Goal: Task Accomplishment & Management: Manage account settings

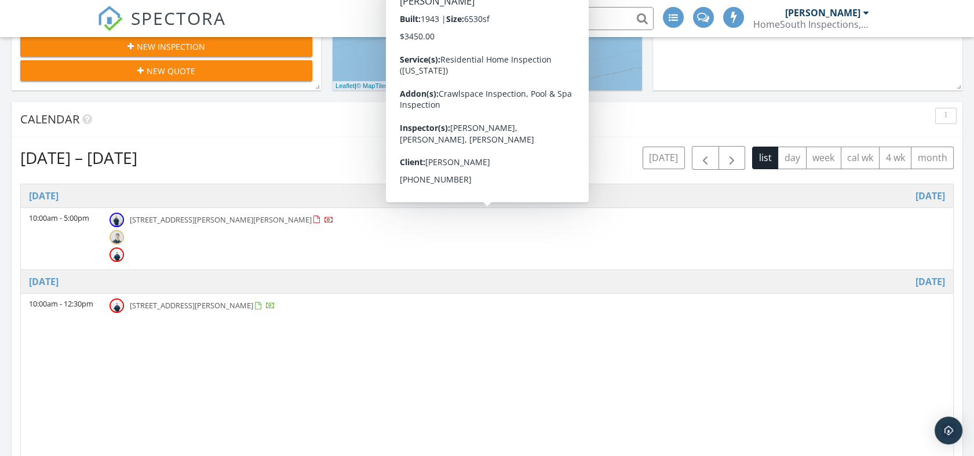
scroll to position [386, 0]
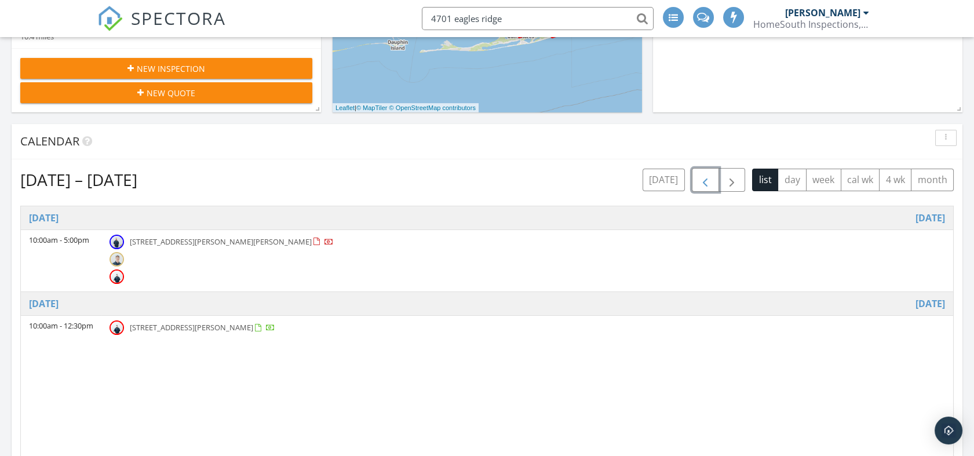
click at [716, 186] on button "button" at bounding box center [705, 180] width 27 height 24
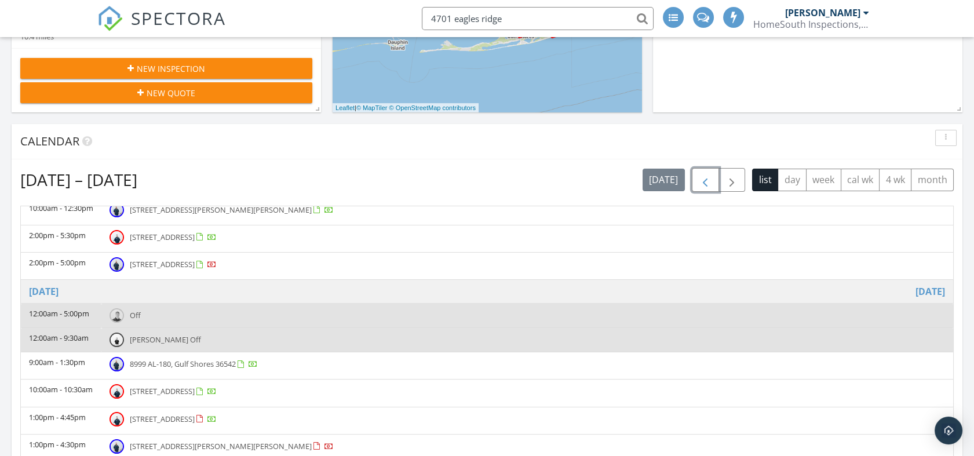
scroll to position [83, 0]
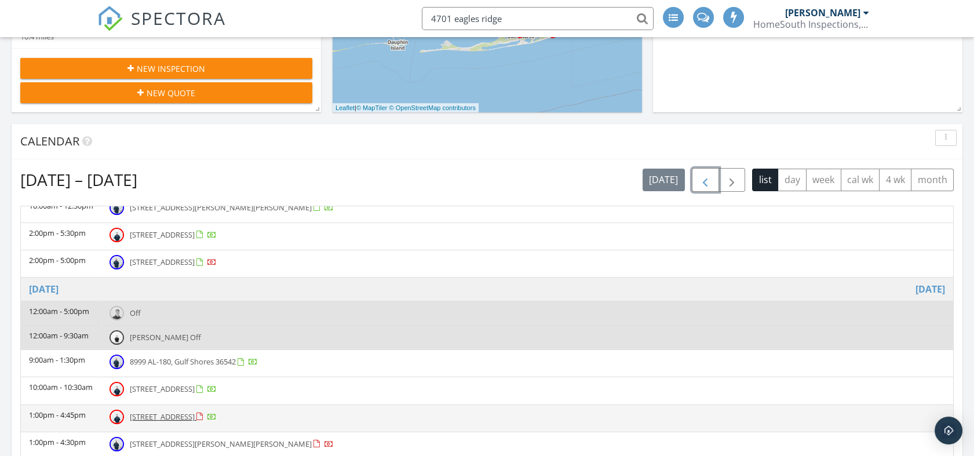
click at [183, 412] on span "6662 Willowbridge Dr, Fairhope 36532" at bounding box center [162, 417] width 65 height 10
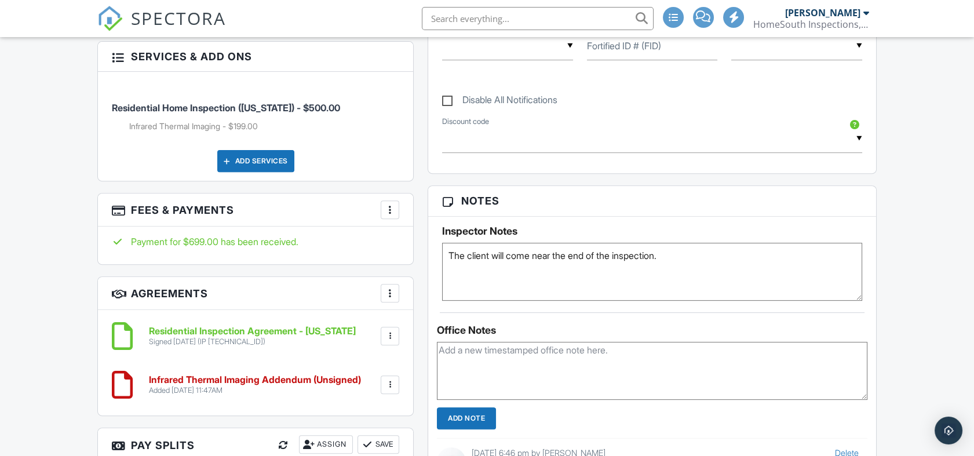
scroll to position [837, 0]
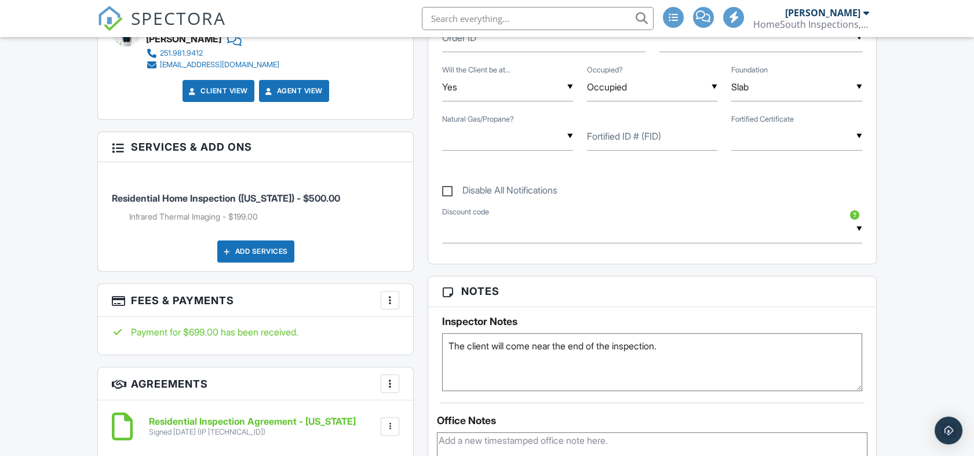
click at [727, 345] on textarea "The client will come near the end of the inspection." at bounding box center [652, 362] width 420 height 58
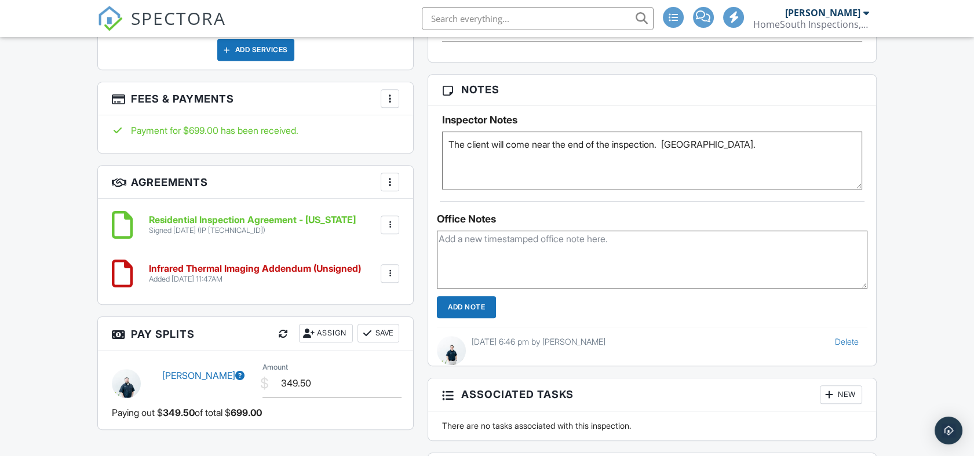
scroll to position [1094, 0]
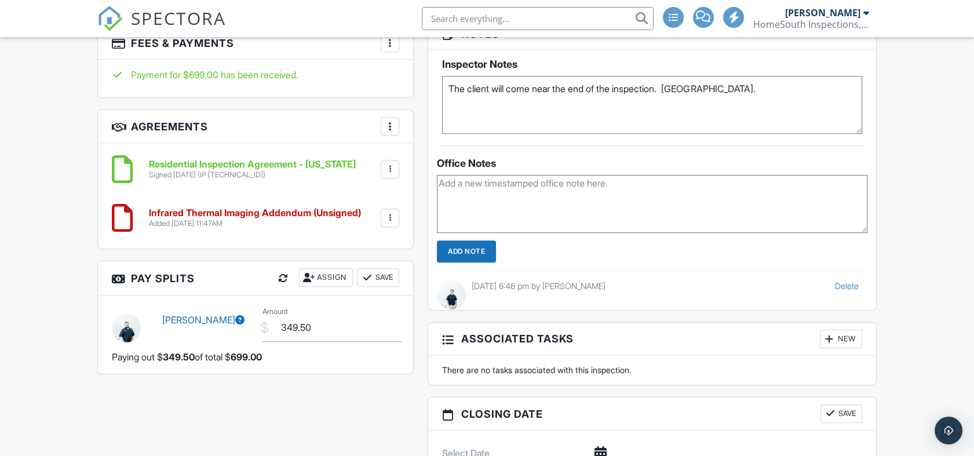
type textarea "The client will come near the end of the inspection. SentriLock."
click at [479, 245] on input "Add Note" at bounding box center [466, 252] width 59 height 22
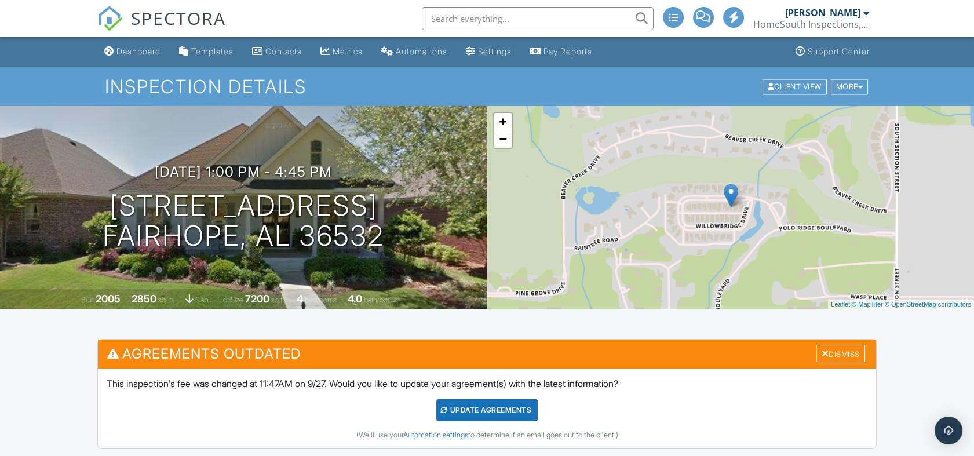
scroll to position [0, 0]
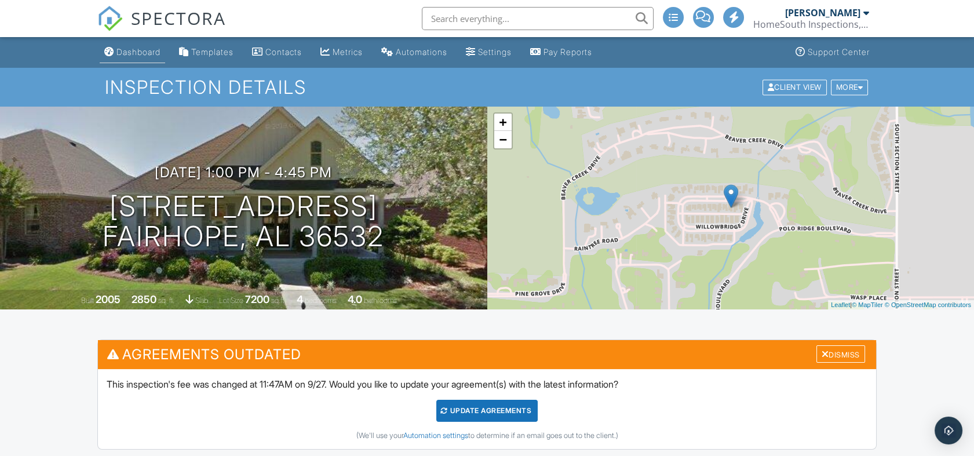
click at [121, 53] on div "Dashboard" at bounding box center [139, 52] width 44 height 10
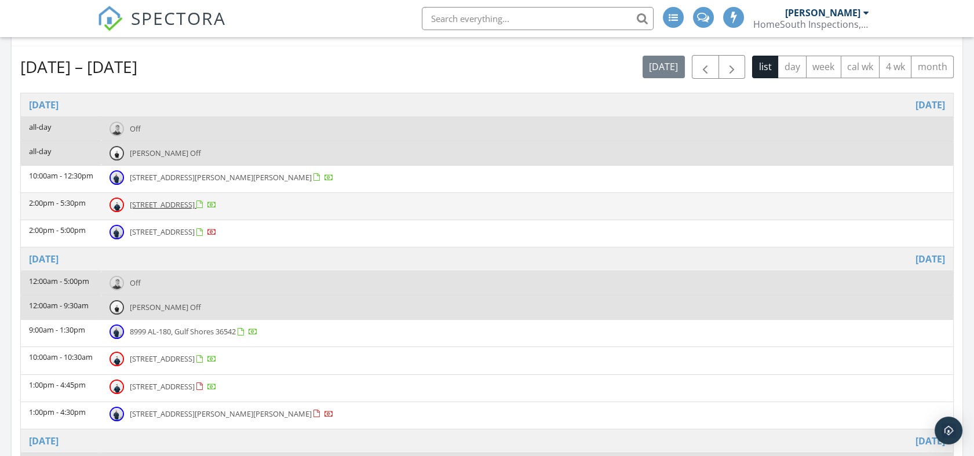
scroll to position [386, 0]
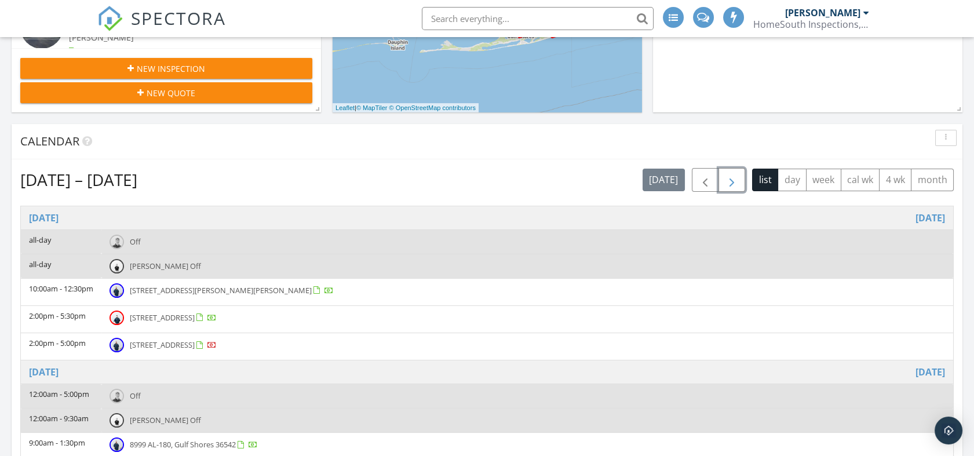
click at [728, 180] on span "button" at bounding box center [732, 180] width 14 height 14
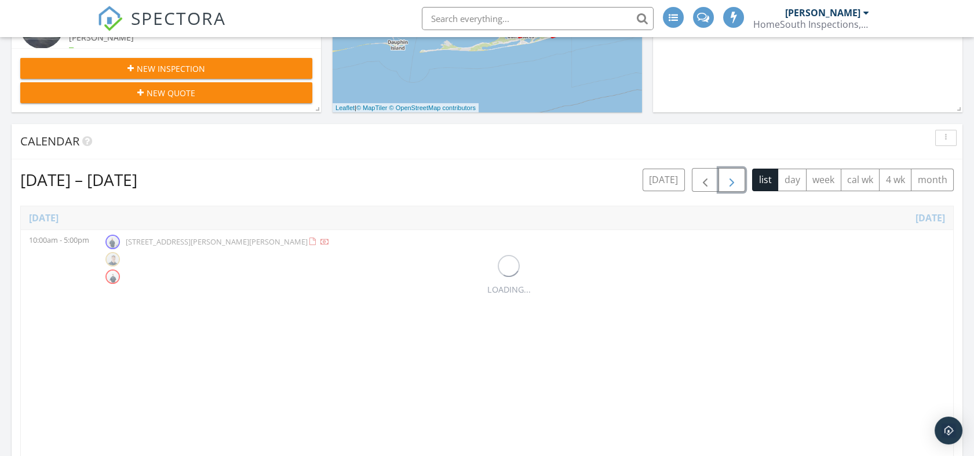
click at [728, 180] on span "button" at bounding box center [732, 180] width 14 height 14
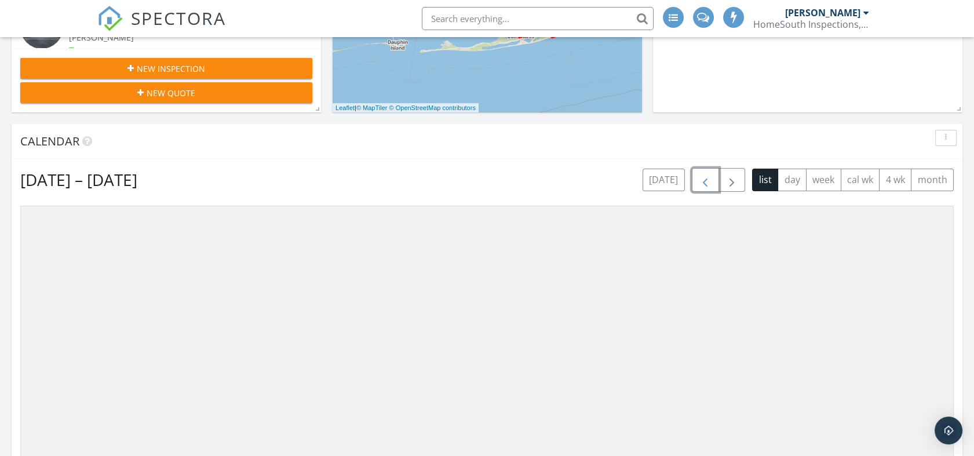
click at [709, 179] on span "button" at bounding box center [705, 180] width 14 height 14
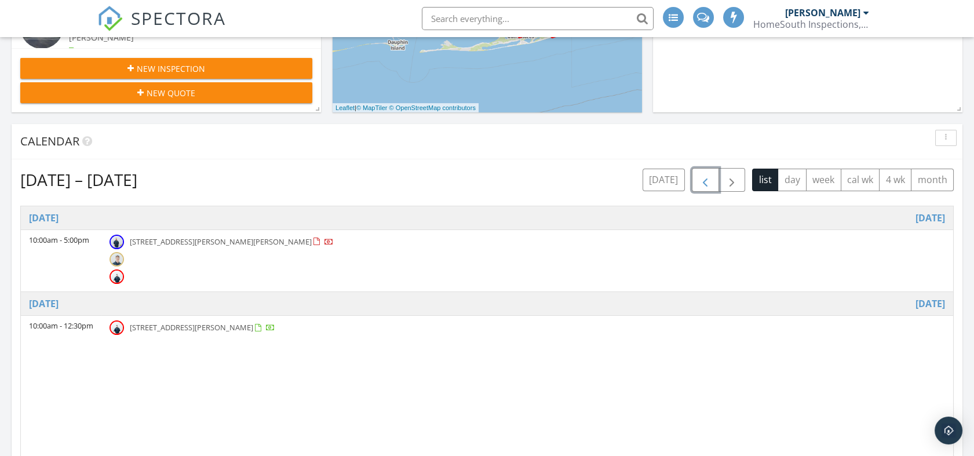
click at [207, 243] on span "907 Captain O'Neal Dr, Daphne 36526" at bounding box center [221, 241] width 182 height 10
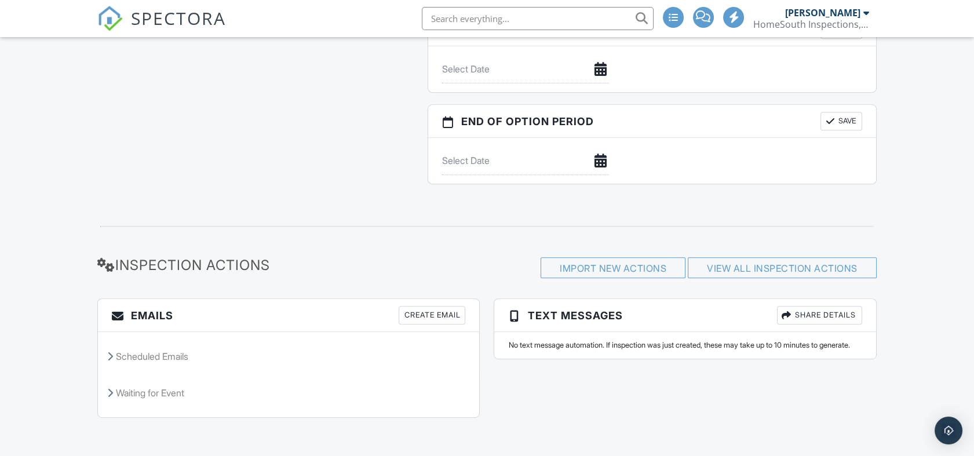
scroll to position [1319, 0]
click at [107, 357] on icon at bounding box center [110, 355] width 6 height 9
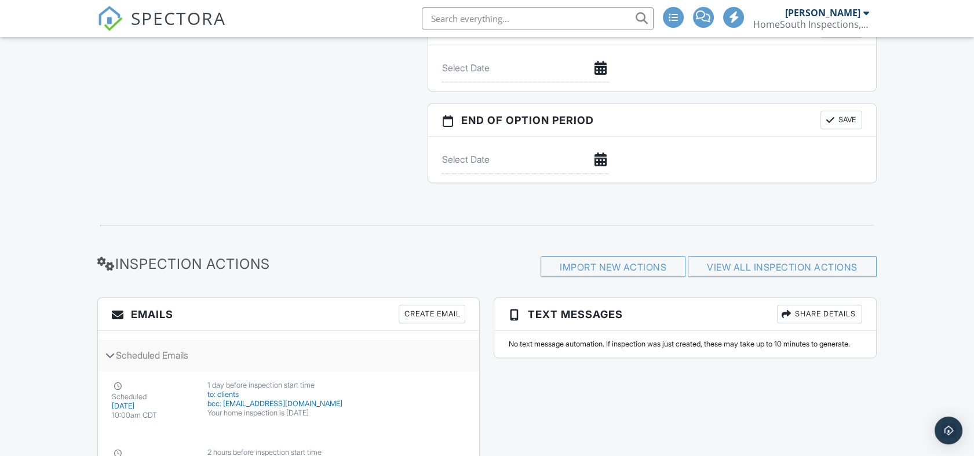
click at [121, 357] on div "Scheduled Emails" at bounding box center [288, 355] width 381 height 31
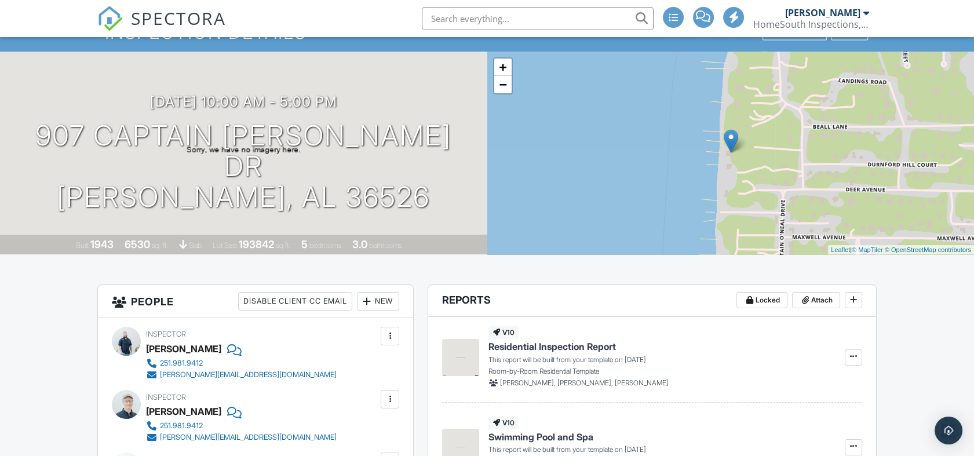
scroll to position [0, 0]
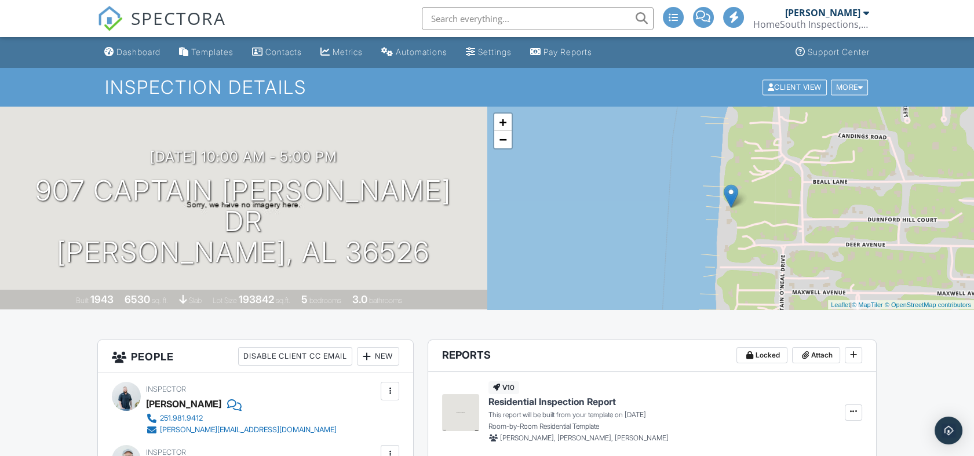
click at [858, 83] on div at bounding box center [860, 87] width 5 height 8
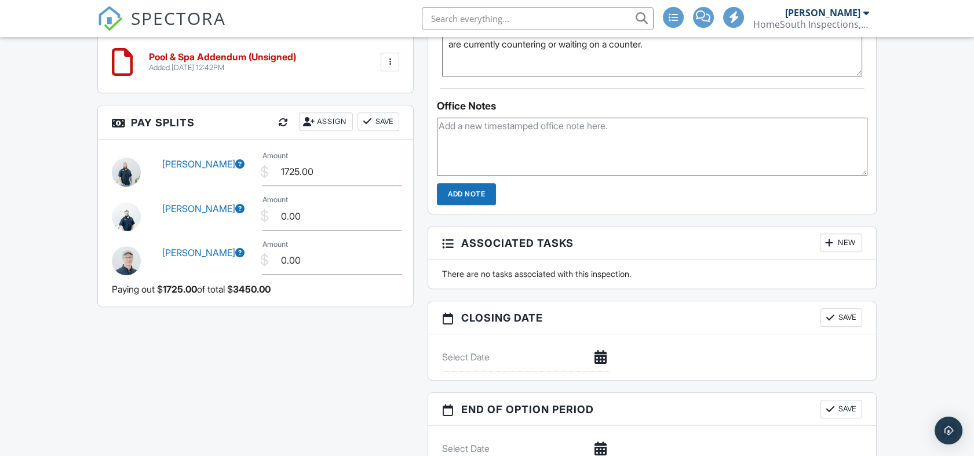
scroll to position [1319, 0]
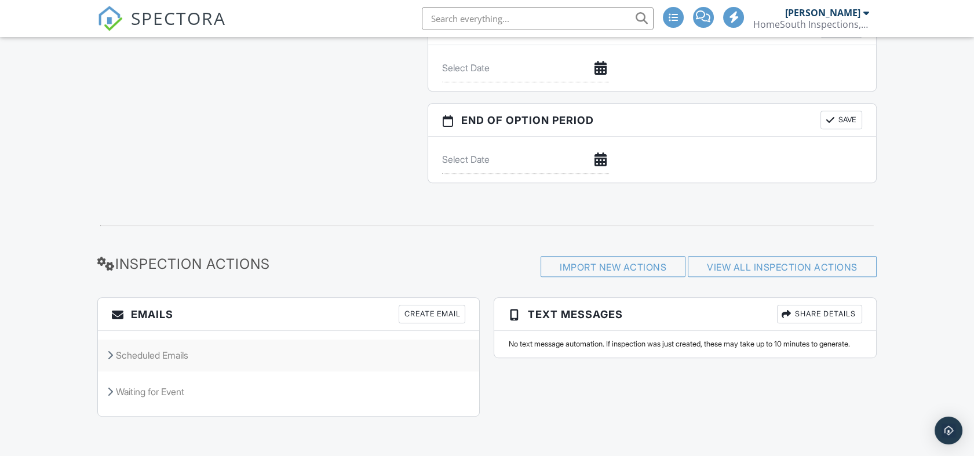
click at [105, 356] on div "Scheduled Emails" at bounding box center [288, 355] width 381 height 31
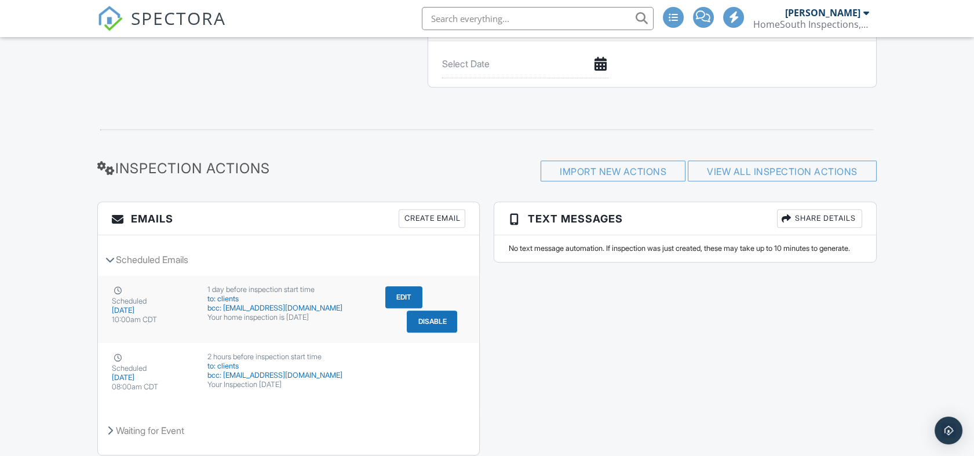
scroll to position [1454, 0]
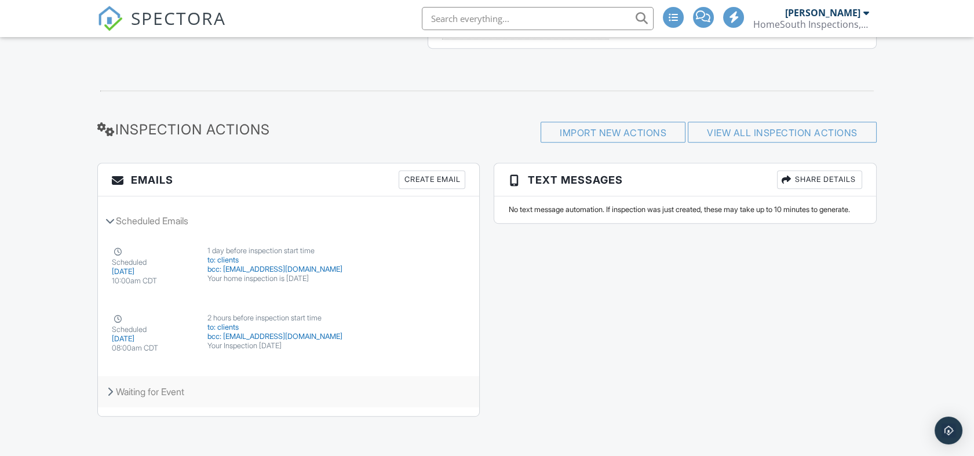
click at [107, 390] on div "Waiting for Event" at bounding box center [288, 391] width 381 height 31
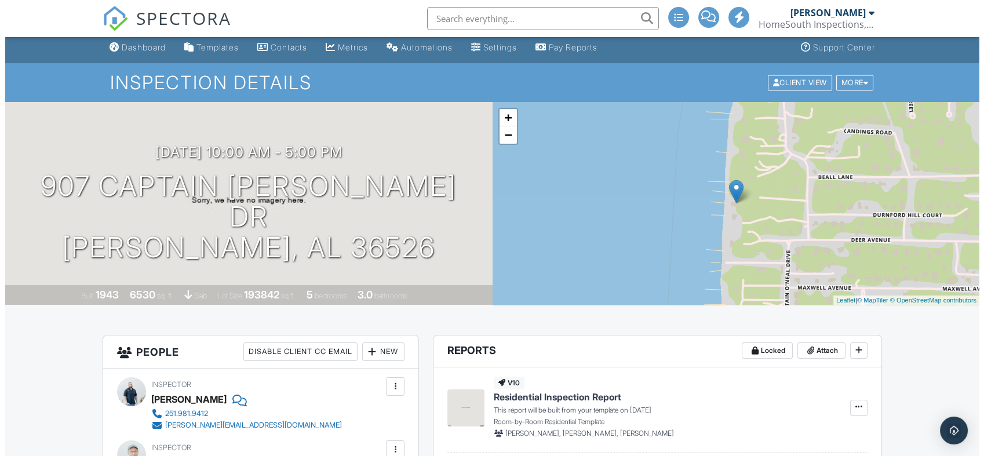
scroll to position [0, 0]
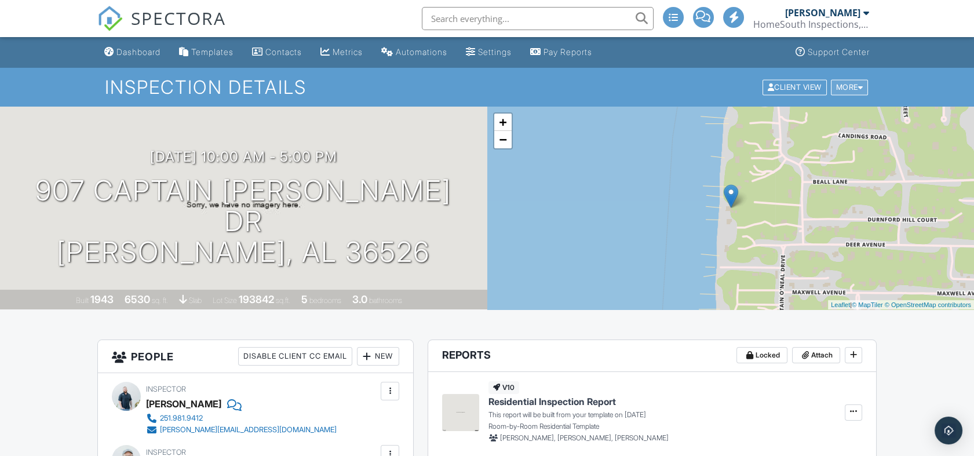
click at [862, 88] on div at bounding box center [860, 87] width 5 height 8
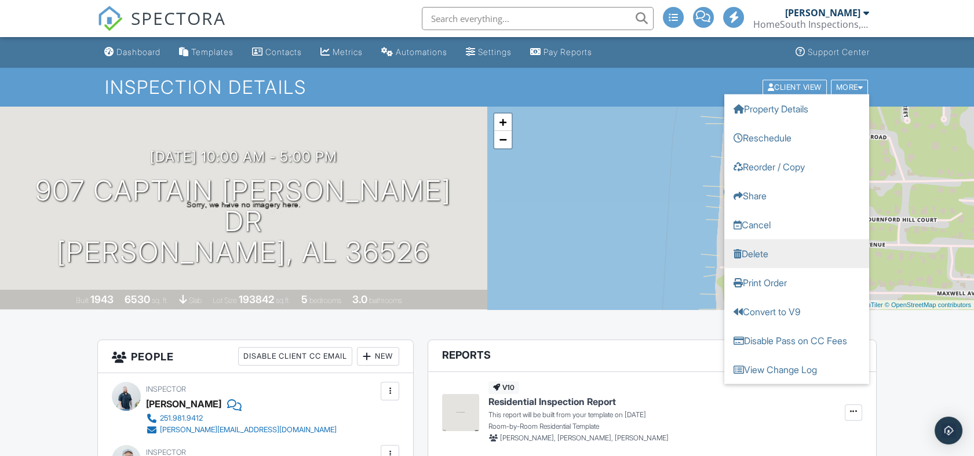
click at [803, 246] on link "Delete" at bounding box center [797, 253] width 145 height 29
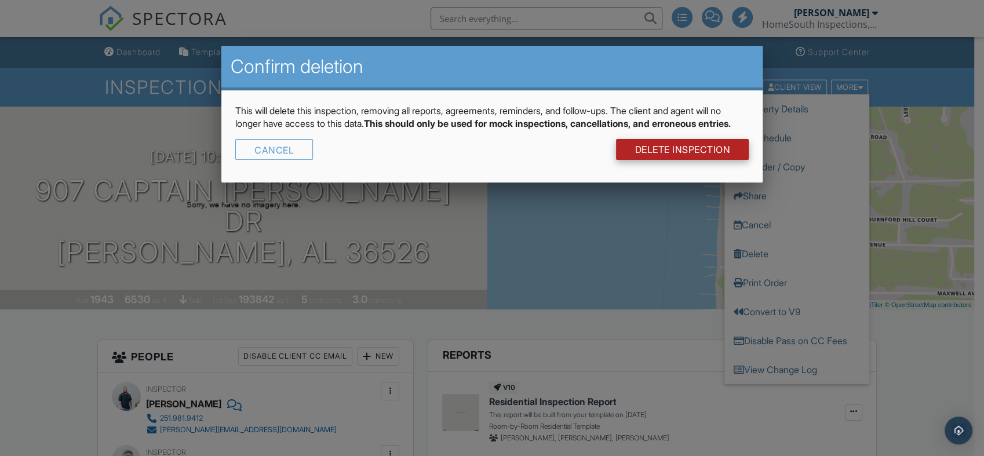
click at [734, 160] on link "DELETE Inspection" at bounding box center [682, 149] width 133 height 21
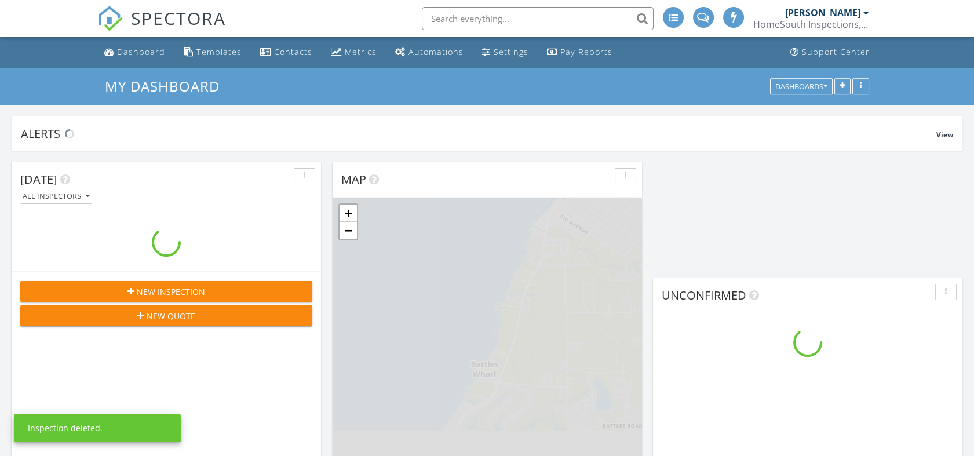
scroll to position [1162, 995]
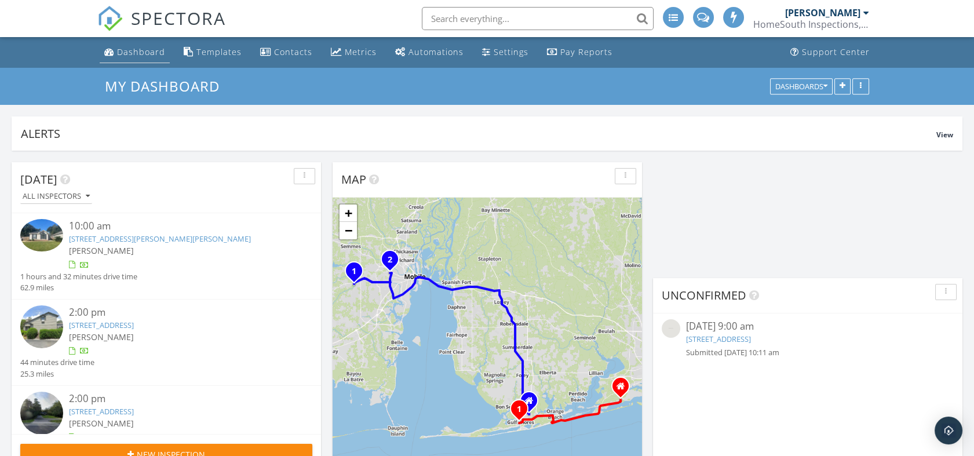
click at [147, 48] on div "Dashboard" at bounding box center [141, 51] width 48 height 11
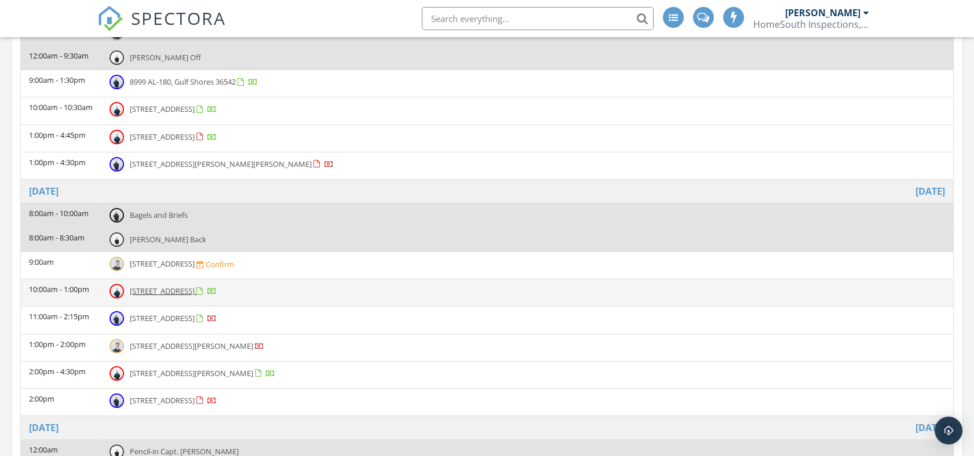
scroll to position [780, 0]
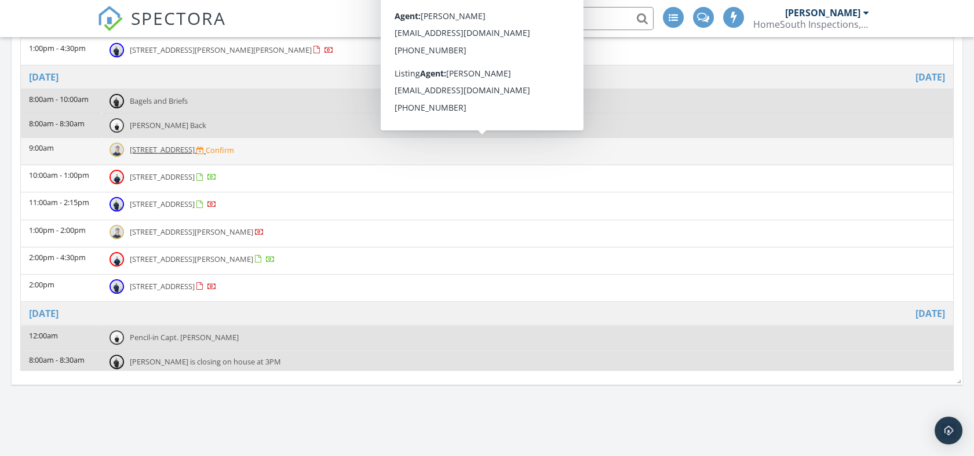
click at [234, 147] on div "Confirm" at bounding box center [220, 149] width 28 height 9
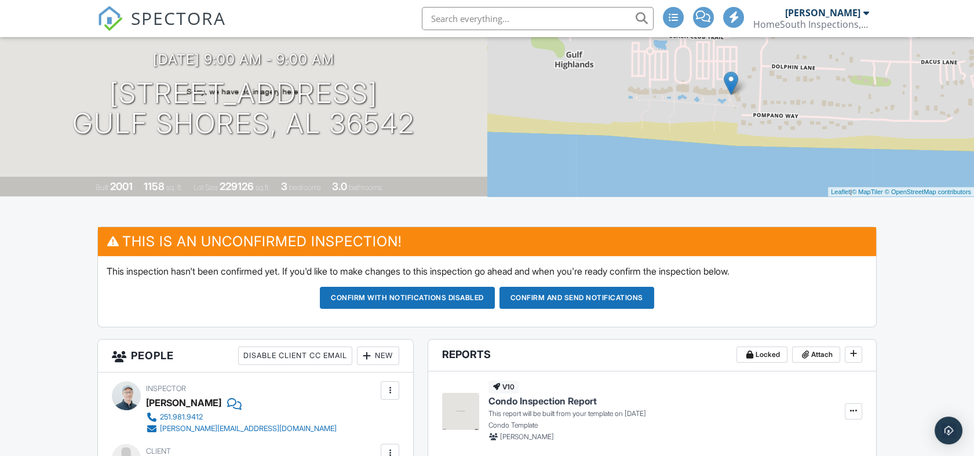
scroll to position [193, 0]
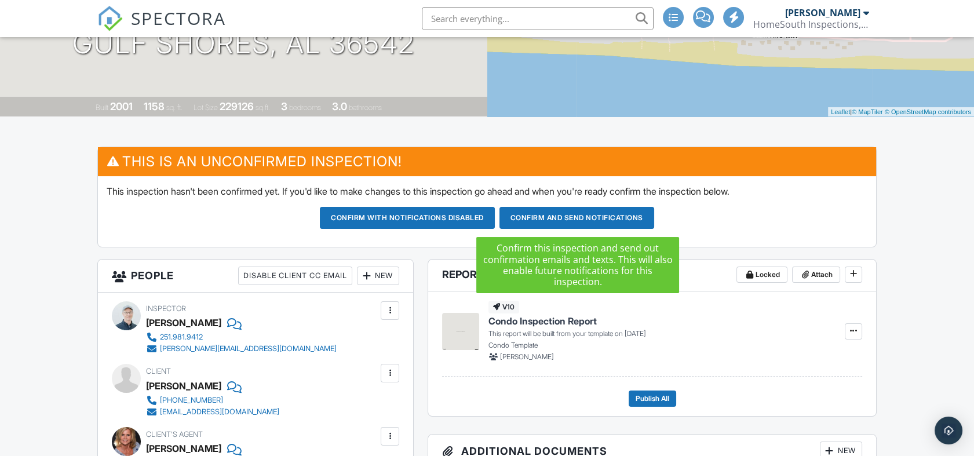
click at [559, 219] on button "Confirm and send notifications" at bounding box center [577, 218] width 155 height 22
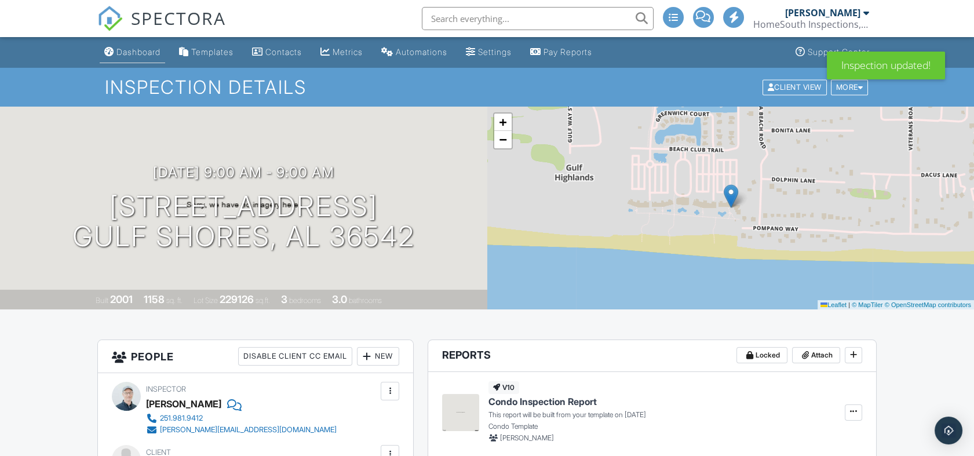
click at [150, 51] on div "Dashboard" at bounding box center [139, 52] width 44 height 10
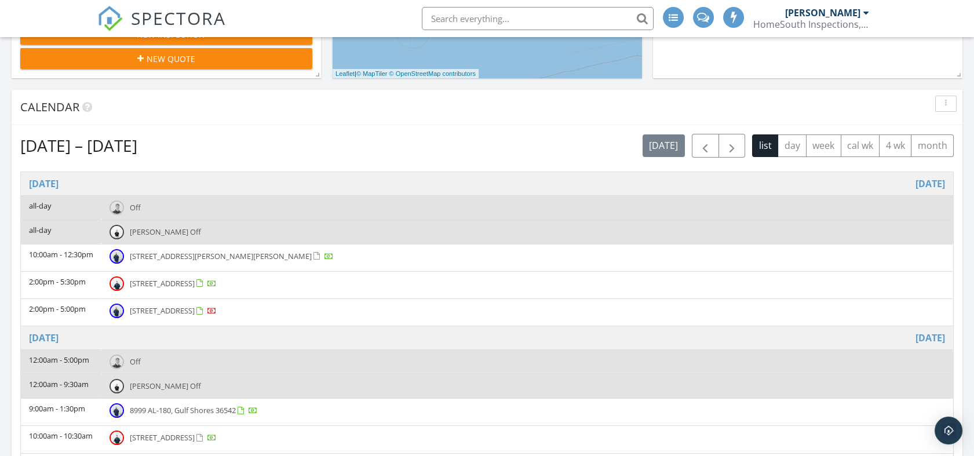
scroll to position [386, 0]
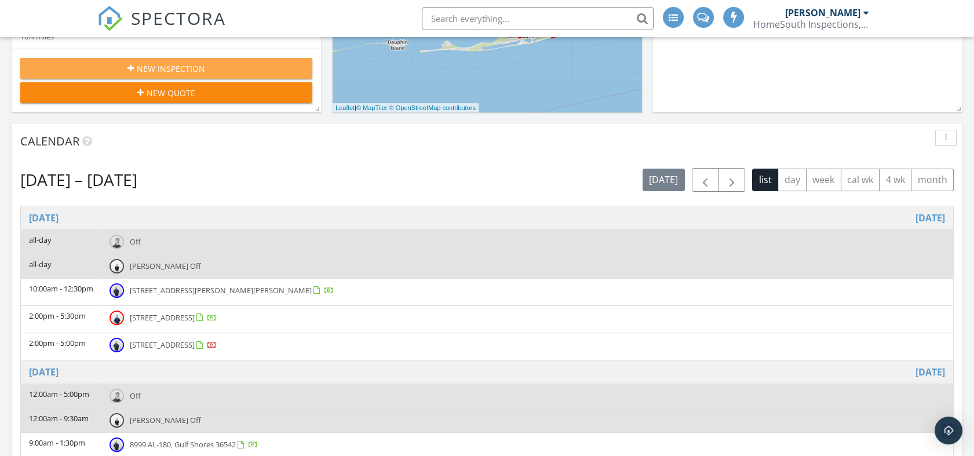
click at [211, 65] on div "New Inspection" at bounding box center [167, 69] width 274 height 12
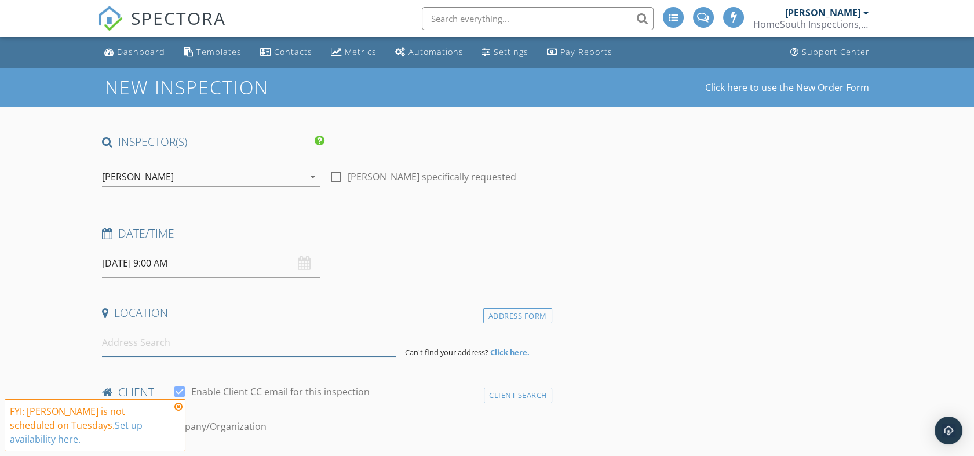
click at [227, 339] on input at bounding box center [249, 343] width 294 height 28
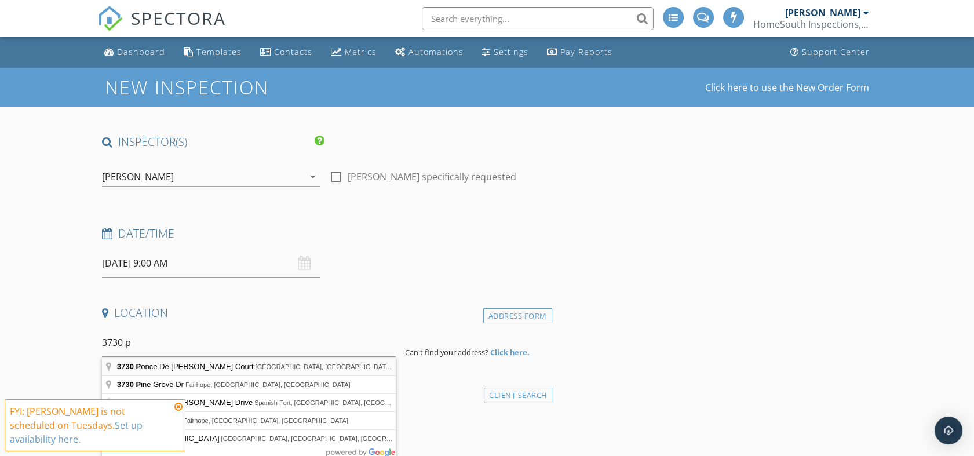
type input "3730 Ponce De Leon Court, Gulf Shores, AL, USA"
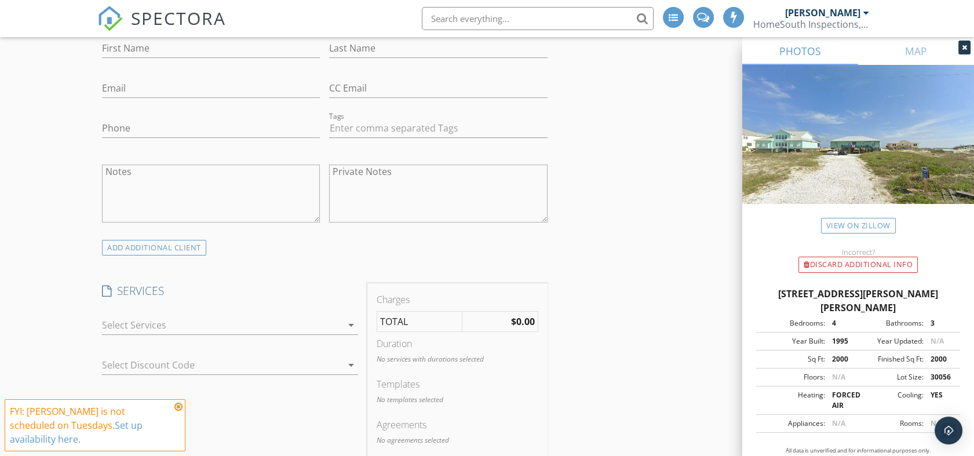
scroll to position [644, 0]
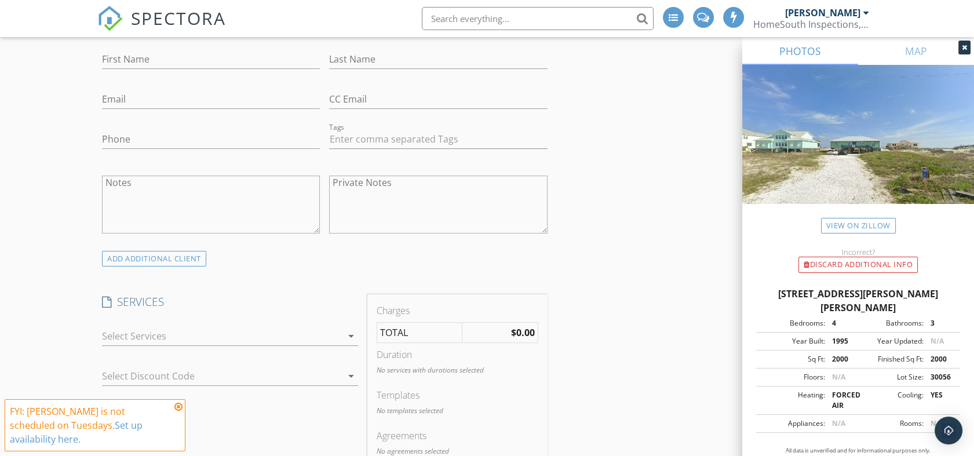
click at [330, 334] on div at bounding box center [222, 336] width 240 height 19
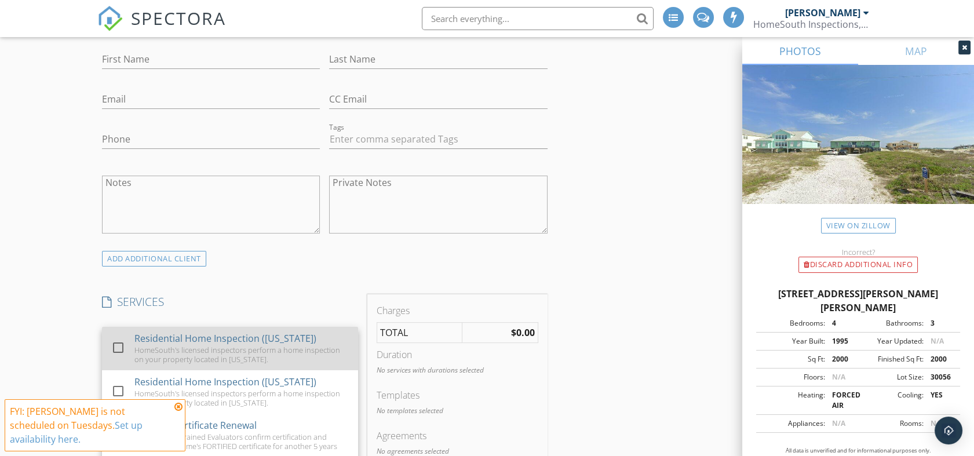
click at [127, 343] on div at bounding box center [118, 348] width 20 height 20
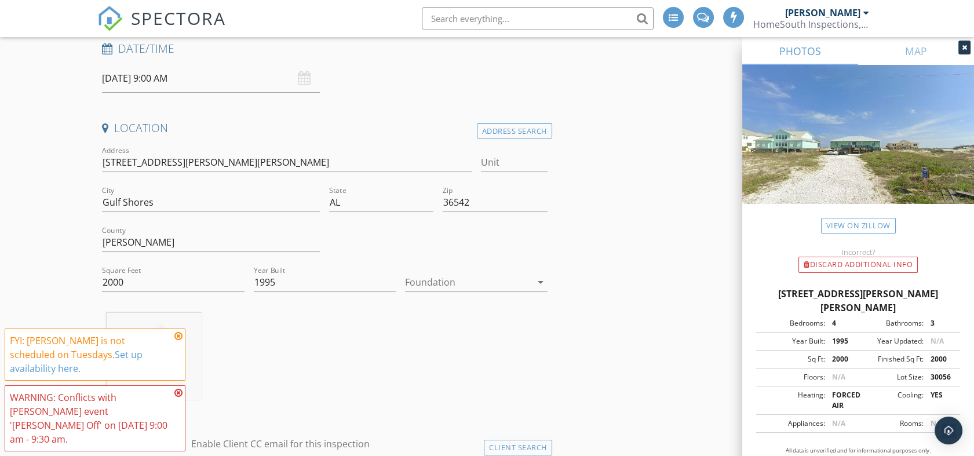
scroll to position [0, 0]
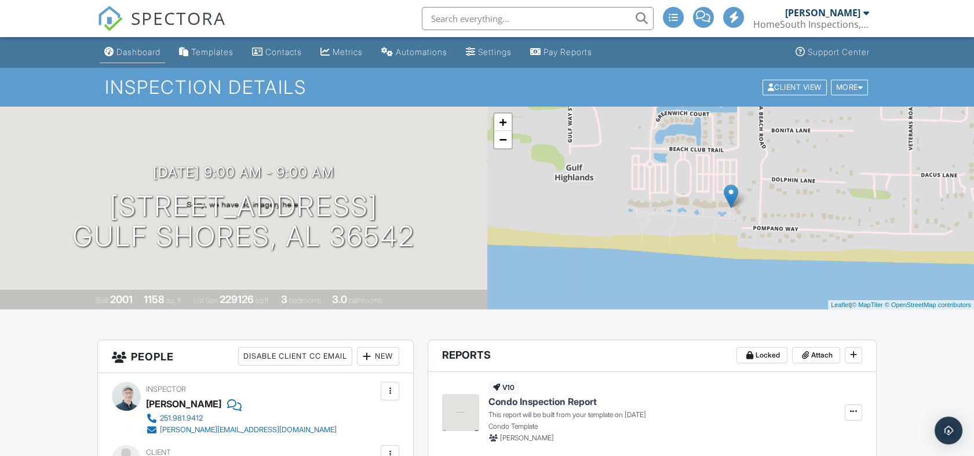
click at [151, 48] on div "Dashboard" at bounding box center [139, 52] width 44 height 10
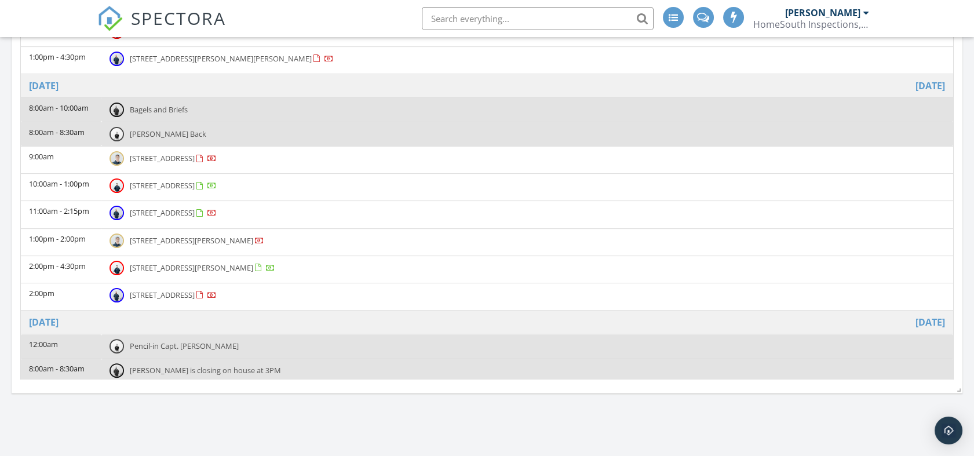
scroll to position [773, 0]
click at [195, 152] on span "[STREET_ADDRESS]" at bounding box center [162, 157] width 65 height 10
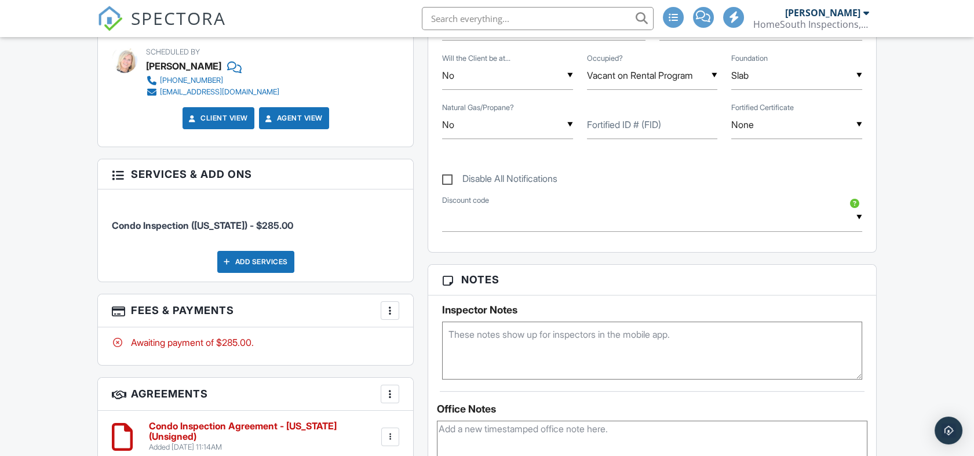
scroll to position [708, 0]
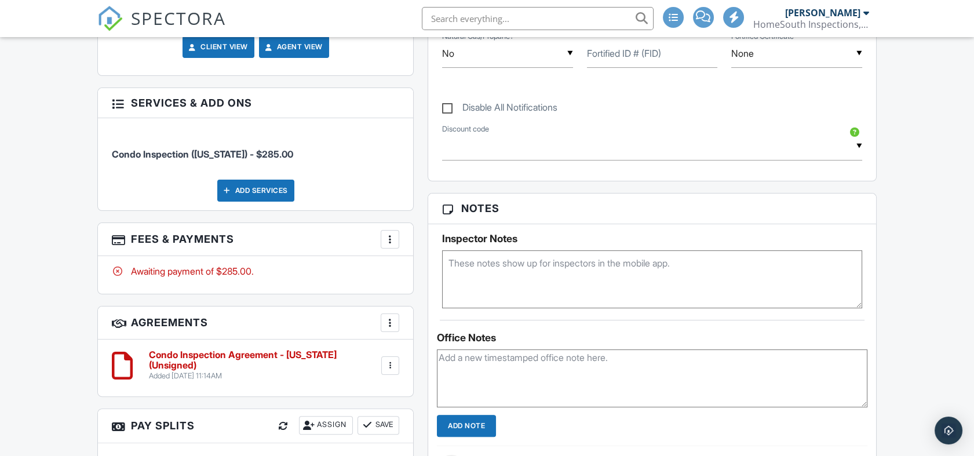
click at [553, 274] on textarea at bounding box center [652, 279] width 420 height 58
paste textarea "Access Type: Keypad Location: entry door Code: 10 * 445616 Access Notes: None p…"
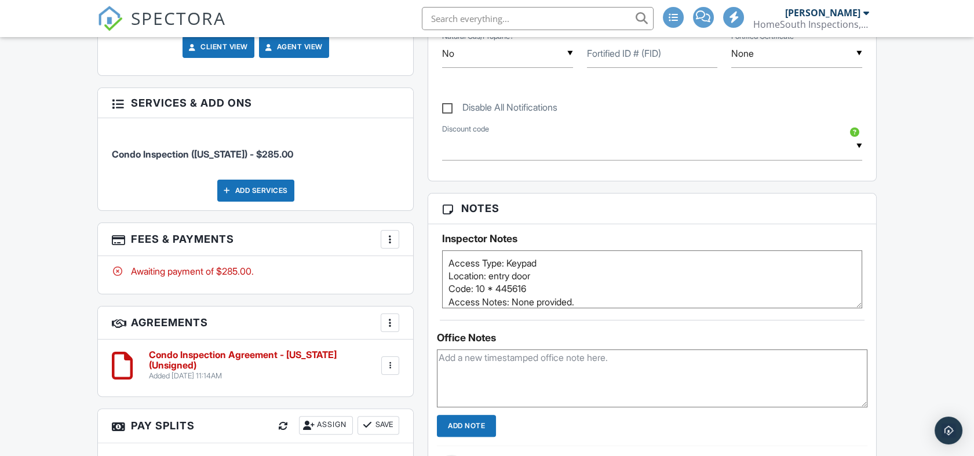
type textarea "Access Type: Keypad Location: entry door Code: 10 * 445616 Access Notes: None p…"
click at [459, 428] on input "Add Note" at bounding box center [466, 426] width 59 height 22
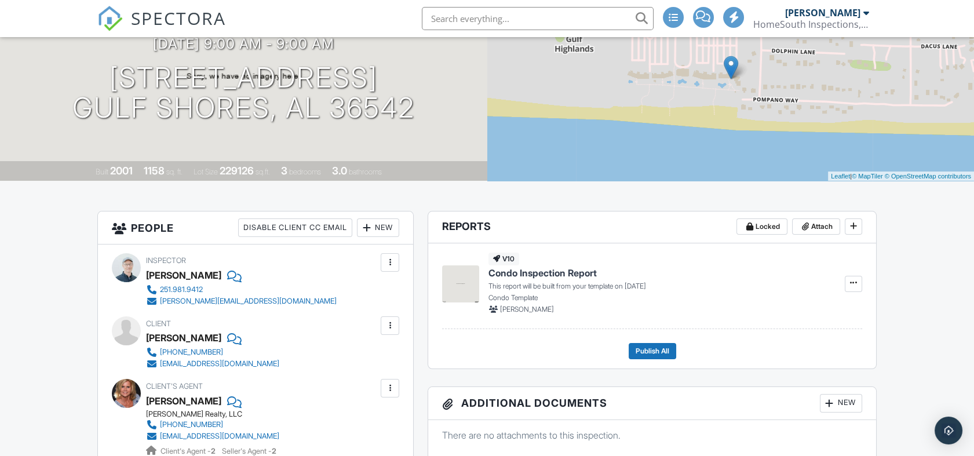
scroll to position [0, 0]
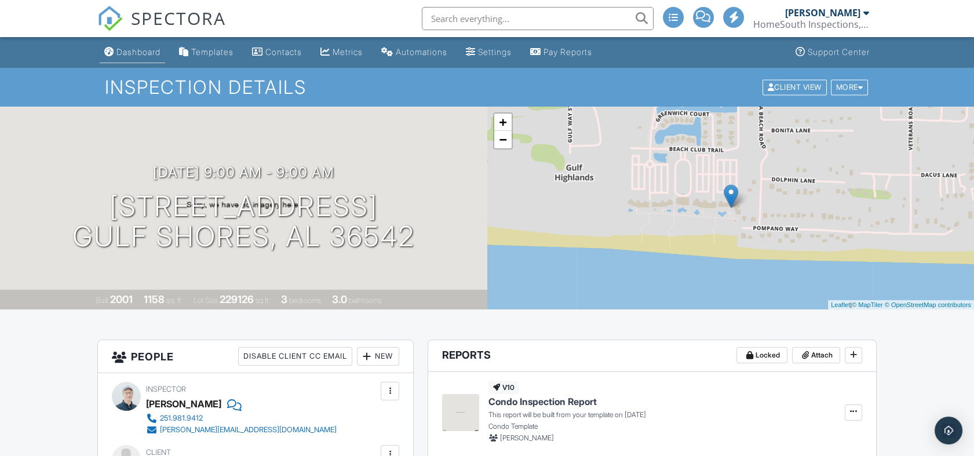
click at [134, 51] on div "Dashboard" at bounding box center [139, 52] width 44 height 10
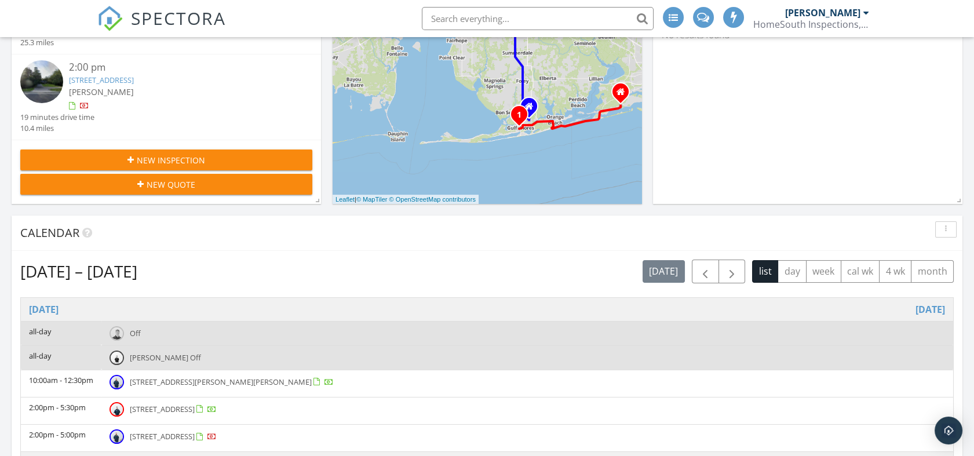
scroll to position [257, 0]
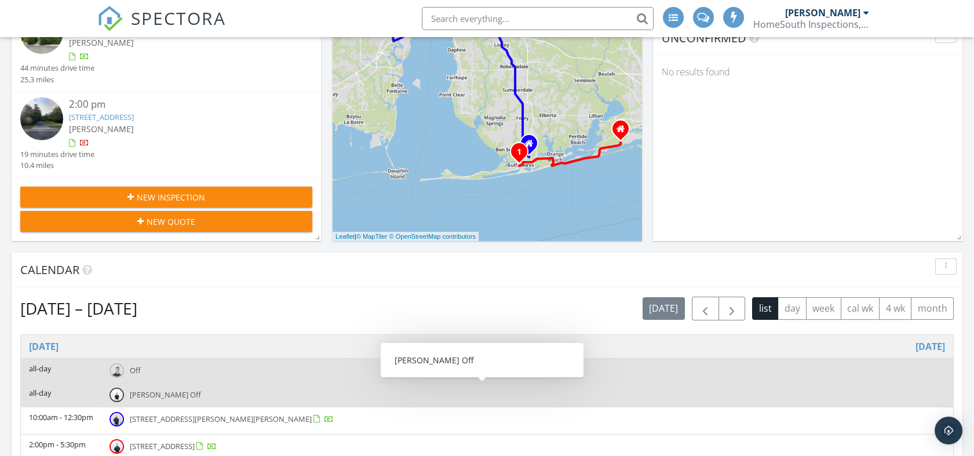
click at [223, 193] on div "New Inspection" at bounding box center [167, 197] width 274 height 12
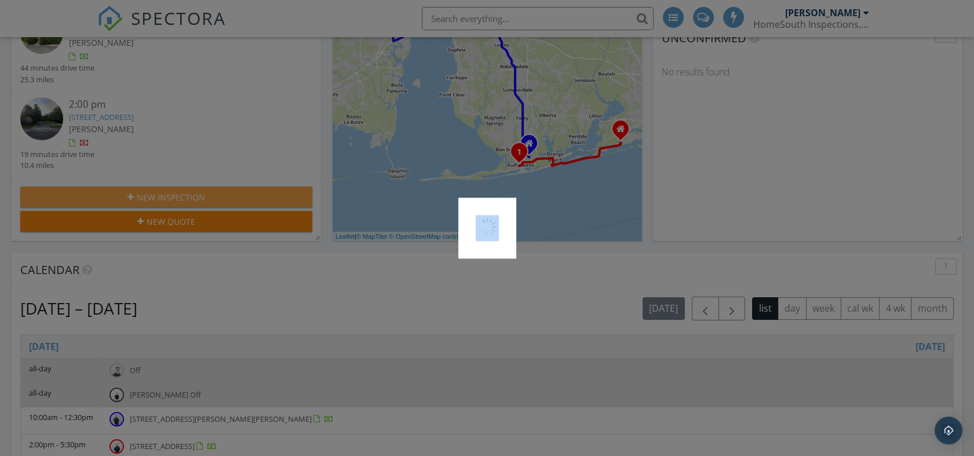
click at [223, 193] on div at bounding box center [487, 228] width 974 height 456
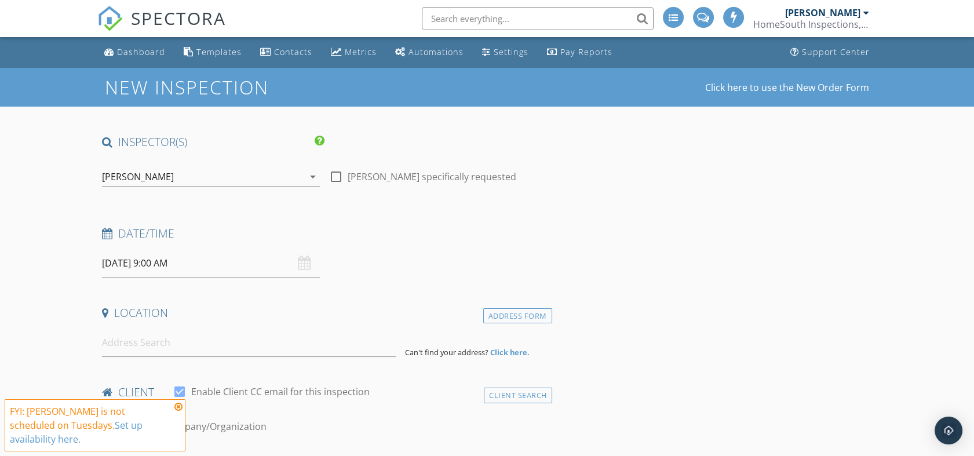
click at [221, 172] on div "[PERSON_NAME]" at bounding box center [203, 177] width 202 height 19
click at [0, 0] on div "check_box [PERSON_NAME] PRIMARY" at bounding box center [0, 0] width 0 height 0
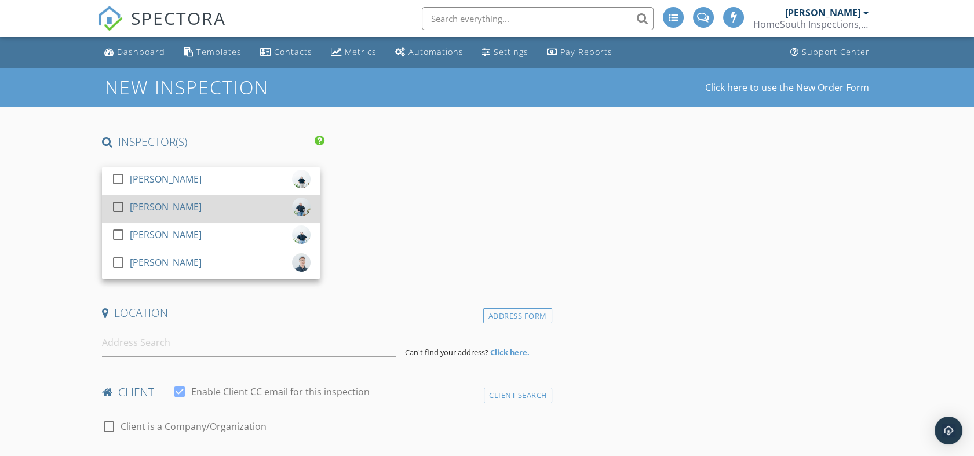
click at [115, 202] on div at bounding box center [118, 207] width 20 height 20
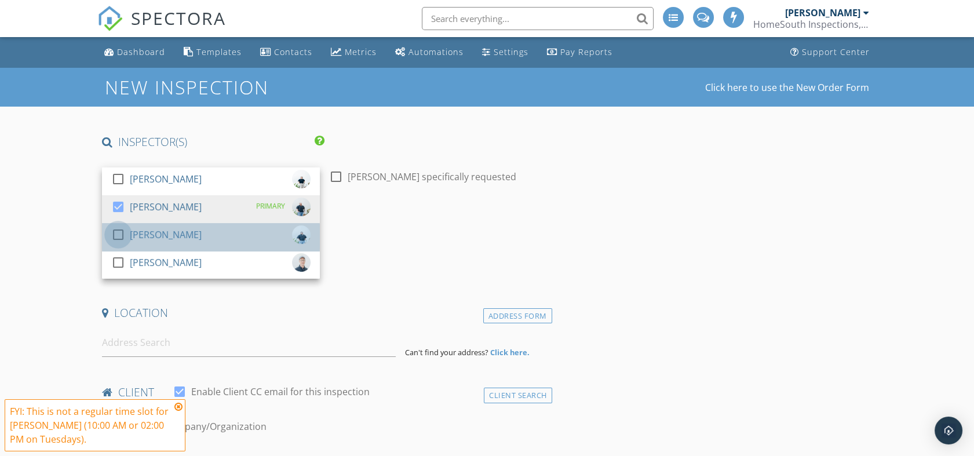
click at [118, 233] on div at bounding box center [118, 235] width 20 height 20
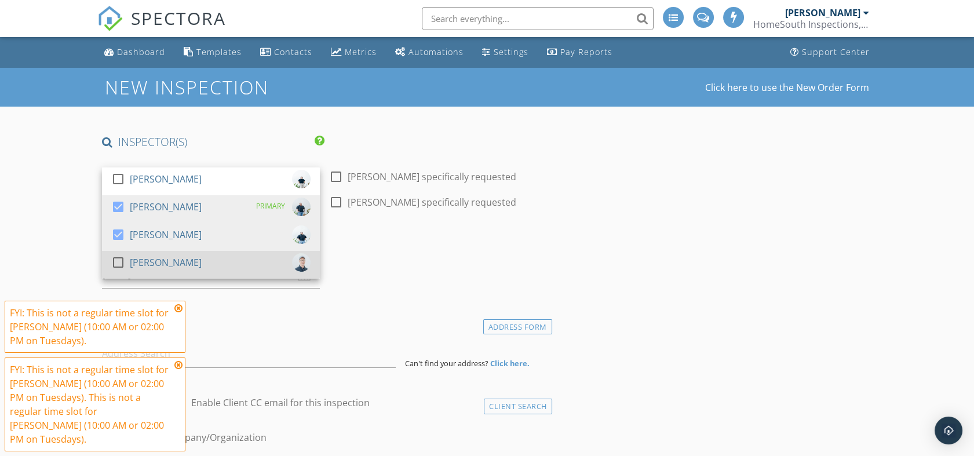
click at [120, 263] on div at bounding box center [118, 263] width 20 height 20
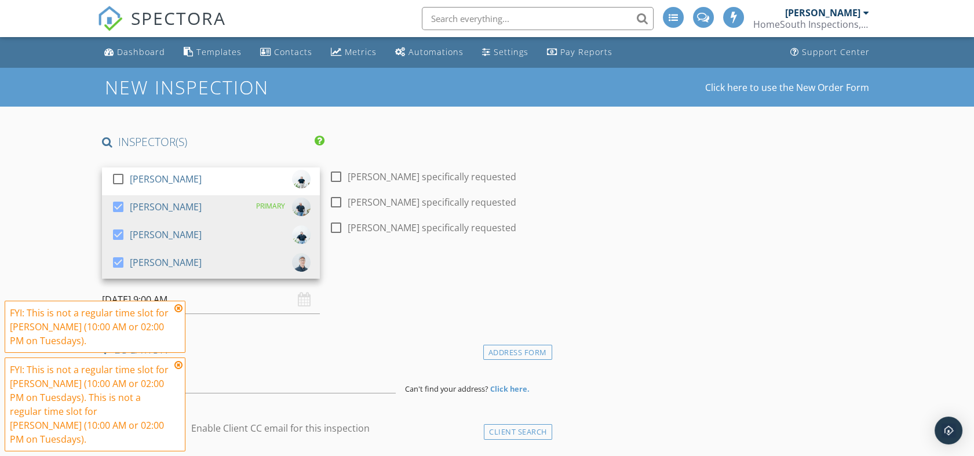
click at [472, 275] on h4 "Date/Time" at bounding box center [324, 270] width 445 height 15
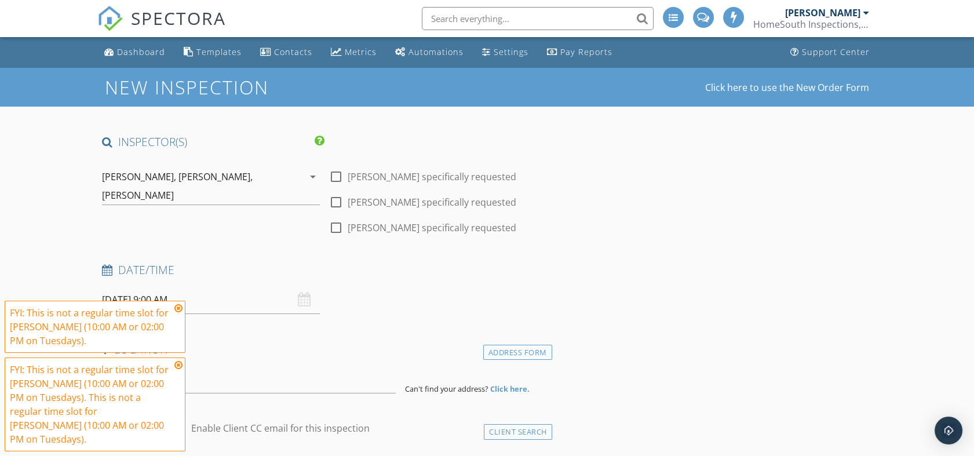
click at [297, 300] on input "[DATE] 9:00 AM" at bounding box center [211, 300] width 218 height 28
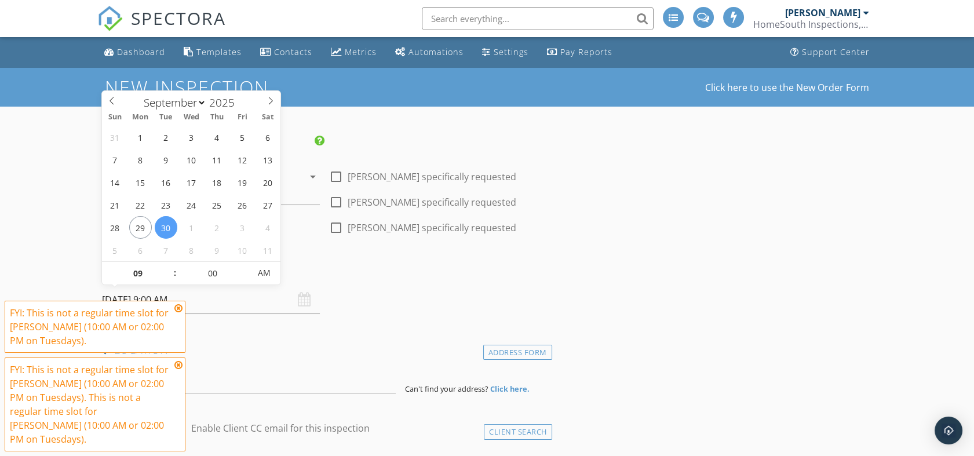
click at [297, 300] on input "[DATE] 9:00 AM" at bounding box center [211, 300] width 218 height 28
select select "9"
type input "[DATE] 9:00 AM"
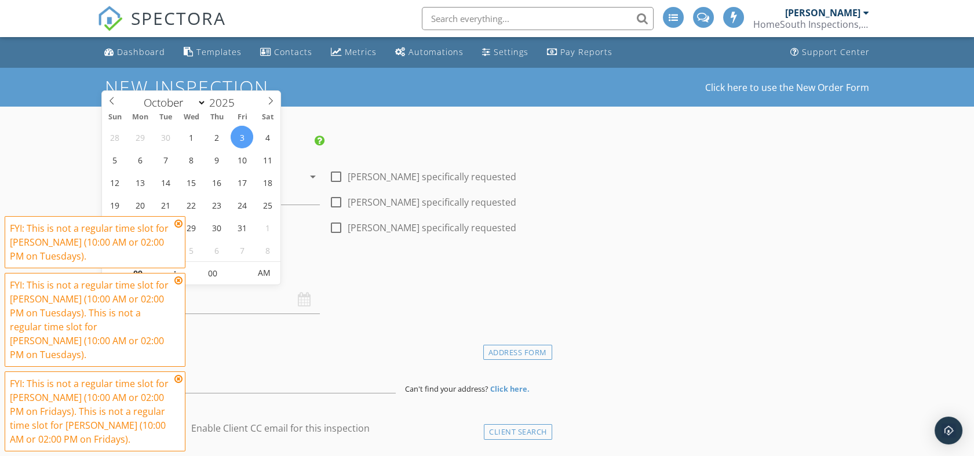
click at [371, 281] on div "Date/Time" at bounding box center [324, 274] width 454 height 23
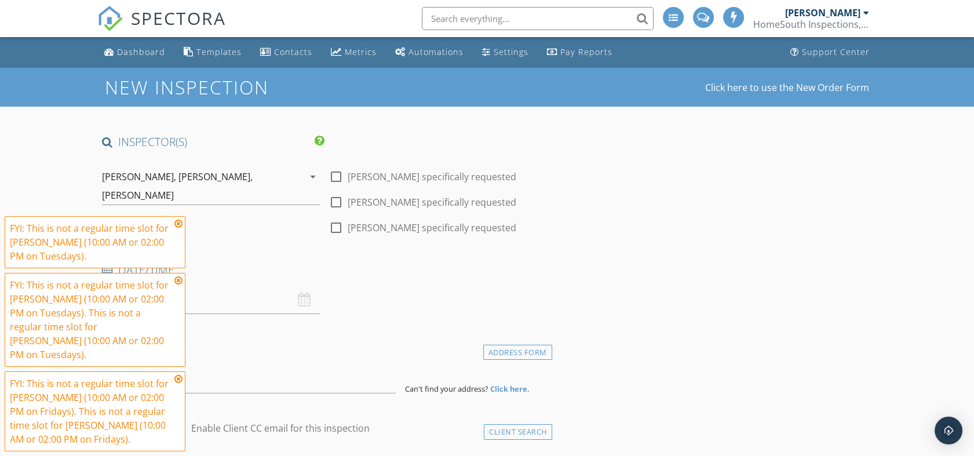
click at [180, 228] on icon at bounding box center [178, 223] width 8 height 9
click at [180, 238] on span "FYI: This is not a regular time slot for Brandon Boutwell (10:00 AM or 02:00 PM…" at bounding box center [95, 333] width 181 height 235
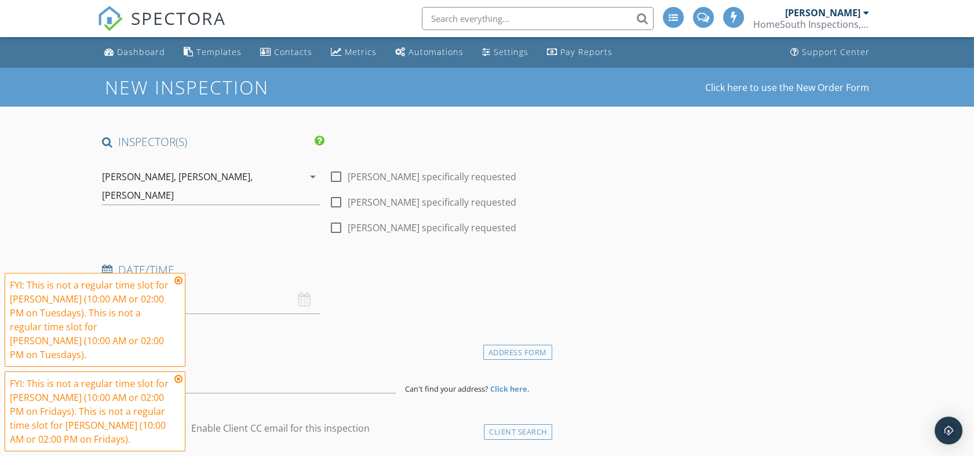
drag, startPoint x: 180, startPoint y: 238, endPoint x: 179, endPoint y: 294, distance: 55.7
click at [179, 285] on icon at bounding box center [178, 280] width 8 height 9
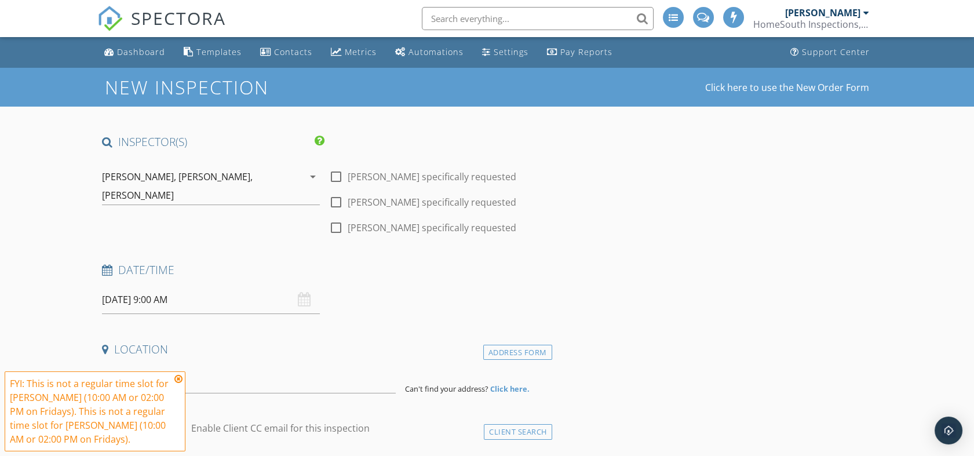
click at [180, 377] on icon at bounding box center [178, 378] width 8 height 9
click at [181, 376] on span "FYI: This is not a regular time slot for Brandon Boutwell (10:00 AM or 02:00 PM…" at bounding box center [95, 412] width 181 height 80
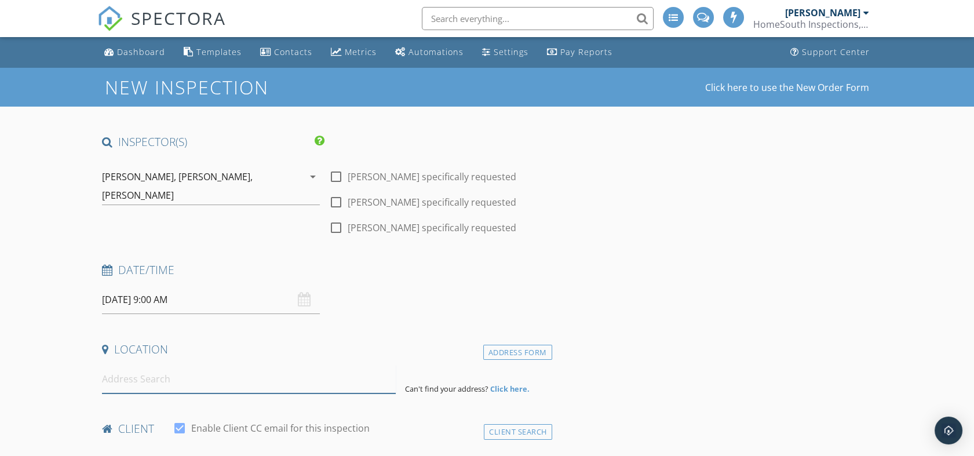
drag, startPoint x: 181, startPoint y: 376, endPoint x: 301, endPoint y: 379, distance: 120.6
click at [301, 379] on input at bounding box center [249, 379] width 294 height 28
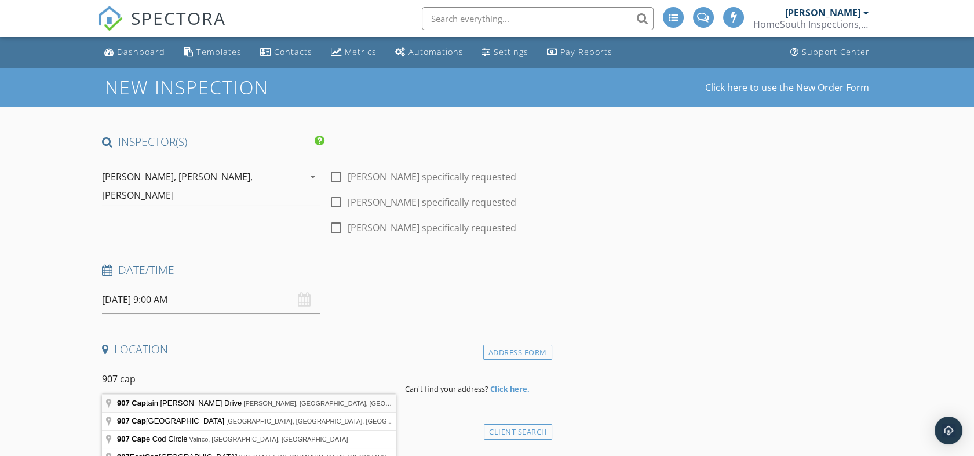
type input "907 Captain O'Neal Drive, Daphne, AL, USA"
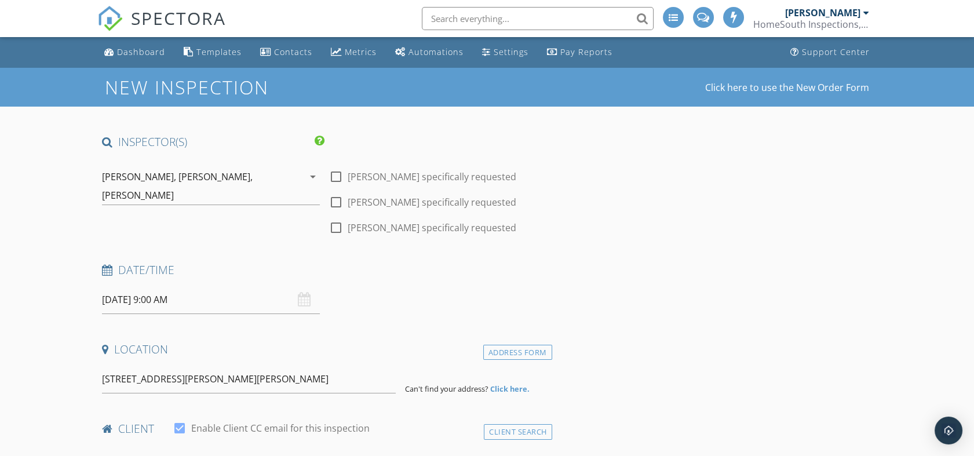
click at [391, 349] on h4 "Location" at bounding box center [324, 349] width 445 height 15
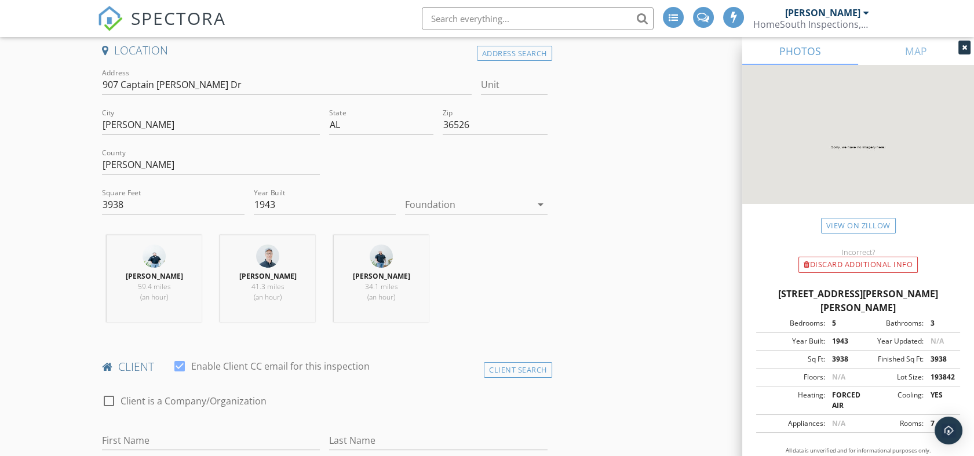
scroll to position [322, 0]
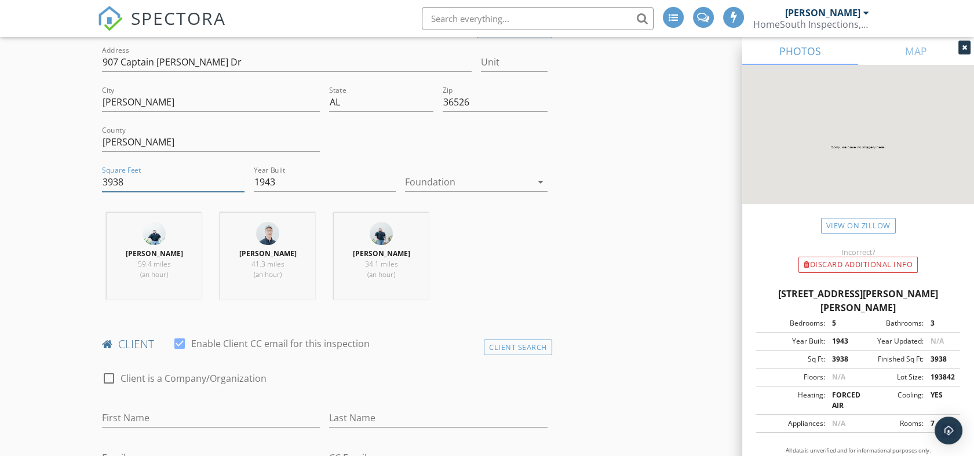
drag, startPoint x: 145, startPoint y: 180, endPoint x: 70, endPoint y: 180, distance: 74.8
type input "6530"
click at [510, 185] on div at bounding box center [468, 182] width 126 height 19
click at [510, 185] on div at bounding box center [475, 187] width 123 height 14
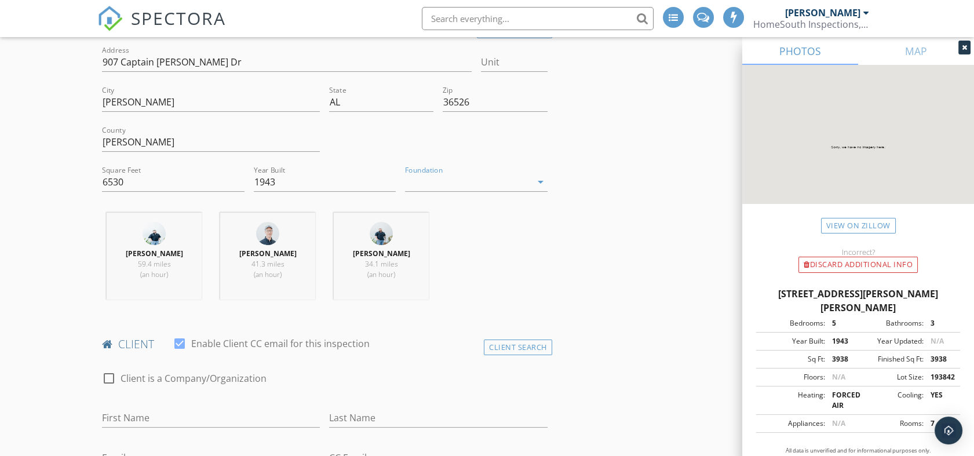
click at [465, 181] on div at bounding box center [468, 182] width 126 height 19
click at [0, 0] on div at bounding box center [0, 0] width 0 height 0
click at [544, 184] on icon "arrow_drop_down" at bounding box center [541, 182] width 14 height 14
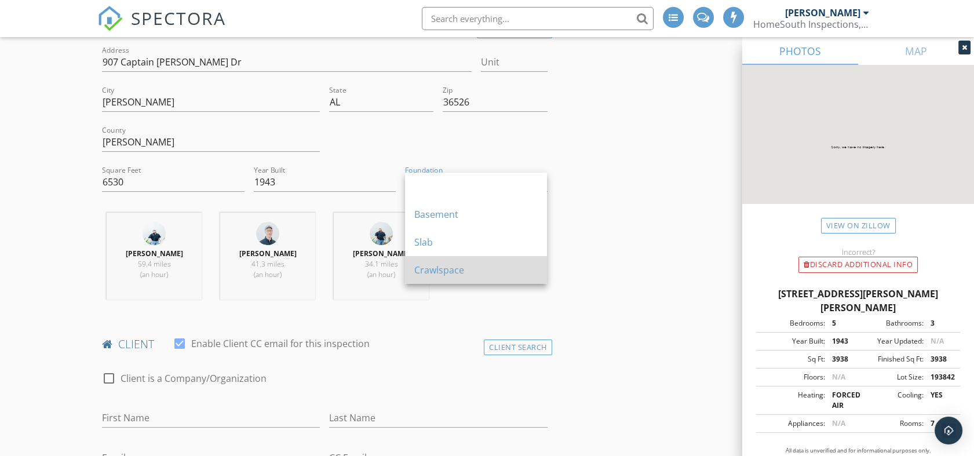
click at [488, 267] on div "Crawlspace" at bounding box center [475, 270] width 123 height 14
click at [488, 267] on div "Ryan Catts 59.4 miles (an hour) Tommy Van Pelt 41.3 miles (an hour) Brandon Bou…" at bounding box center [324, 261] width 454 height 96
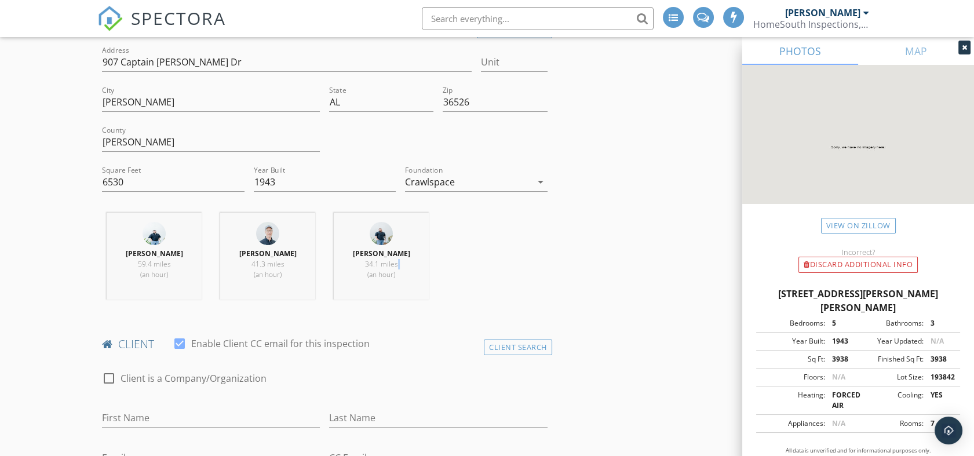
click at [497, 267] on div "Ryan Catts 59.4 miles (an hour) Tommy Van Pelt 41.3 miles (an hour) Brandon Bou…" at bounding box center [324, 261] width 454 height 96
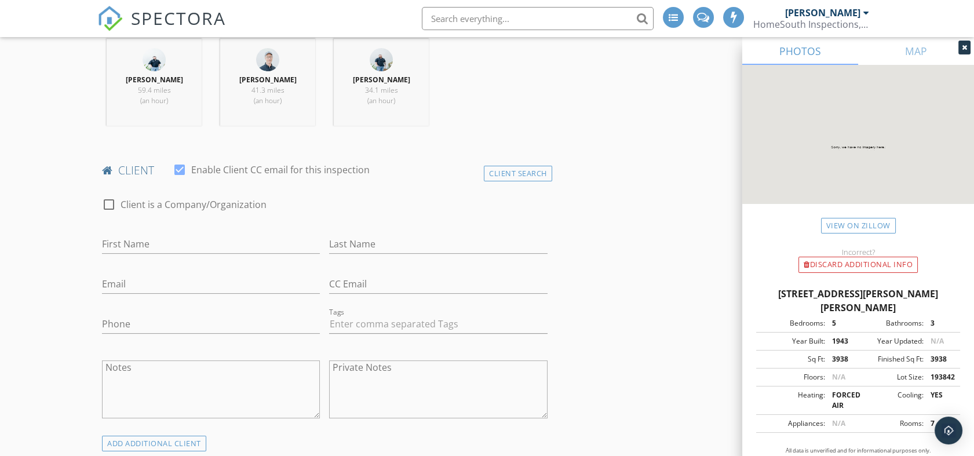
scroll to position [515, 0]
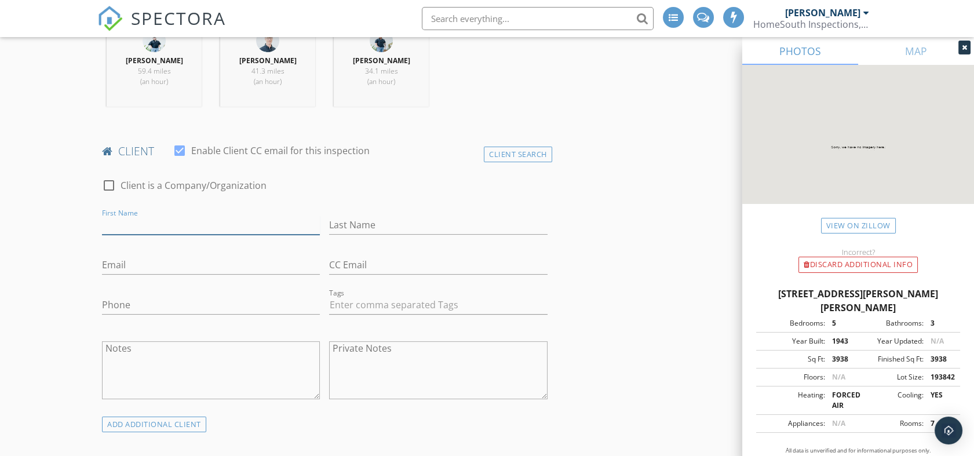
click at [123, 217] on input "First Name" at bounding box center [211, 225] width 218 height 19
type input "[PERSON_NAME]"
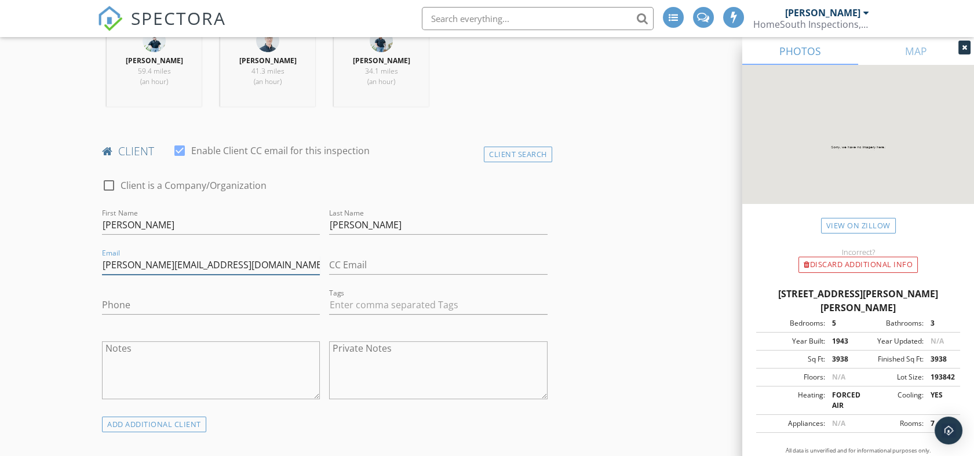
type input "[PERSON_NAME][EMAIL_ADDRESS][DOMAIN_NAME]"
type input "[PHONE_NUMBER]"
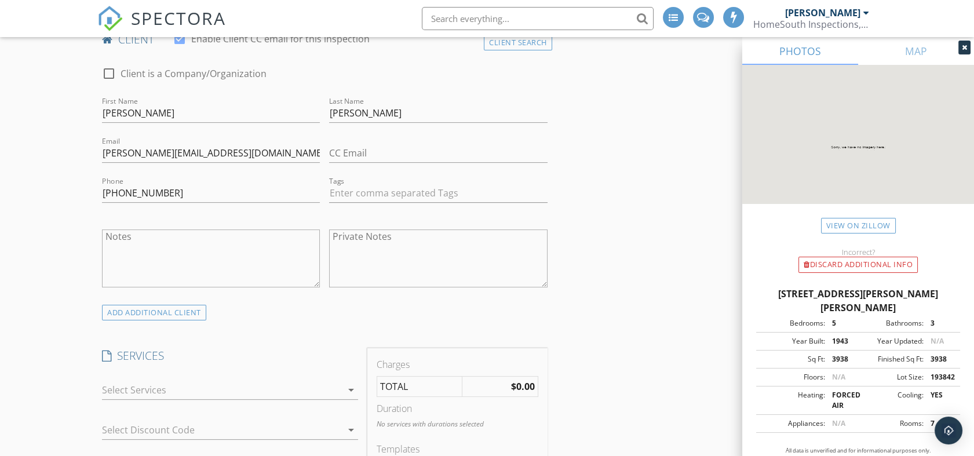
scroll to position [644, 0]
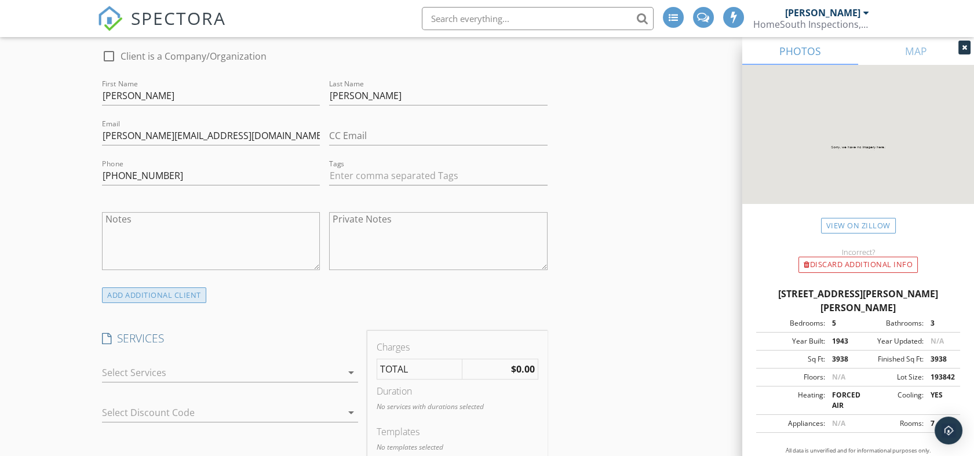
click at [179, 297] on div "ADD ADDITIONAL client" at bounding box center [154, 295] width 104 height 16
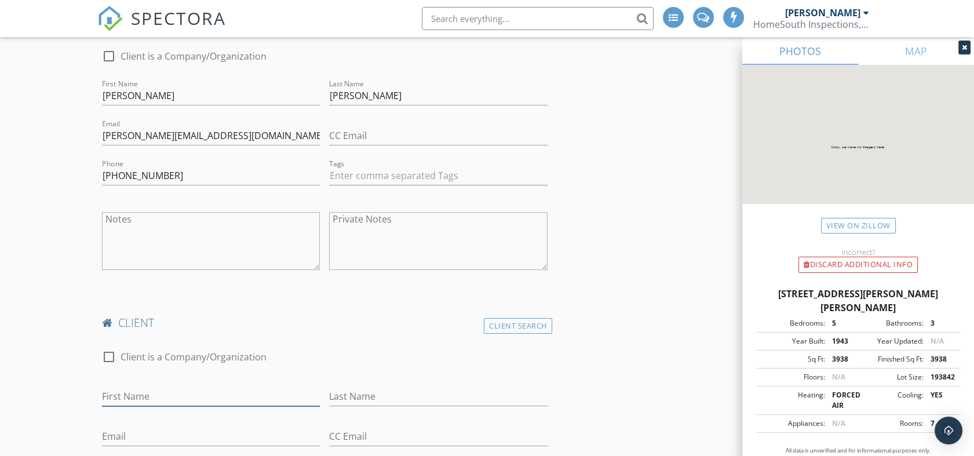
click at [192, 390] on input "First Name" at bounding box center [211, 396] width 218 height 19
type input "[PERSON_NAME]"
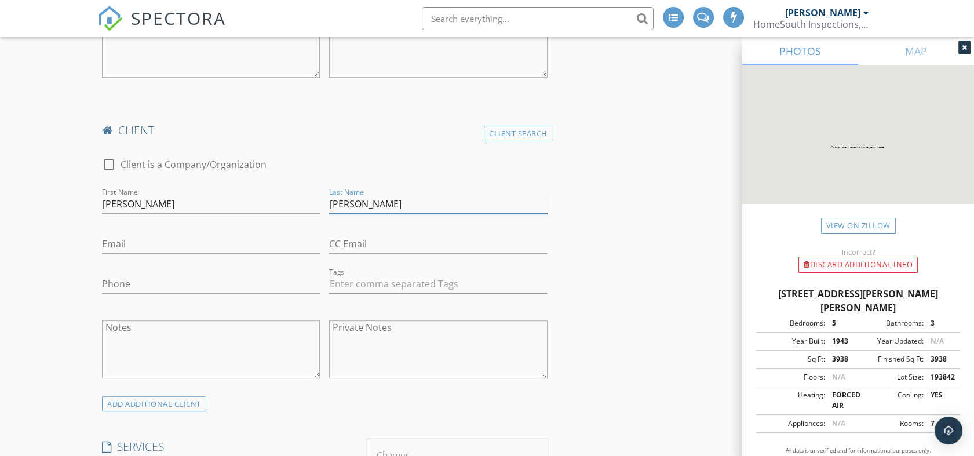
scroll to position [837, 0]
type input "[PERSON_NAME]"
click at [175, 230] on div "Email" at bounding box center [211, 246] width 218 height 38
click at [174, 242] on input "Email" at bounding box center [211, 243] width 218 height 19
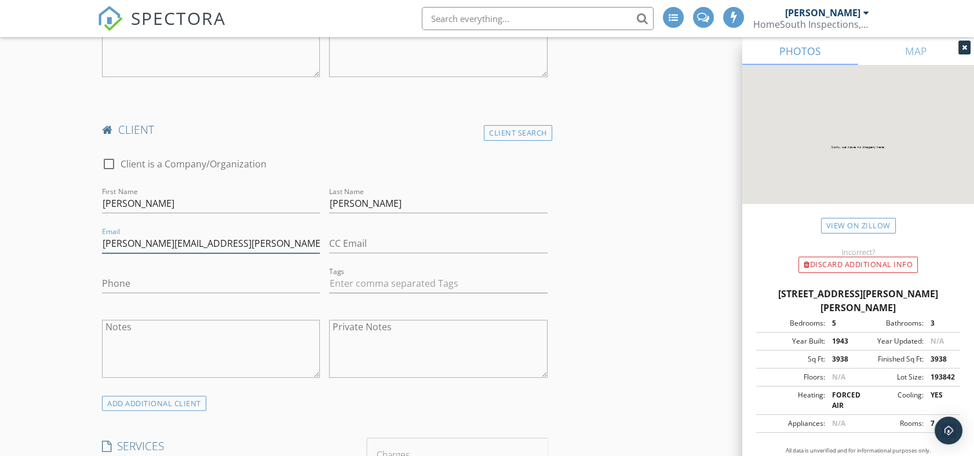
type input "[PERSON_NAME][EMAIL_ADDRESS][PERSON_NAME][DOMAIN_NAME]"
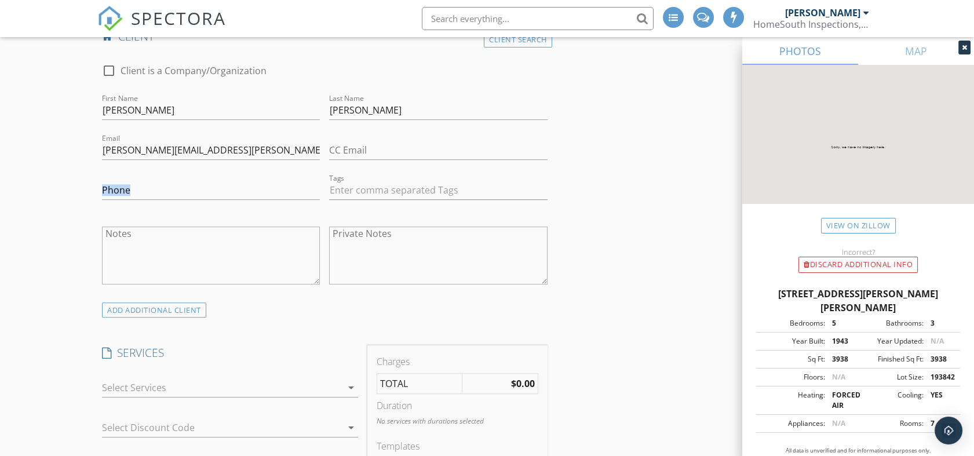
scroll to position [1030, 0]
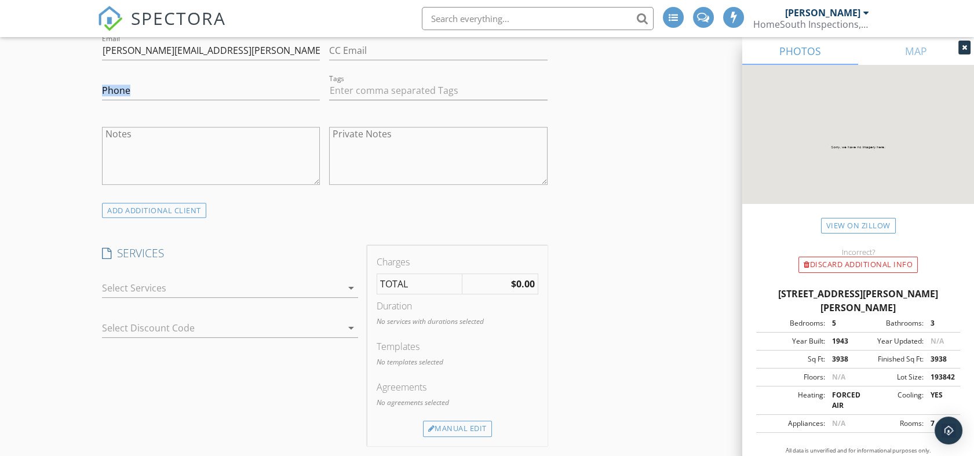
click at [170, 287] on div at bounding box center [222, 288] width 240 height 19
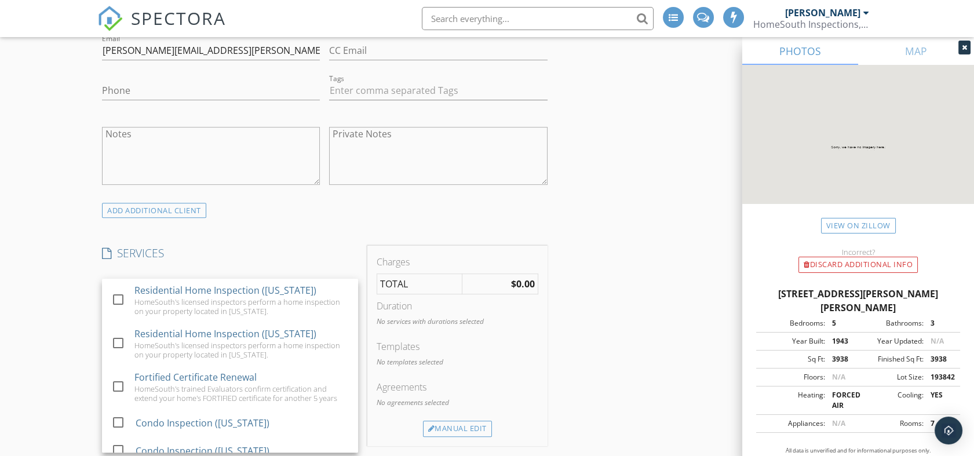
click at [170, 287] on div "check_box_outline_blank Residential Home Inspection (Alabama) HomeSouth's licen…" at bounding box center [230, 300] width 256 height 43
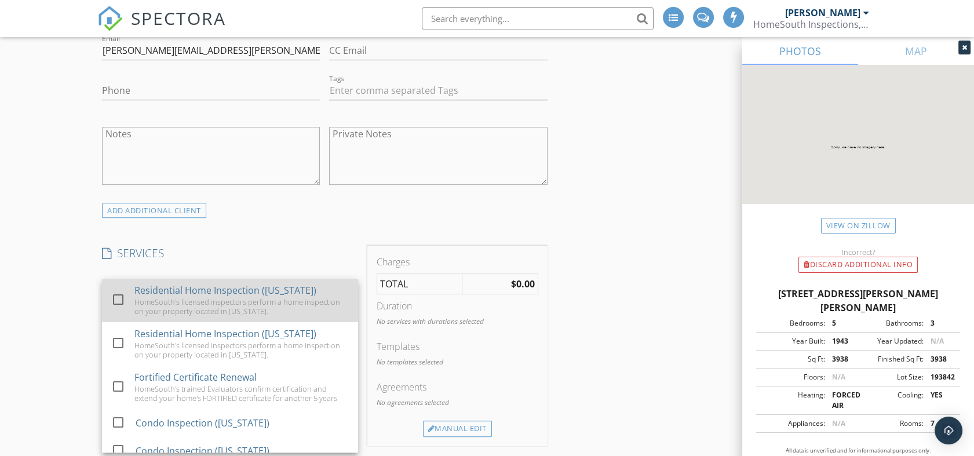
click at [167, 290] on div "Residential Home Inspection ([US_STATE])" at bounding box center [225, 290] width 182 height 14
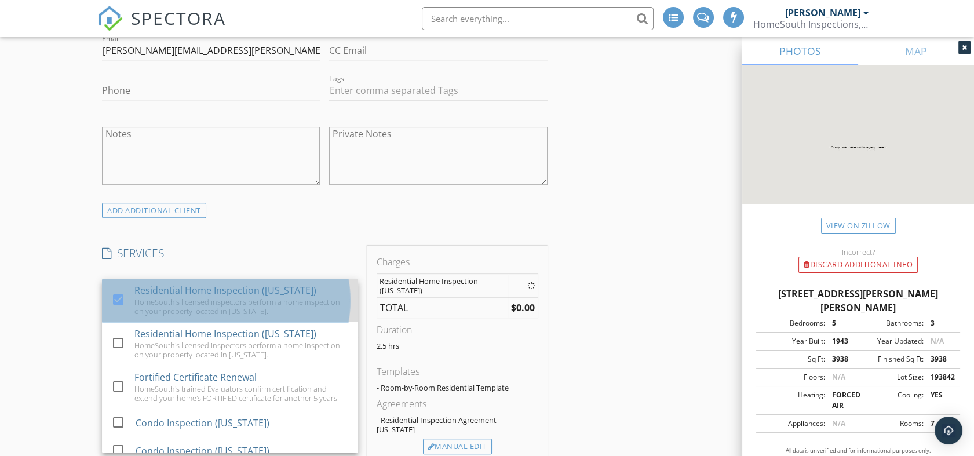
click at [167, 290] on div "Residential Home Inspection ([US_STATE])" at bounding box center [225, 290] width 182 height 14
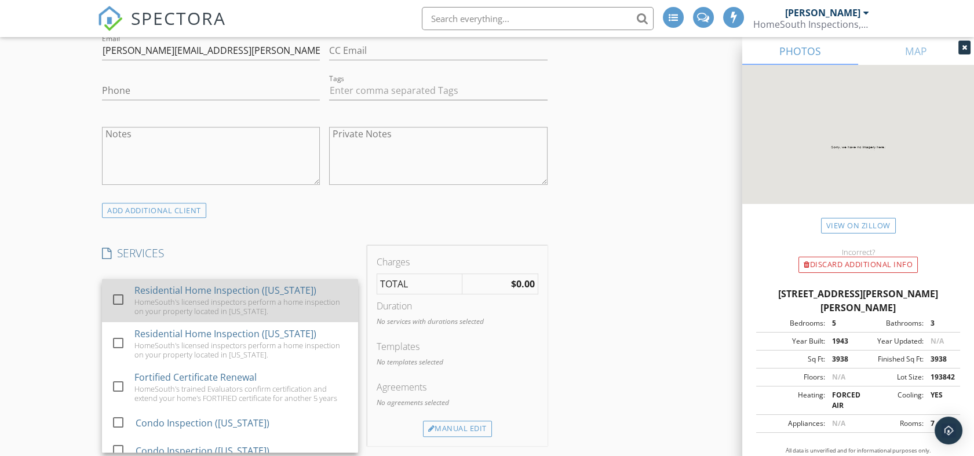
click at [119, 300] on div at bounding box center [118, 300] width 20 height 20
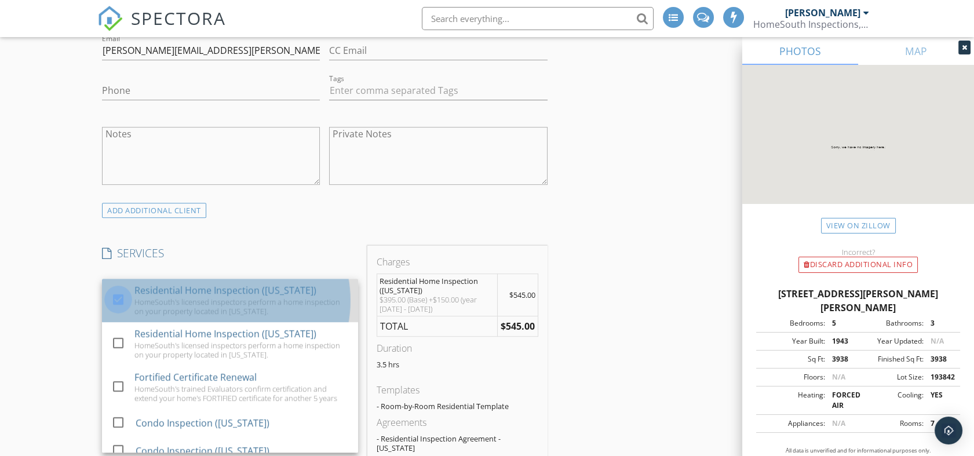
click at [119, 300] on div at bounding box center [118, 300] width 20 height 20
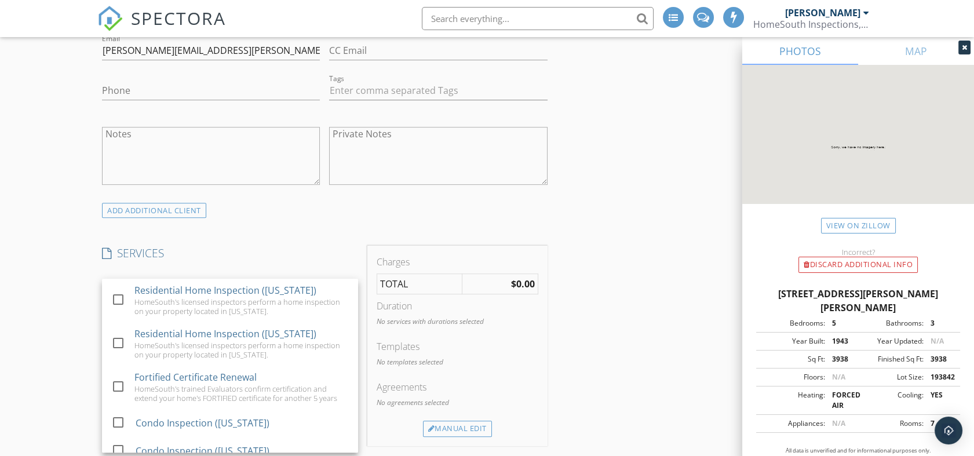
click at [260, 223] on div "INSPECTOR(S) check_box_outline_blank Matt Gann check_box Brandon Boutwell PRIMA…" at bounding box center [324, 312] width 454 height 2417
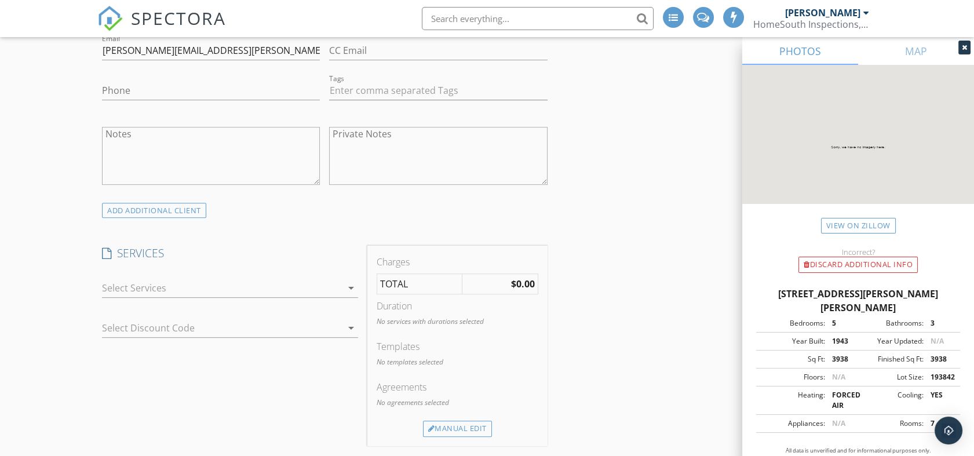
click at [145, 283] on div at bounding box center [222, 288] width 240 height 19
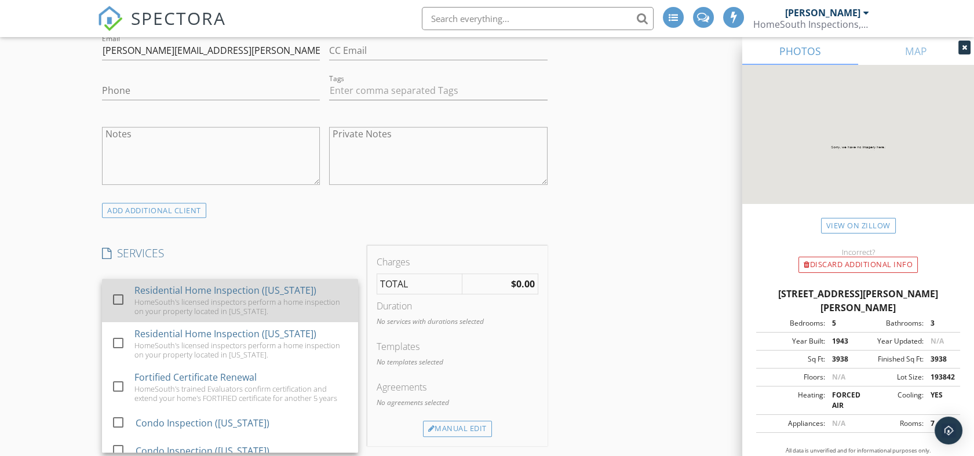
click at [118, 297] on div at bounding box center [118, 300] width 20 height 20
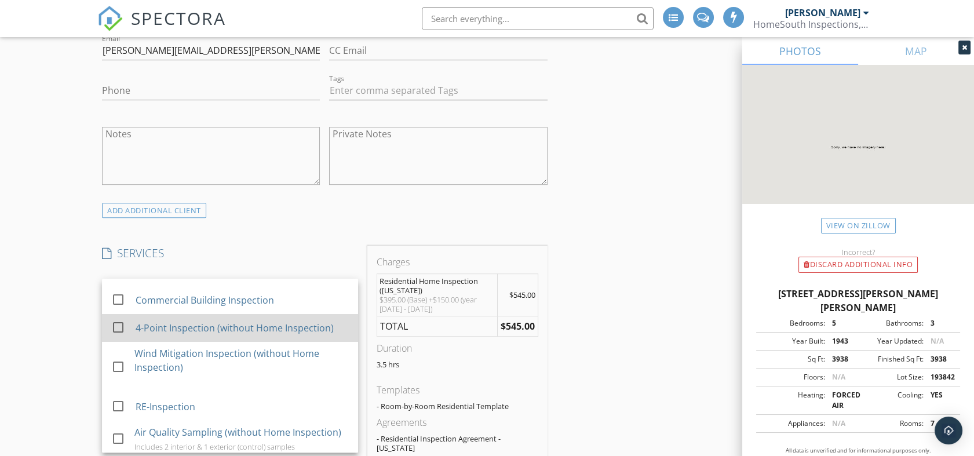
scroll to position [193, 0]
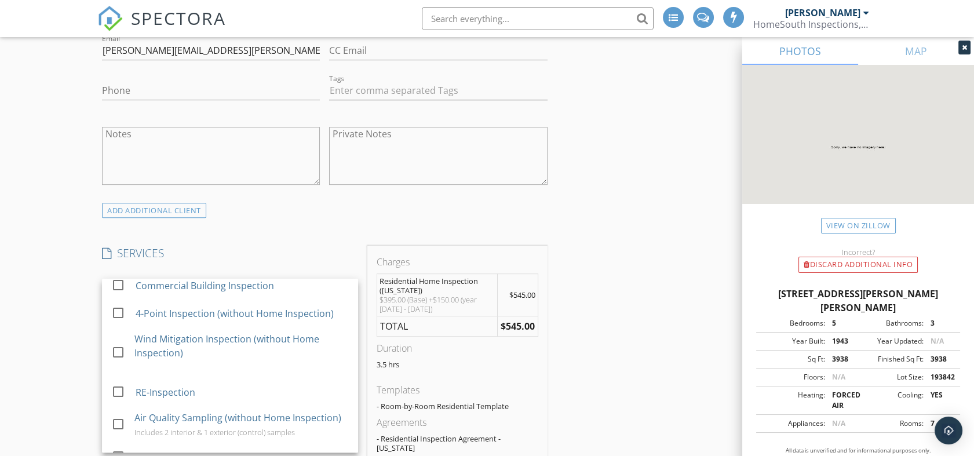
click at [474, 456] on div "Manual Edit" at bounding box center [457, 465] width 69 height 16
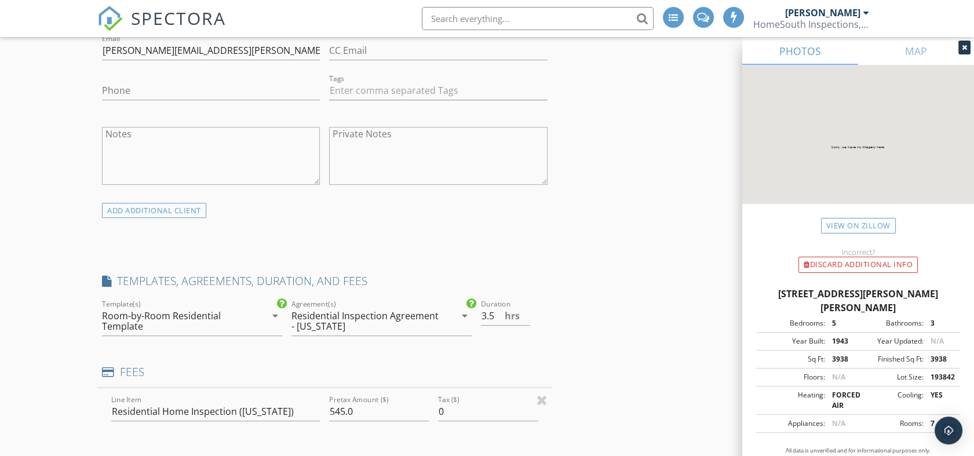
click at [474, 456] on div "Manual Edit" at bounding box center [457, 465] width 69 height 16
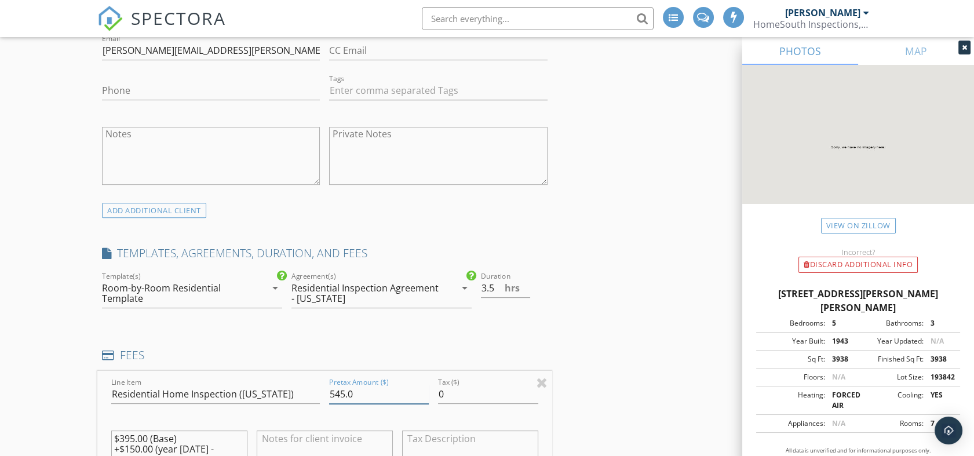
drag, startPoint x: 359, startPoint y: 391, endPoint x: 288, endPoint y: 393, distance: 71.3
click at [288, 393] on div "Line Item Residential Home Inspection (Alabama) Pretax Amount ($) 545.0 Tax ($)…" at bounding box center [324, 441] width 454 height 140
type input "3325"
click at [386, 327] on div "INSPECTOR(S) check_box_outline_blank Matt Gann check_box Brandon Boutwell PRIMA…" at bounding box center [324, 381] width 454 height 2554
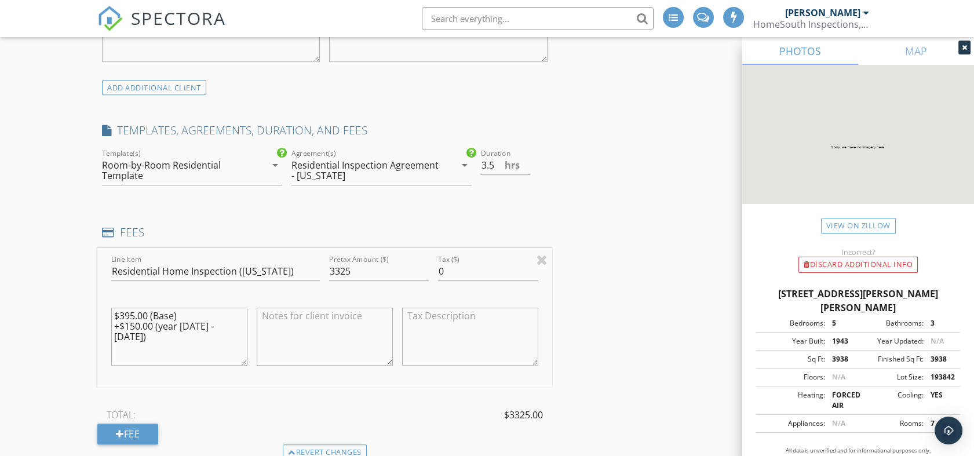
scroll to position [1224, 0]
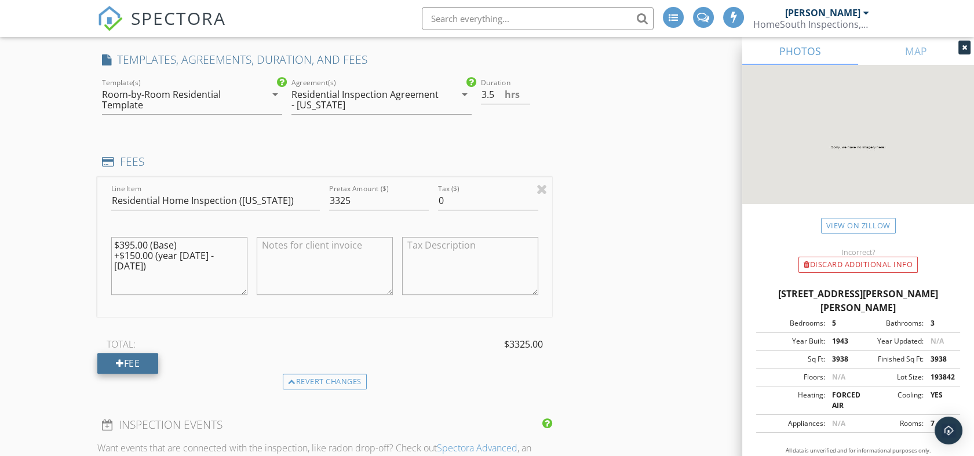
click at [140, 364] on div "Fee" at bounding box center [127, 363] width 61 height 21
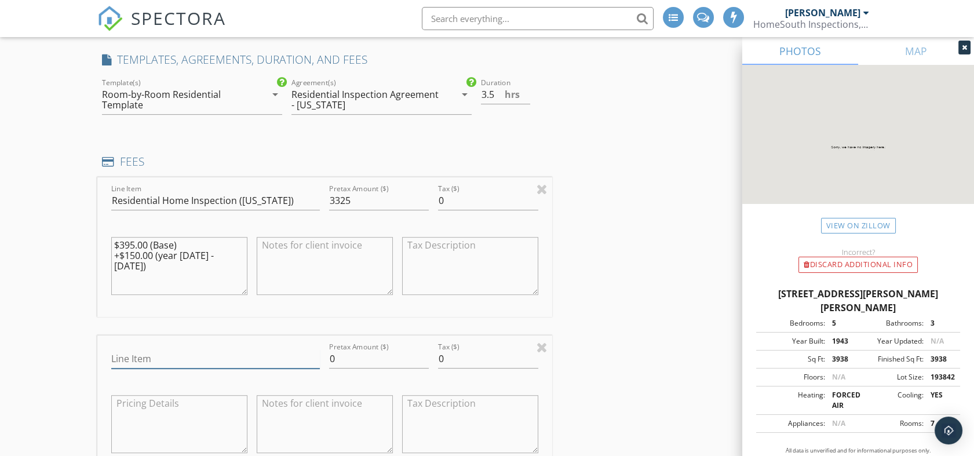
click at [202, 351] on input "Line Item" at bounding box center [215, 359] width 209 height 19
type input "Pool & Spa Inspection"
click at [344, 361] on input "0" at bounding box center [379, 359] width 100 height 19
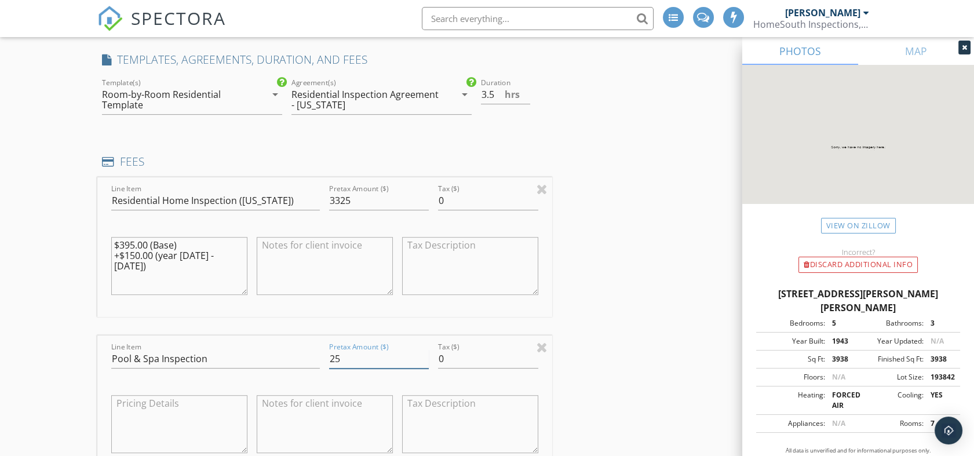
type input "25"
click at [614, 339] on div "INSPECTOR(S) check_box_outline_blank Matt Gann check_box Brandon Boutwell PRIMA…" at bounding box center [487, 301] width 780 height 2780
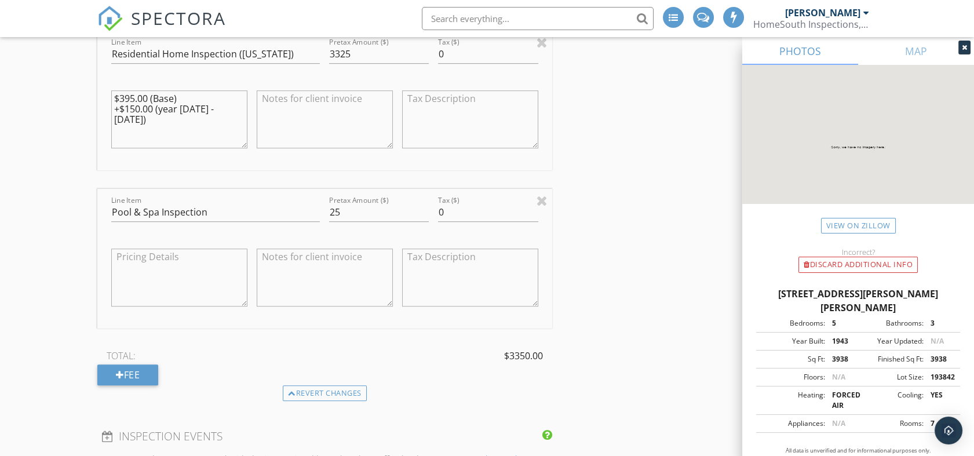
scroll to position [1417, 0]
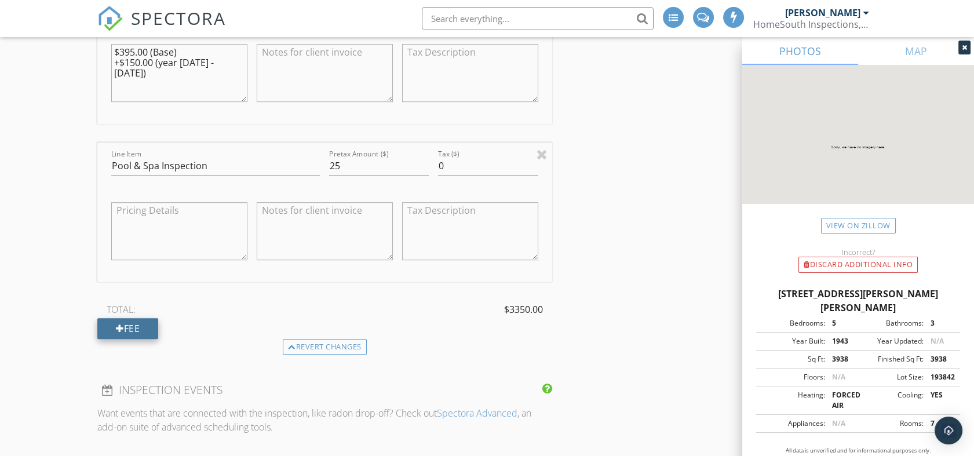
click at [131, 332] on div "Fee" at bounding box center [127, 328] width 61 height 21
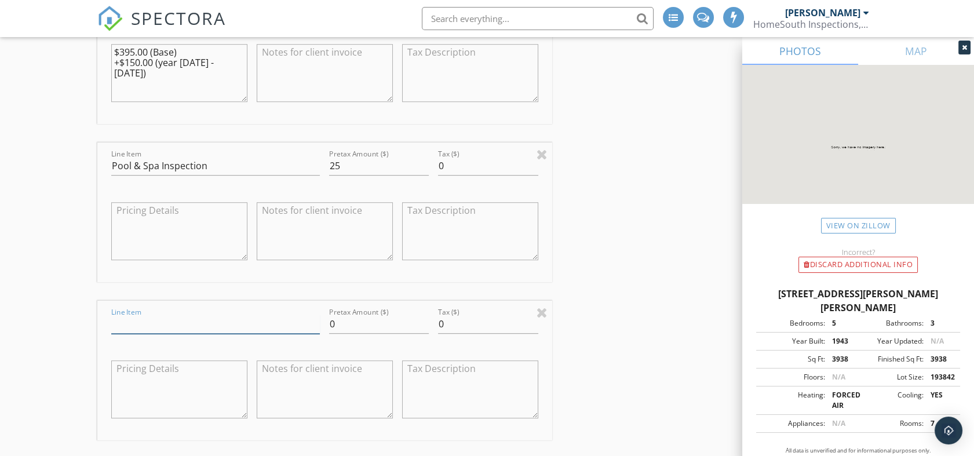
click at [148, 325] on input "Line Item" at bounding box center [215, 324] width 209 height 19
type input "Crawlspace Inspection"
click at [366, 327] on input "0" at bounding box center [379, 324] width 100 height 19
type input "0100"
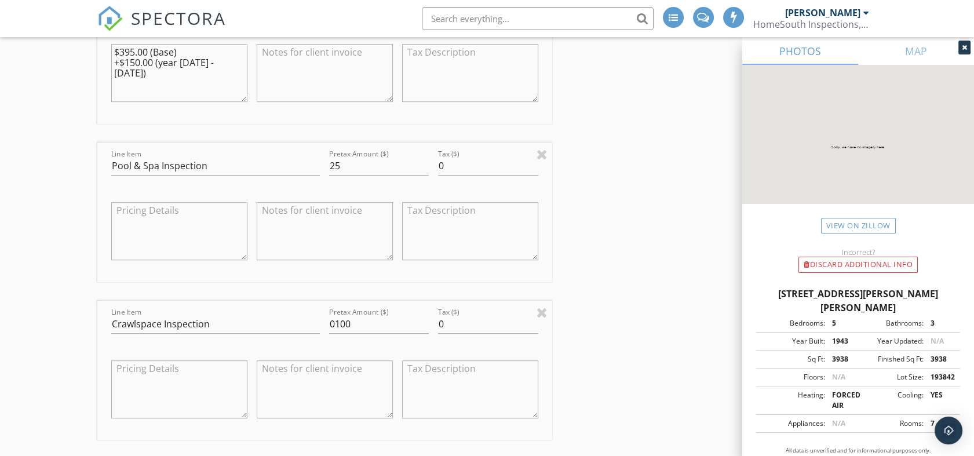
click at [203, 377] on textarea at bounding box center [179, 390] width 136 height 58
type textarea "$50 x 2 crawlspaces"
click at [618, 398] on div "INSPECTOR(S) check_box_outline_blank Matt Gann check_box Brandon Boutwell PRIMA…" at bounding box center [487, 187] width 780 height 2939
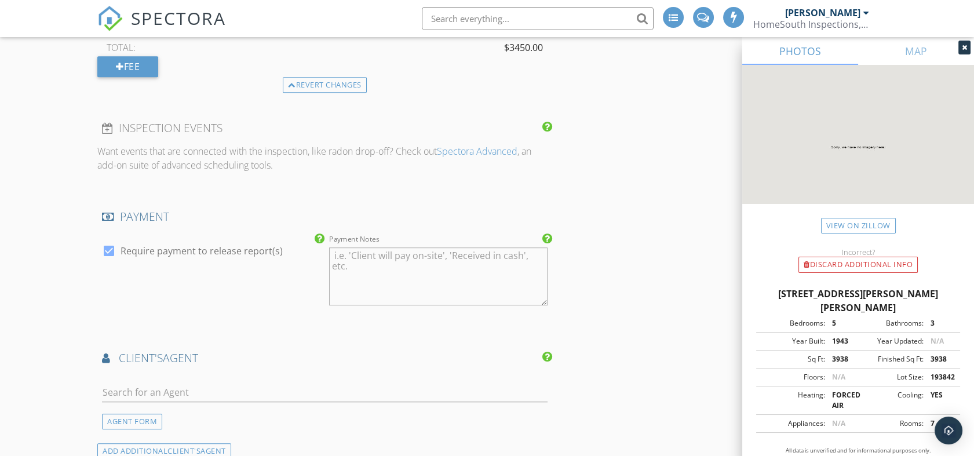
scroll to position [1868, 0]
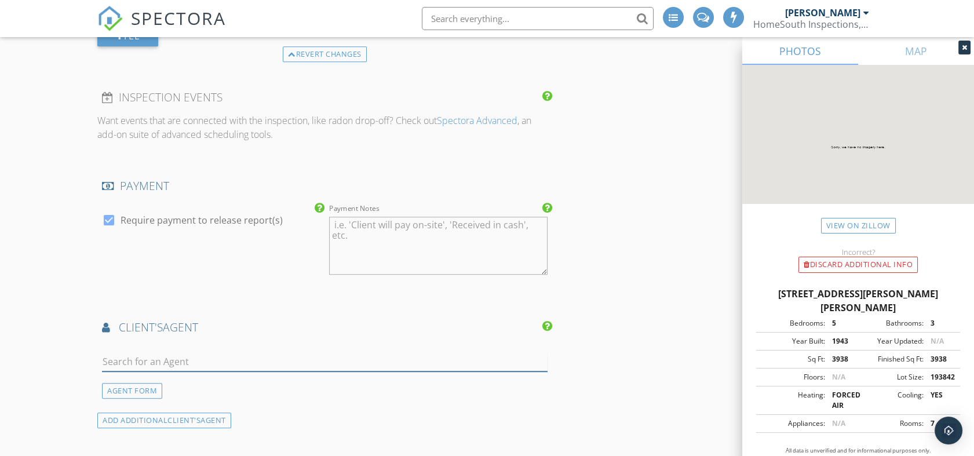
click at [183, 362] on input "text" at bounding box center [324, 361] width 445 height 19
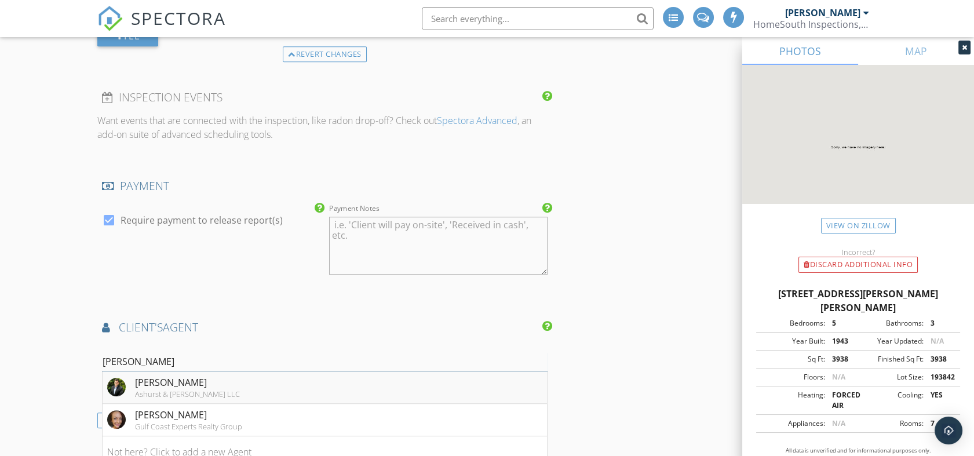
type input "preston"
click at [181, 383] on div "[PERSON_NAME]" at bounding box center [187, 383] width 105 height 14
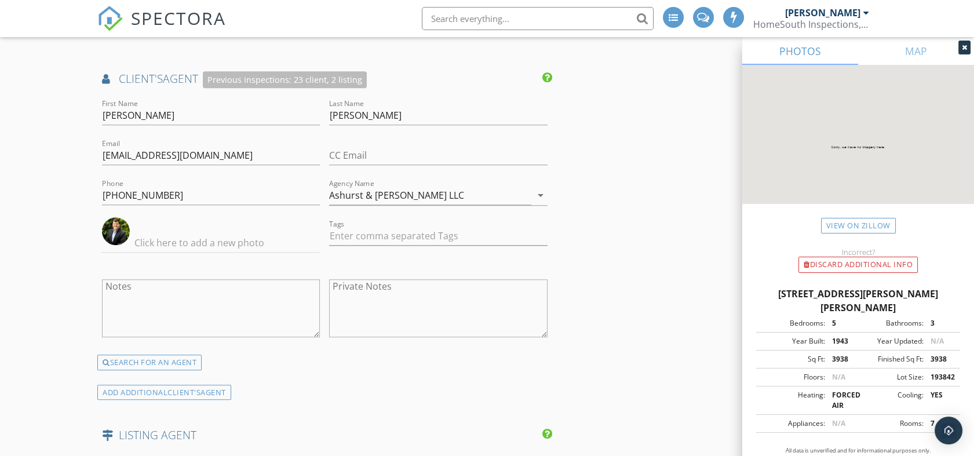
scroll to position [2125, 0]
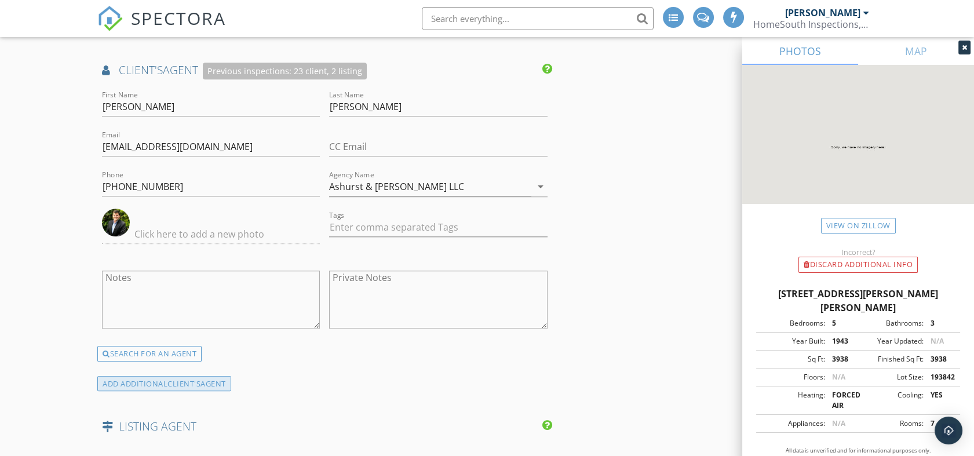
click at [185, 380] on span "client's" at bounding box center [184, 383] width 33 height 10
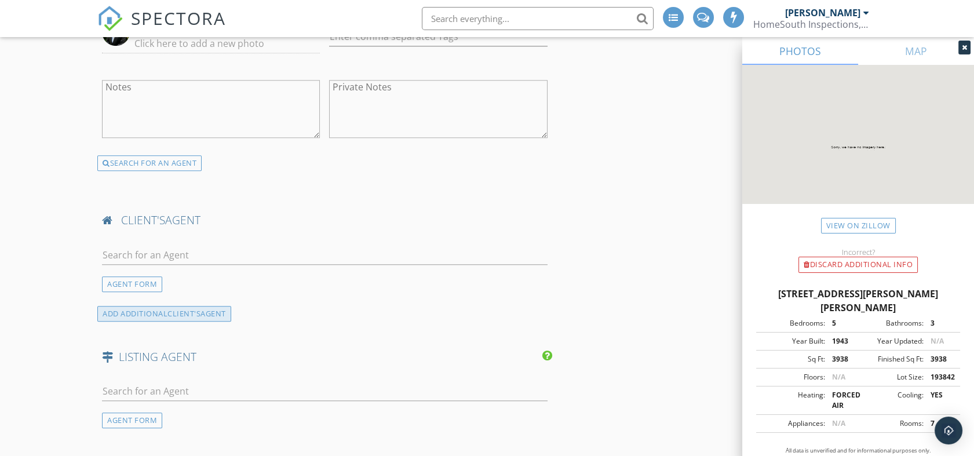
scroll to position [2319, 0]
click at [144, 239] on div at bounding box center [324, 255] width 445 height 38
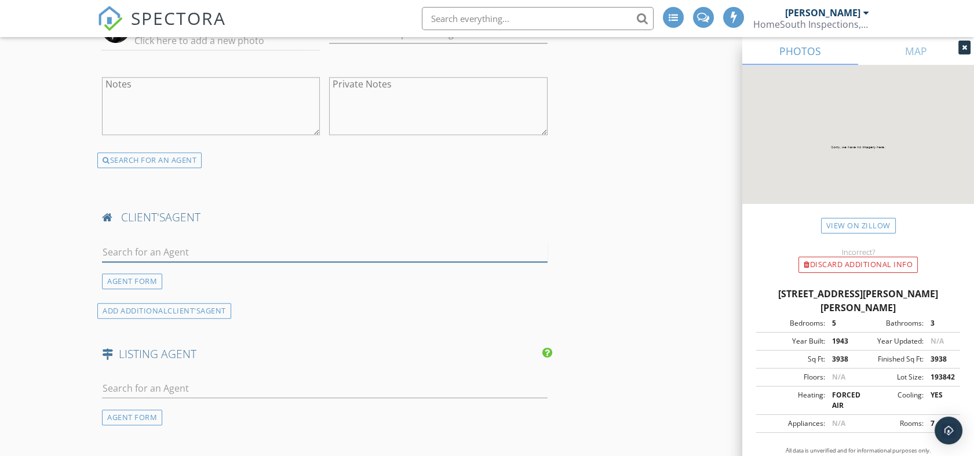
drag, startPoint x: 144, startPoint y: 239, endPoint x: 172, endPoint y: 249, distance: 29.0
click at [172, 249] on input "text" at bounding box center [324, 252] width 445 height 19
type input "staci"
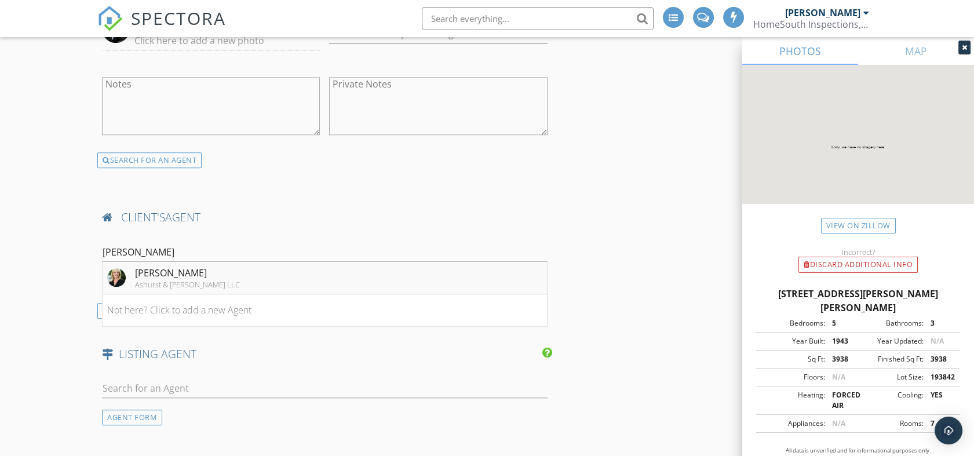
click at [177, 275] on div "[PERSON_NAME]" at bounding box center [187, 273] width 105 height 14
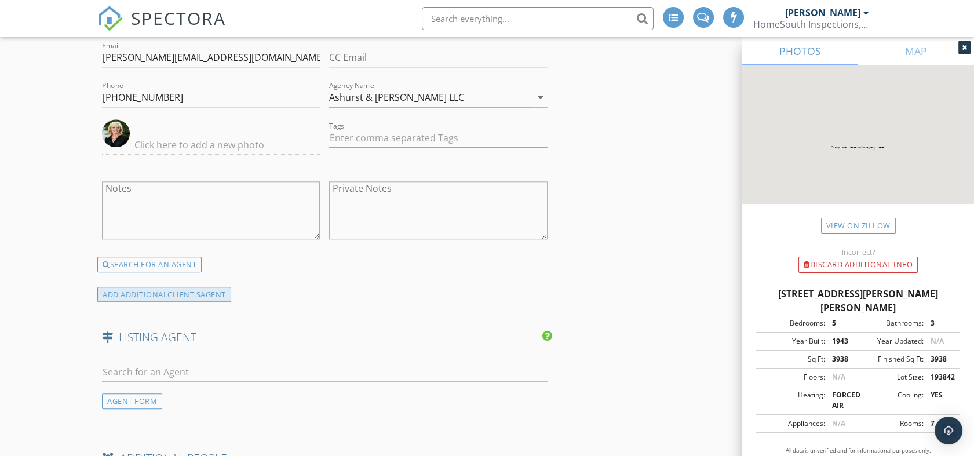
scroll to position [2576, 0]
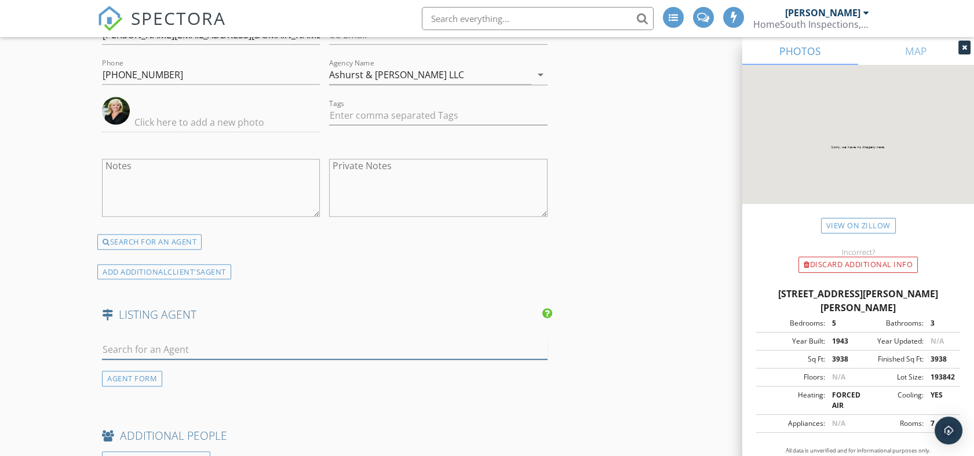
click at [185, 340] on input "text" at bounding box center [324, 349] width 445 height 19
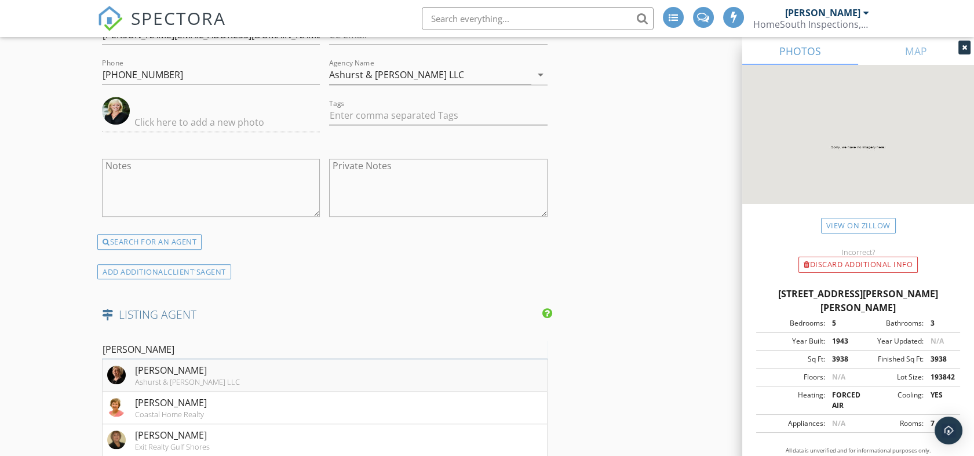
type input "judy"
click at [206, 370] on div "[PERSON_NAME]" at bounding box center [187, 370] width 105 height 14
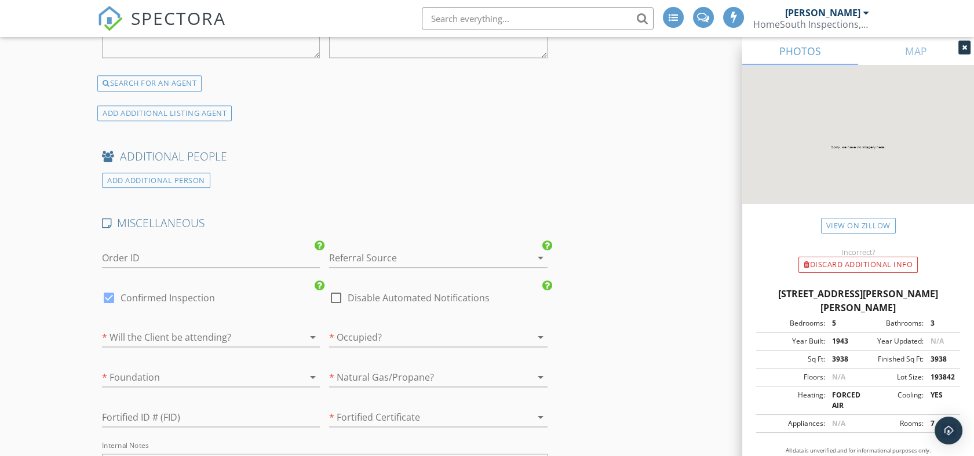
scroll to position [3156, 0]
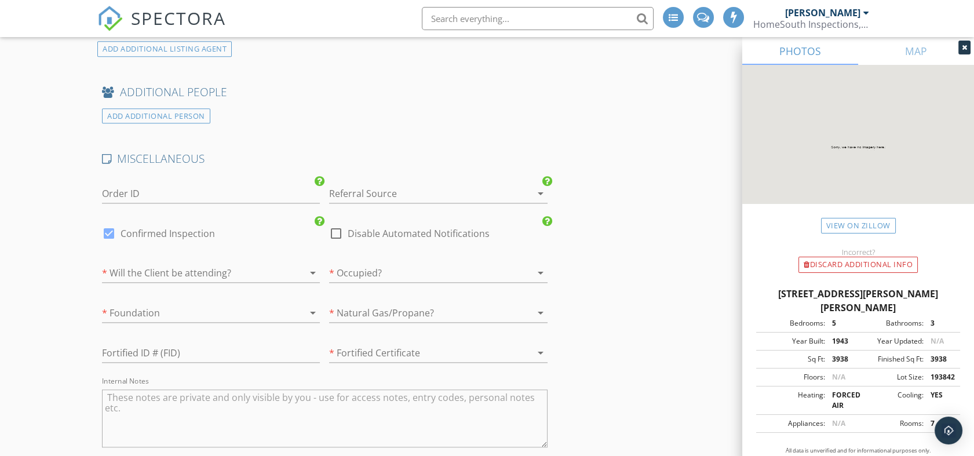
click at [164, 265] on div at bounding box center [194, 273] width 185 height 19
click at [0, 0] on div "Yes" at bounding box center [0, 0] width 0 height 0
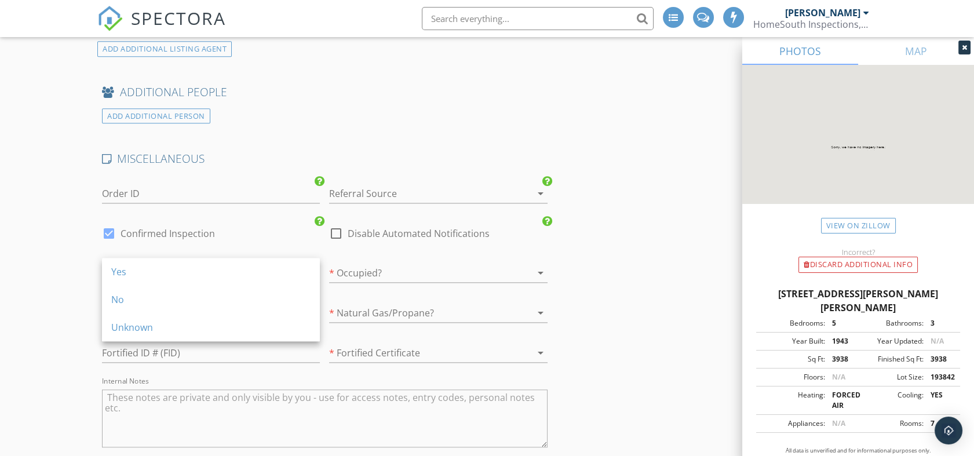
drag, startPoint x: 164, startPoint y: 265, endPoint x: 162, endPoint y: 275, distance: 10.1
click at [162, 275] on div "Yes" at bounding box center [210, 272] width 199 height 14
click at [162, 275] on div at bounding box center [194, 273] width 185 height 19
click at [362, 264] on div at bounding box center [421, 273] width 185 height 19
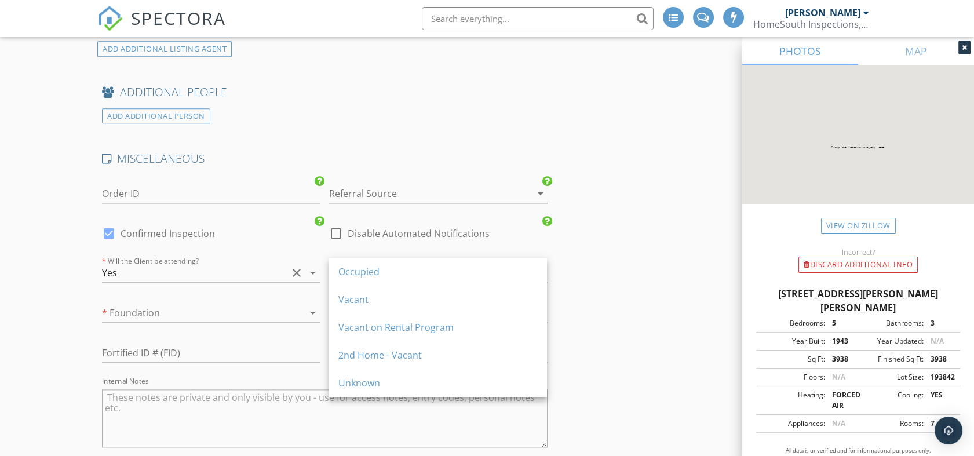
click at [362, 263] on div "Occupied" at bounding box center [438, 272] width 218 height 28
drag, startPoint x: 362, startPoint y: 263, endPoint x: 366, endPoint y: 300, distance: 37.3
click at [366, 300] on div "Vacant" at bounding box center [438, 300] width 199 height 14
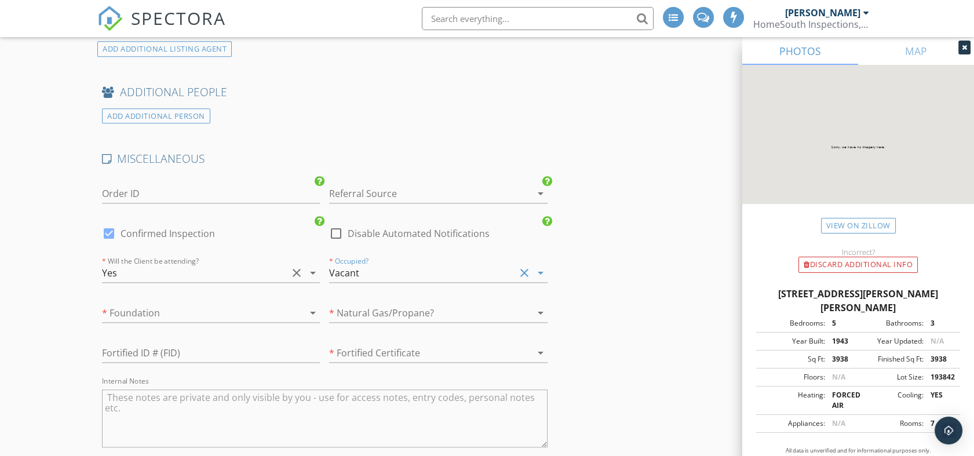
click at [366, 304] on div at bounding box center [421, 313] width 185 height 19
click at [259, 307] on div at bounding box center [194, 313] width 185 height 19
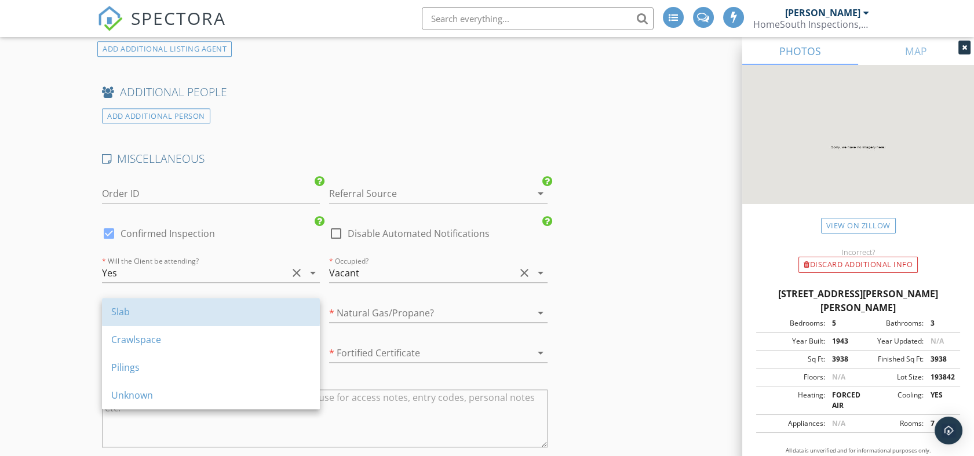
click at [259, 307] on div "Slab" at bounding box center [210, 312] width 199 height 14
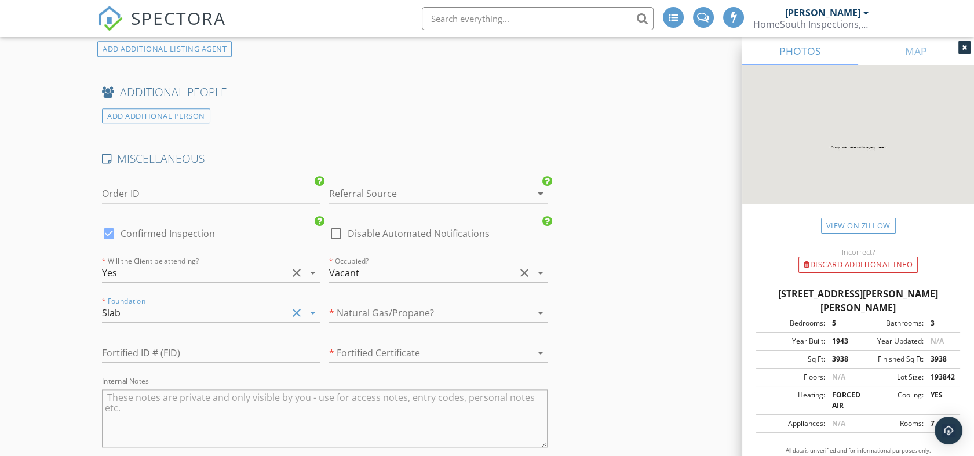
click at [251, 305] on div "Slab" at bounding box center [194, 313] width 185 height 19
click at [0, 0] on div "Slab" at bounding box center [0, 0] width 0 height 0
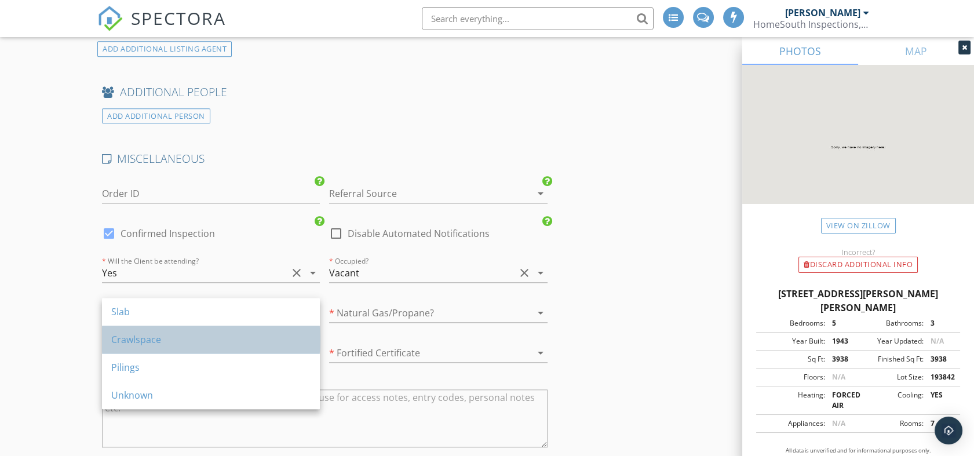
drag, startPoint x: 251, startPoint y: 305, endPoint x: 207, endPoint y: 343, distance: 58.0
click at [207, 343] on div "Crawlspace" at bounding box center [210, 340] width 199 height 14
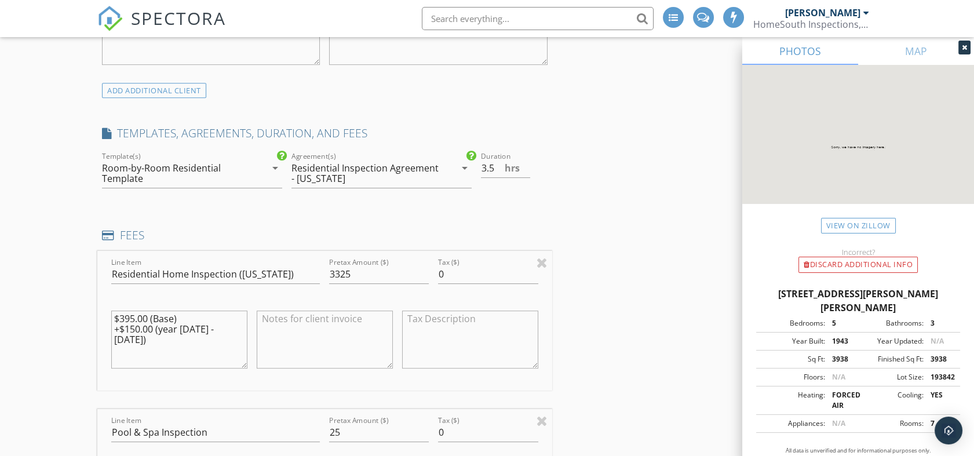
scroll to position [1116, 0]
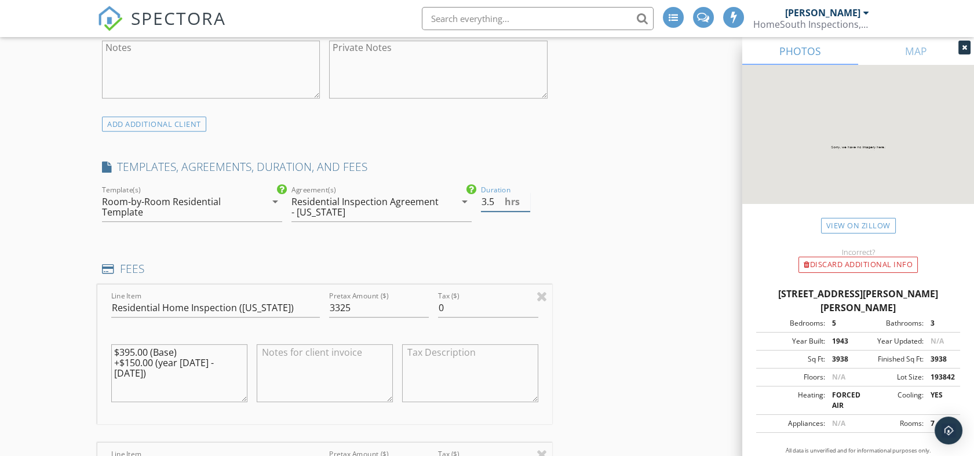
click at [490, 207] on input "3.5" at bounding box center [505, 201] width 49 height 19
click at [525, 201] on input "3" at bounding box center [505, 201] width 49 height 19
click at [525, 198] on input "3.5" at bounding box center [505, 201] width 49 height 19
click at [525, 198] on input "4" at bounding box center [505, 201] width 49 height 19
click at [525, 198] on input "4.5" at bounding box center [505, 201] width 49 height 19
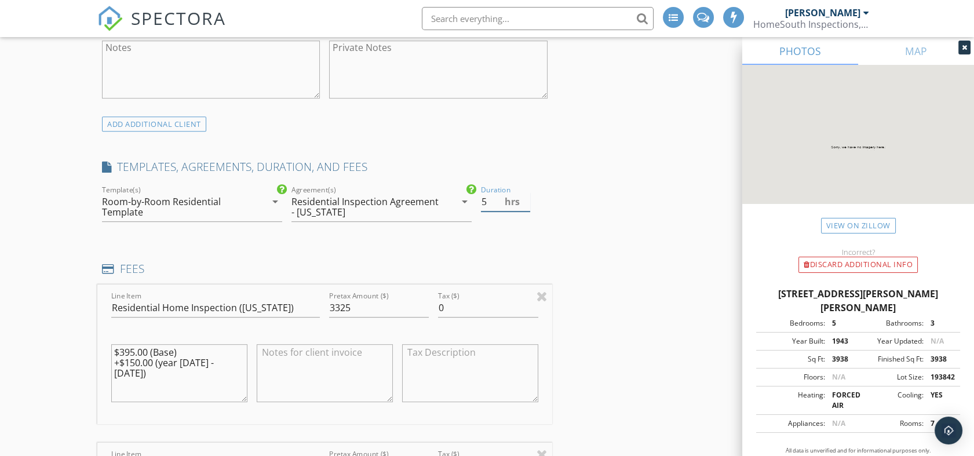
click at [525, 198] on input "5" at bounding box center [505, 201] width 49 height 19
click at [525, 198] on input "5.5" at bounding box center [505, 201] width 49 height 19
click at [525, 198] on input "6" at bounding box center [505, 201] width 49 height 19
click at [525, 198] on input "6.5" at bounding box center [505, 201] width 49 height 19
click at [525, 198] on input "7" at bounding box center [505, 201] width 49 height 19
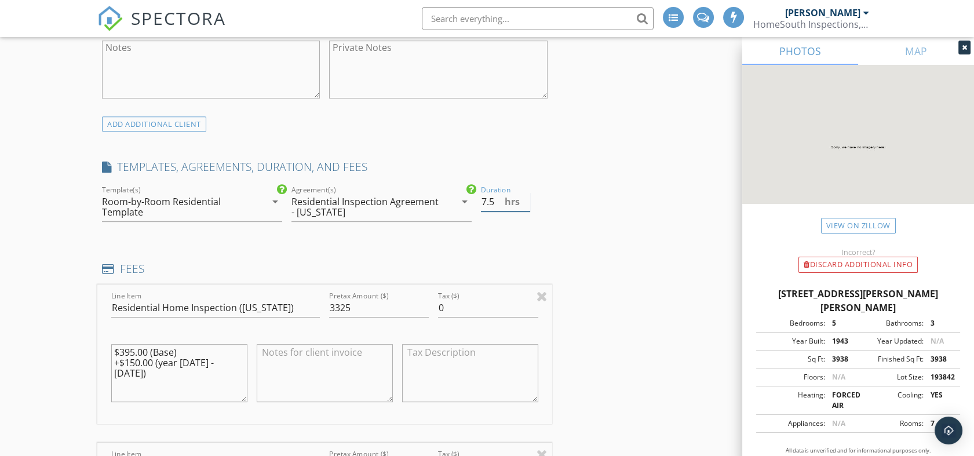
click at [525, 198] on input "7.5" at bounding box center [505, 201] width 49 height 19
type input "8"
click at [525, 198] on input "8" at bounding box center [505, 201] width 49 height 19
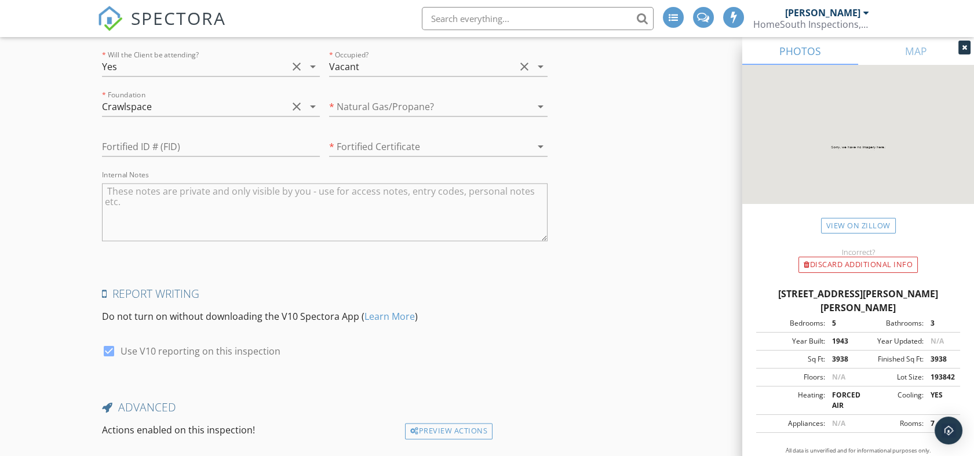
scroll to position [3435, 0]
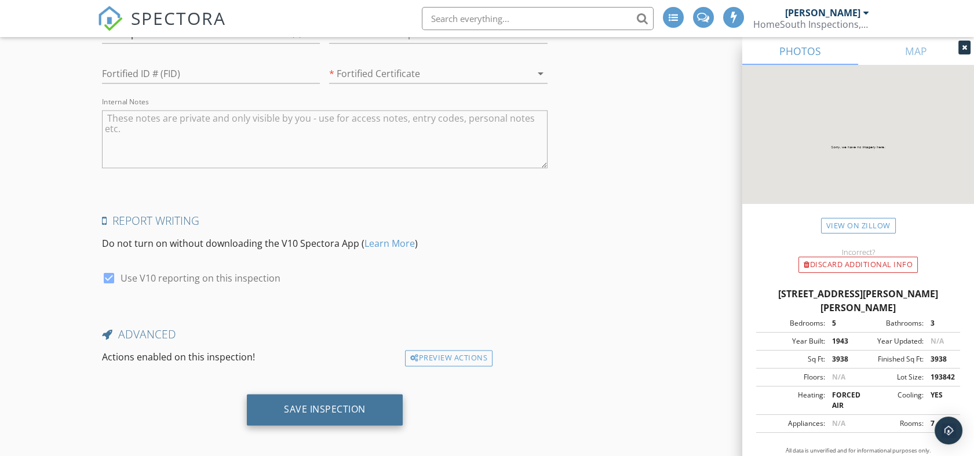
click at [351, 403] on div "Save Inspection" at bounding box center [325, 409] width 82 height 12
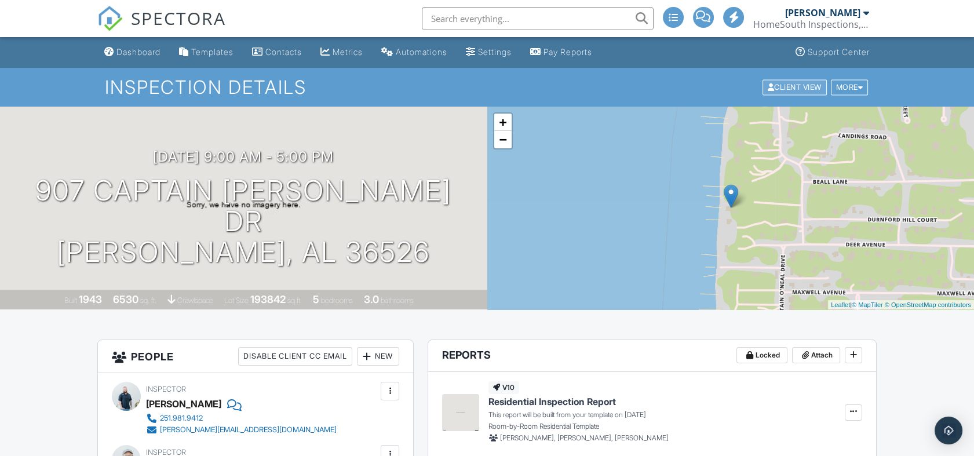
click at [805, 88] on div "Client View" at bounding box center [795, 87] width 64 height 16
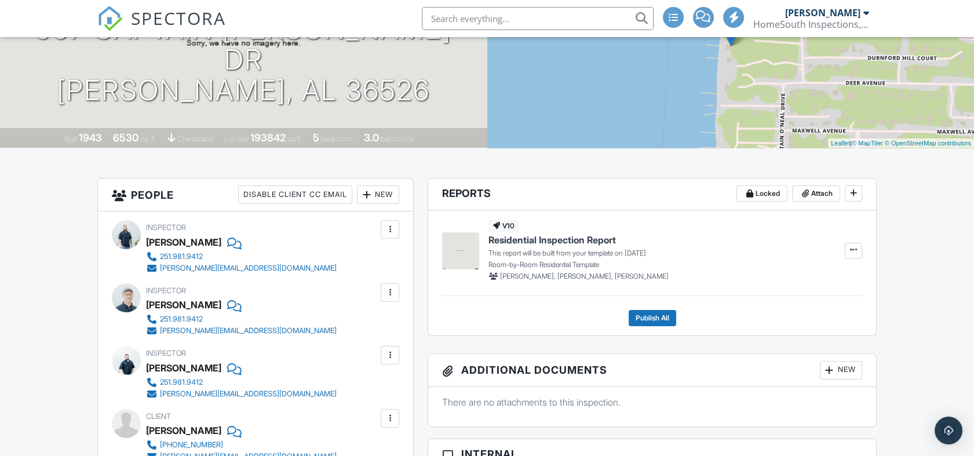
scroll to position [64, 0]
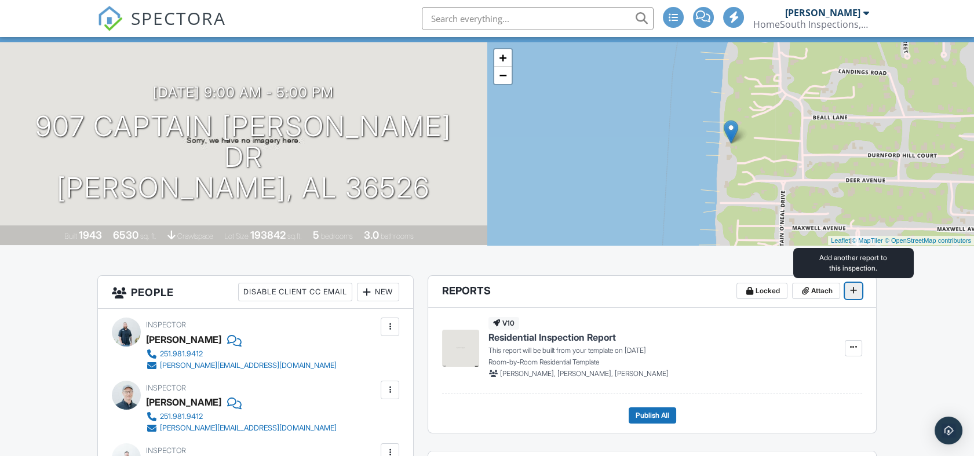
click at [853, 292] on icon at bounding box center [853, 290] width 7 height 8
click at [854, 297] on button at bounding box center [853, 291] width 17 height 16
click at [854, 290] on icon at bounding box center [853, 290] width 7 height 8
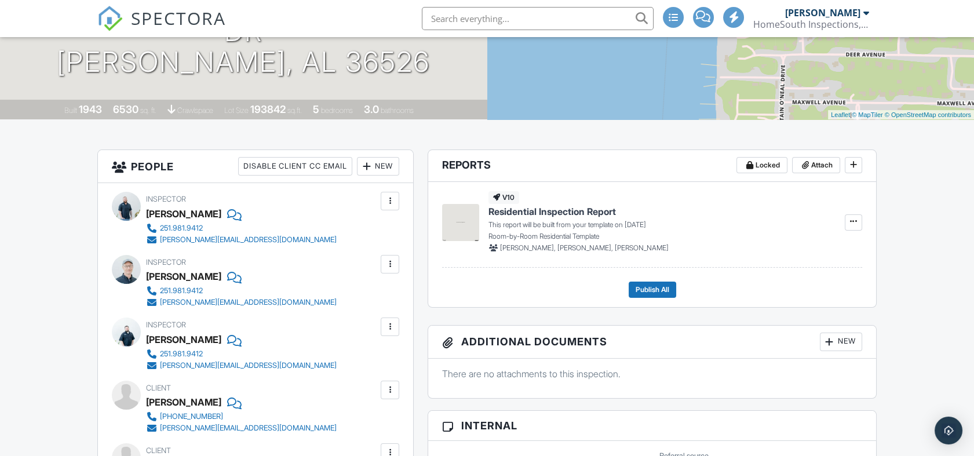
scroll to position [193, 0]
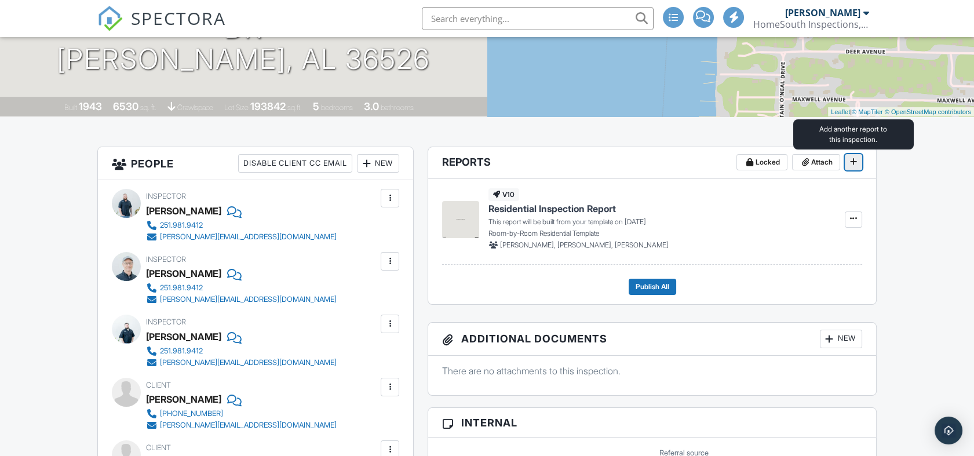
click at [849, 162] on span at bounding box center [854, 162] width 12 height 12
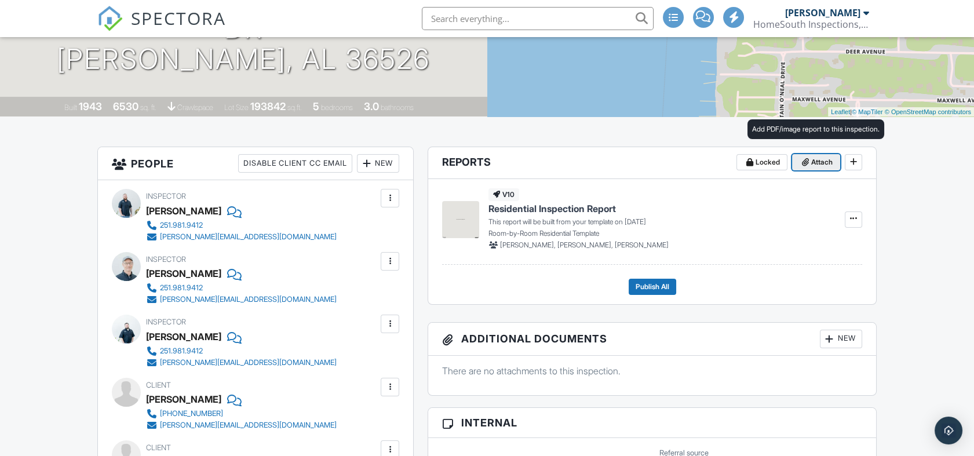
click at [828, 162] on span "Attach" at bounding box center [821, 163] width 21 height 12
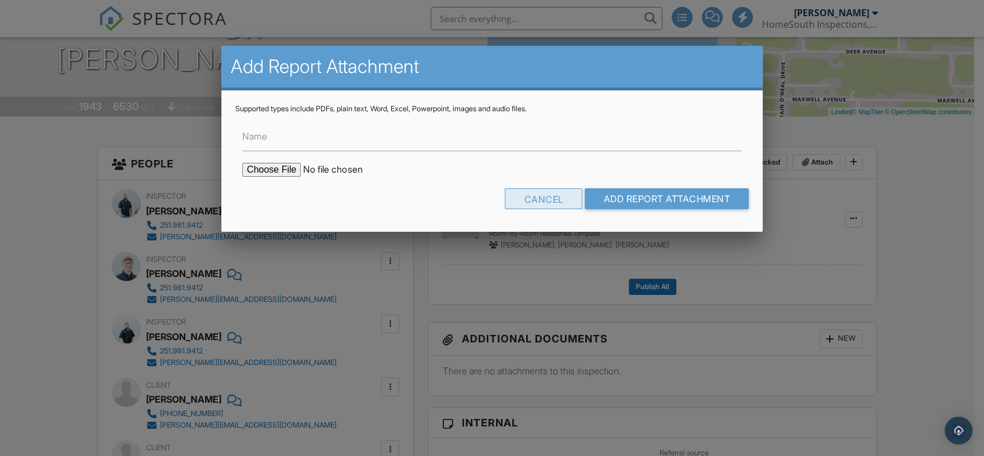
click at [538, 198] on div "Cancel" at bounding box center [544, 198] width 78 height 21
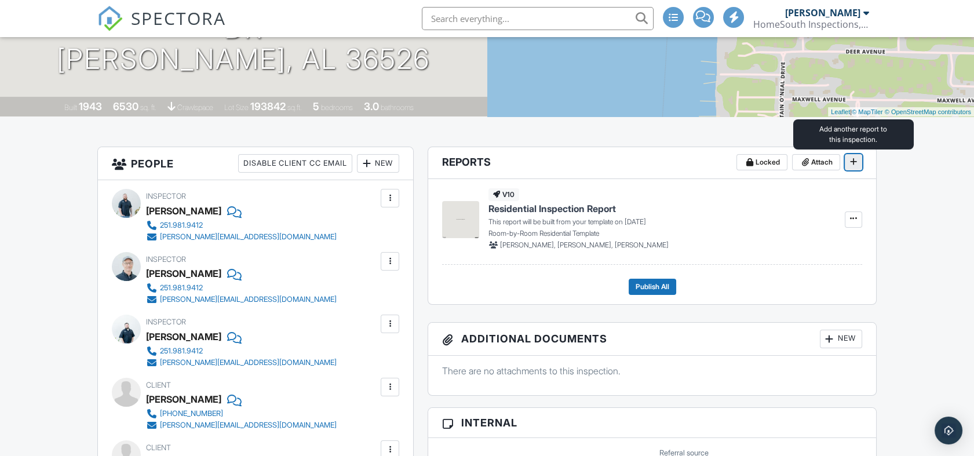
click at [851, 166] on span at bounding box center [854, 162] width 12 height 12
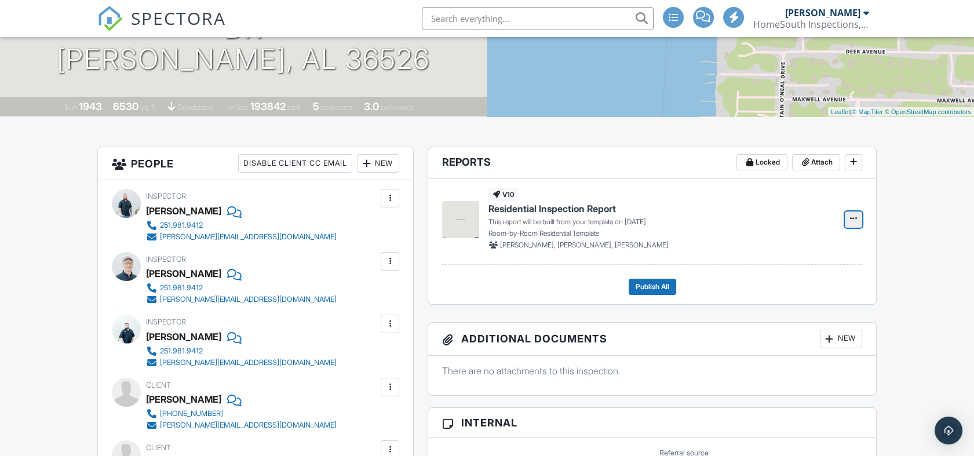
click at [854, 223] on span at bounding box center [854, 219] width 12 height 12
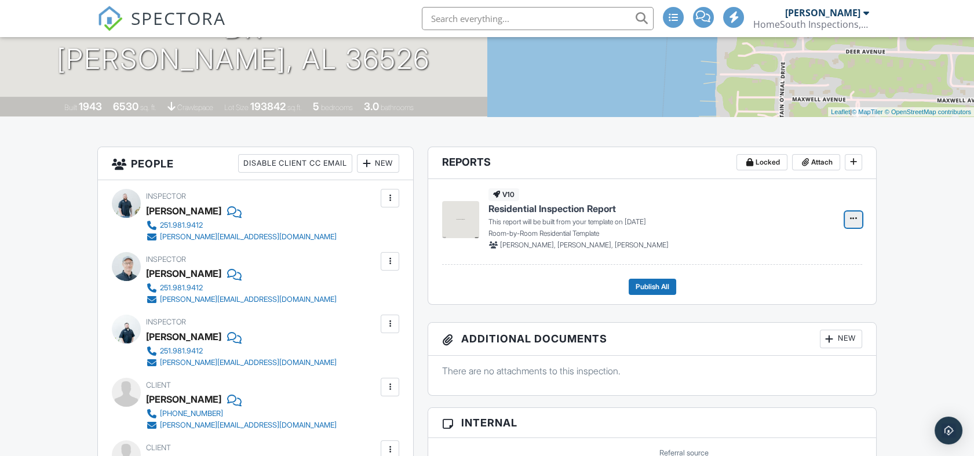
click at [854, 223] on span at bounding box center [854, 219] width 12 height 12
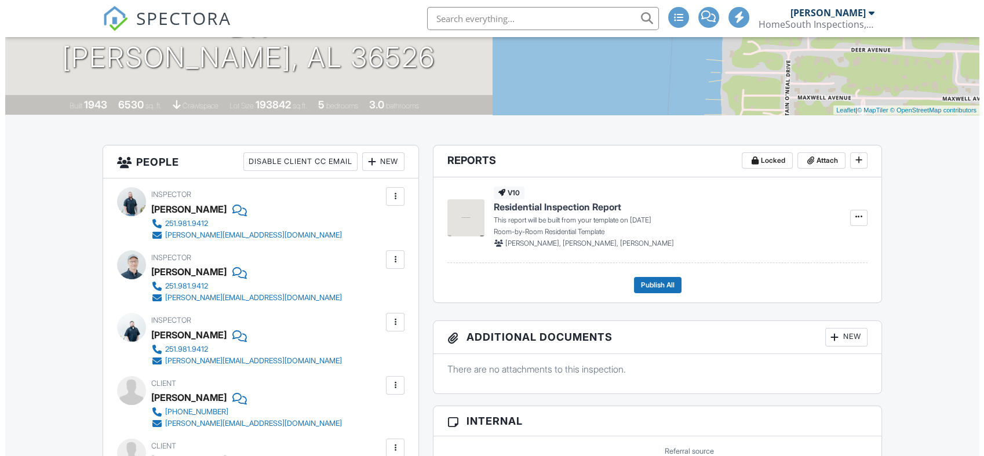
scroll to position [193, 0]
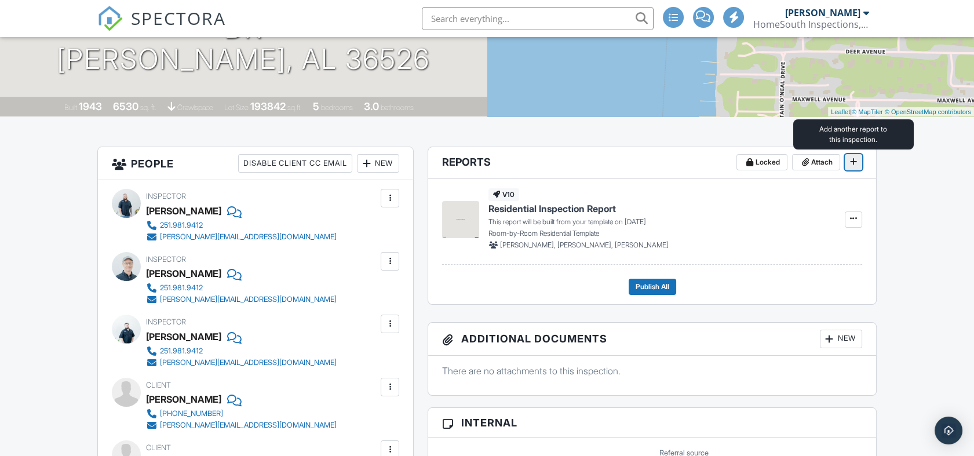
click at [851, 166] on span at bounding box center [854, 162] width 12 height 12
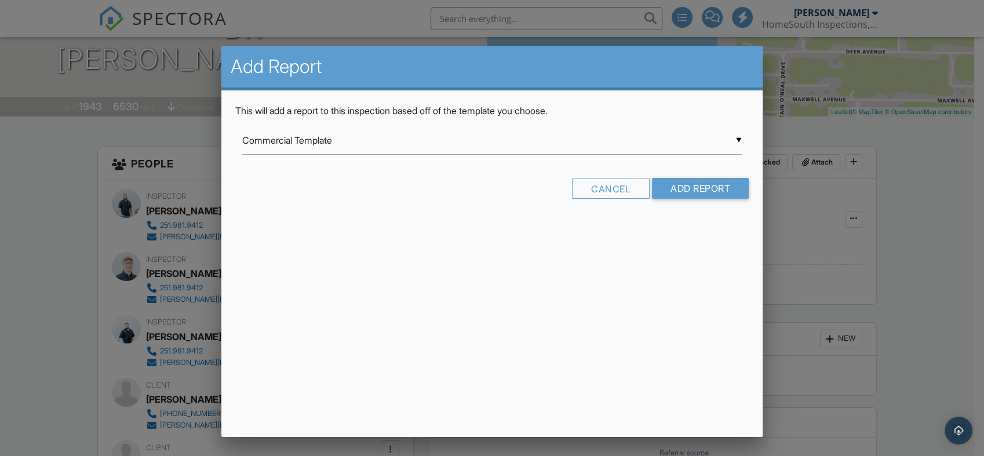
click at [406, 145] on div "▼ Commercial Template Commercial Template Condo Template EIFS/Stucco Residentia…" at bounding box center [492, 140] width 500 height 28
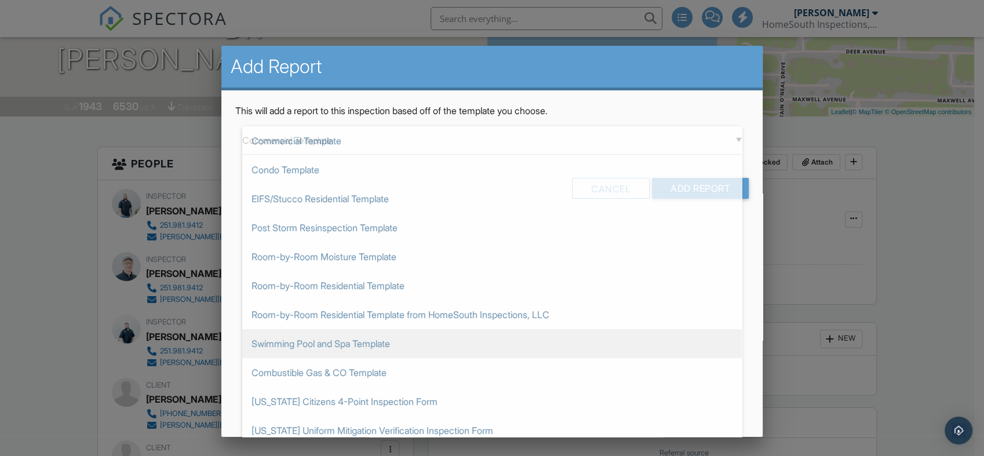
click at [336, 338] on span "Swimming Pool and Spa Template" at bounding box center [492, 343] width 500 height 29
click at [336, 387] on span "[US_STATE] Citizens 4-Point Inspection Form" at bounding box center [492, 401] width 500 height 29
type input "[US_STATE] Citizens 4-Point Inspection Form"
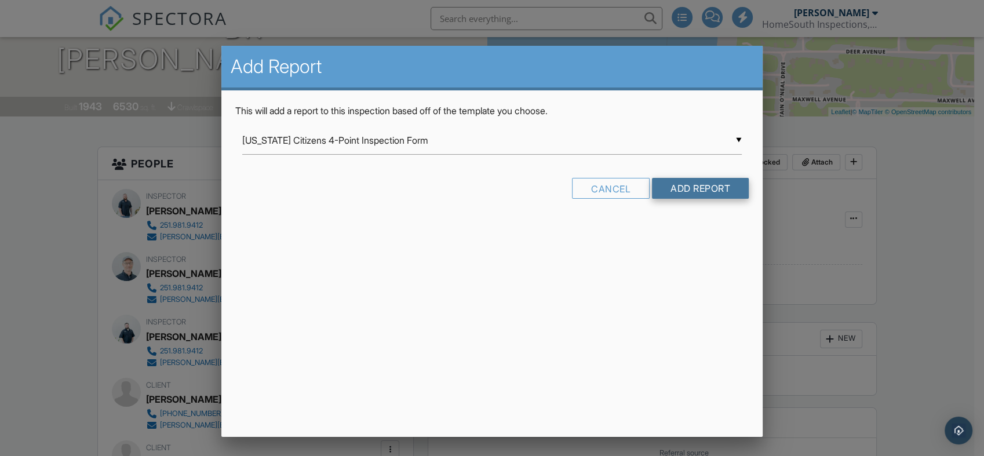
click at [723, 187] on input "Add Report" at bounding box center [700, 188] width 97 height 21
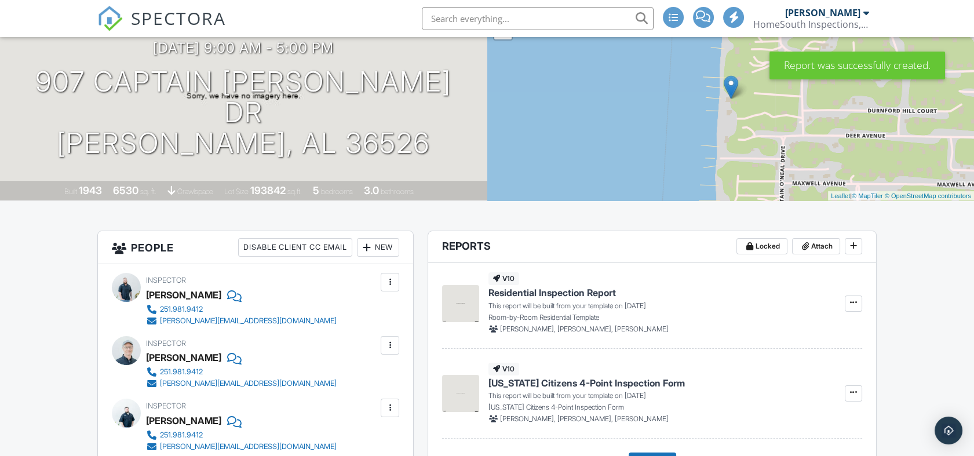
scroll to position [193, 0]
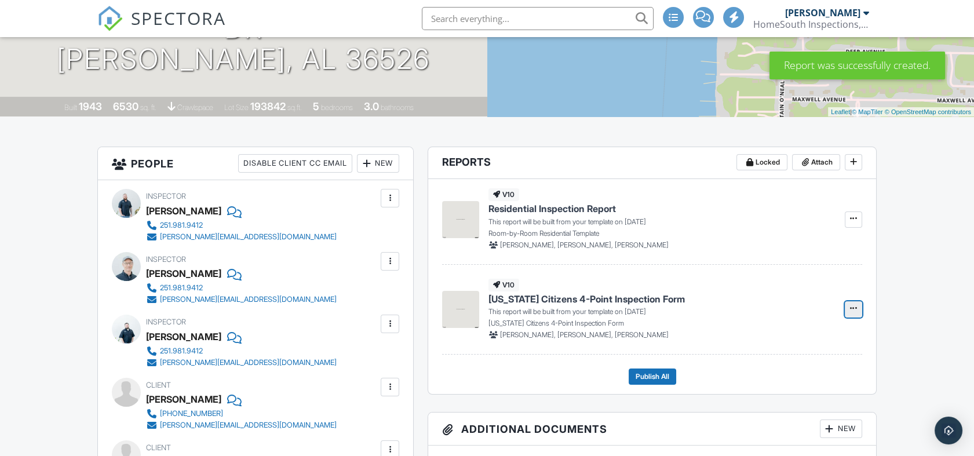
click at [851, 311] on icon at bounding box center [853, 308] width 7 height 8
click at [852, 309] on icon at bounding box center [853, 308] width 7 height 8
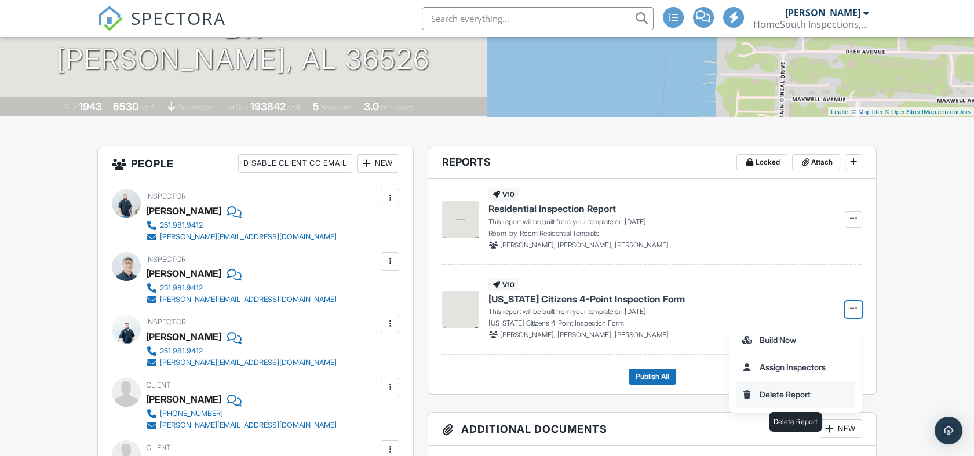
click at [801, 390] on input "Delete Report" at bounding box center [796, 394] width 118 height 26
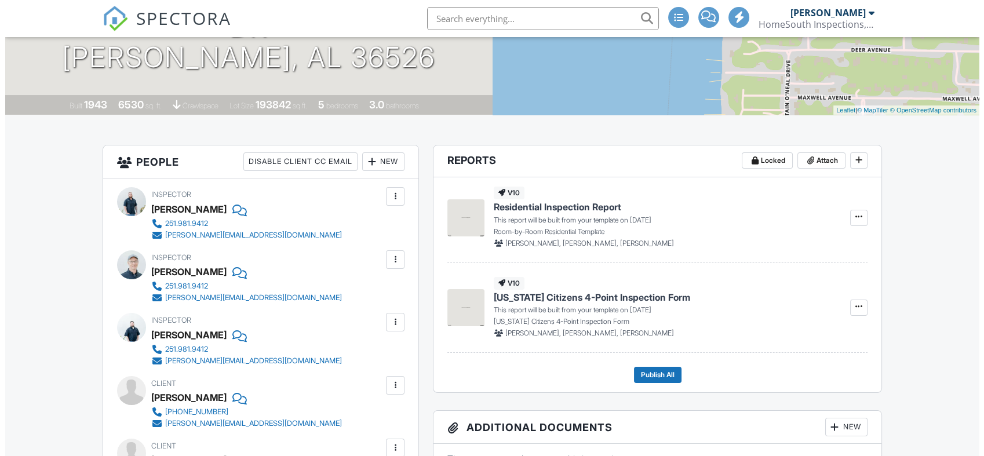
scroll to position [193, 0]
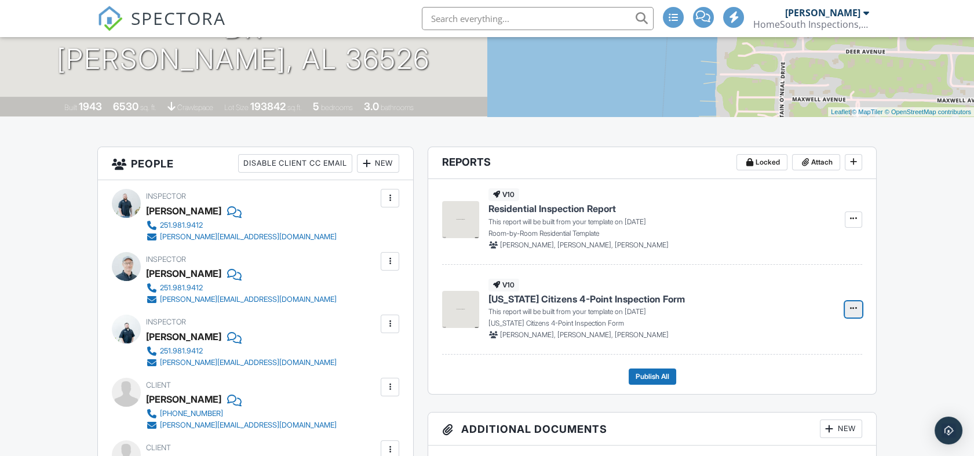
click at [855, 311] on icon at bounding box center [853, 308] width 7 height 8
click at [789, 392] on input "Delete Report" at bounding box center [796, 394] width 118 height 26
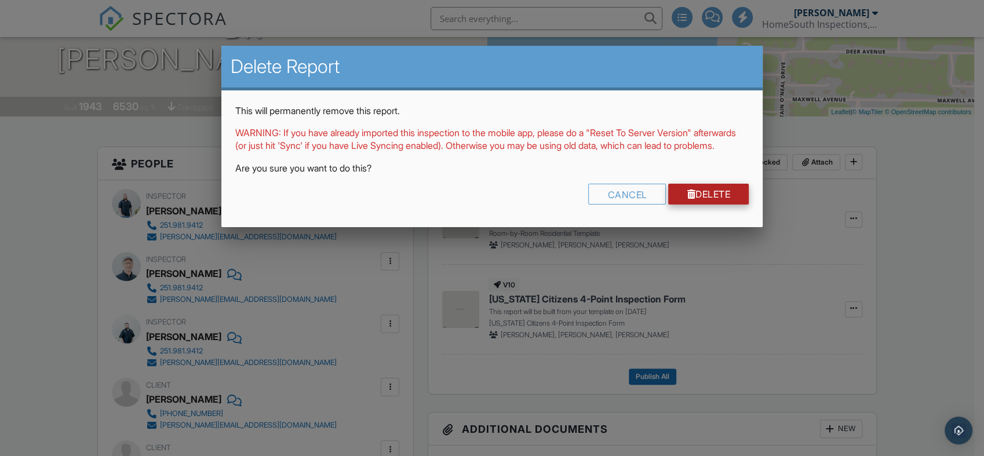
click at [736, 200] on link "Delete" at bounding box center [708, 194] width 81 height 21
click at [0, 0] on div at bounding box center [0, 0] width 0 height 0
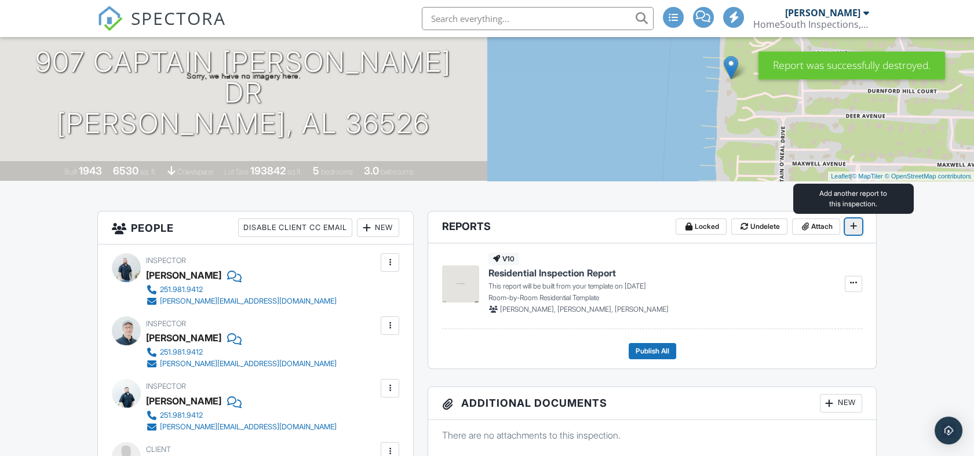
click at [855, 228] on icon at bounding box center [853, 226] width 7 height 8
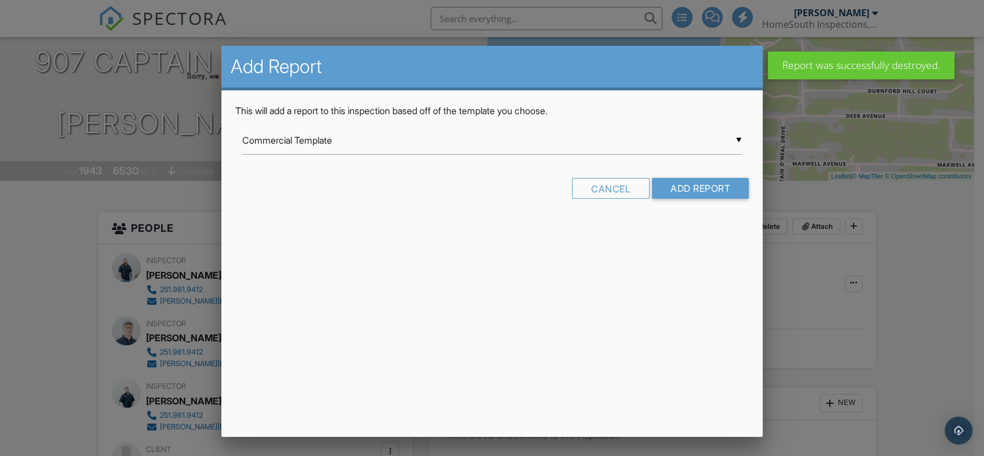
click at [458, 137] on div "▼ Commercial Template Commercial Template Condo Template EIFS/Stucco Residentia…" at bounding box center [492, 140] width 500 height 28
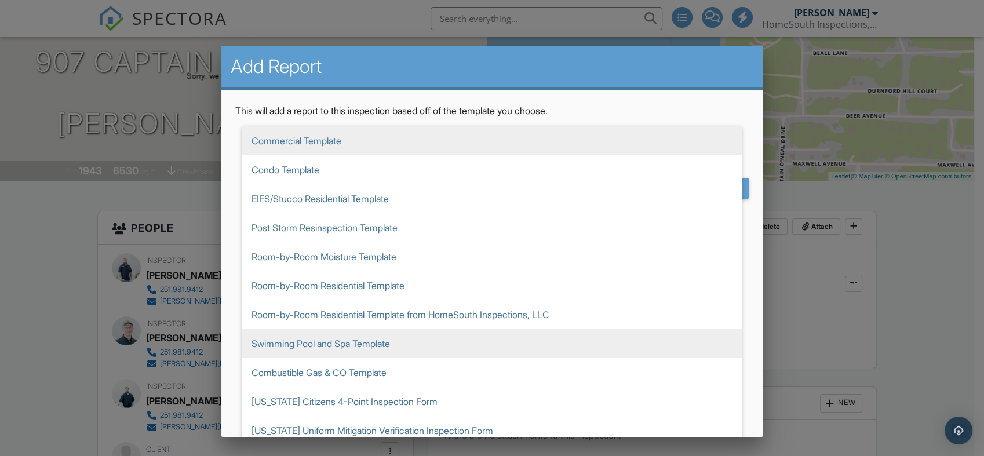
click at [365, 339] on span "Swimming Pool and Spa Template" at bounding box center [492, 343] width 500 height 29
type input "Swimming Pool and Spa Template"
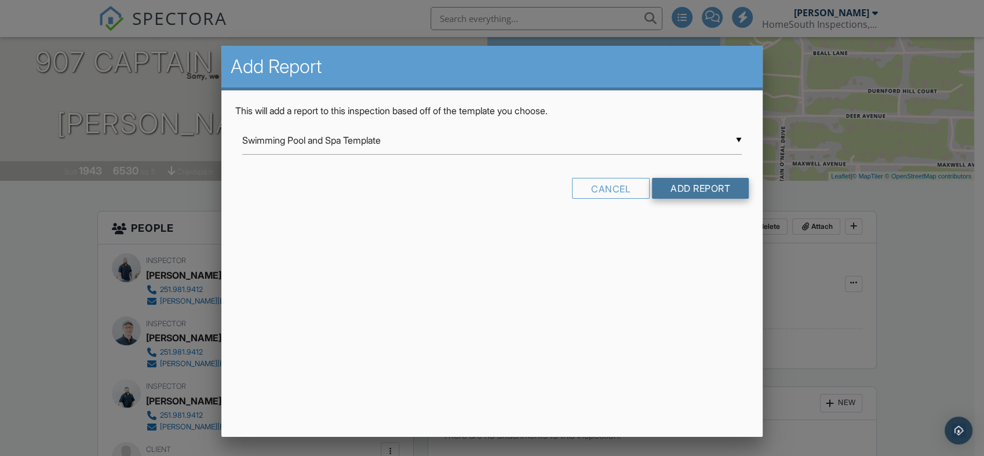
click at [714, 191] on input "Add Report" at bounding box center [700, 188] width 97 height 21
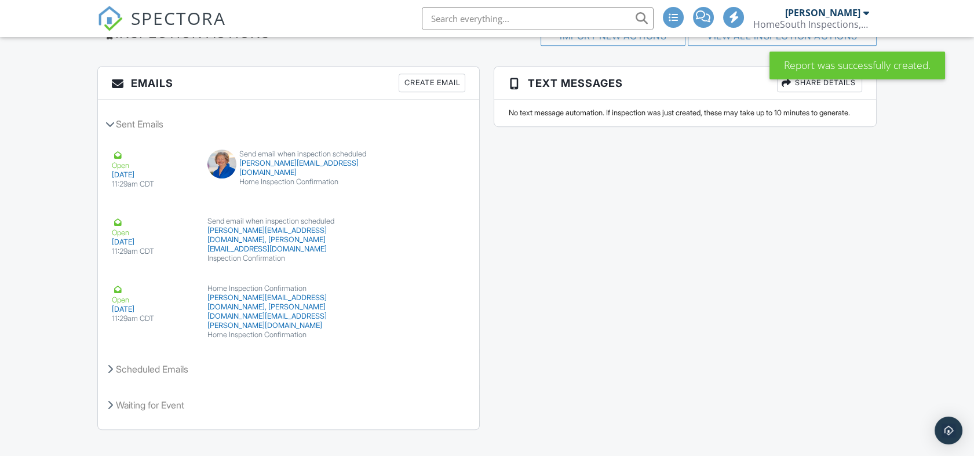
scroll to position [1725, 0]
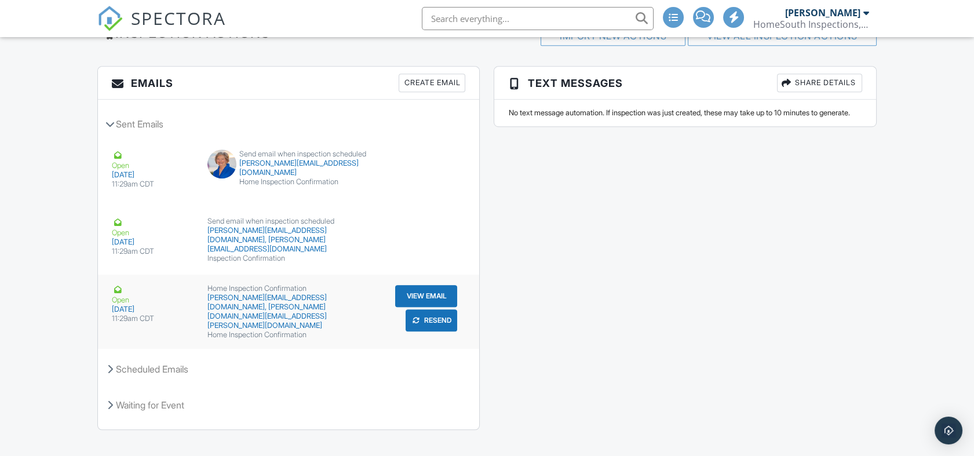
click at [422, 287] on button "View Email" at bounding box center [426, 296] width 62 height 22
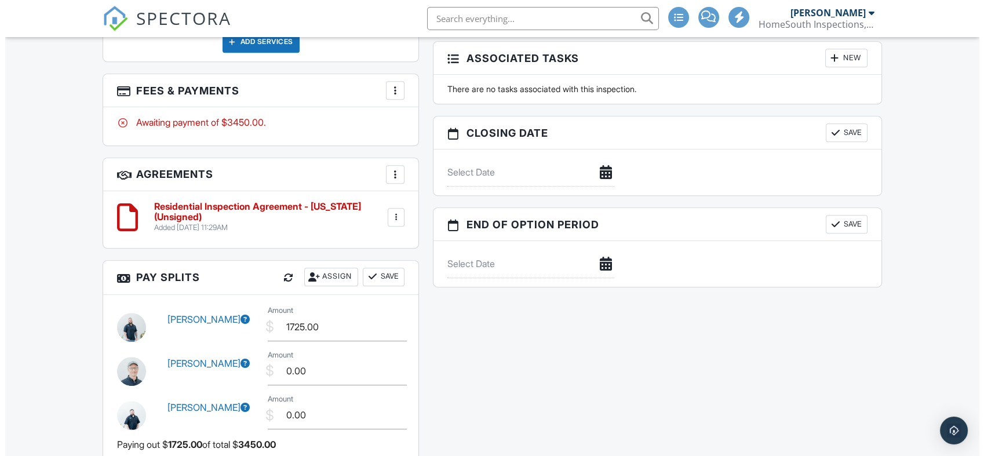
scroll to position [1210, 0]
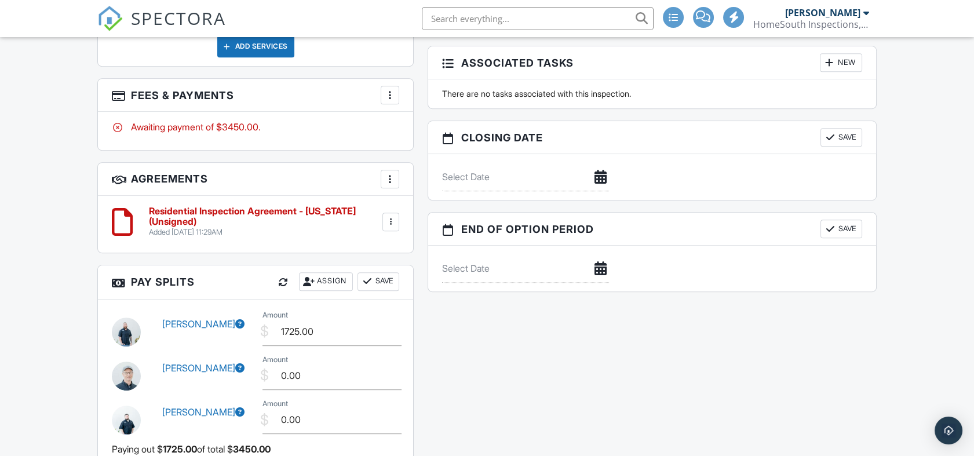
click at [387, 173] on div at bounding box center [390, 179] width 12 height 12
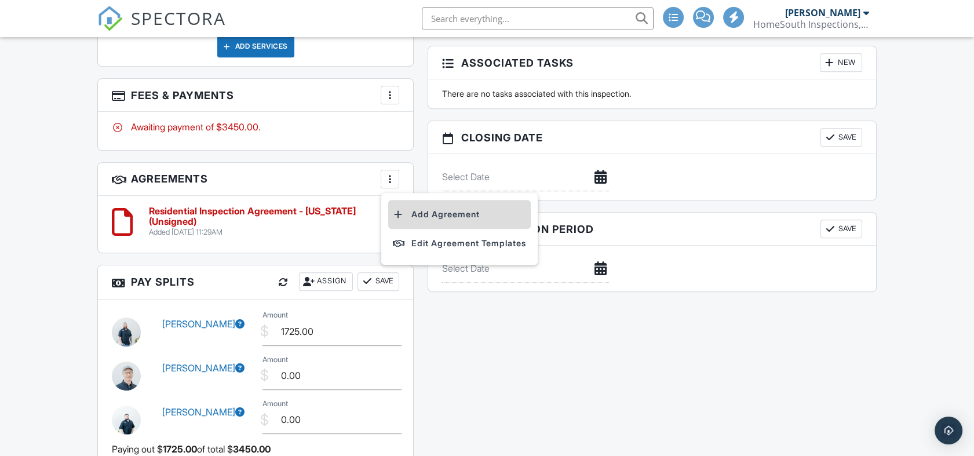
click at [431, 212] on li "Add Agreement" at bounding box center [459, 214] width 143 height 29
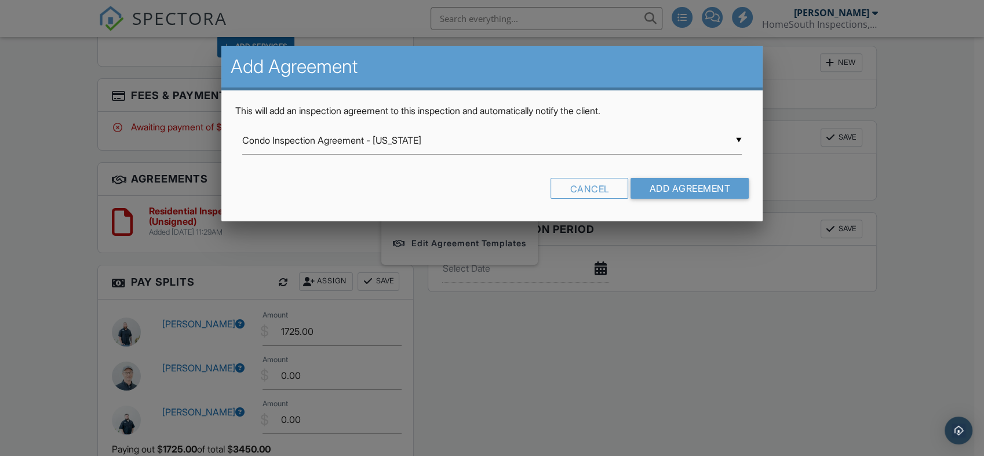
click at [417, 140] on div "▼ Condo Inspection Agreement - Florida Condo Inspection Agreement - Florida Res…" at bounding box center [492, 140] width 500 height 28
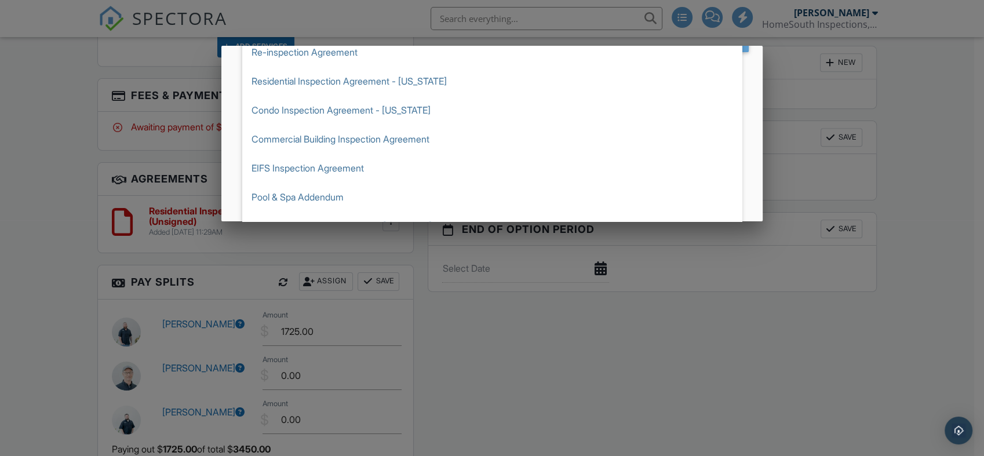
scroll to position [153, 0]
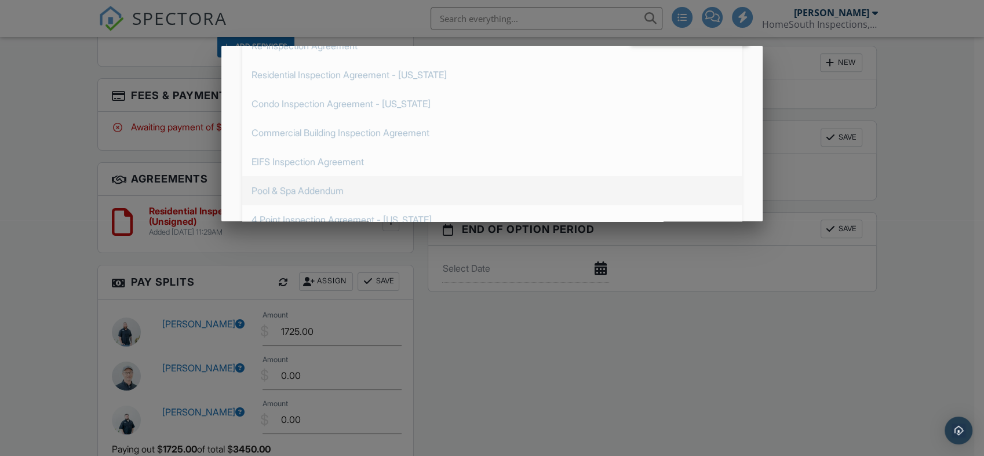
click at [337, 191] on span "Pool & Spa Addendum" at bounding box center [492, 190] width 500 height 29
type input "Pool & Spa Addendum"
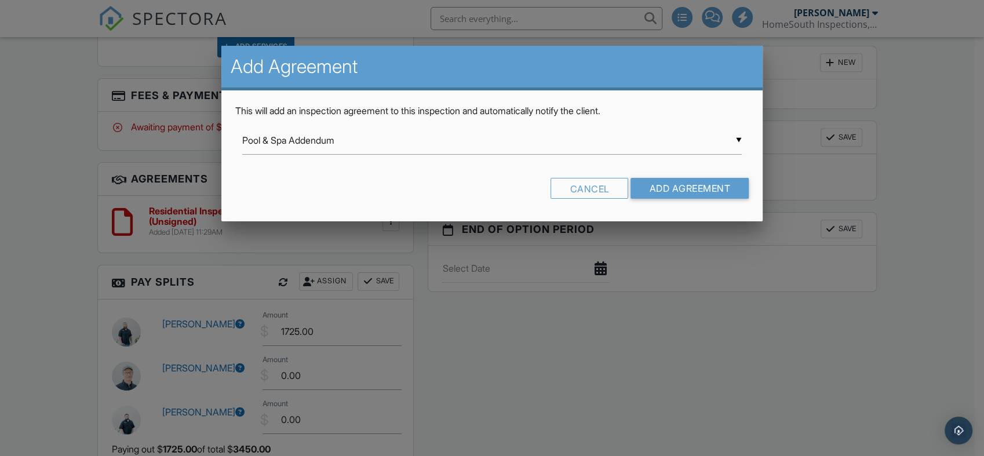
scroll to position [0, 0]
click at [686, 191] on input "Add Agreement" at bounding box center [690, 188] width 118 height 21
click at [0, 0] on div at bounding box center [0, 0] width 0 height 0
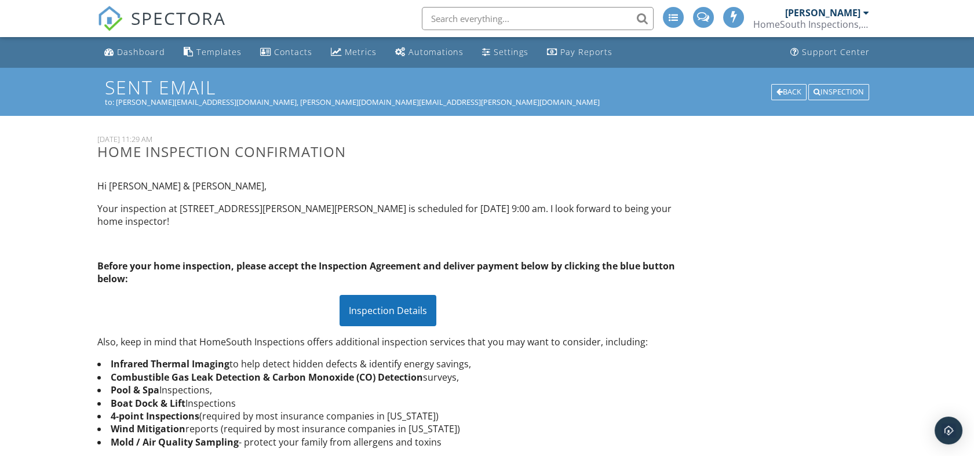
click at [398, 307] on div "Inspection Details" at bounding box center [388, 310] width 97 height 31
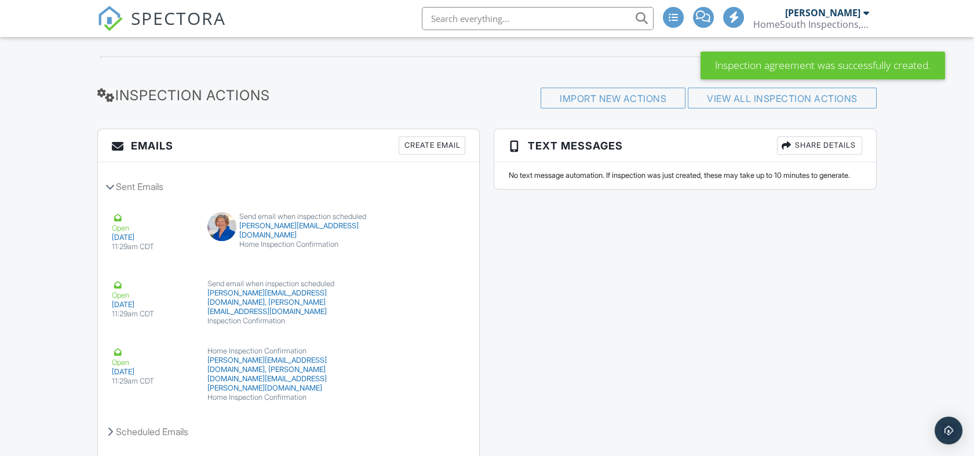
scroll to position [1774, 0]
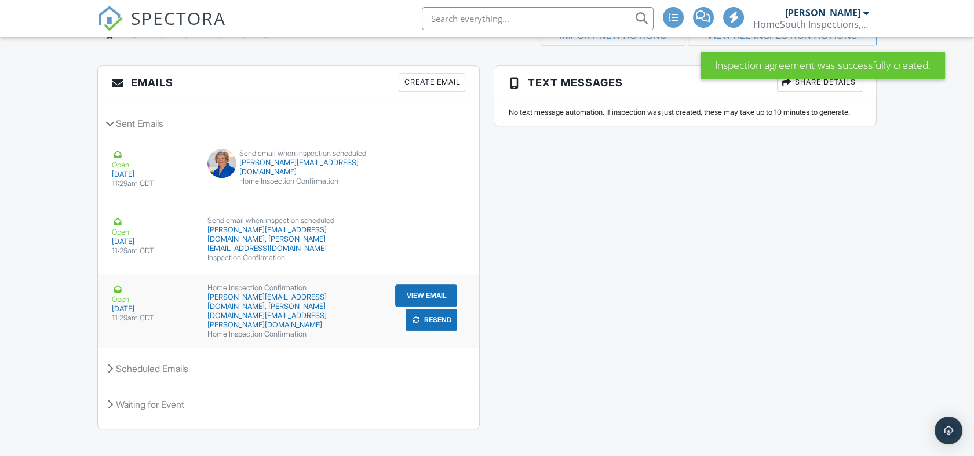
click at [428, 285] on button "View Email" at bounding box center [426, 296] width 62 height 22
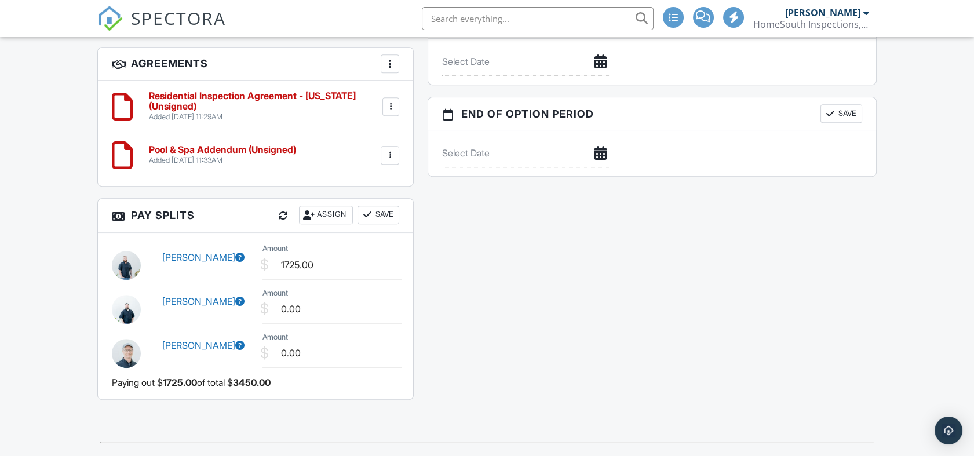
scroll to position [1323, 0]
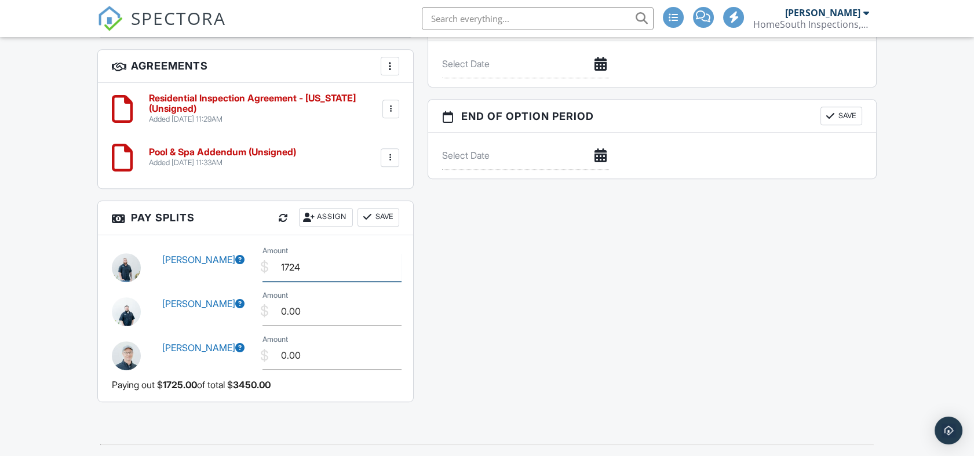
click at [394, 260] on input "1724" at bounding box center [332, 267] width 139 height 28
click at [394, 260] on input "1723" at bounding box center [332, 267] width 139 height 28
drag, startPoint x: 329, startPoint y: 260, endPoint x: 196, endPoint y: 253, distance: 133.5
click at [196, 253] on div "[PERSON_NAME] $ Amount 1723.00" at bounding box center [255, 266] width 301 height 44
type input "862.50"
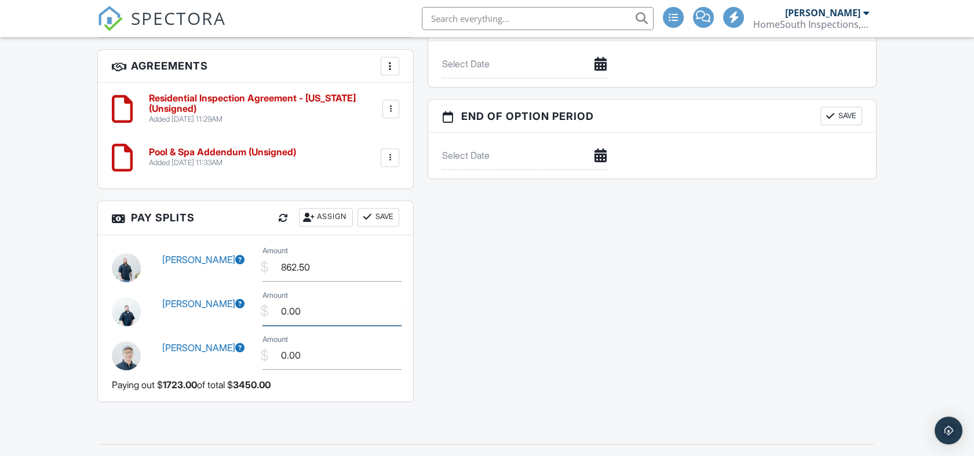
click at [301, 305] on input "0.00" at bounding box center [332, 311] width 139 height 28
drag, startPoint x: 301, startPoint y: 303, endPoint x: 233, endPoint y: 299, distance: 67.9
click at [234, 299] on div "[PERSON_NAME] $ Amount 0.00" at bounding box center [255, 310] width 301 height 44
type input "862.50"
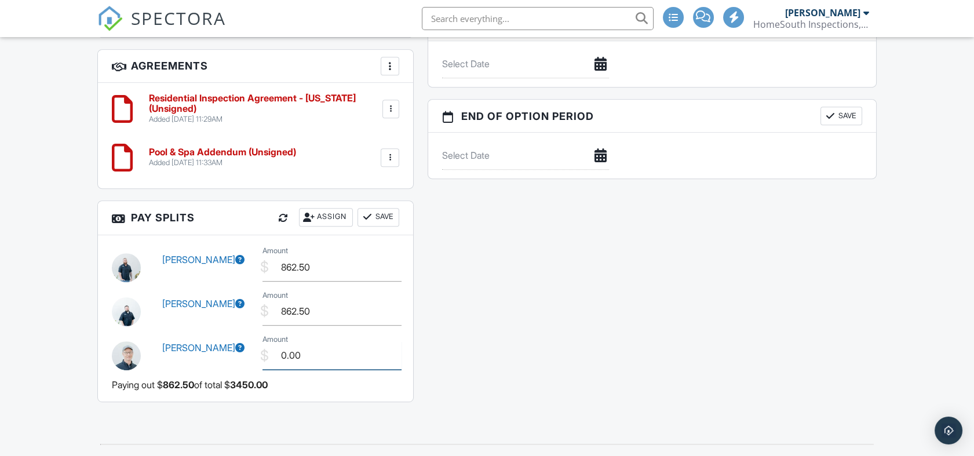
click at [326, 348] on input "0.00" at bounding box center [332, 355] width 139 height 28
drag, startPoint x: 321, startPoint y: 348, endPoint x: 277, endPoint y: 343, distance: 44.3
click at [277, 343] on input "0.00" at bounding box center [332, 355] width 139 height 28
type input "400.00"
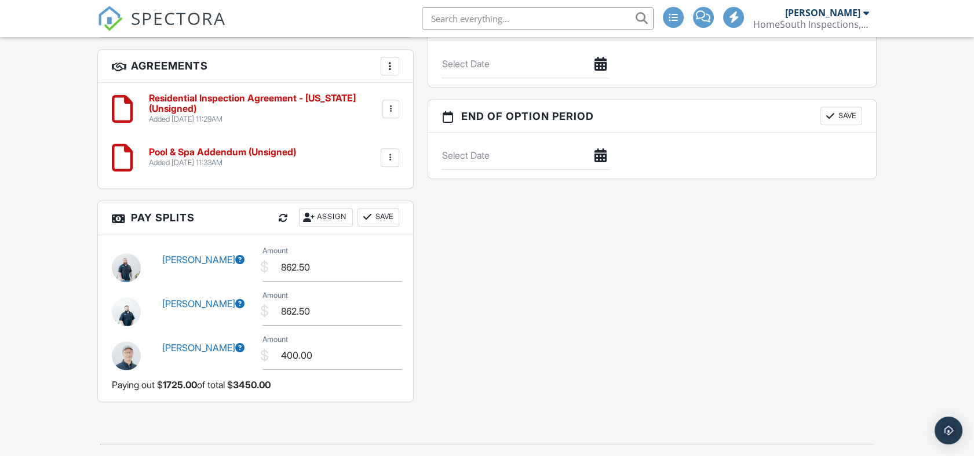
click at [387, 208] on button "Save" at bounding box center [379, 217] width 42 height 19
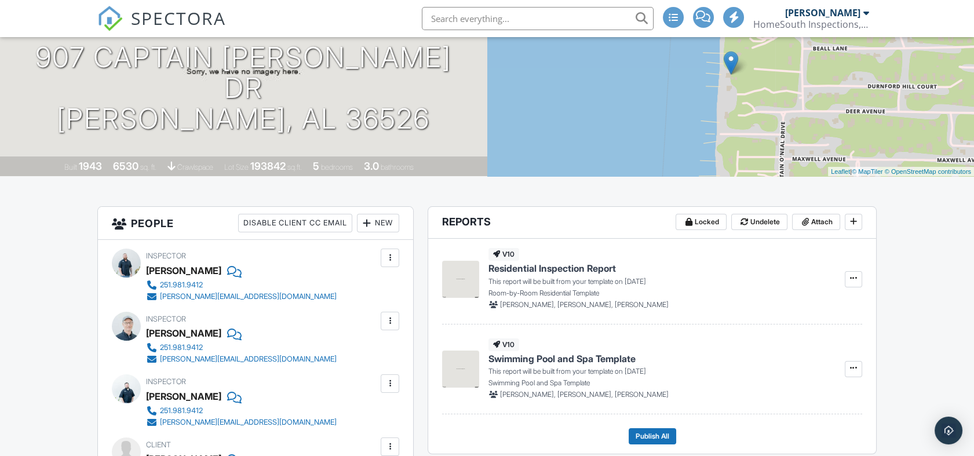
scroll to position [0, 0]
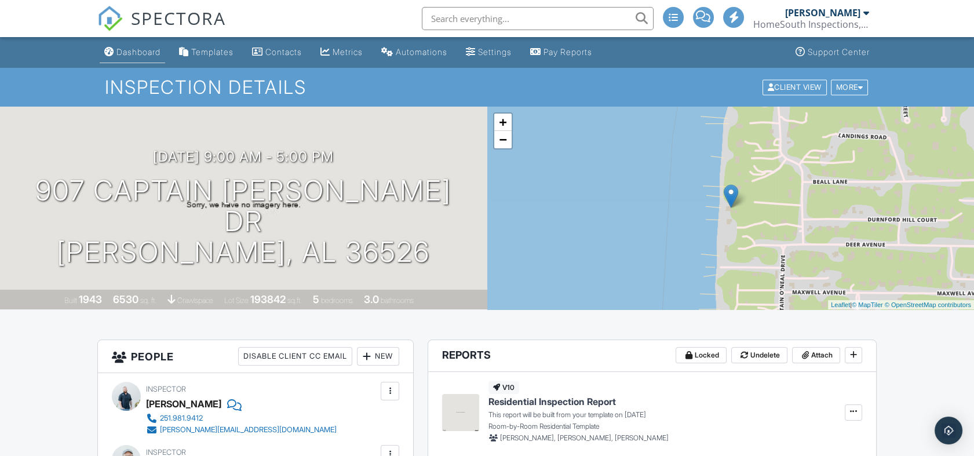
click at [148, 53] on div "Dashboard" at bounding box center [139, 52] width 44 height 10
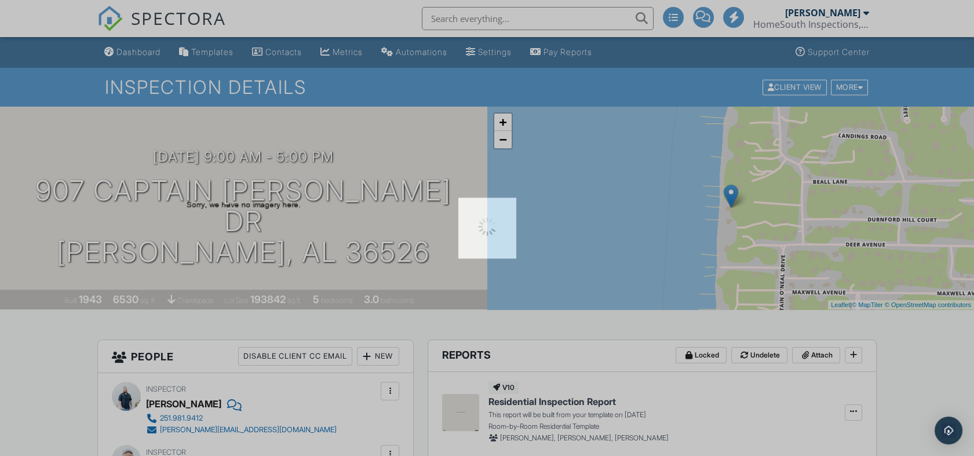
click at [148, 53] on div at bounding box center [487, 228] width 974 height 456
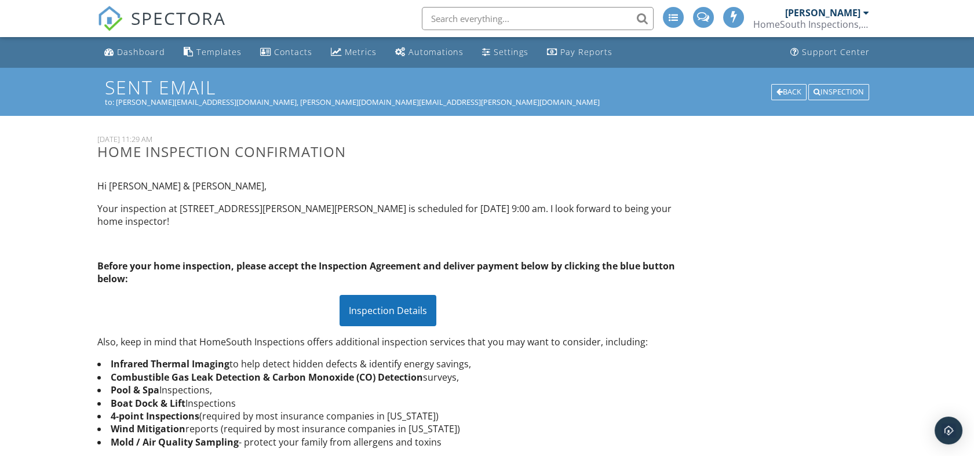
click at [416, 306] on div "Inspection Details" at bounding box center [388, 310] width 97 height 31
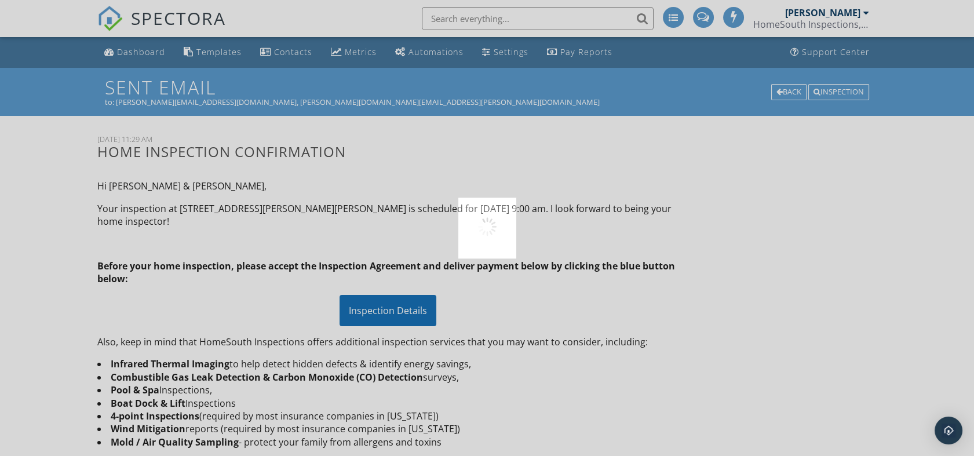
click at [416, 306] on div at bounding box center [487, 228] width 974 height 456
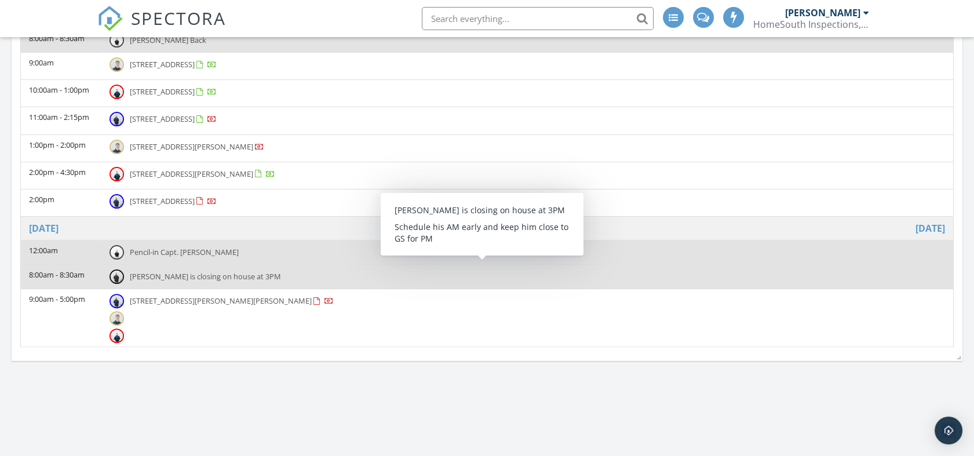
scroll to position [773, 0]
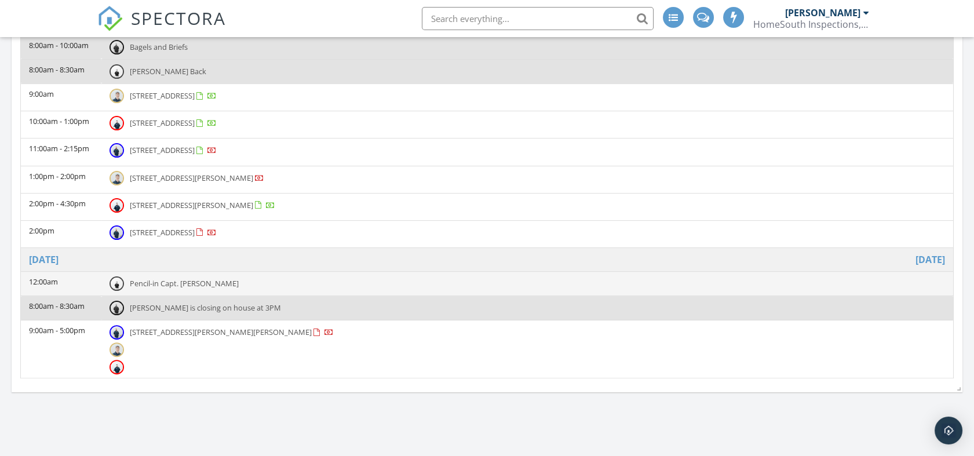
drag, startPoint x: 208, startPoint y: 280, endPoint x: 198, endPoint y: 279, distance: 9.9
click at [198, 279] on span "Pencil-in Capt. O'Neal" at bounding box center [184, 283] width 109 height 10
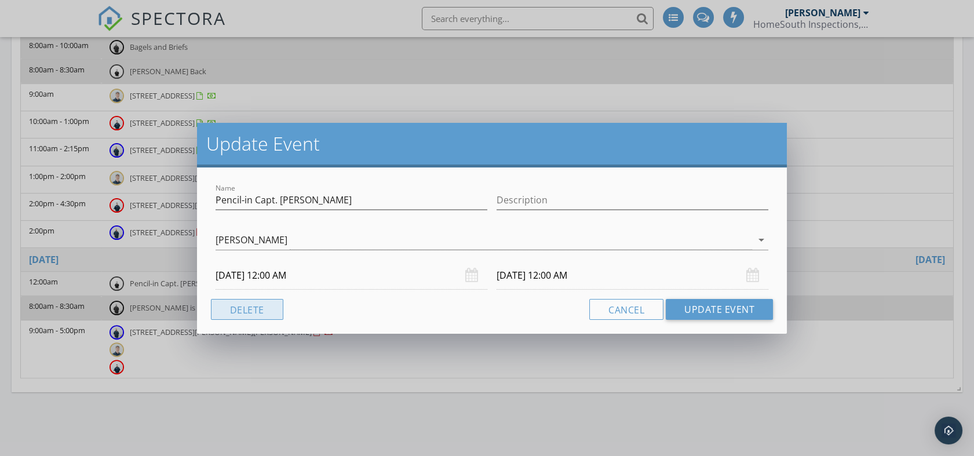
click at [254, 314] on button "Delete" at bounding box center [247, 309] width 72 height 21
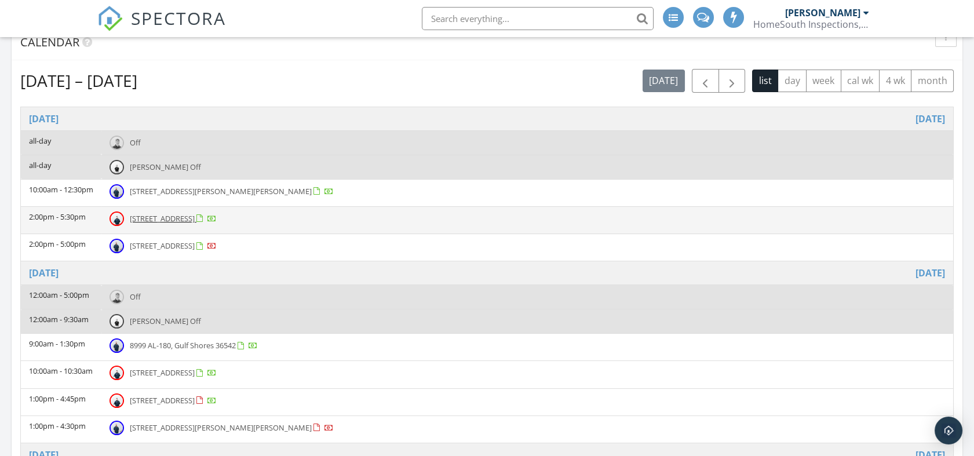
scroll to position [475, 0]
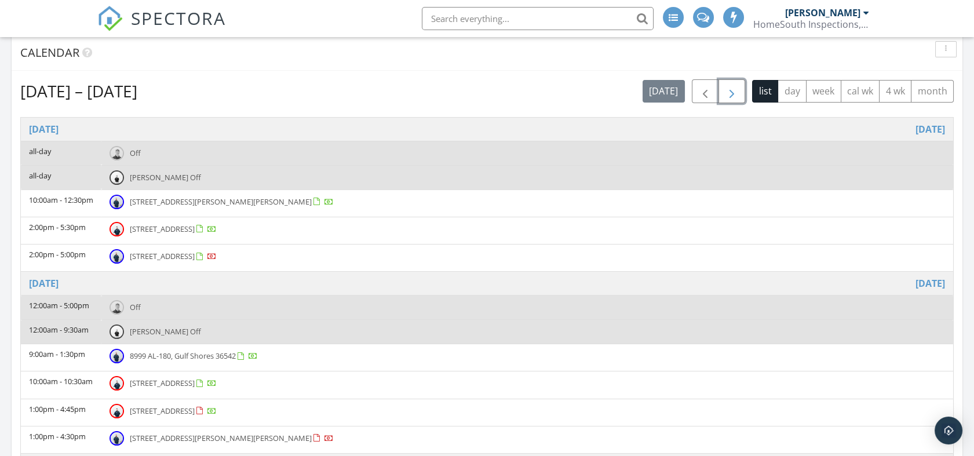
click at [736, 90] on span "button" at bounding box center [732, 92] width 14 height 14
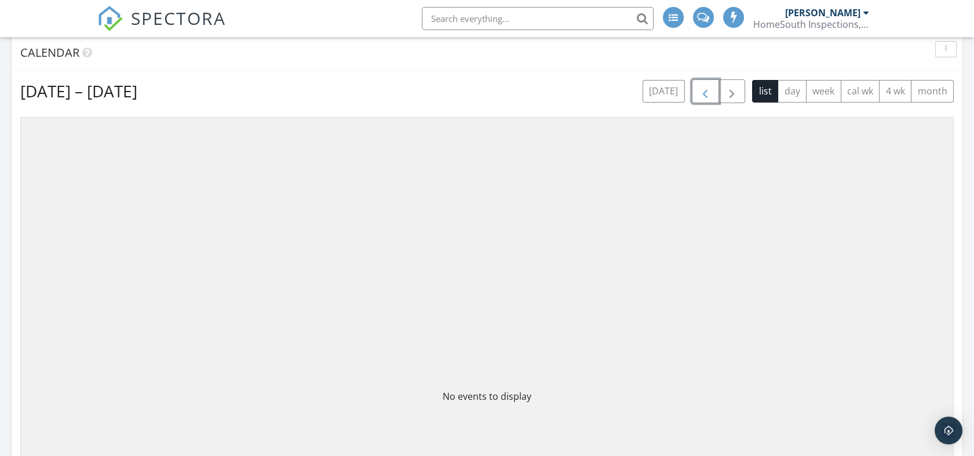
click at [700, 97] on span "button" at bounding box center [705, 92] width 14 height 14
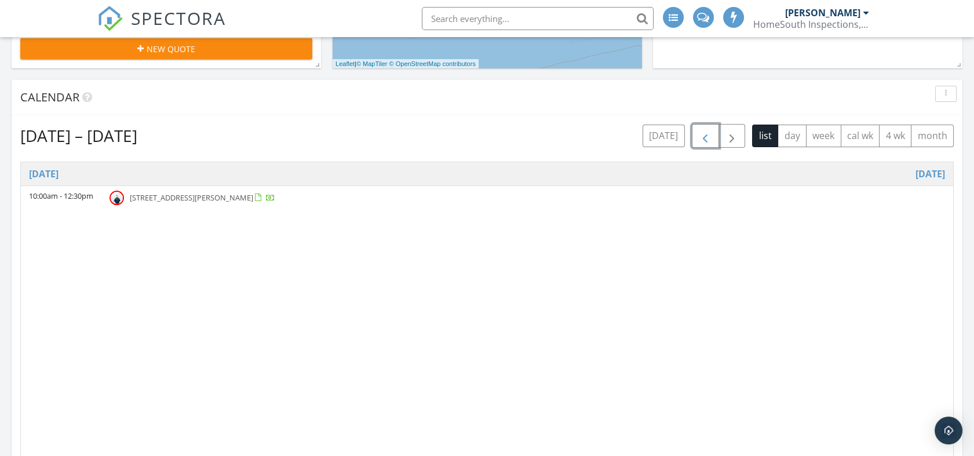
scroll to position [410, 0]
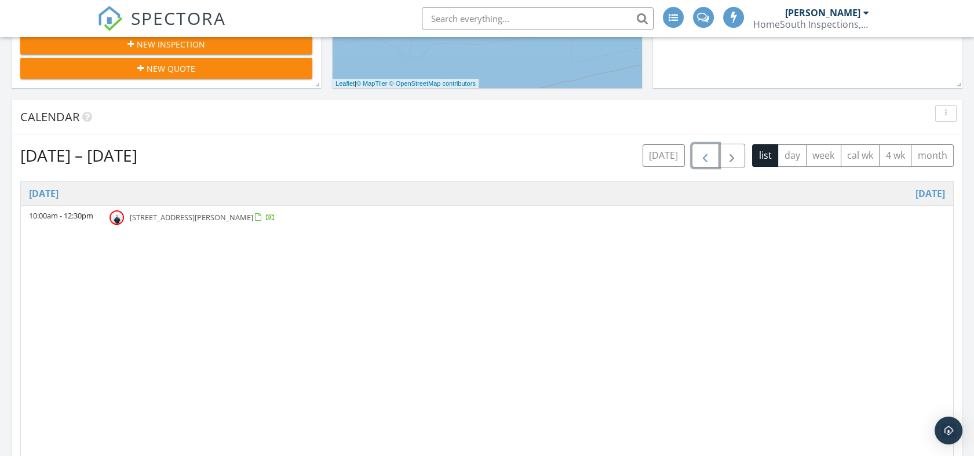
click at [707, 159] on span "button" at bounding box center [705, 156] width 14 height 14
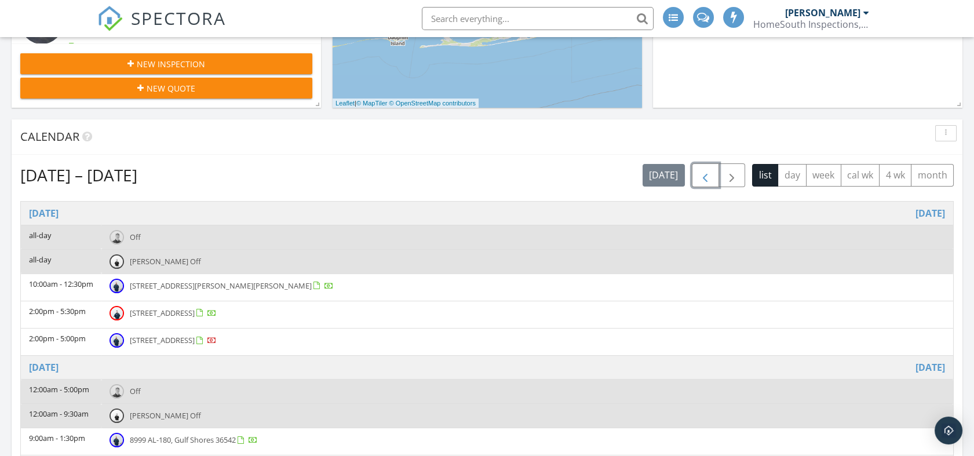
scroll to position [346, 0]
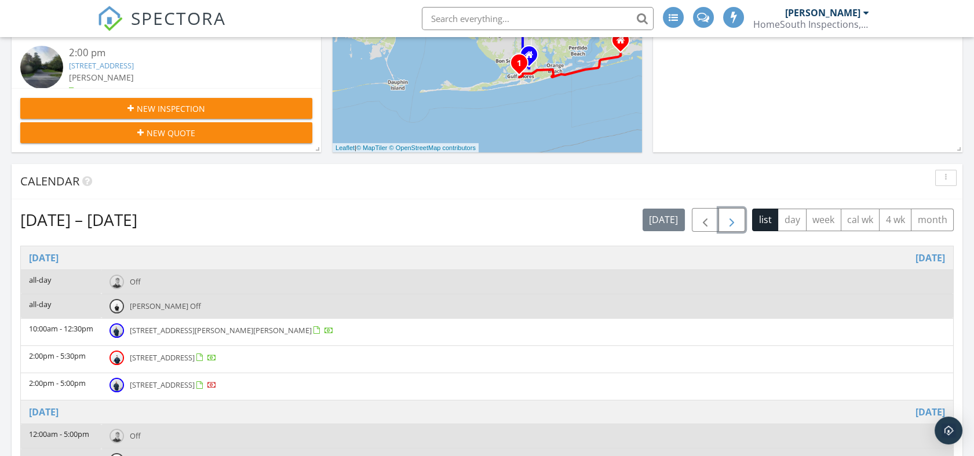
click at [730, 225] on span "button" at bounding box center [732, 220] width 14 height 14
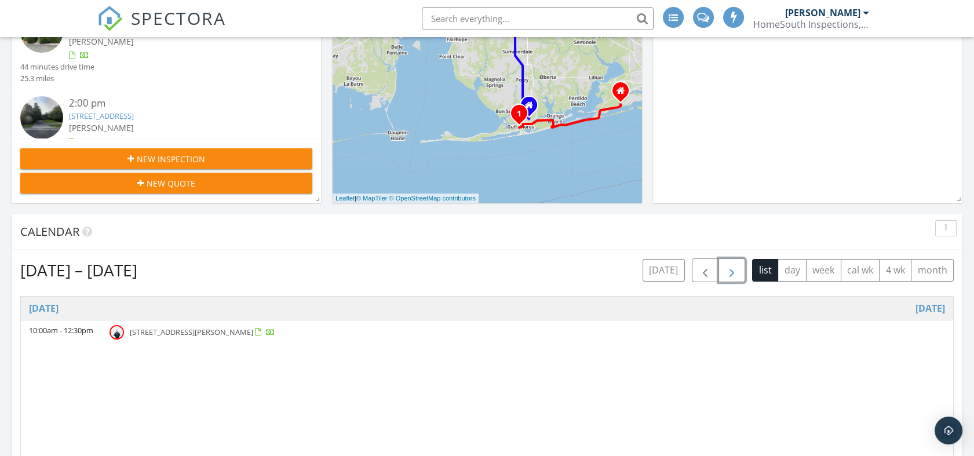
scroll to position [217, 0]
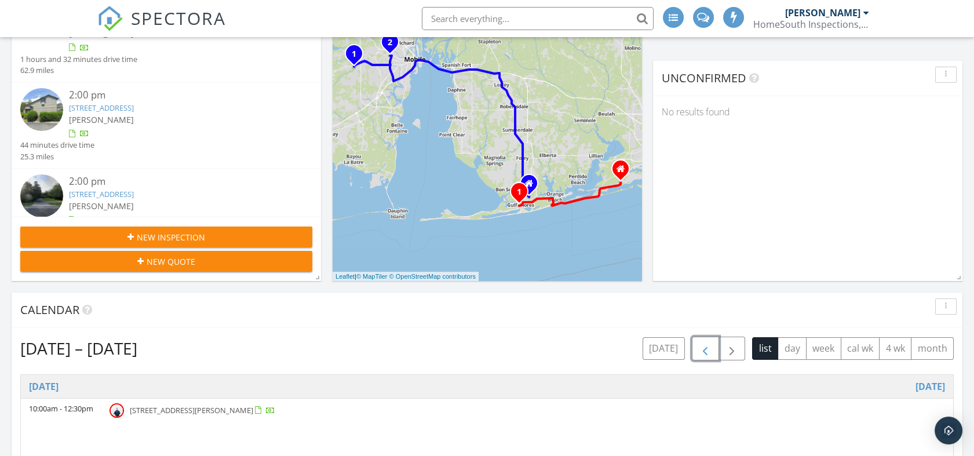
click at [708, 348] on span "button" at bounding box center [705, 349] width 14 height 14
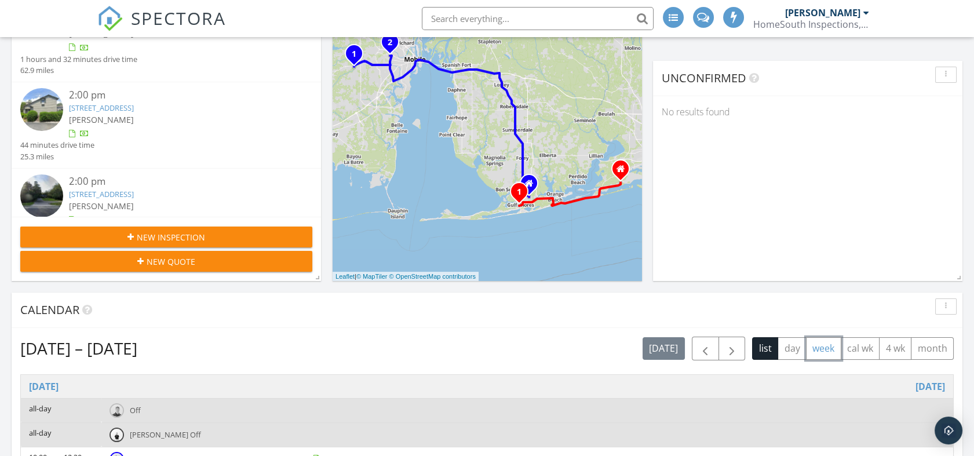
click at [831, 352] on button "week" at bounding box center [823, 348] width 35 height 23
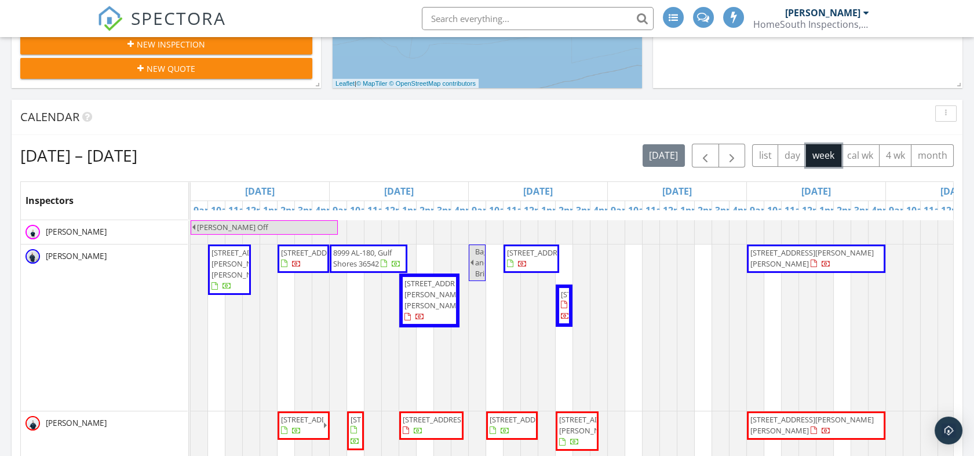
scroll to position [475, 0]
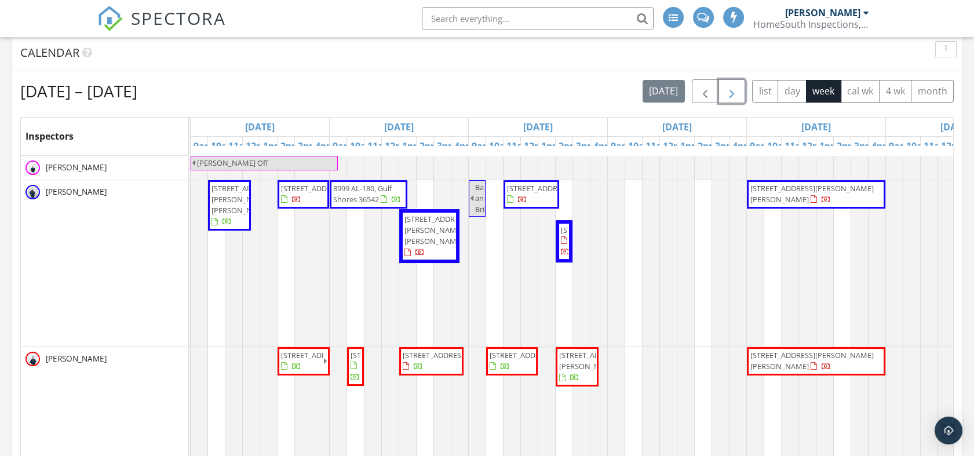
click at [733, 87] on span "button" at bounding box center [732, 92] width 14 height 14
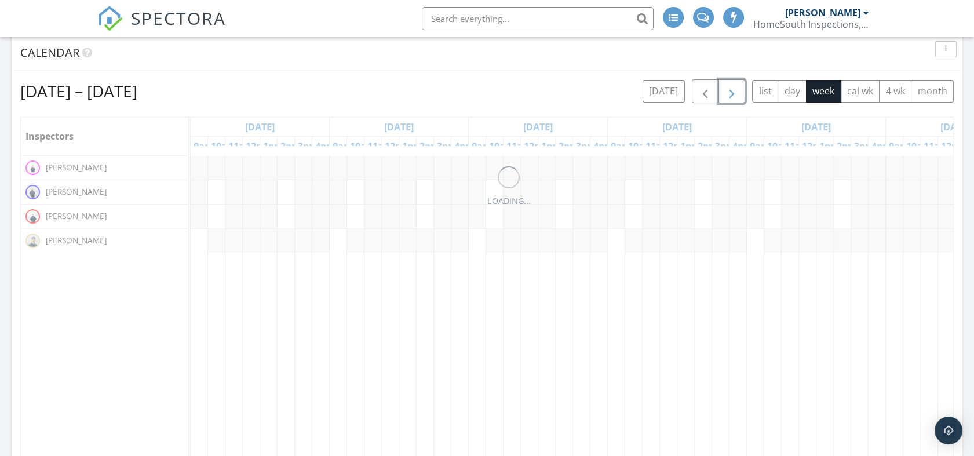
click at [733, 87] on span "button" at bounding box center [732, 92] width 14 height 14
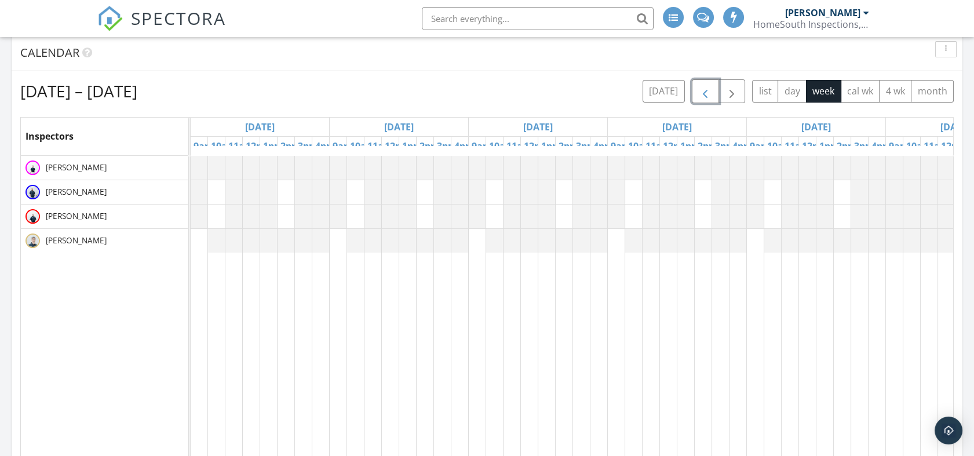
click at [706, 94] on span "button" at bounding box center [705, 92] width 14 height 14
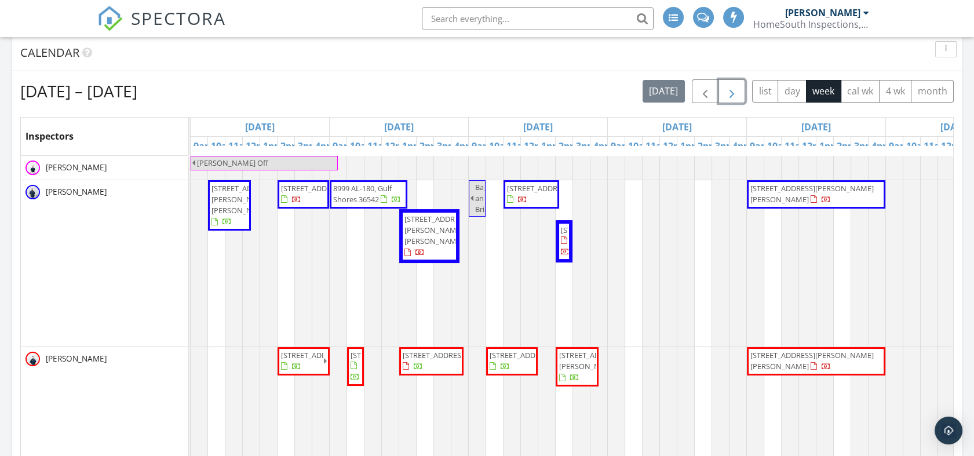
click at [733, 94] on span "button" at bounding box center [732, 92] width 14 height 14
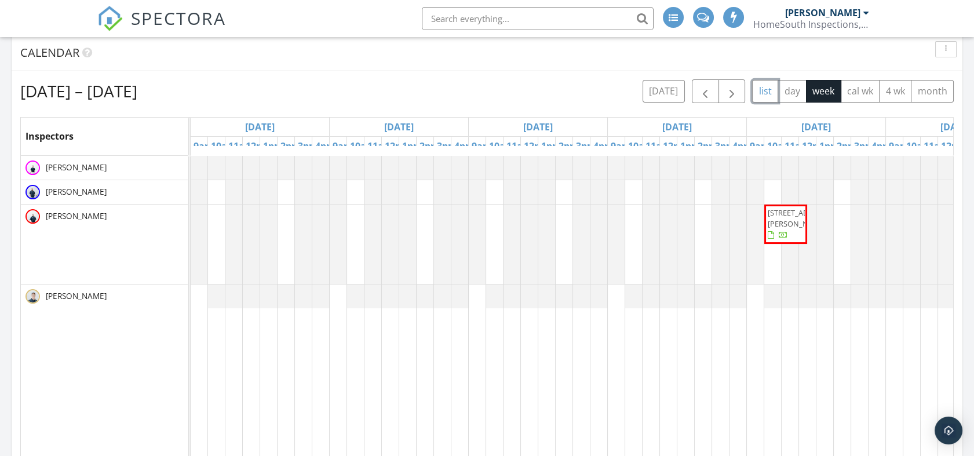
click at [765, 88] on button "list" at bounding box center [765, 91] width 26 height 23
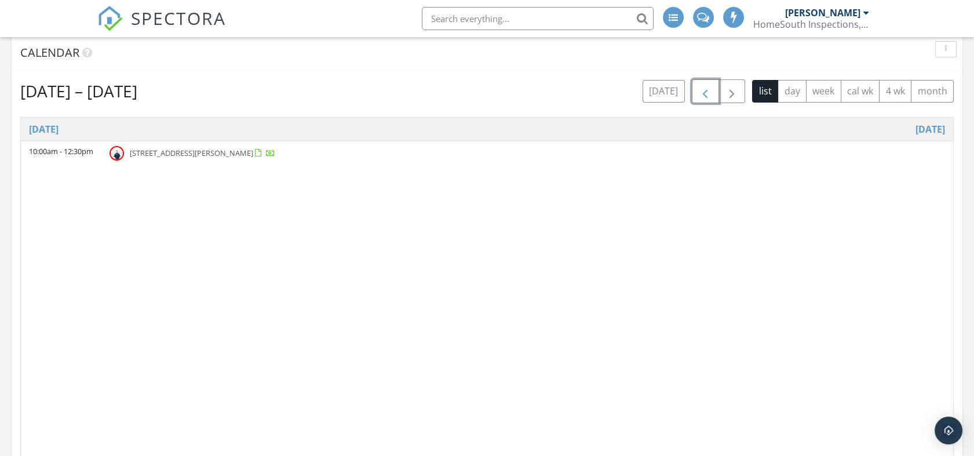
click at [705, 96] on span "button" at bounding box center [705, 92] width 14 height 14
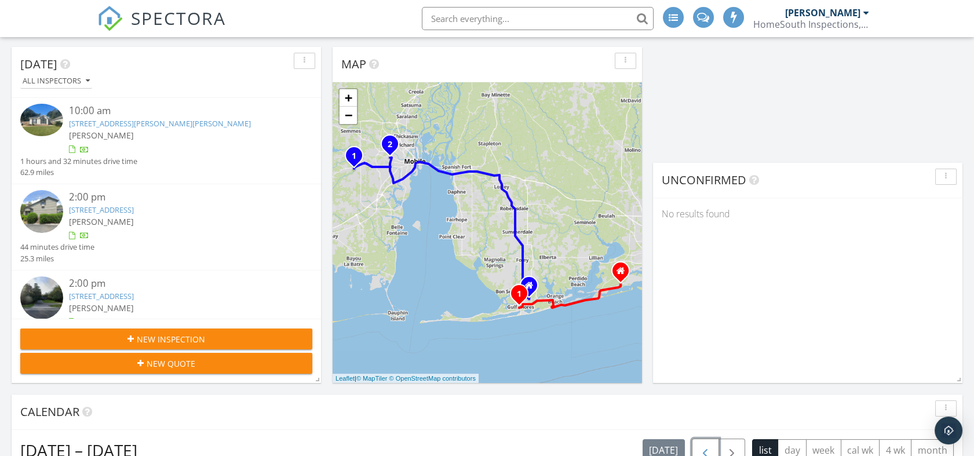
scroll to position [88, 0]
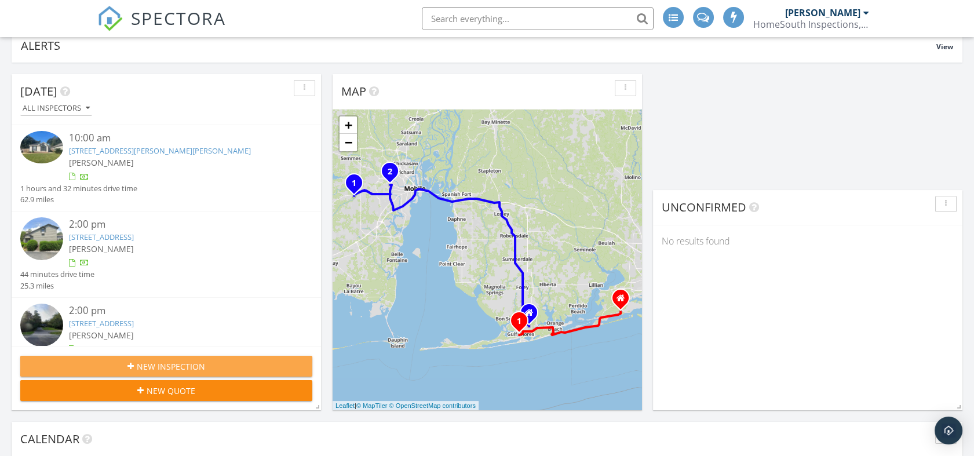
click at [228, 366] on div "New Inspection" at bounding box center [167, 367] width 274 height 12
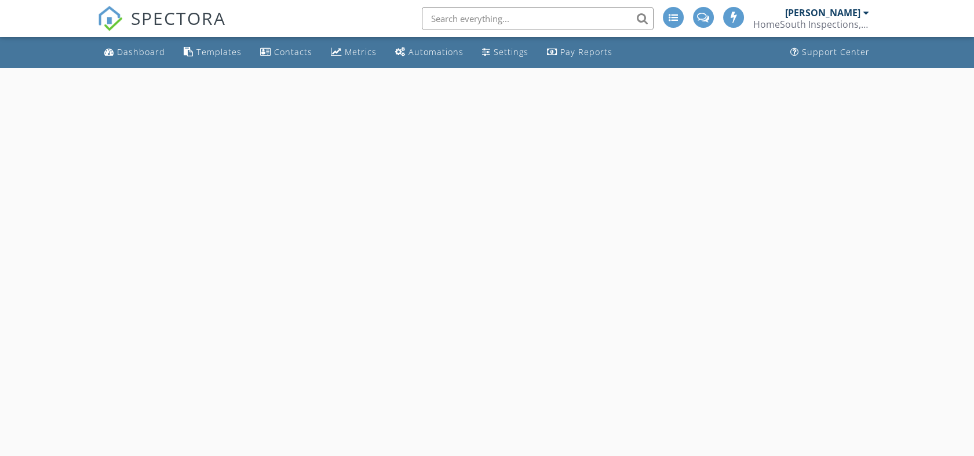
select select "8"
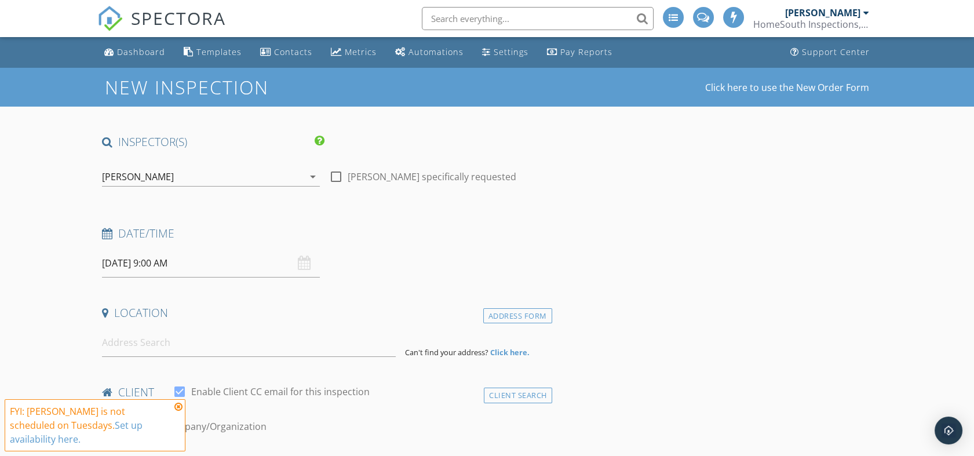
click at [220, 259] on input "[DATE] 9:00 AM" at bounding box center [211, 263] width 218 height 28
click at [387, 230] on h4 "Date/Time" at bounding box center [324, 233] width 445 height 15
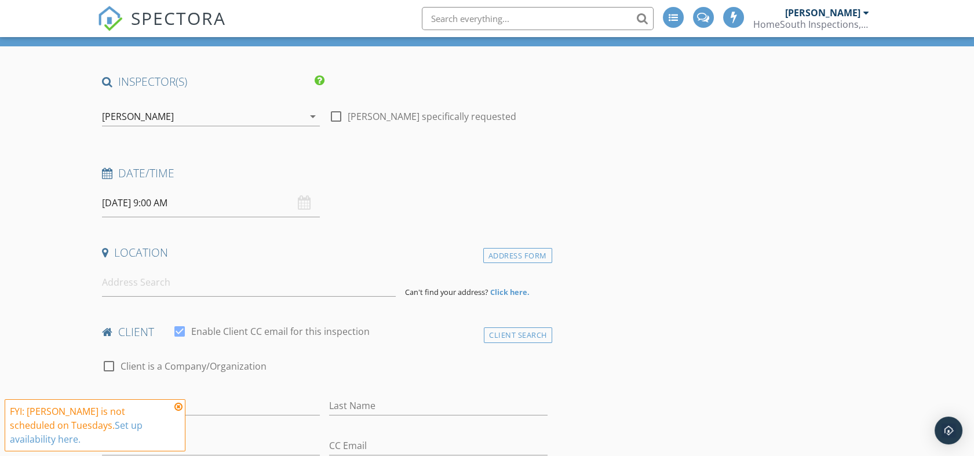
scroll to position [129, 0]
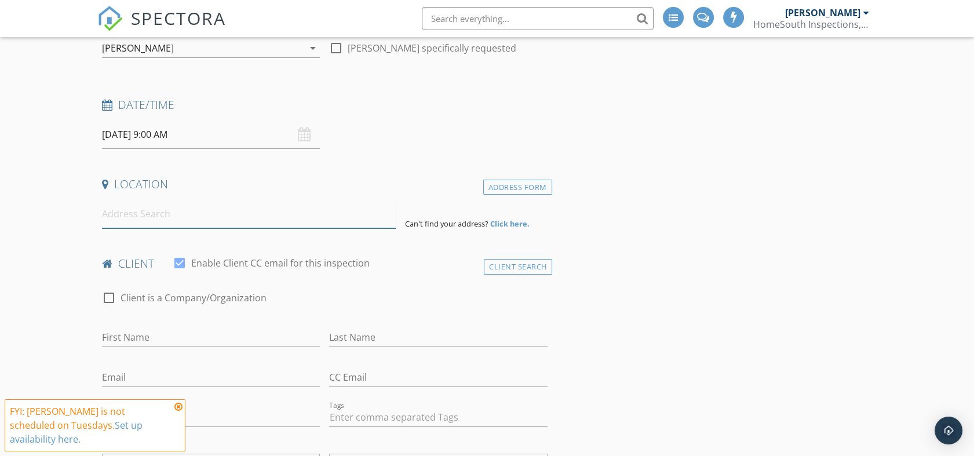
click at [213, 217] on input at bounding box center [249, 214] width 294 height 28
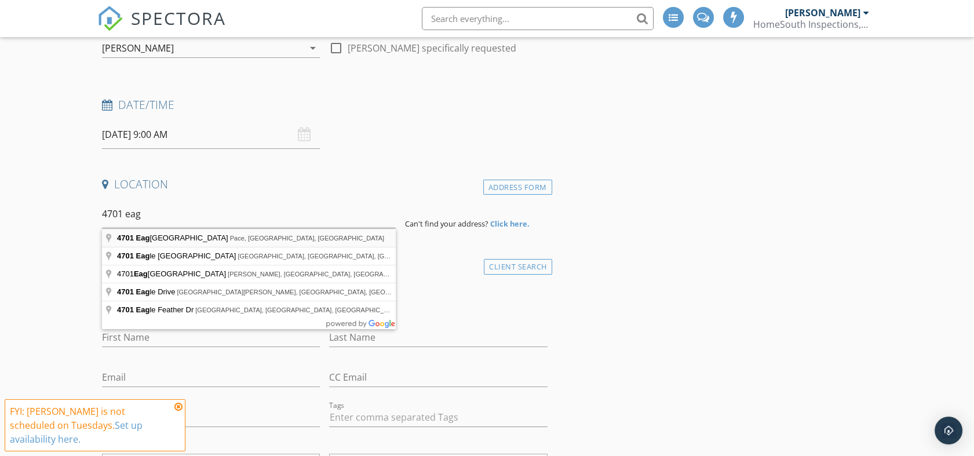
type input "4701 Eagles Ridge Road, Pace, FL, USA"
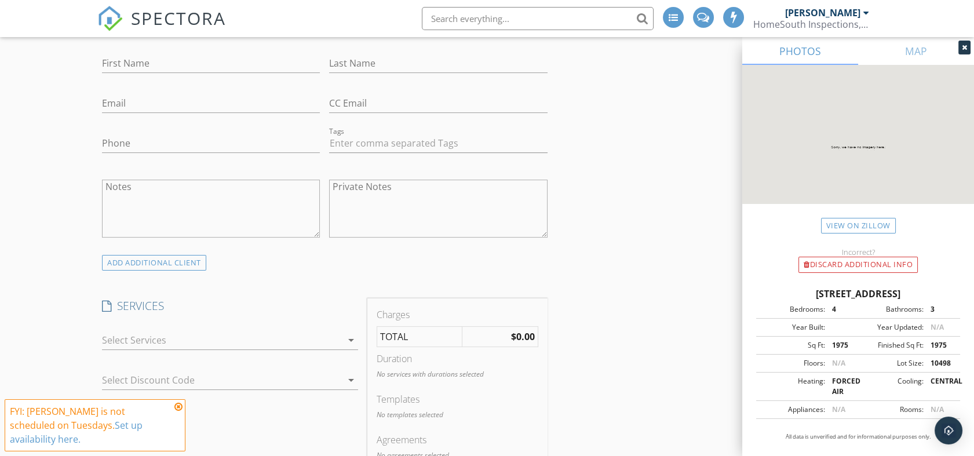
scroll to position [644, 0]
click at [235, 331] on div at bounding box center [222, 336] width 240 height 19
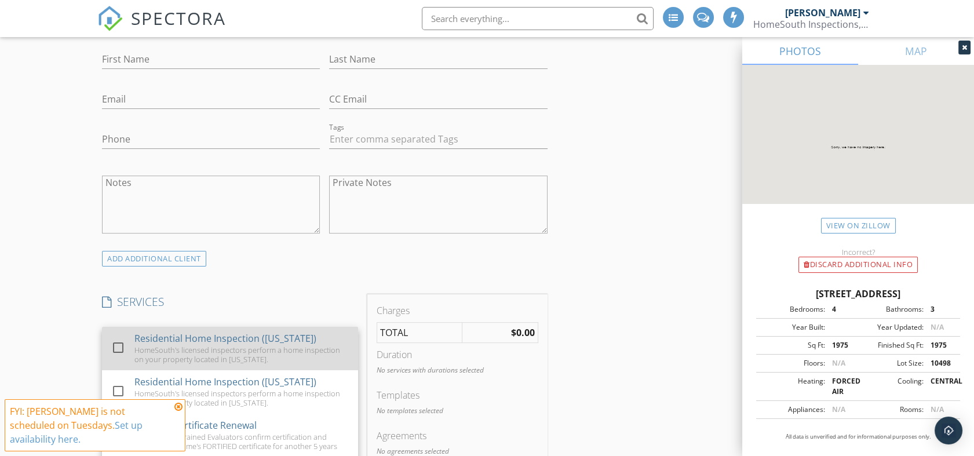
click at [228, 345] on div "HomeSouth's licensed inspectors perform a home inspection on your property loca…" at bounding box center [241, 354] width 214 height 19
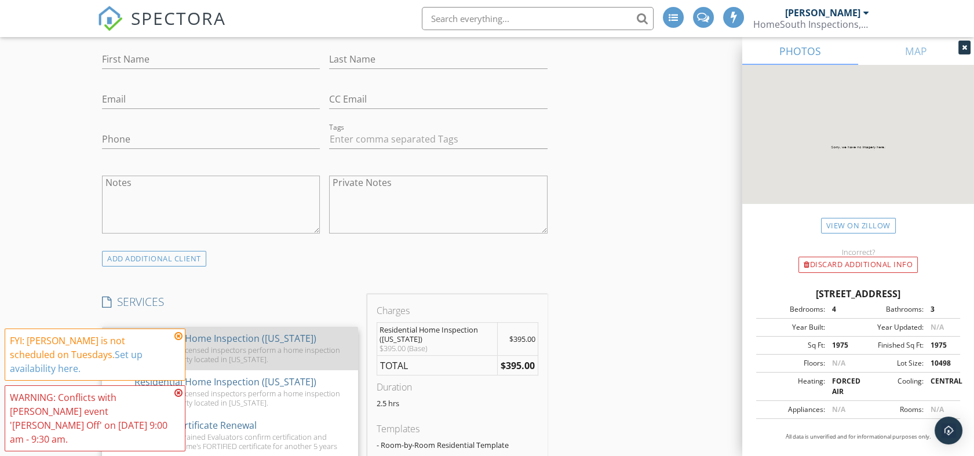
click at [118, 348] on div at bounding box center [118, 348] width 20 height 20
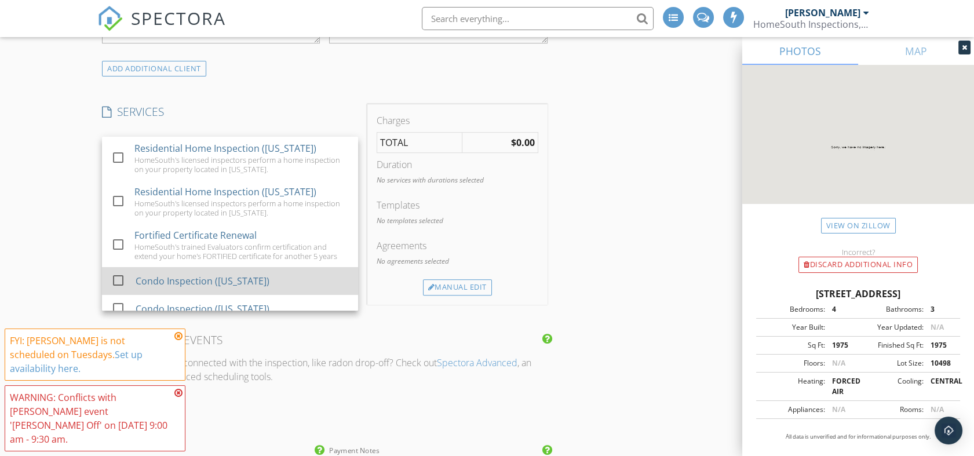
scroll to position [837, 0]
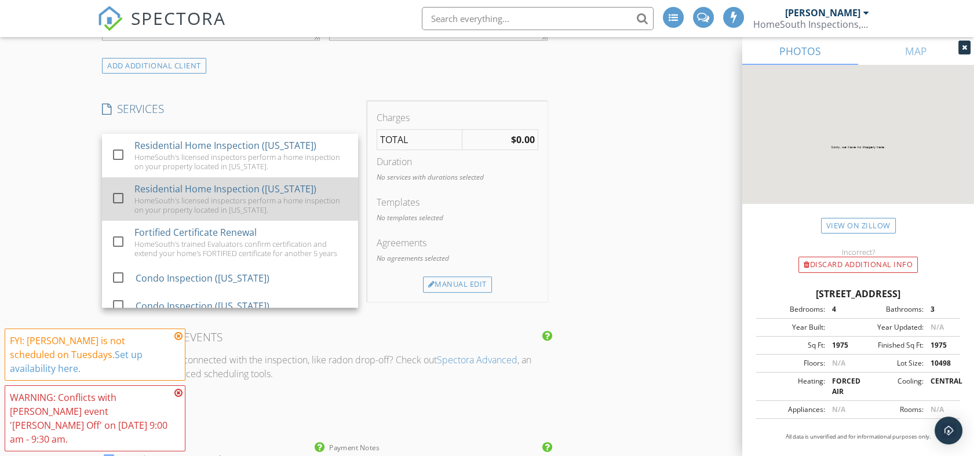
click at [117, 199] on div at bounding box center [118, 198] width 20 height 20
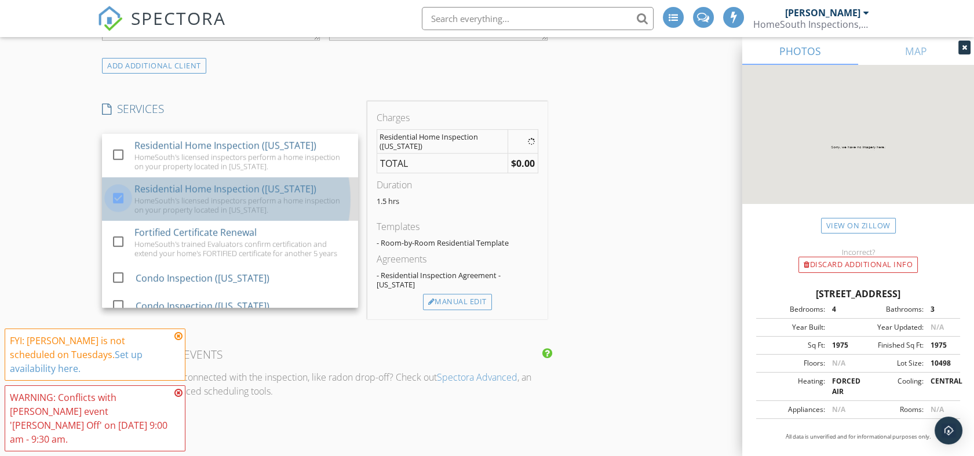
click at [117, 199] on div at bounding box center [118, 198] width 20 height 20
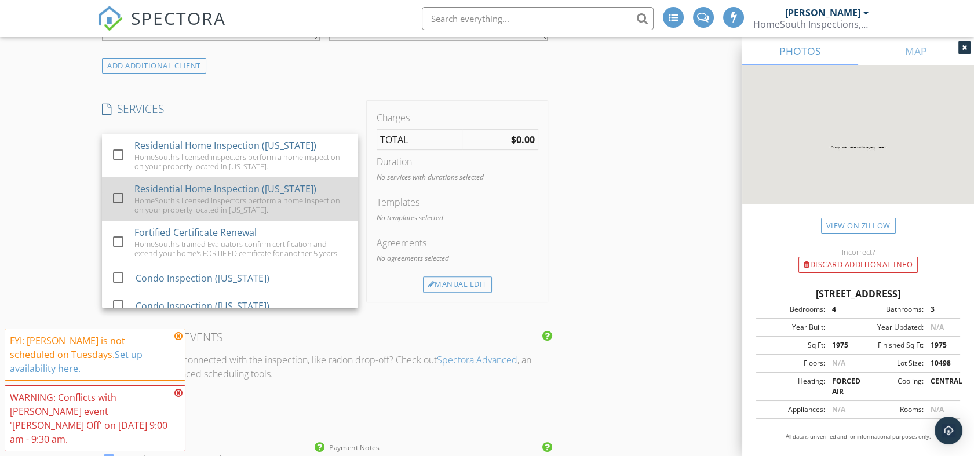
click at [117, 195] on div at bounding box center [118, 198] width 20 height 20
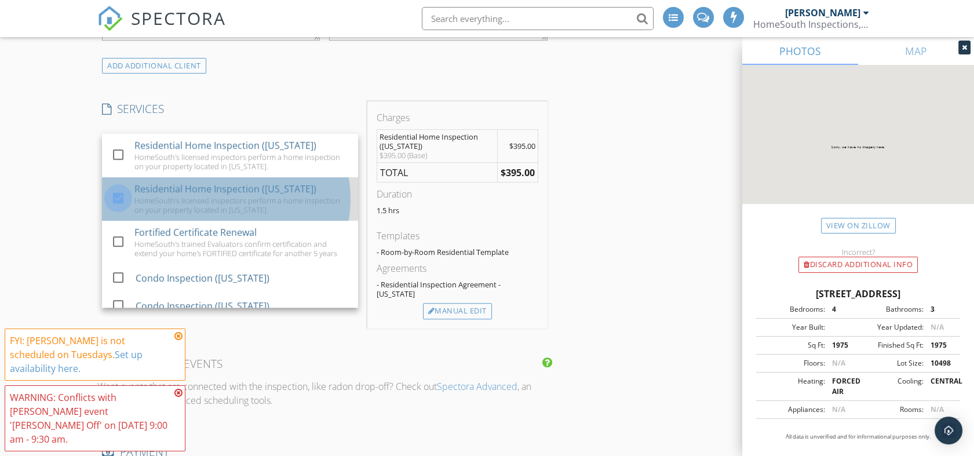
click at [117, 196] on div at bounding box center [118, 198] width 20 height 20
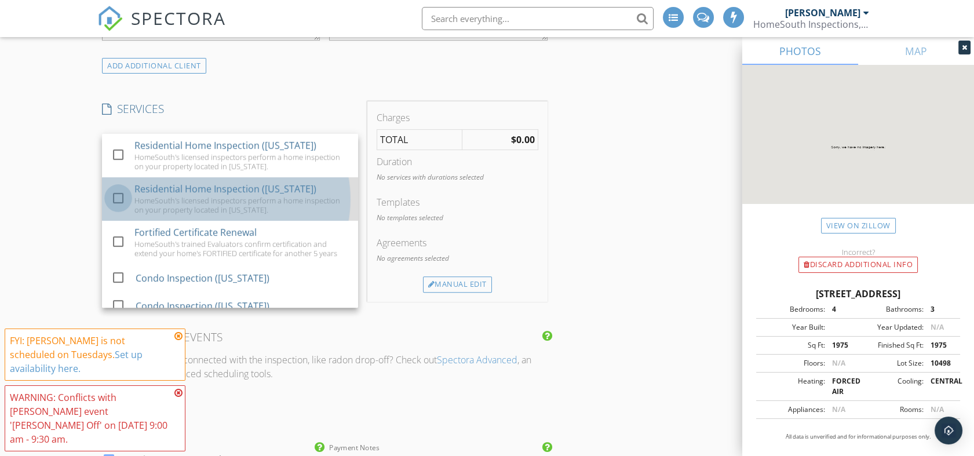
click at [121, 201] on div at bounding box center [118, 198] width 20 height 20
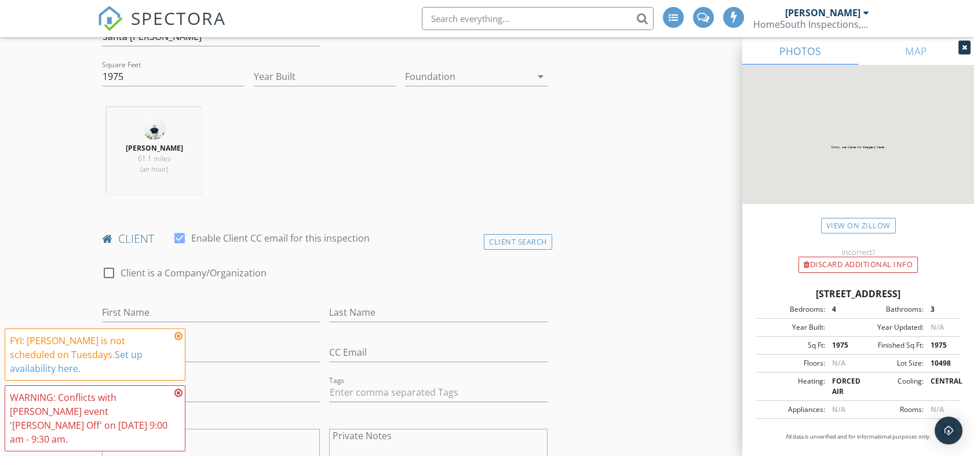
scroll to position [386, 0]
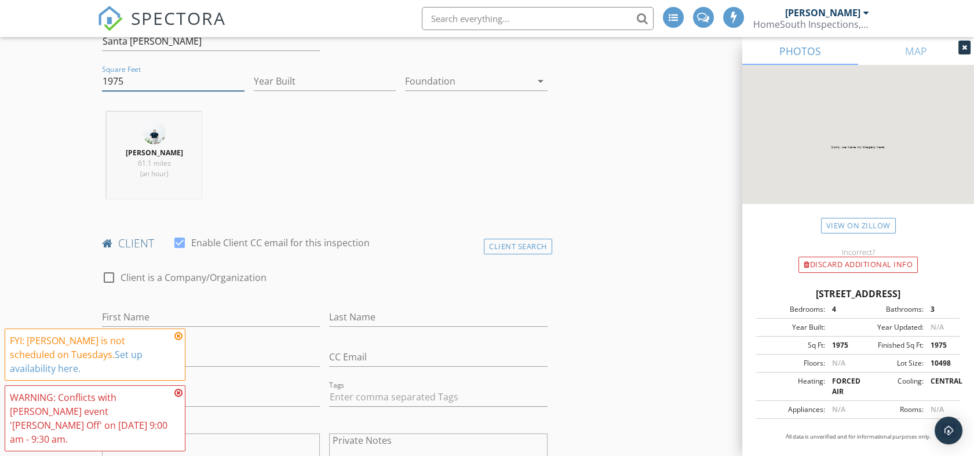
drag, startPoint x: 129, startPoint y: 82, endPoint x: 66, endPoint y: 82, distance: 62.6
type input "2100"
click at [269, 140] on div "Matt Gann 61.1 miles (an hour)" at bounding box center [324, 160] width 454 height 96
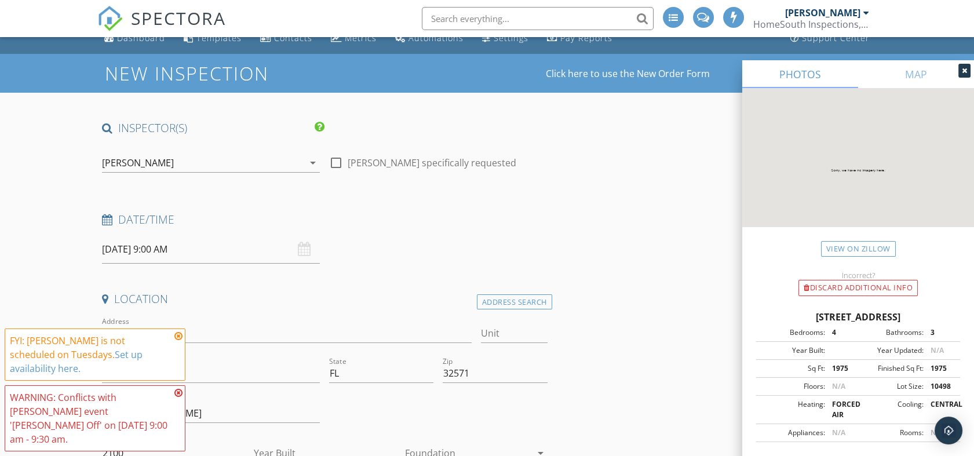
scroll to position [0, 0]
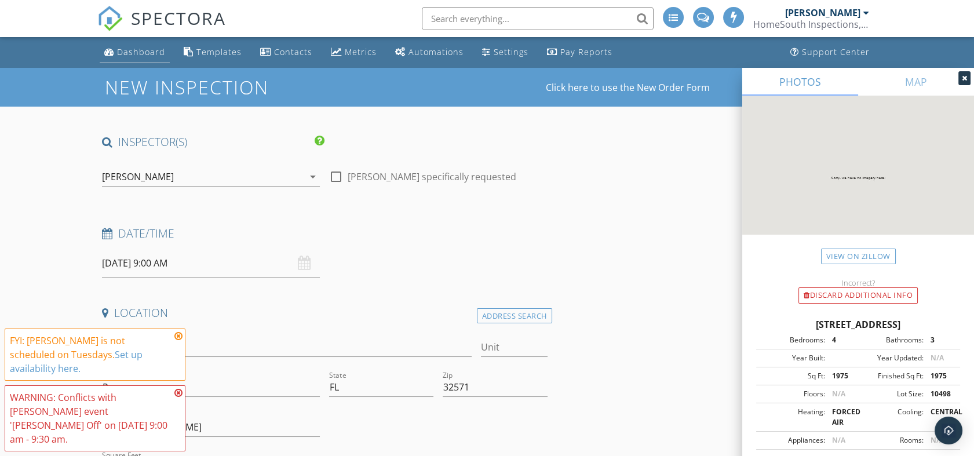
click at [151, 53] on div "Dashboard" at bounding box center [141, 51] width 48 height 11
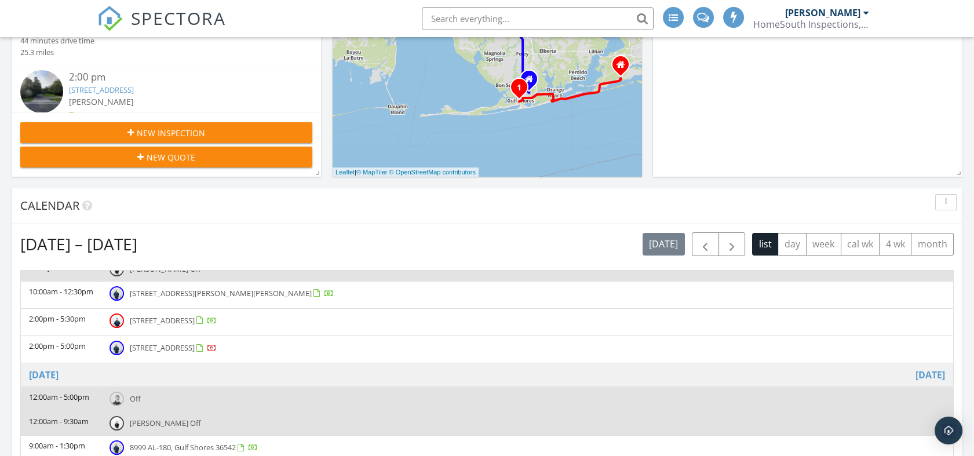
scroll to position [64, 0]
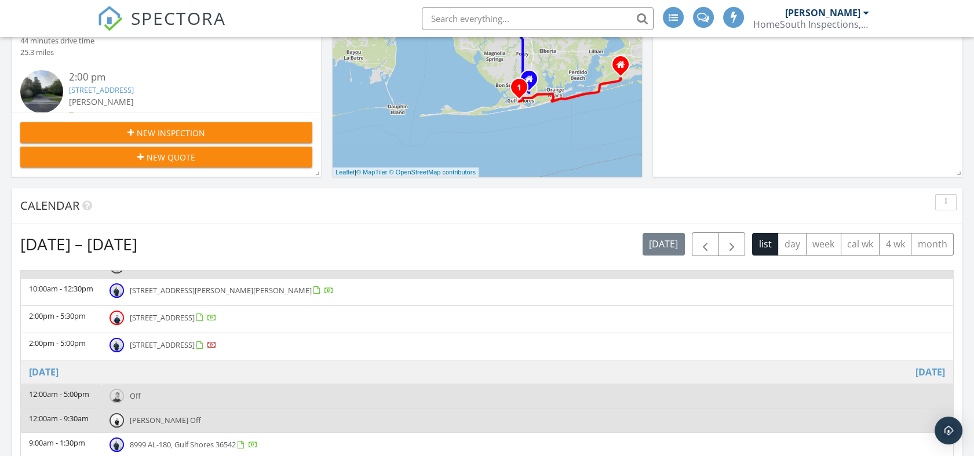
click at [222, 137] on div "New Inspection" at bounding box center [167, 133] width 274 height 12
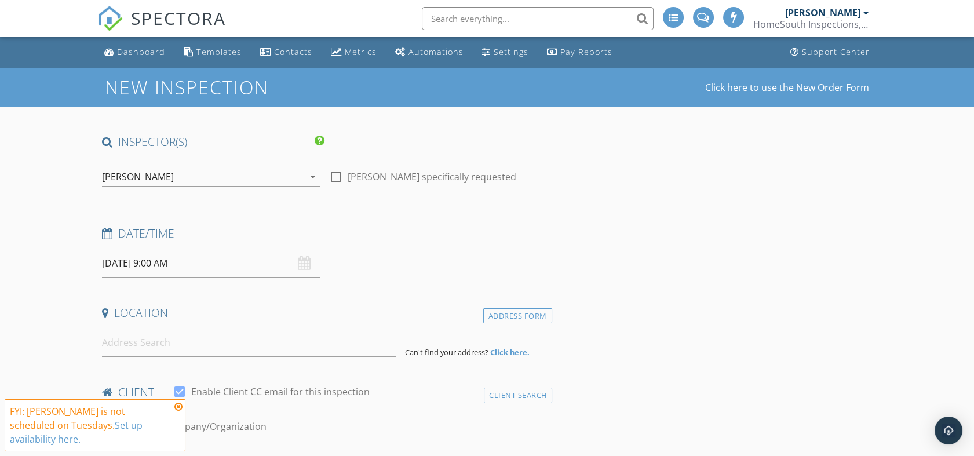
click at [303, 174] on div "[PERSON_NAME]" at bounding box center [203, 177] width 202 height 19
click at [303, 174] on div "check_box Matt Gann PRIMARY" at bounding box center [211, 182] width 218 height 28
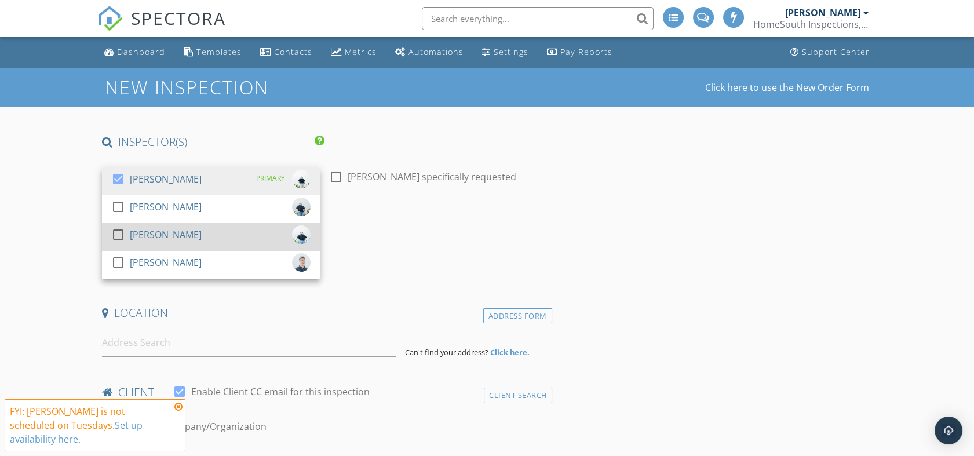
click at [121, 236] on div at bounding box center [118, 235] width 20 height 20
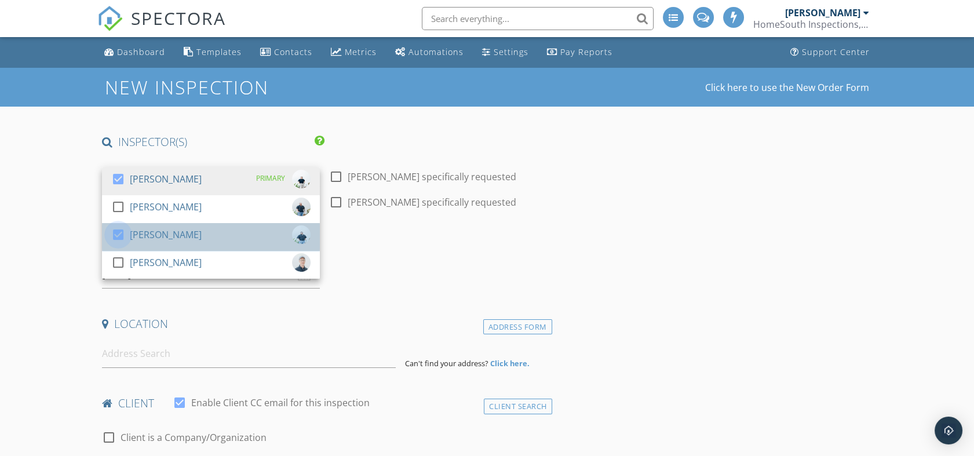
click at [121, 236] on div at bounding box center [118, 235] width 20 height 20
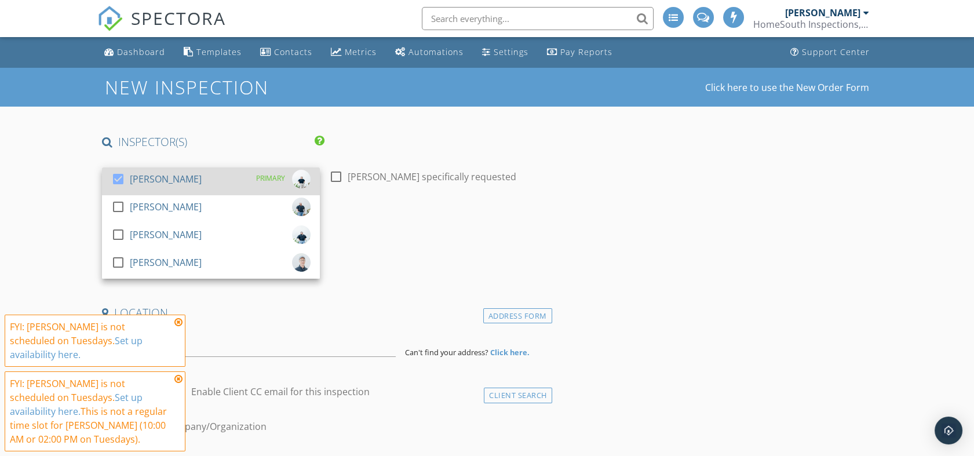
click at [118, 178] on div at bounding box center [118, 179] width 20 height 20
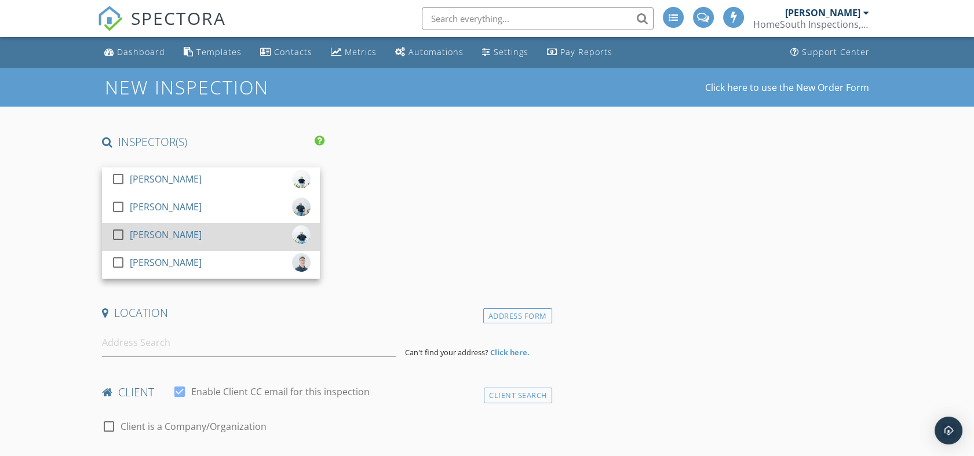
click at [118, 234] on div at bounding box center [118, 235] width 20 height 20
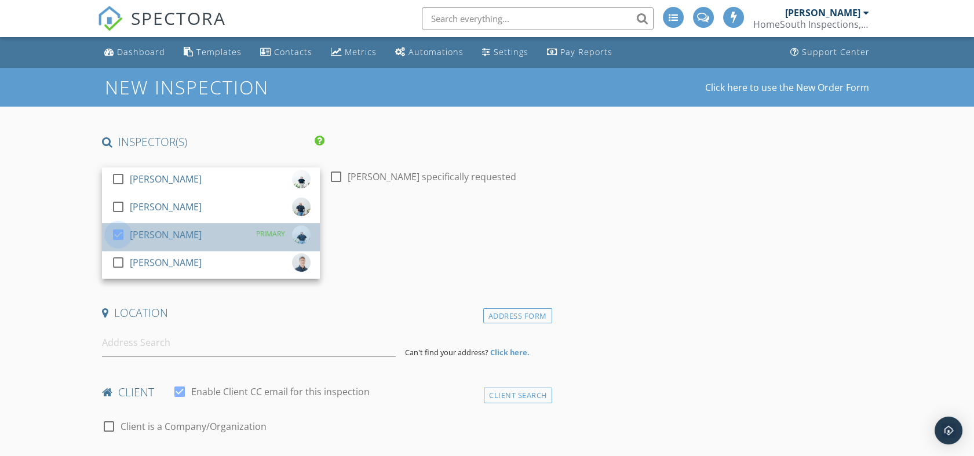
drag, startPoint x: 118, startPoint y: 234, endPoint x: 132, endPoint y: 227, distance: 15.3
click at [119, 234] on div at bounding box center [118, 235] width 20 height 20
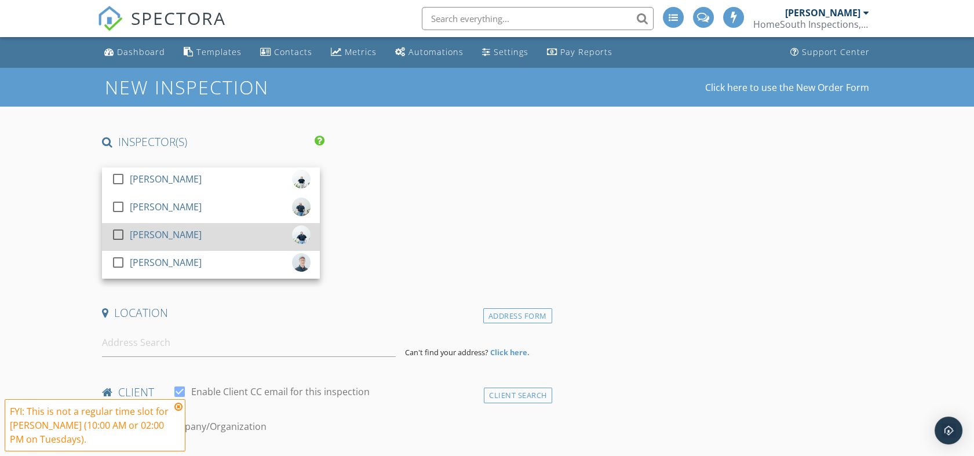
click at [119, 234] on div at bounding box center [118, 235] width 20 height 20
click at [152, 234] on div "[PERSON_NAME]" at bounding box center [166, 234] width 72 height 19
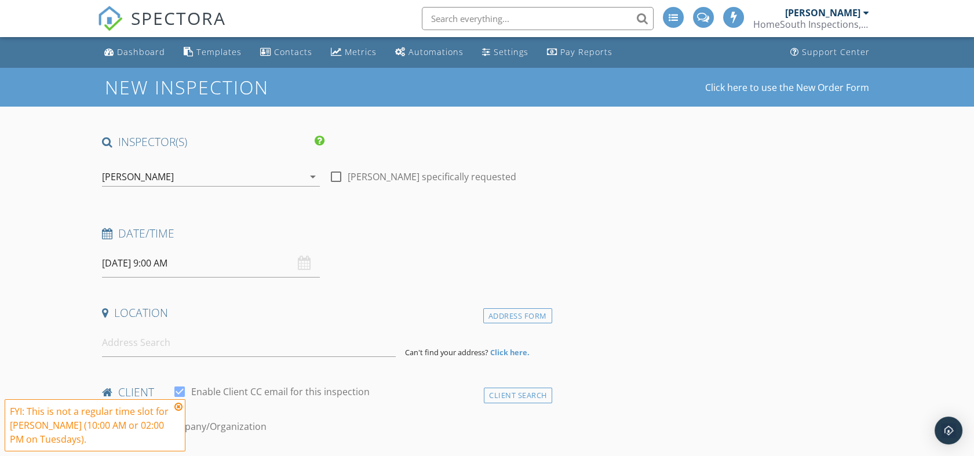
click at [302, 269] on div "[DATE] 9:00 AM" at bounding box center [211, 263] width 218 height 28
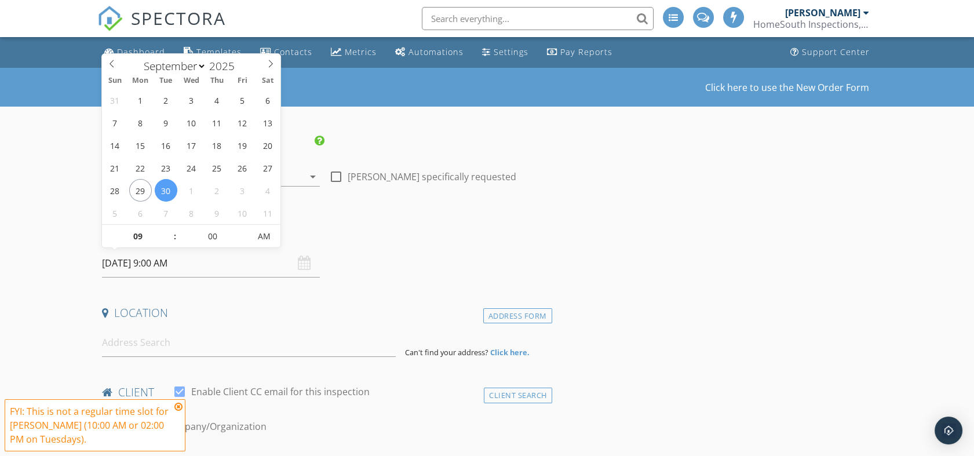
click at [184, 262] on input "[DATE] 9:00 AM" at bounding box center [211, 263] width 218 height 28
select select "9"
type input "[DATE] 9:00 AM"
select select "10"
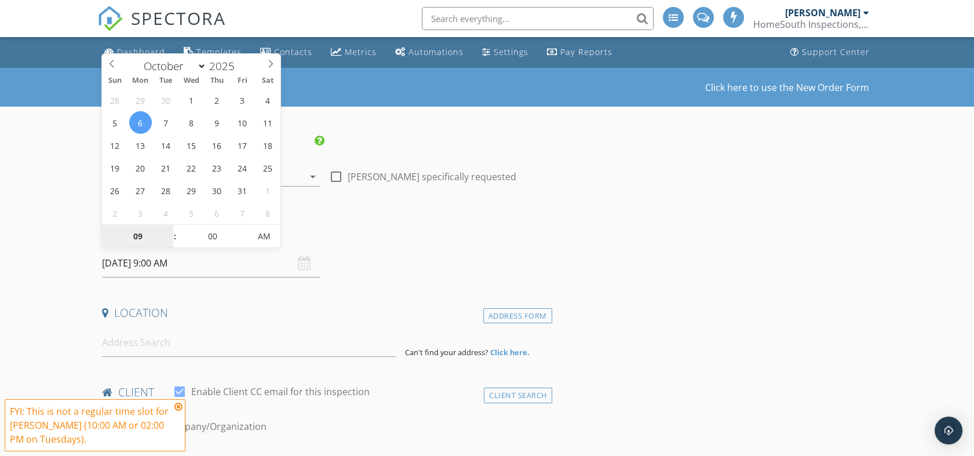
type input "[DATE] 9:00 AM"
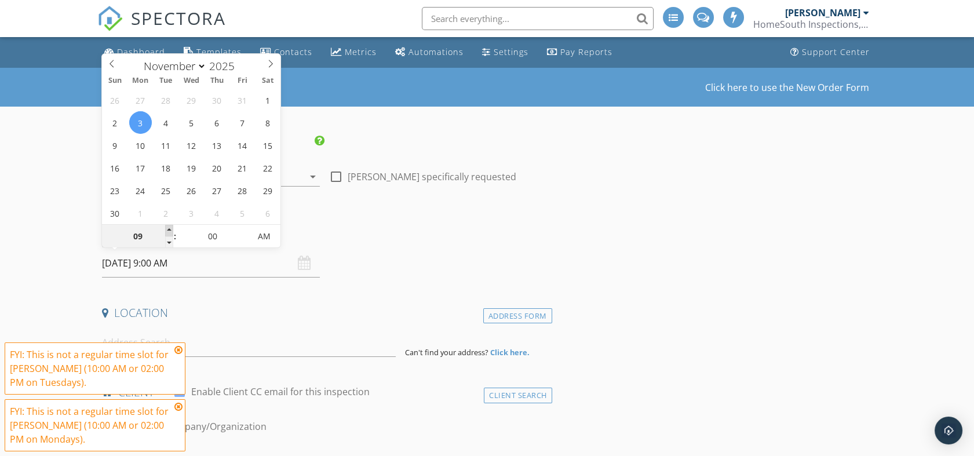
type input "10"
type input "[DATE] 10:00 AM"
click at [169, 228] on span at bounding box center [169, 231] width 8 height 12
type input "11"
type input "[DATE] 11:00 AM"
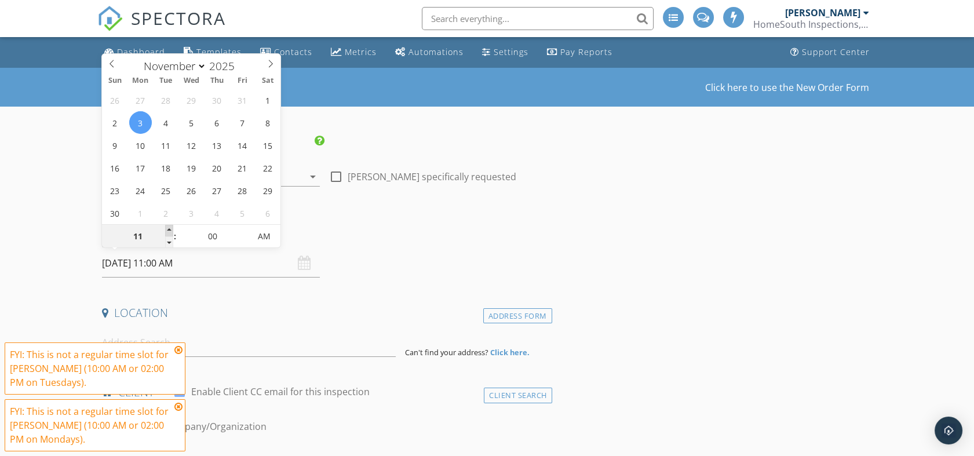
click at [169, 228] on span at bounding box center [169, 231] width 8 height 12
type input "10"
type input "[DATE] 10:00 AM"
click at [167, 243] on span at bounding box center [169, 242] width 8 height 12
click at [370, 242] on div "Date/Time" at bounding box center [324, 237] width 454 height 23
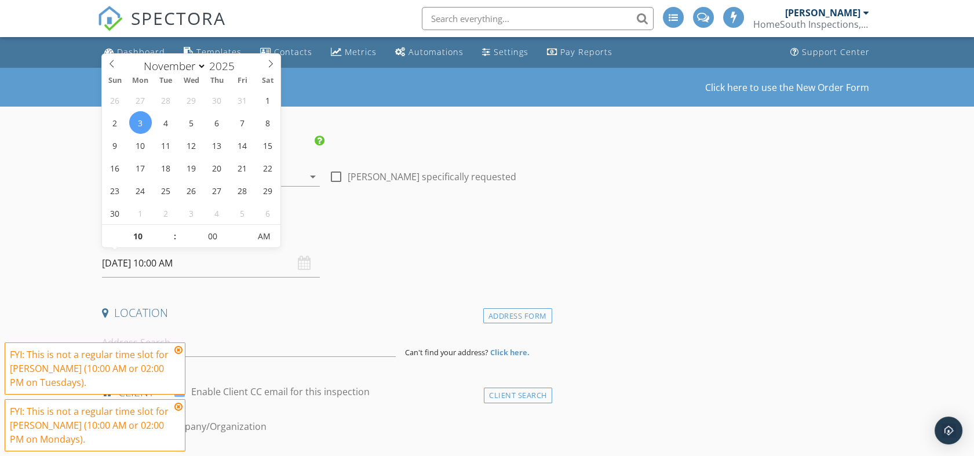
click at [370, 242] on div "Date/Time" at bounding box center [324, 237] width 454 height 23
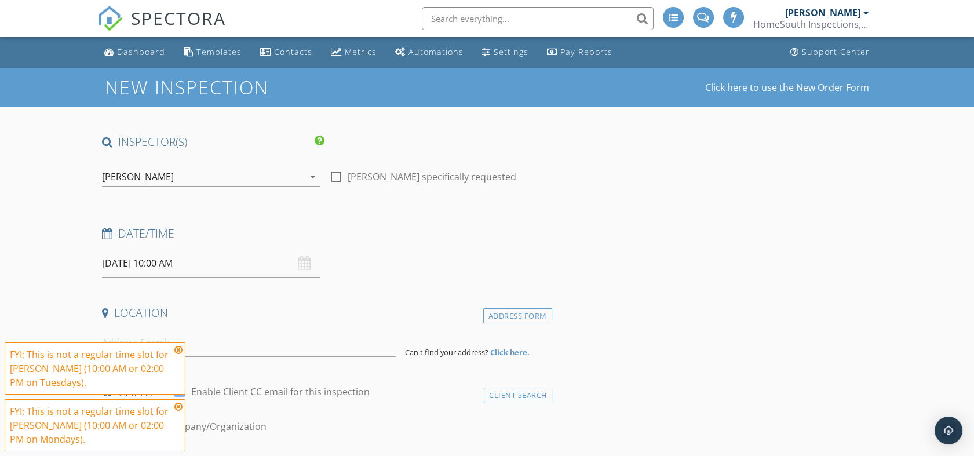
click at [181, 350] on icon at bounding box center [178, 349] width 8 height 9
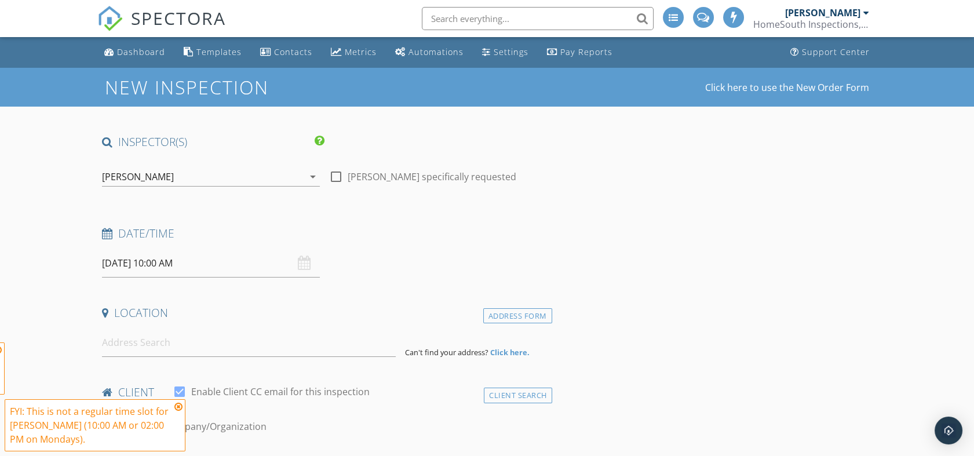
click at [181, 350] on span "FYI: This is not a regular time slot for Ryan Catts (10:00 AM or 02:00 PM on Tu…" at bounding box center [95, 397] width 181 height 109
drag, startPoint x: 181, startPoint y: 351, endPoint x: 181, endPoint y: 407, distance: 56.8
click at [181, 407] on icon at bounding box center [178, 406] width 8 height 9
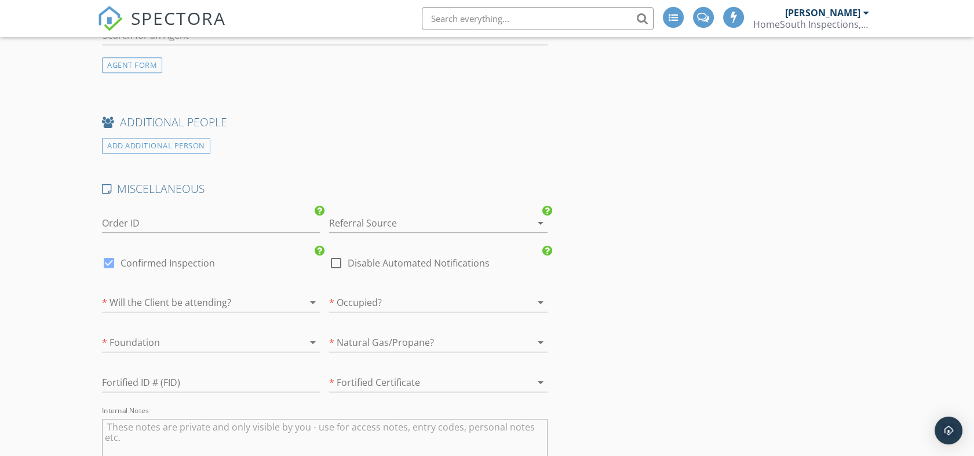
scroll to position [1291, 0]
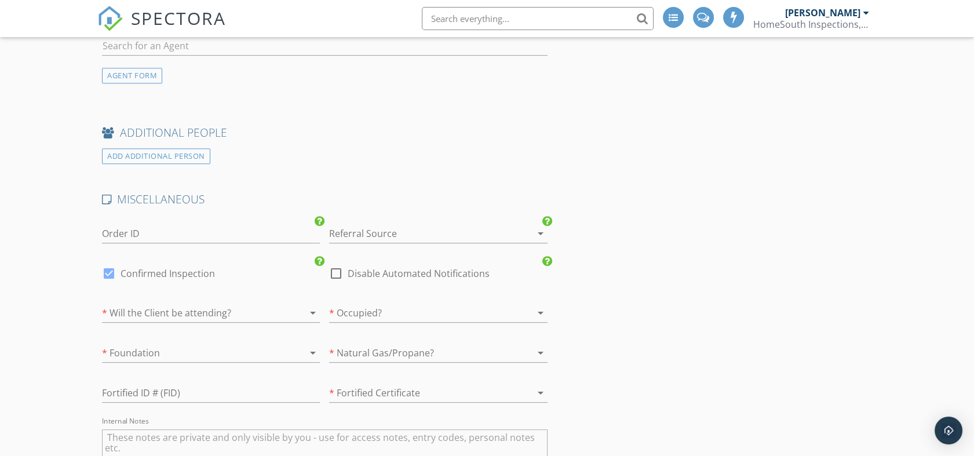
click at [110, 273] on div at bounding box center [109, 274] width 20 height 20
checkbox input "false"
checkbox input "true"
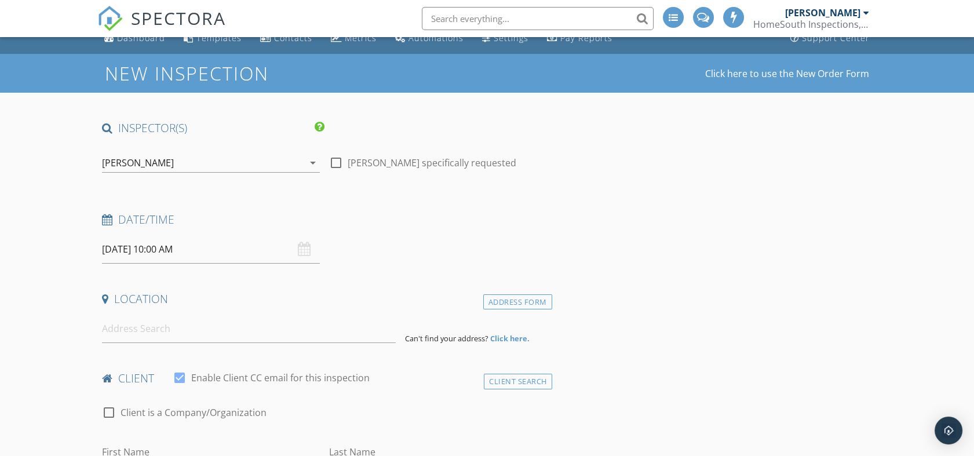
scroll to position [0, 0]
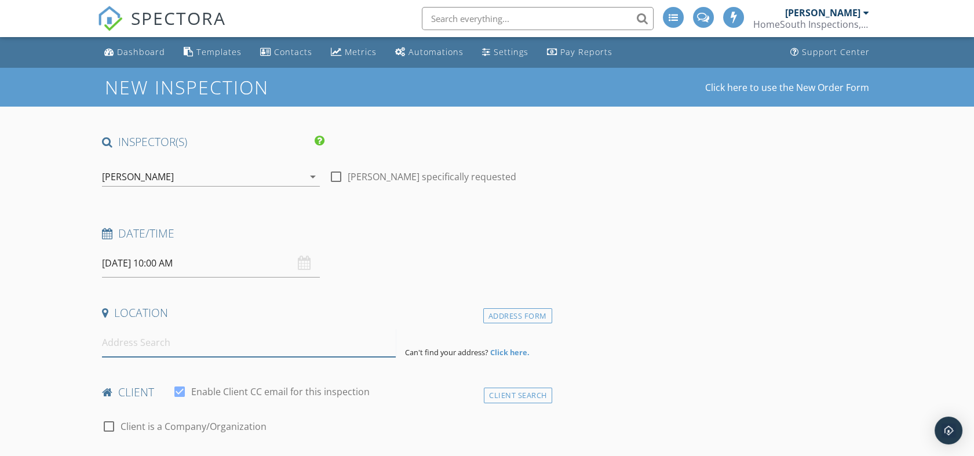
click at [160, 338] on input at bounding box center [249, 343] width 294 height 28
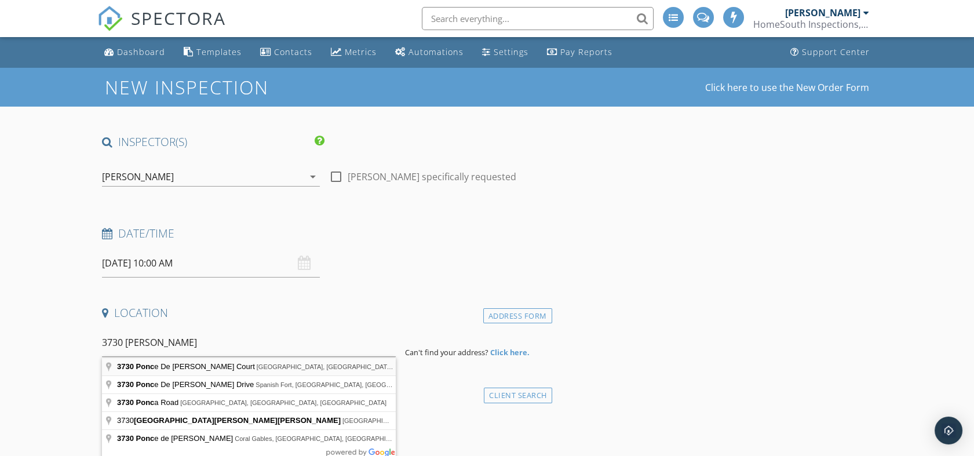
type input "3730 Ponce De Leon Court, Gulf Shores, AL, USA"
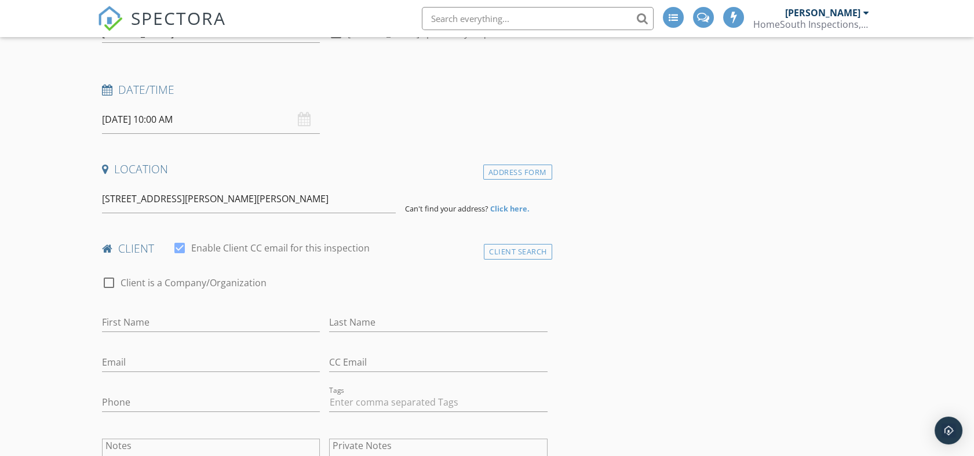
scroll to position [193, 0]
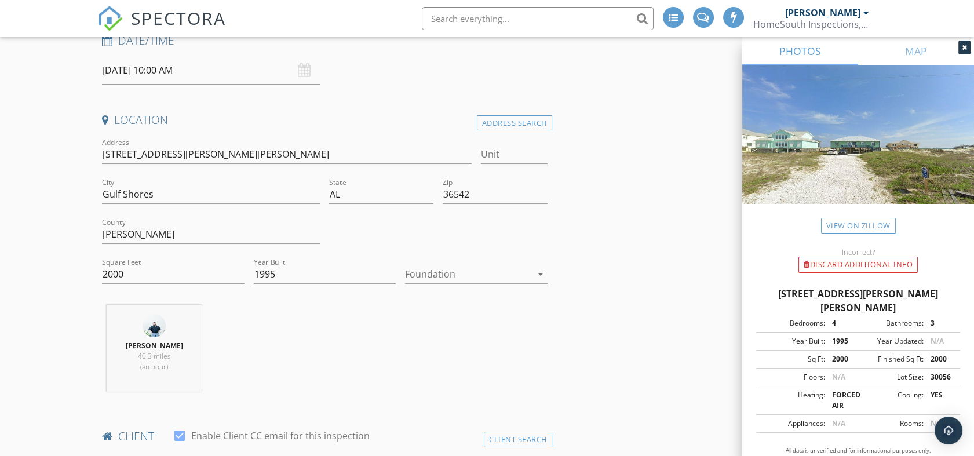
click at [305, 335] on div "Ryan Catts 40.3 miles (an hour)" at bounding box center [324, 353] width 454 height 96
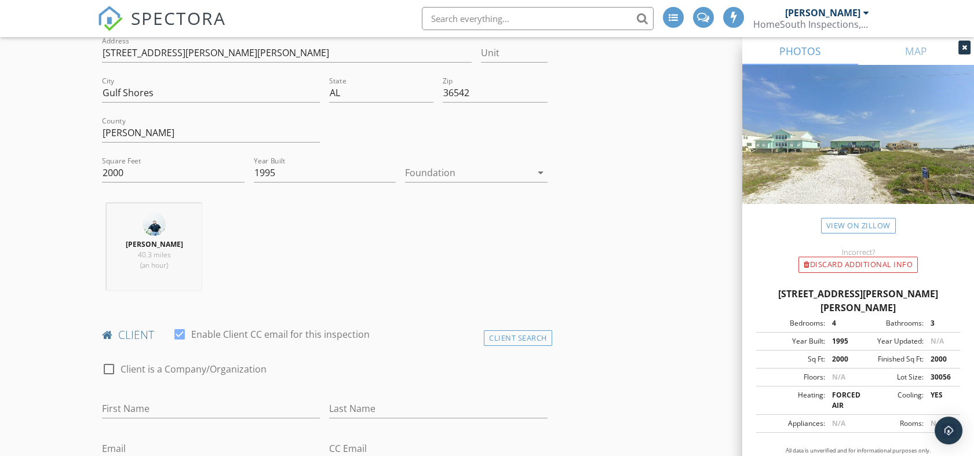
scroll to position [322, 0]
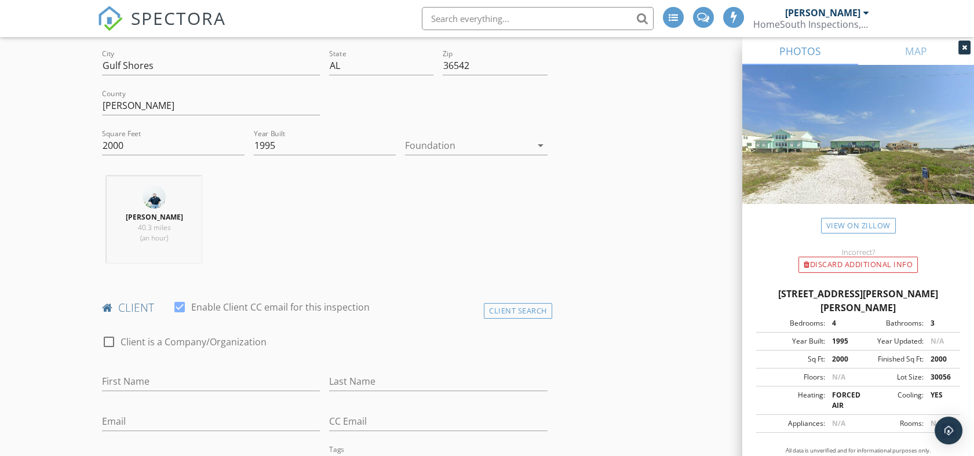
click at [477, 143] on div at bounding box center [468, 145] width 126 height 19
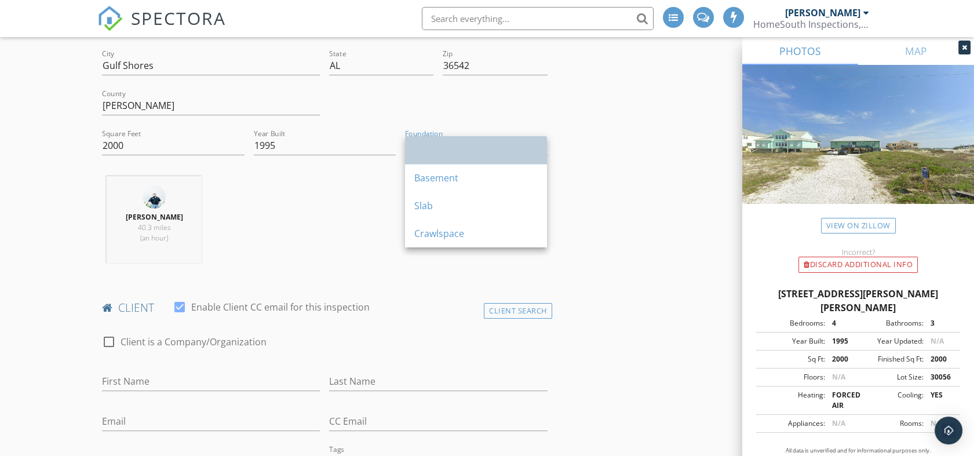
click at [509, 152] on div at bounding box center [475, 150] width 123 height 14
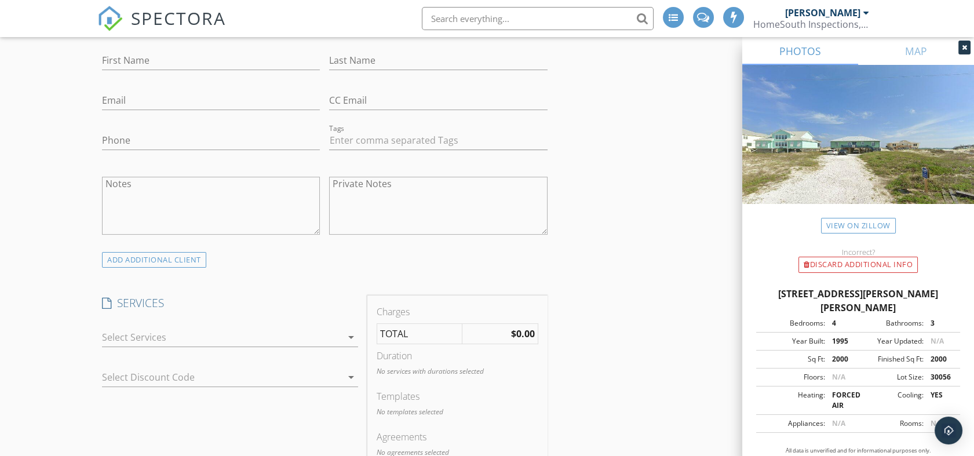
scroll to position [708, 0]
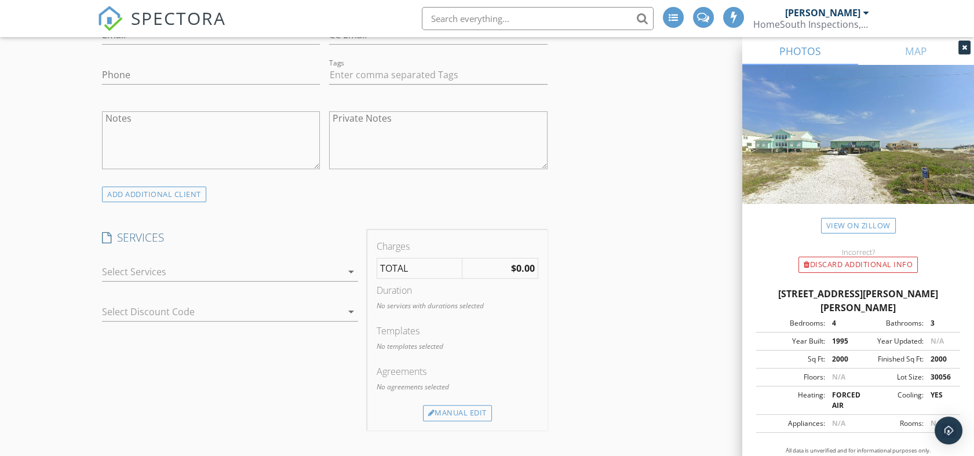
click at [201, 269] on div at bounding box center [222, 272] width 240 height 19
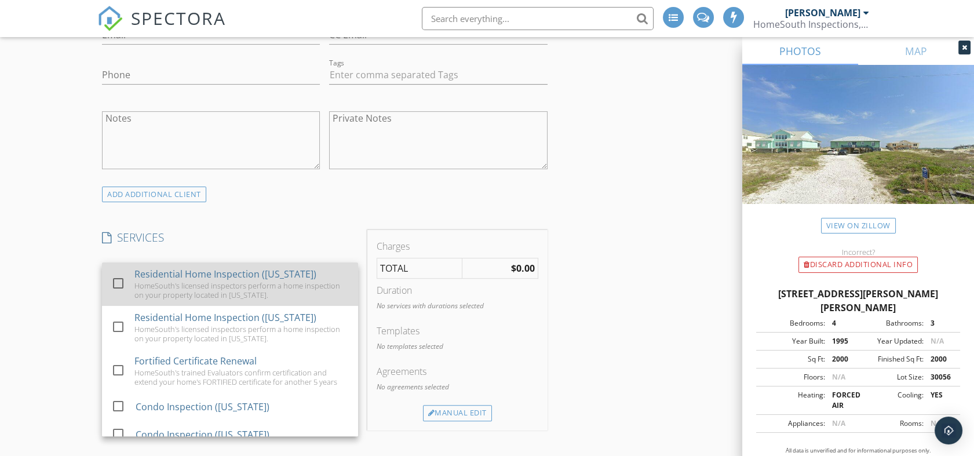
click at [121, 279] on div at bounding box center [118, 284] width 20 height 20
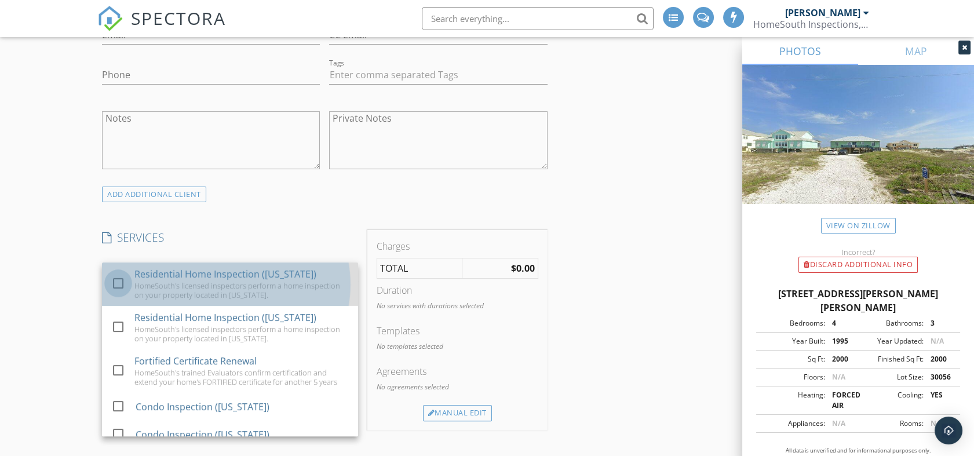
click at [115, 282] on div at bounding box center [118, 284] width 20 height 20
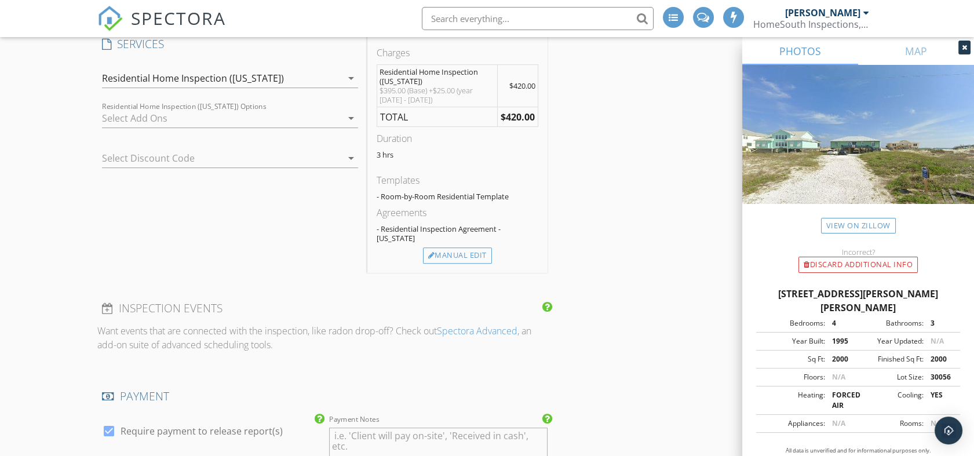
scroll to position [966, 0]
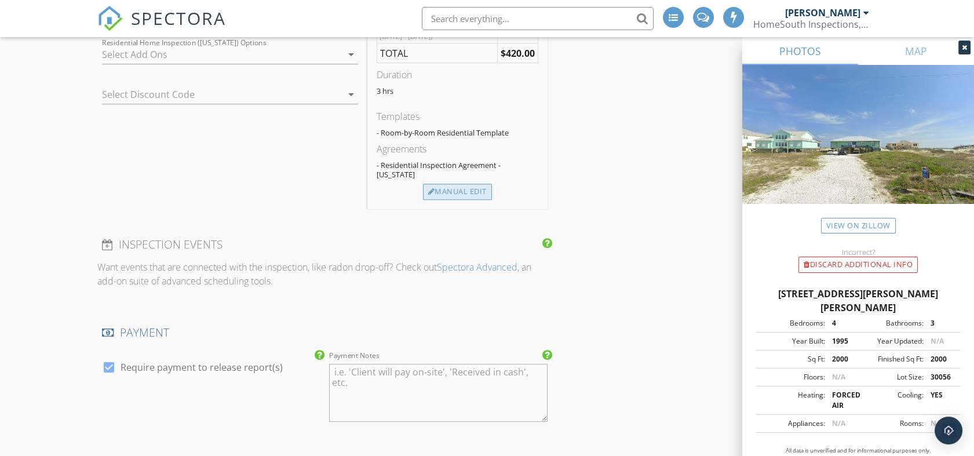
click at [457, 184] on div "Manual Edit" at bounding box center [457, 192] width 69 height 16
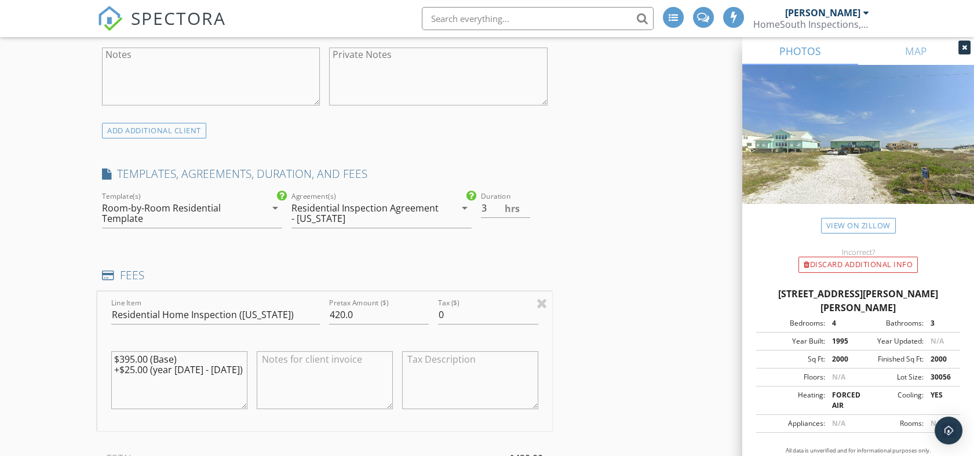
scroll to position [773, 0]
click at [275, 210] on icon "arrow_drop_down" at bounding box center [275, 208] width 14 height 14
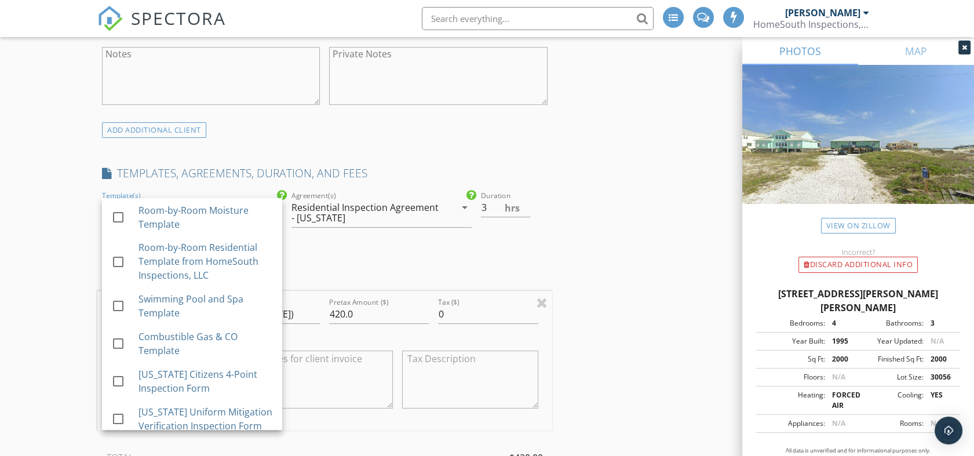
scroll to position [193, 0]
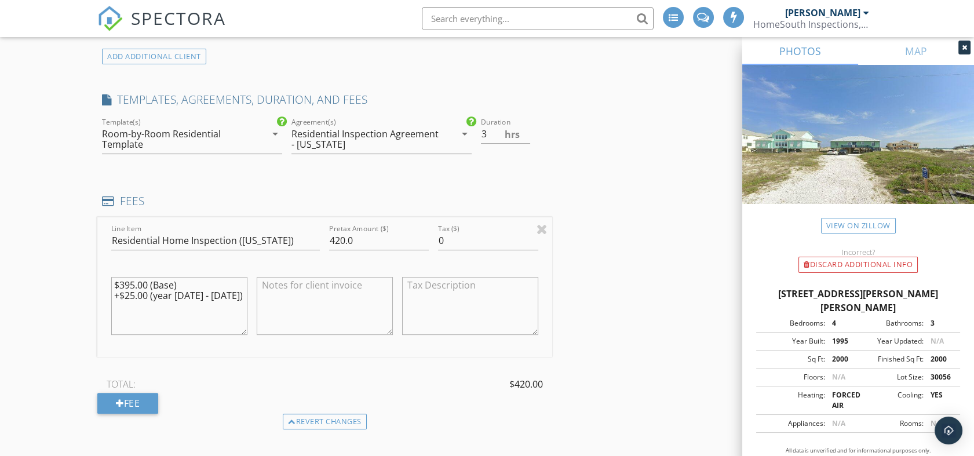
scroll to position [837, 0]
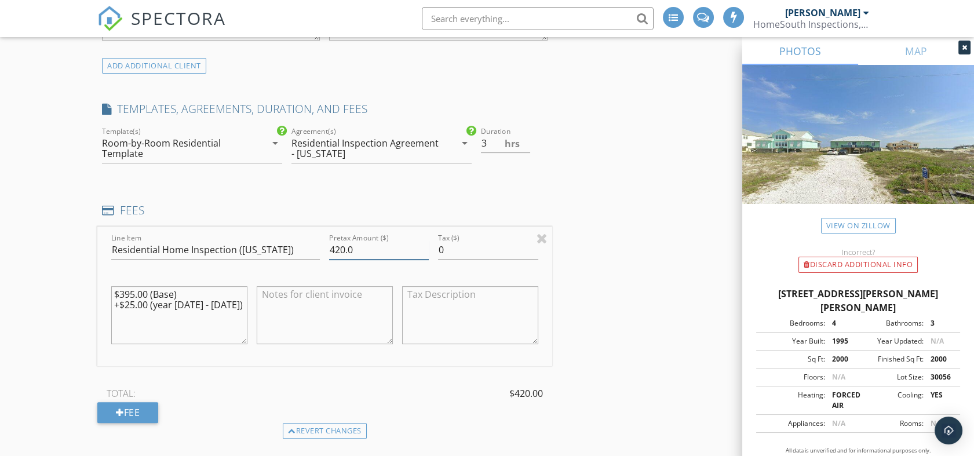
click at [362, 244] on input "420.0" at bounding box center [379, 250] width 100 height 19
drag, startPoint x: 362, startPoint y: 244, endPoint x: 311, endPoint y: 248, distance: 50.5
click at [311, 248] on div "Line Item Residential Home Inspection (Alabama) Pretax Amount ($) 420.0 Tax ($)…" at bounding box center [324, 297] width 454 height 140
click at [311, 247] on input "Residential Home Inspection ([US_STATE])" at bounding box center [215, 250] width 209 height 19
drag, startPoint x: 354, startPoint y: 244, endPoint x: 315, endPoint y: 244, distance: 38.8
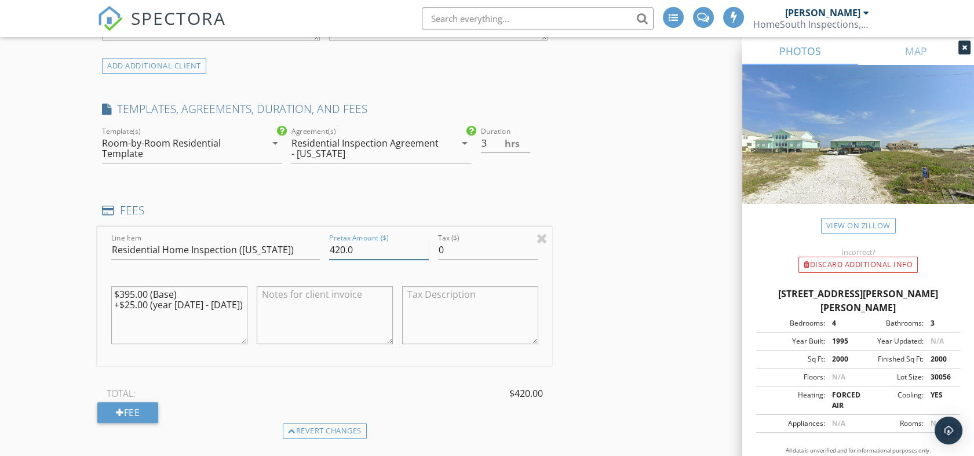
click at [315, 244] on div "Line Item Residential Home Inspection (Alabama) Pretax Amount ($) 420.0 Tax ($)…" at bounding box center [324, 297] width 454 height 140
type input "625"
click at [523, 183] on div "INSPECTOR(S) check_box_outline_blank Matt Gann check_box_outline_blank Brandon …" at bounding box center [324, 405] width 454 height 2217
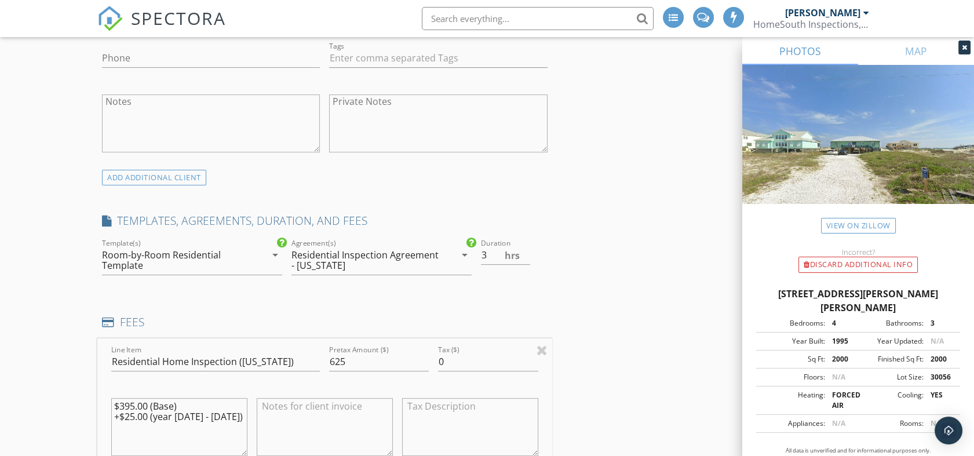
scroll to position [700, 0]
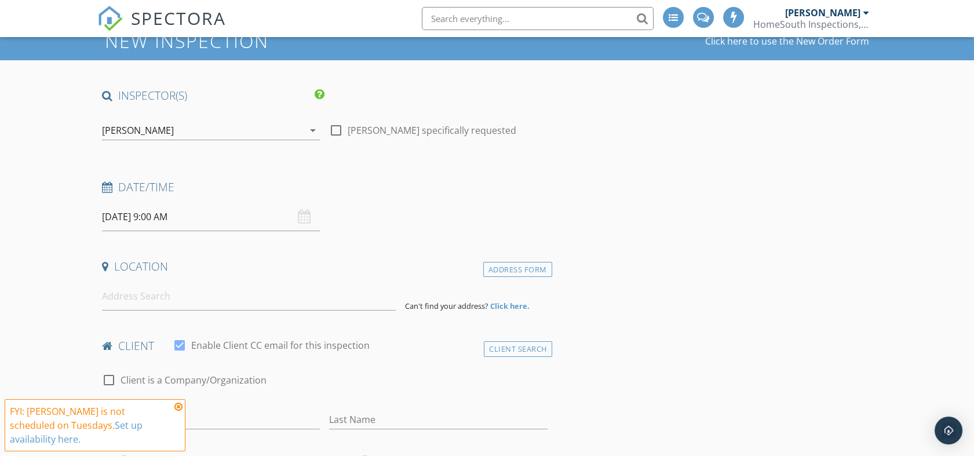
scroll to position [64, 0]
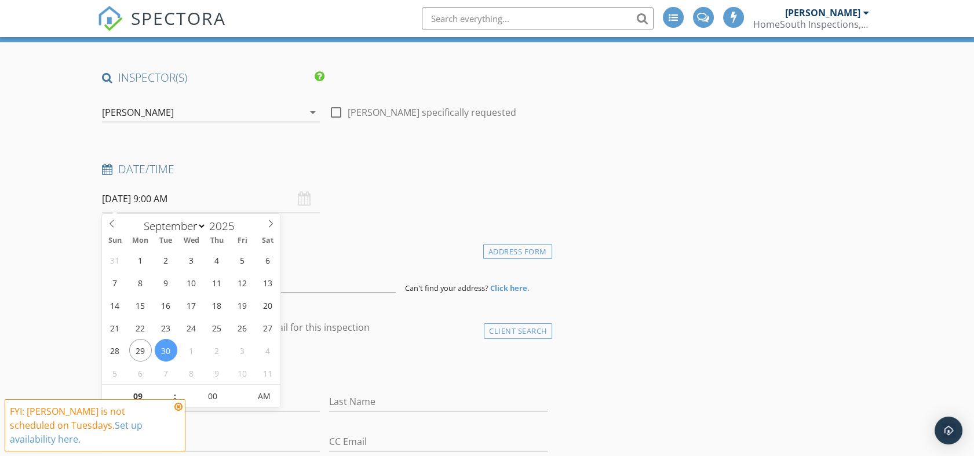
click at [250, 203] on input "[DATE] 9:00 AM" at bounding box center [211, 199] width 218 height 28
type input "[DATE] 9:00 AM"
select select "9"
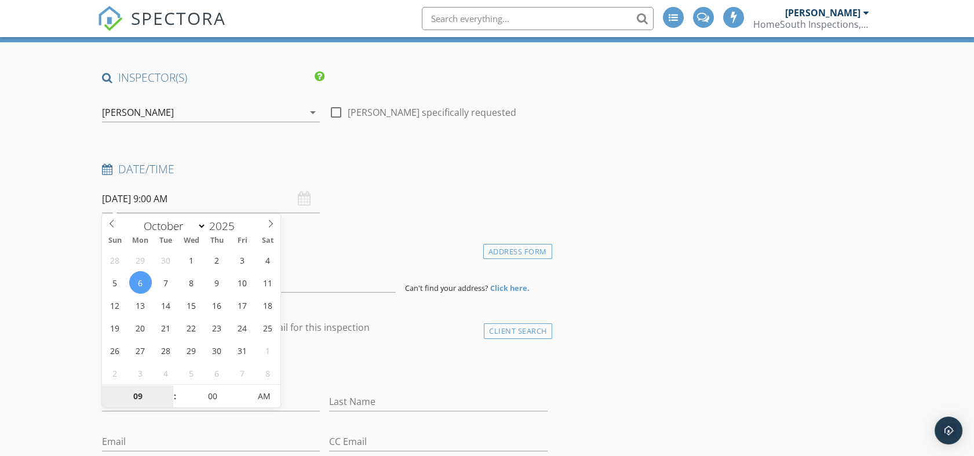
type input "[DATE] 9:00 AM"
select select "10"
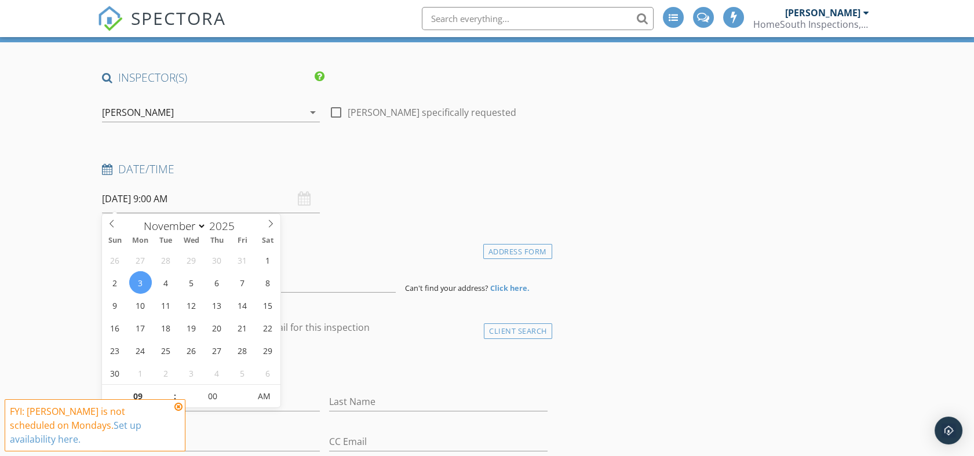
click at [174, 396] on span ":" at bounding box center [174, 396] width 3 height 23
type input "[DATE] 10:00 AM"
type input "10"
click at [166, 392] on span at bounding box center [169, 391] width 8 height 12
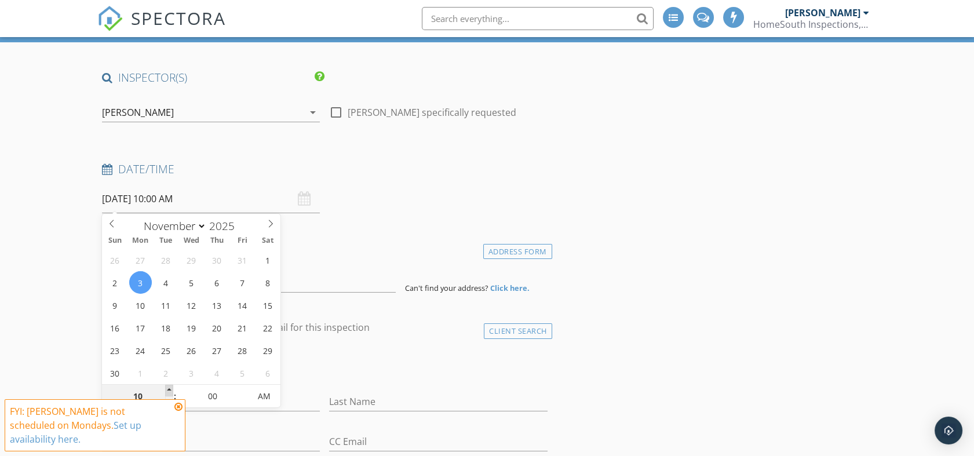
type input "[DATE] 11:00 AM"
type input "11"
click at [166, 392] on span at bounding box center [169, 391] width 8 height 12
type input "[DATE] 10:00 AM"
type input "10"
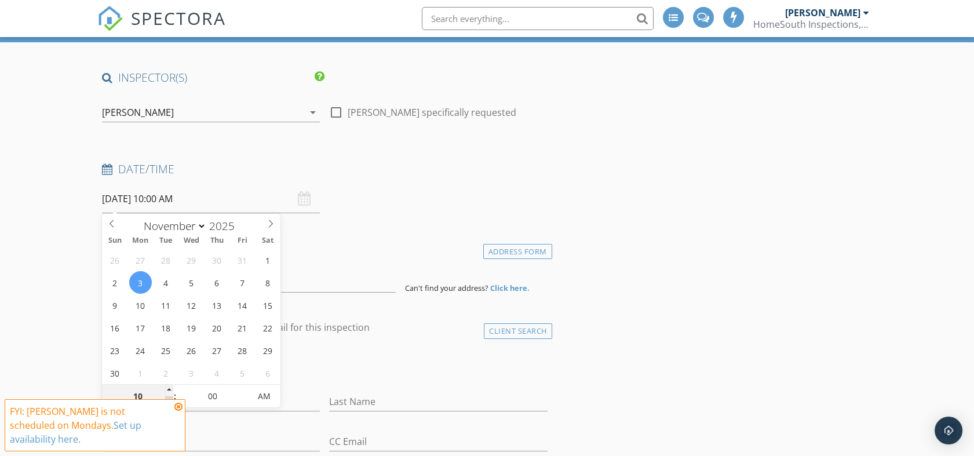
click at [169, 403] on span at bounding box center [169, 402] width 8 height 12
type input "[DATE] 9:00 AM"
type input "09"
click at [169, 403] on span at bounding box center [169, 402] width 8 height 12
type input "[DATE] 10:00 AM"
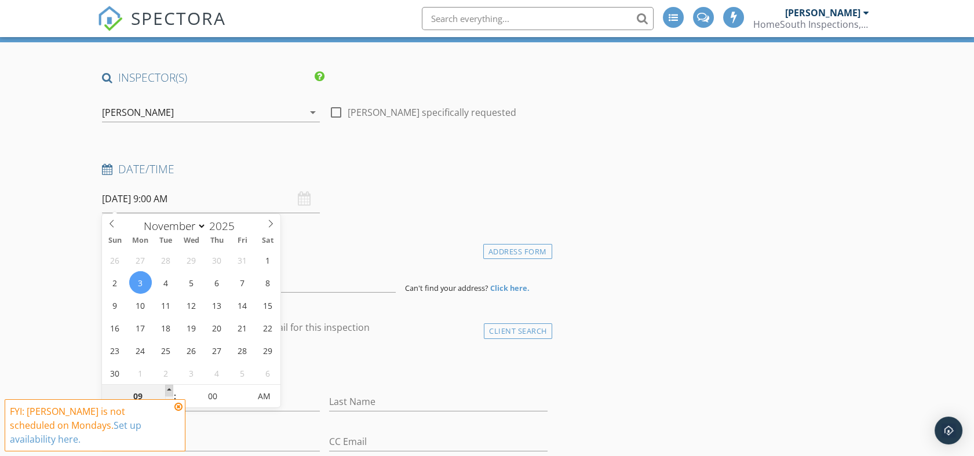
type input "10"
drag, startPoint x: 169, startPoint y: 403, endPoint x: 169, endPoint y: 394, distance: 9.3
click at [169, 394] on span at bounding box center [169, 391] width 8 height 12
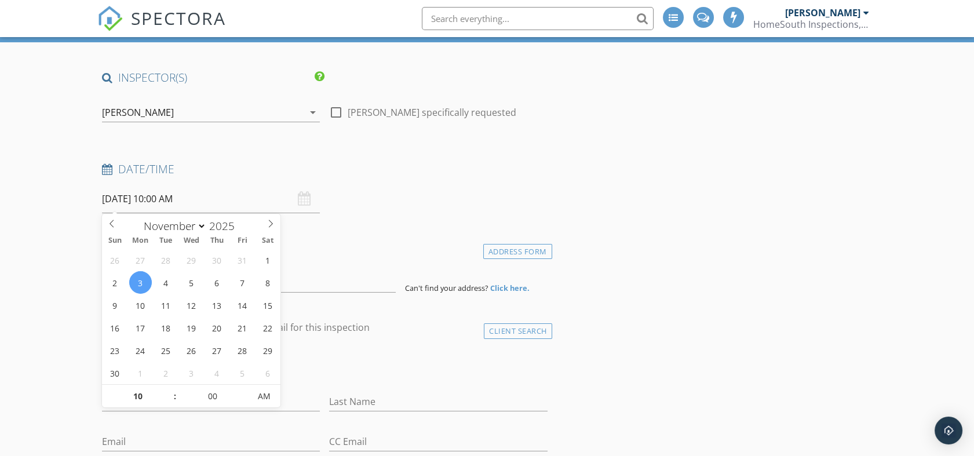
click at [471, 206] on div "Date/Time [DATE] 10:00 AM" at bounding box center [324, 188] width 454 height 52
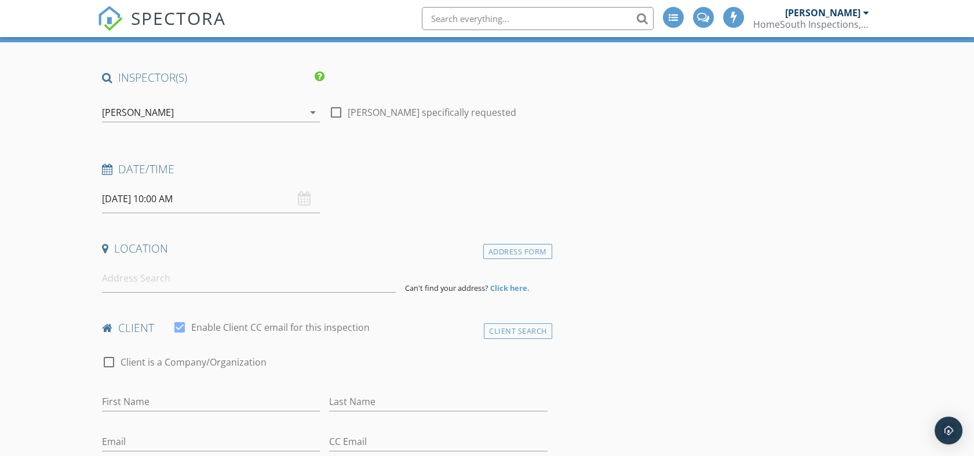
click at [471, 206] on div "Date/Time [DATE] 10:00 AM" at bounding box center [324, 188] width 454 height 52
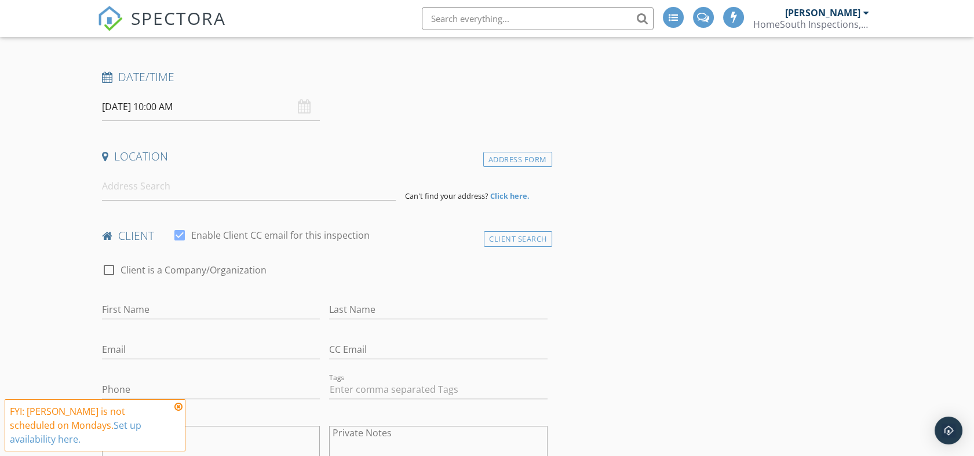
scroll to position [257, 0]
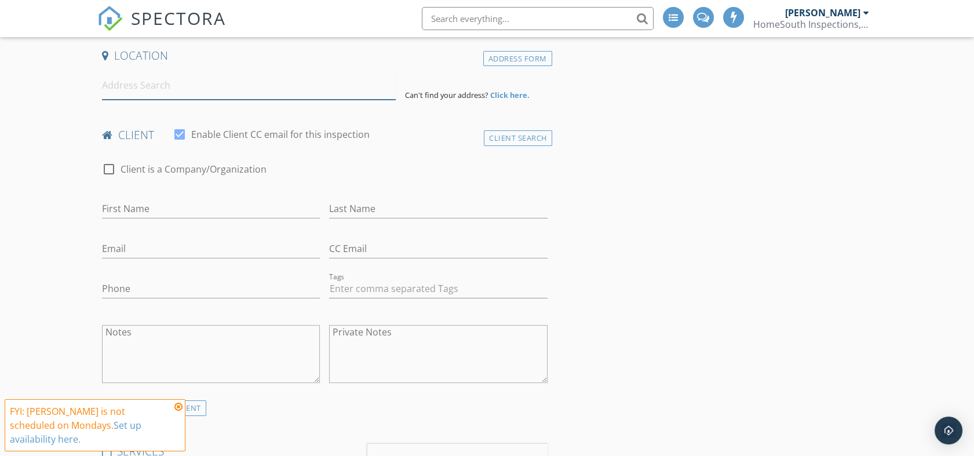
click at [270, 89] on input at bounding box center [249, 85] width 294 height 28
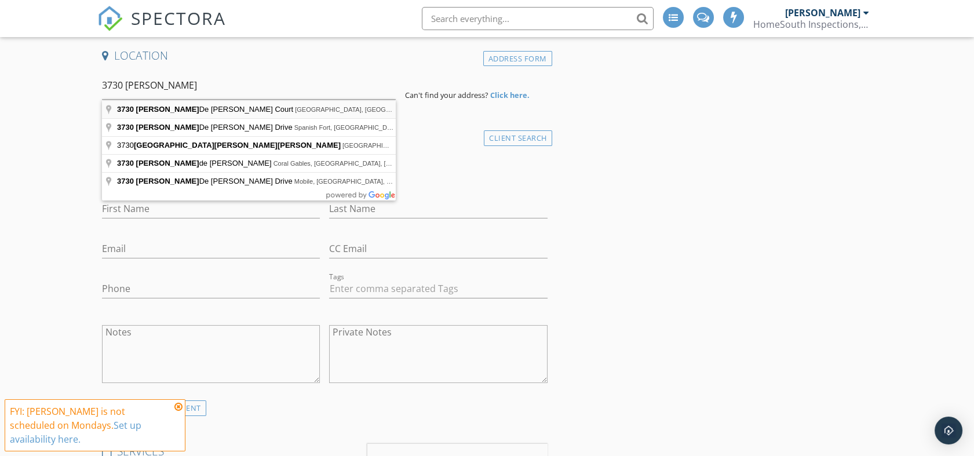
type input "[STREET_ADDRESS][PERSON_NAME][PERSON_NAME]"
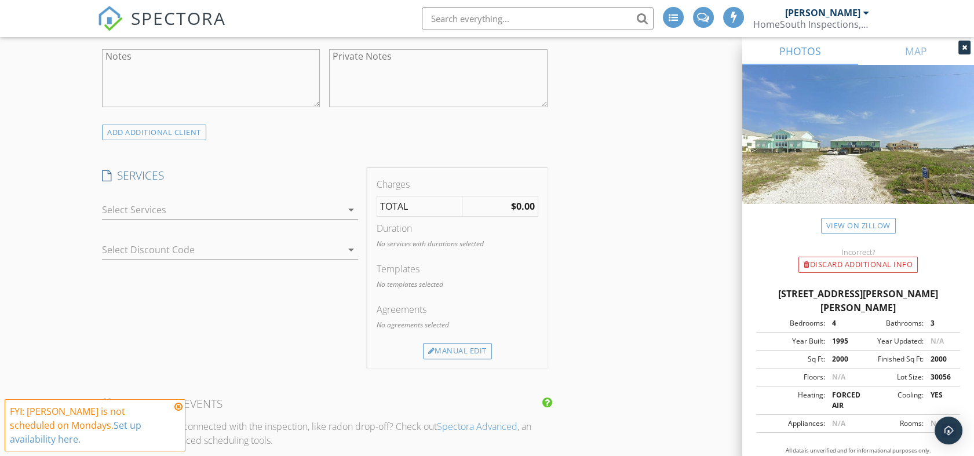
scroll to position [773, 0]
click at [156, 243] on div at bounding box center [214, 247] width 224 height 19
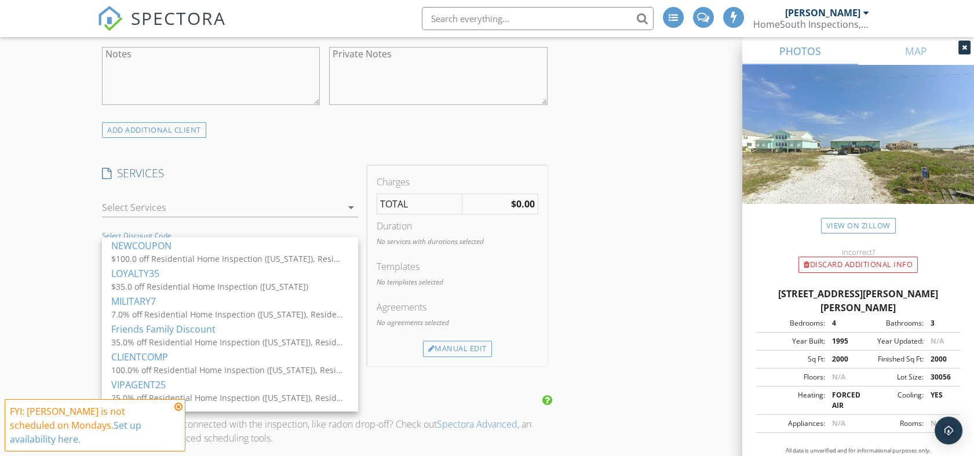
click at [70, 217] on div "New Inspection Click here to use the New Order Form INSPECTOR(S) check_box [PER…" at bounding box center [487, 416] width 974 height 2242
drag, startPoint x: 70, startPoint y: 217, endPoint x: 100, endPoint y: 212, distance: 30.5
click at [73, 217] on div "New Inspection Click here to use the New Order Form INSPECTOR(S) check_box [PER…" at bounding box center [487, 416] width 974 height 2242
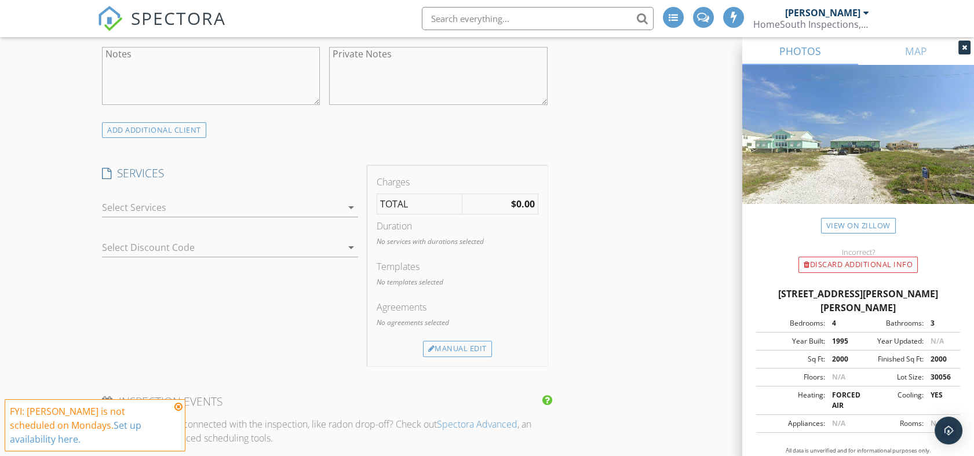
click at [155, 249] on div at bounding box center [214, 247] width 224 height 19
click at [0, 0] on div "NEWCOUPON $100.0 off Residential Home Inspection ([US_STATE]), Residential Home…" at bounding box center [0, 0] width 0 height 0
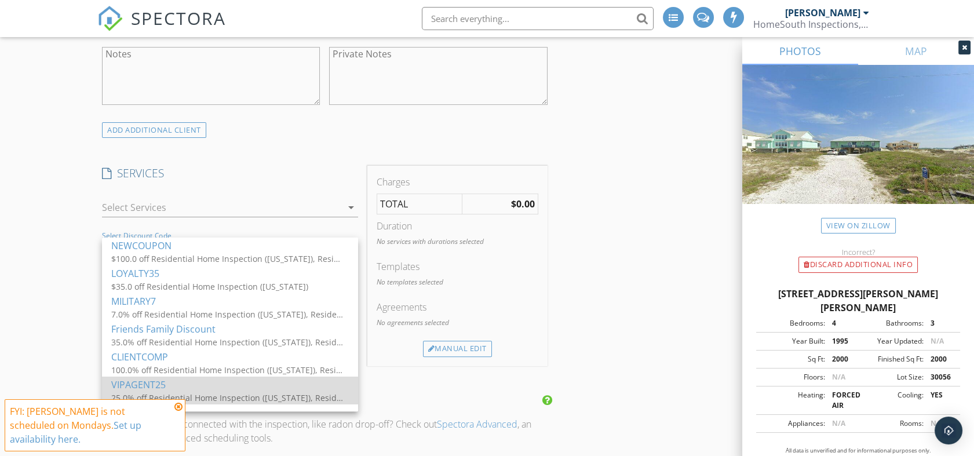
click at [134, 385] on div "VIPAGENT25" at bounding box center [230, 385] width 238 height 14
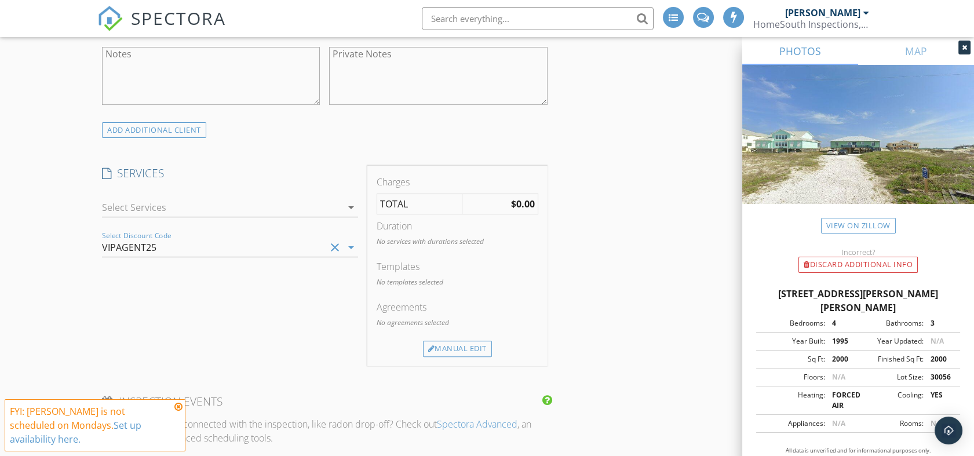
click at [168, 202] on div at bounding box center [222, 207] width 240 height 19
click at [0, 0] on div "check_box_outline_blank Residential Home Inspection ([US_STATE]) HomeSouth's li…" at bounding box center [0, 0] width 0 height 0
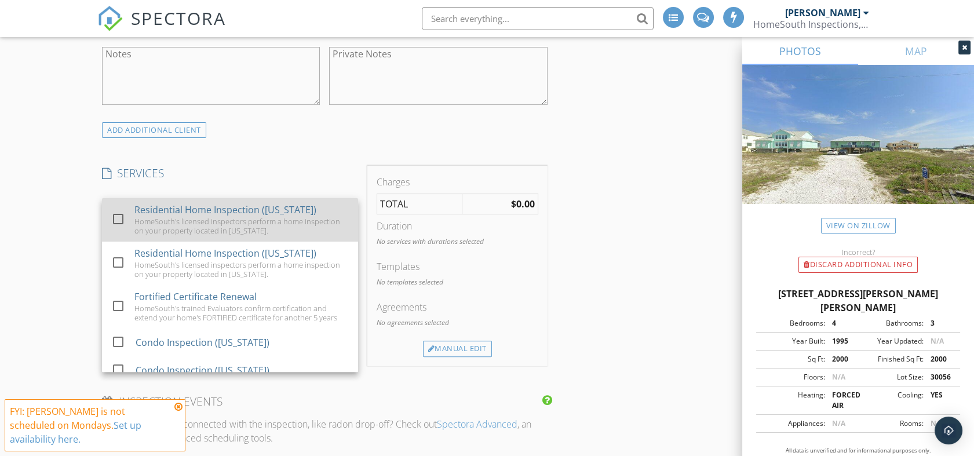
click at [121, 217] on div at bounding box center [118, 219] width 20 height 20
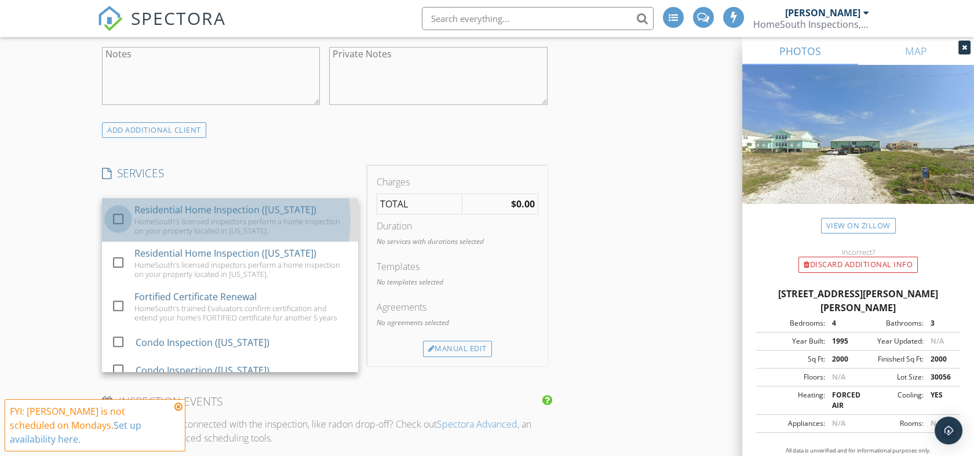
click at [117, 218] on div at bounding box center [118, 219] width 20 height 20
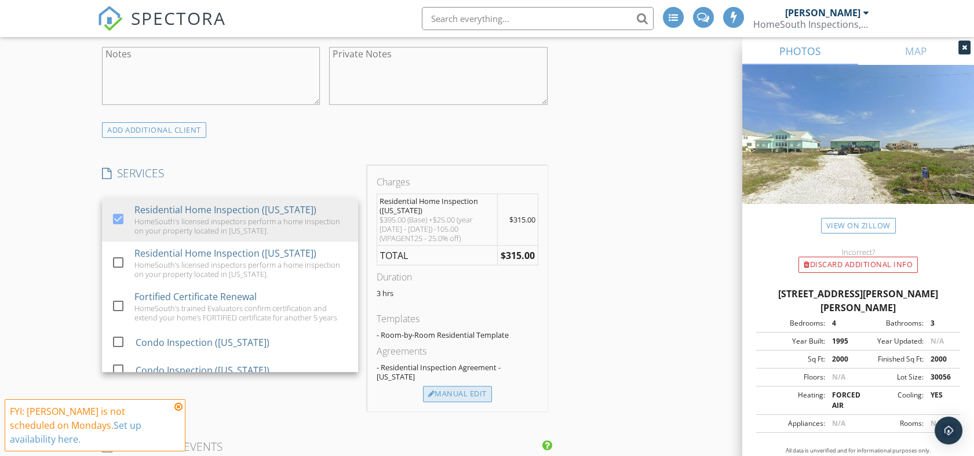
click at [465, 386] on div "Manual Edit" at bounding box center [457, 394] width 69 height 16
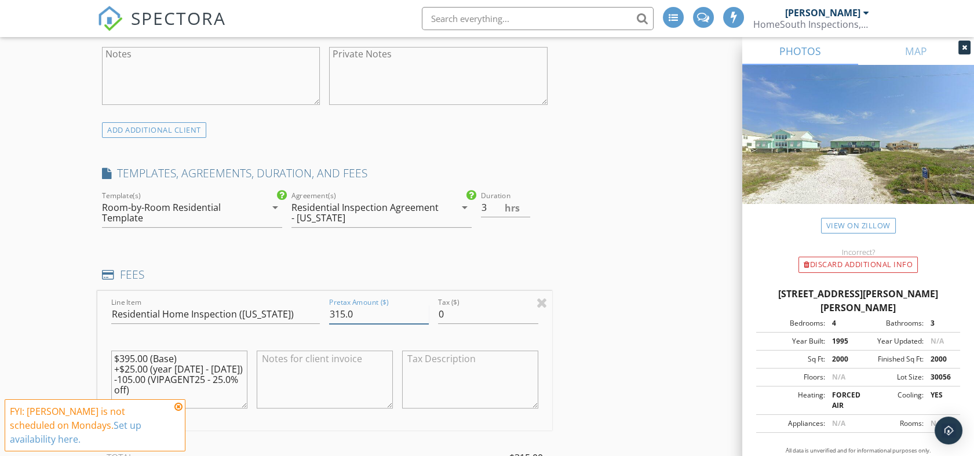
drag, startPoint x: 362, startPoint y: 310, endPoint x: 313, endPoint y: 311, distance: 48.7
click at [313, 311] on div "Line Item Residential Home Inspection ([US_STATE]) Pretax Amount ($) 315.0 Tax …" at bounding box center [324, 361] width 454 height 140
type input "625"
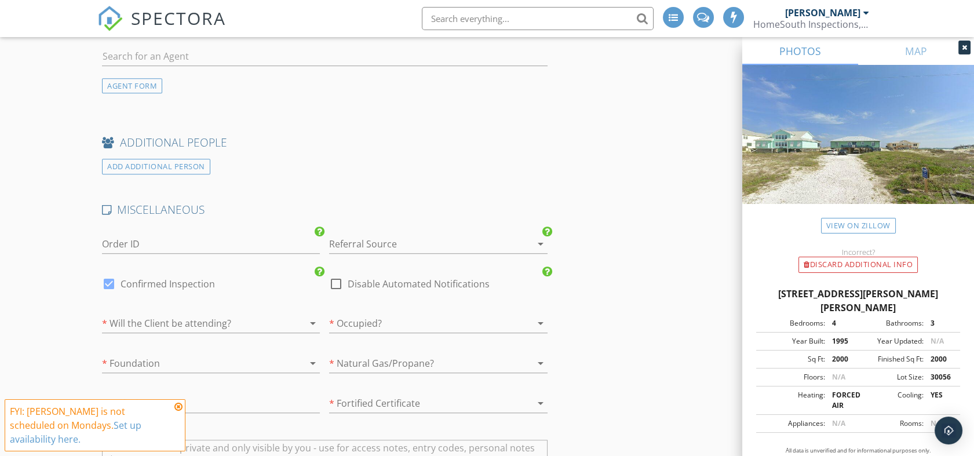
scroll to position [1674, 0]
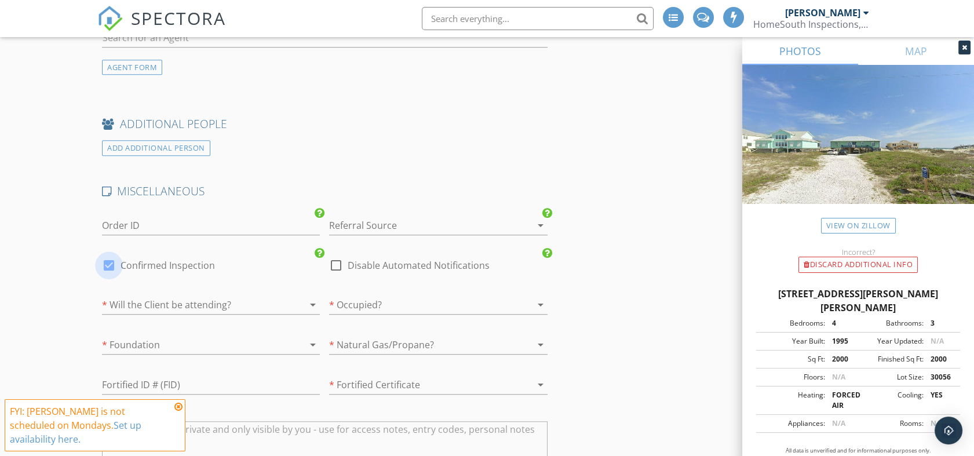
click at [110, 263] on div at bounding box center [109, 266] width 20 height 20
checkbox input "false"
checkbox input "true"
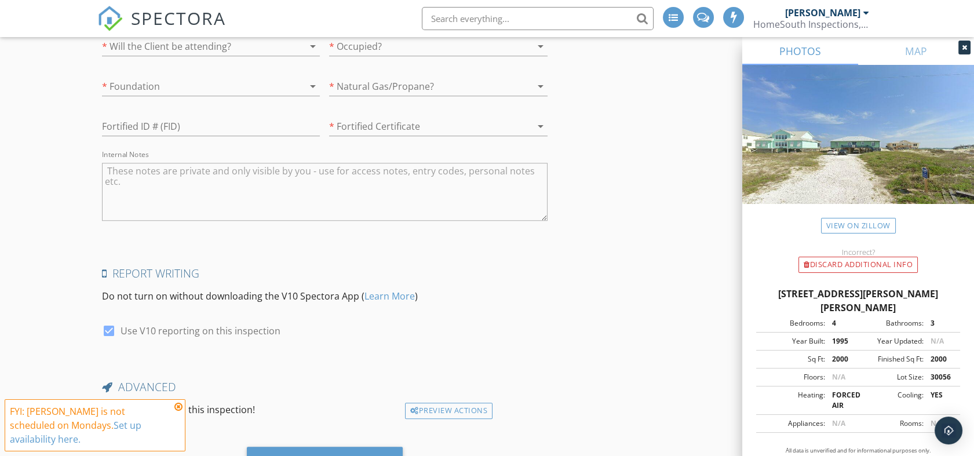
scroll to position [1988, 0]
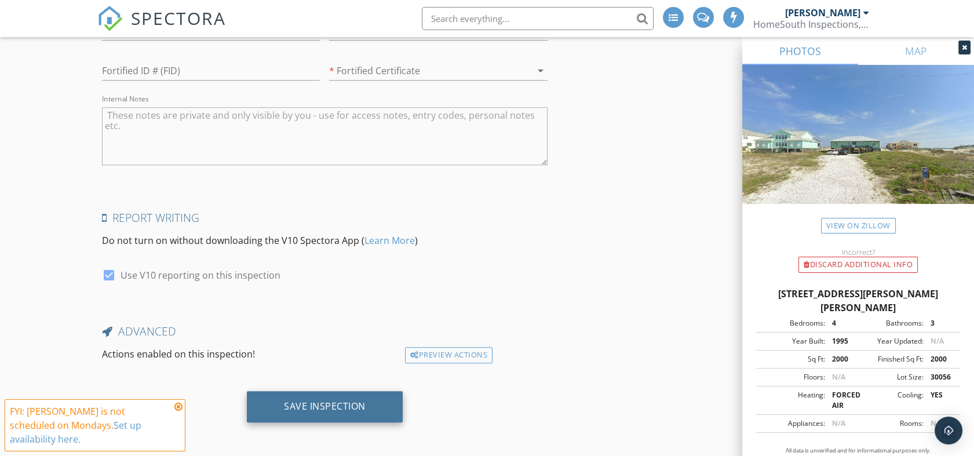
click at [322, 402] on div "Save Inspection" at bounding box center [325, 407] width 82 height 12
click at [322, 402] on div "Saving" at bounding box center [325, 407] width 45 height 12
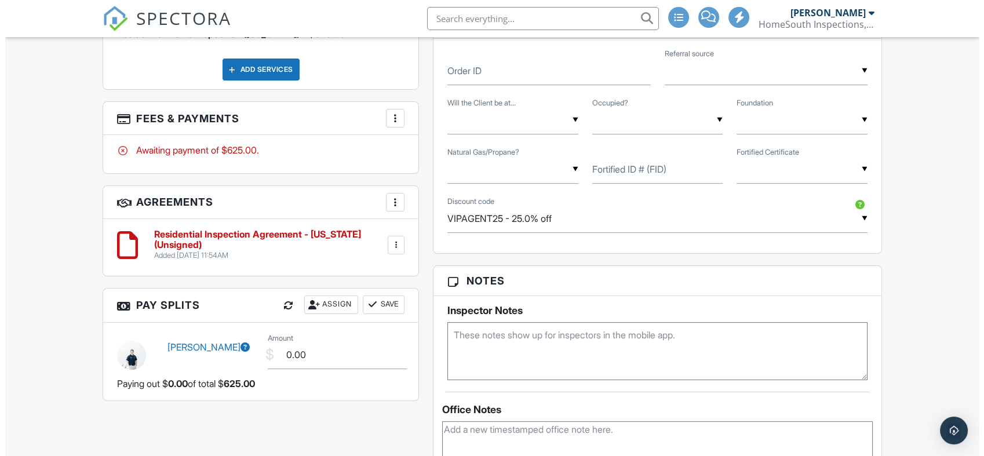
scroll to position [708, 0]
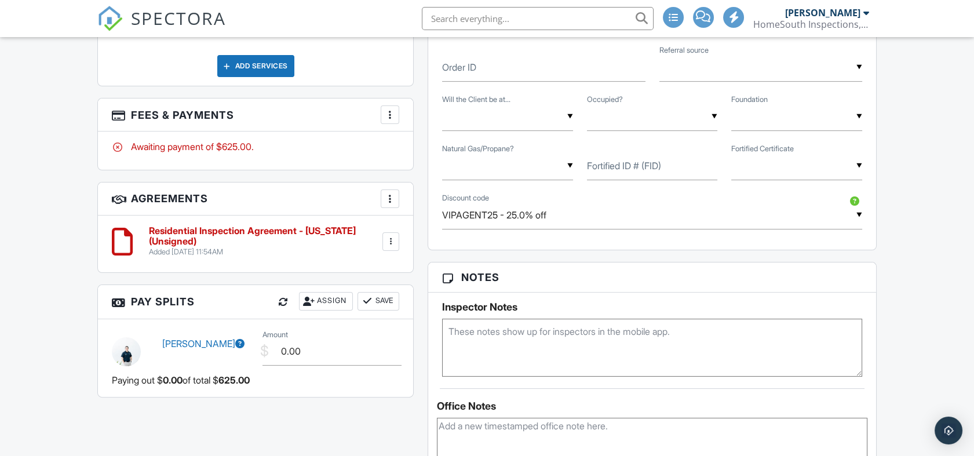
click at [390, 111] on div at bounding box center [390, 115] width 12 height 12
click at [390, 111] on div "More Edit Fees & Payments Add Services View Invoice Paid In Full" at bounding box center [390, 114] width 19 height 19
click at [388, 114] on div at bounding box center [390, 115] width 12 height 12
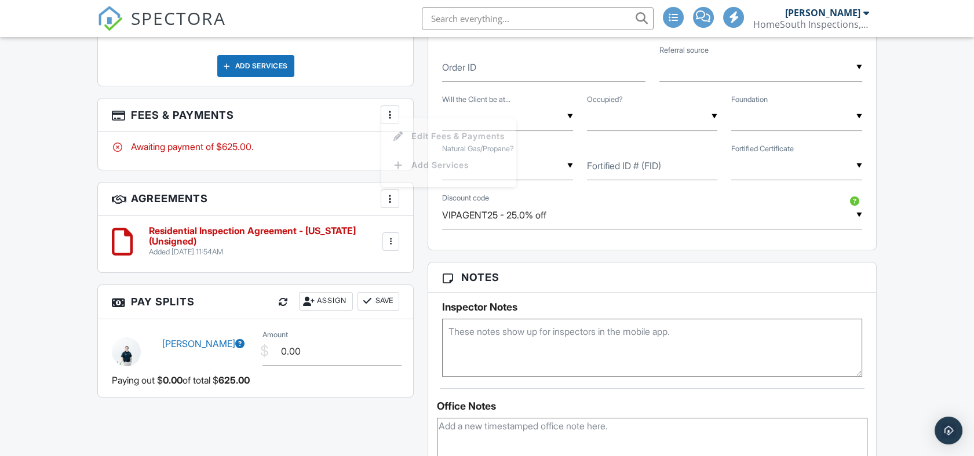
drag, startPoint x: 388, startPoint y: 114, endPoint x: 390, endPoint y: 120, distance: 6.1
click at [388, 114] on div "More Edit Fees & Payments Add Services View Invoice Paid In Full" at bounding box center [390, 114] width 19 height 19
click at [392, 125] on h3 "Fees & Payments More Edit Fees & Payments Add Services View Invoice Paid In Full" at bounding box center [255, 115] width 315 height 33
click at [390, 113] on div at bounding box center [390, 115] width 12 height 12
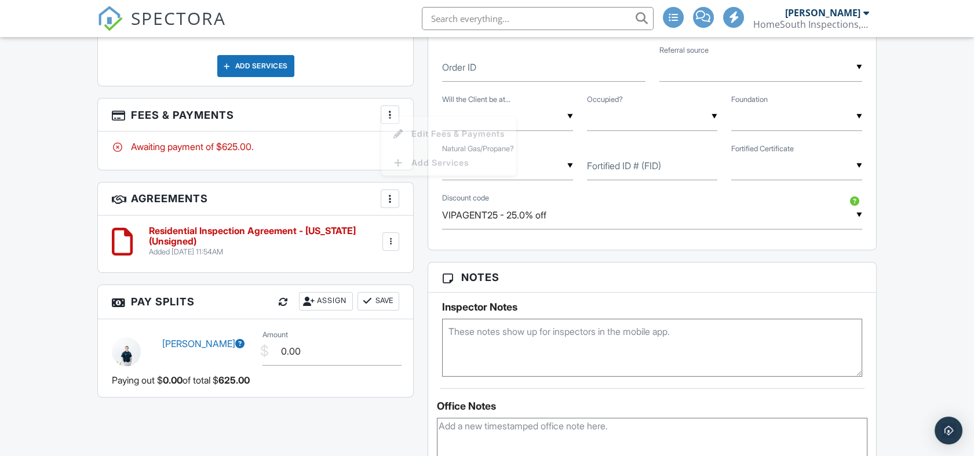
click at [390, 113] on div "More Edit Fees & Payments Add Services View Invoice Paid In Full" at bounding box center [390, 114] width 19 height 19
click at [391, 114] on div at bounding box center [390, 115] width 12 height 12
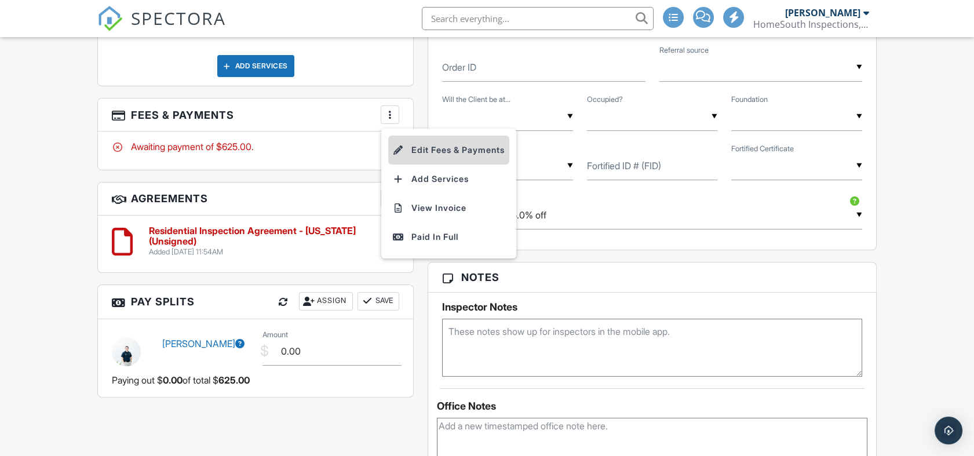
click at [428, 144] on li "Edit Fees & Payments" at bounding box center [448, 150] width 121 height 29
click at [0, 0] on h2 "Fees & Payments" at bounding box center [0, 0] width 0 height 0
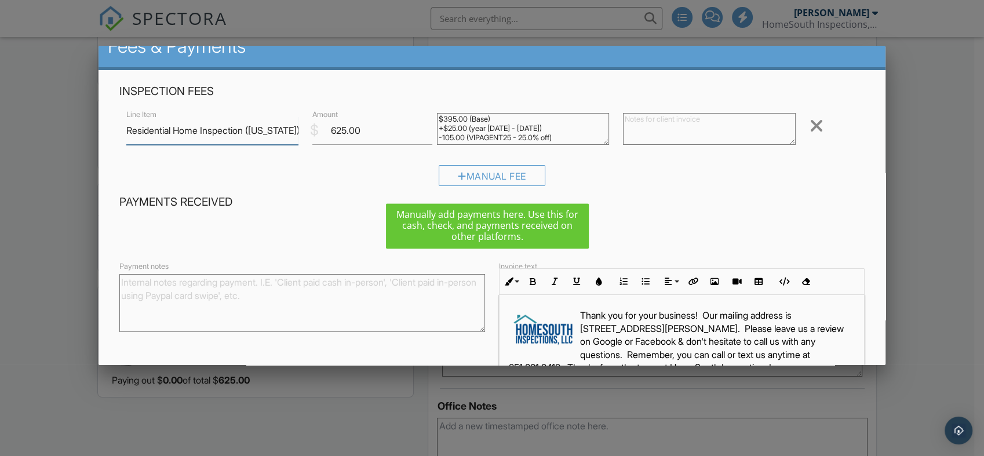
scroll to position [0, 0]
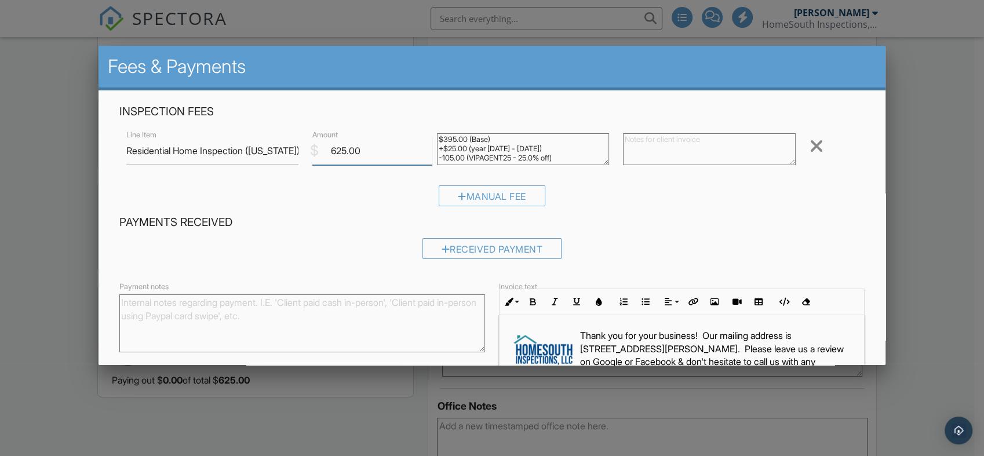
drag, startPoint x: 363, startPoint y: 147, endPoint x: 305, endPoint y: 146, distance: 57.4
click at [305, 146] on div "$ Amount 625.00" at bounding box center [367, 151] width 124 height 28
click at [524, 192] on div "Manual Fee" at bounding box center [492, 195] width 107 height 21
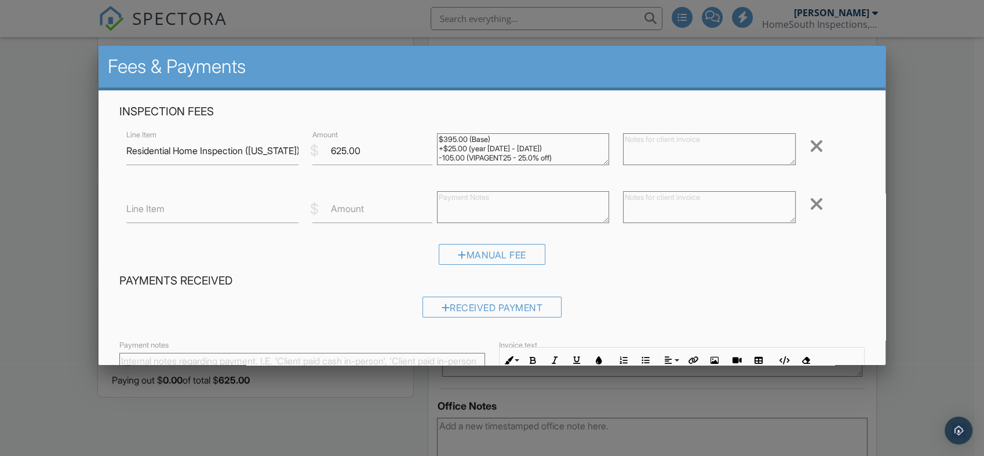
click at [811, 206] on div at bounding box center [817, 204] width 14 height 19
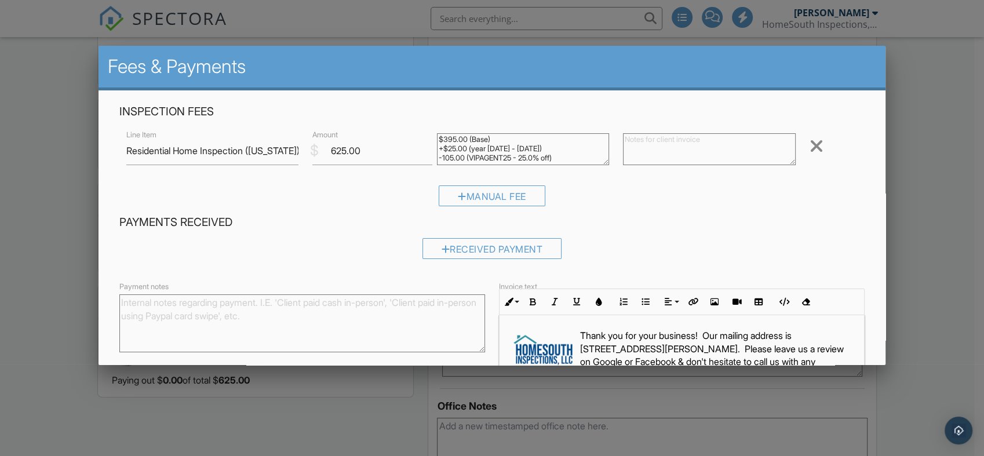
click at [811, 206] on div "Manual Fee" at bounding box center [491, 200] width 745 height 30
drag, startPoint x: 374, startPoint y: 152, endPoint x: 294, endPoint y: 150, distance: 80.0
click at [294, 150] on div "Line Item Residential Home Inspection (Alabama) $ Amount 625.00 $395.00 (Base) …" at bounding box center [491, 151] width 745 height 46
click at [294, 150] on input "Residential Home Inspection ([US_STATE])" at bounding box center [212, 151] width 173 height 28
drag, startPoint x: 366, startPoint y: 150, endPoint x: 316, endPoint y: 156, distance: 49.7
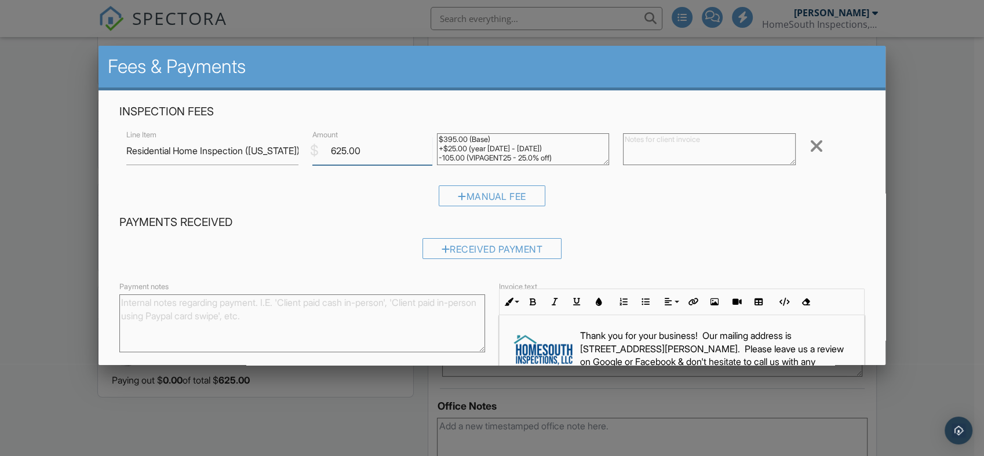
click at [316, 156] on input "625.00" at bounding box center [371, 151] width 119 height 28
type input "468.75"
click at [632, 140] on textarea at bounding box center [709, 149] width 173 height 32
click at [552, 157] on textarea "$395.00 (Base) +$25.00 (year [DATE] - [DATE]) -105.00 (VIPAGENT25 - 25.0% off)" at bounding box center [523, 149] width 173 height 32
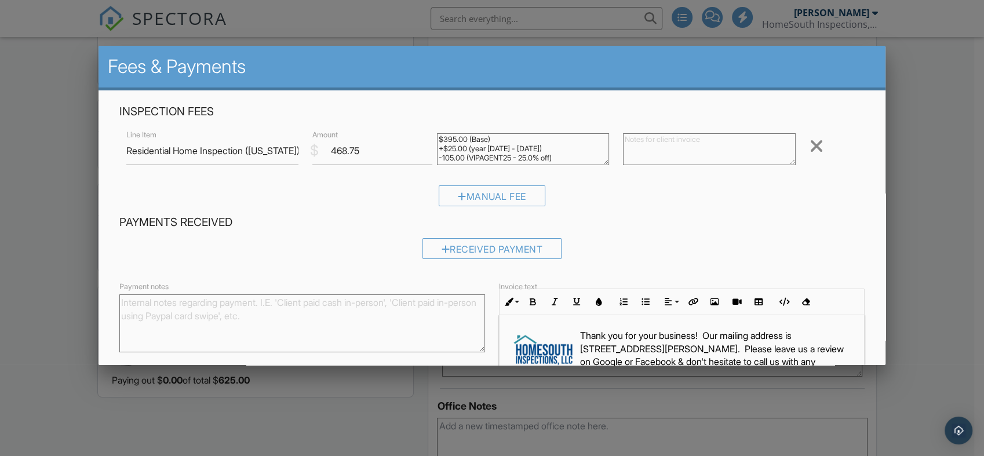
drag, startPoint x: 552, startPoint y: 157, endPoint x: 476, endPoint y: 149, distance: 76.3
click at [476, 149] on textarea "$395.00 (Base) +$25.00 (year [DATE] - [DATE]) -105.00 (VIPAGENT25 - 25.0% off)" at bounding box center [523, 149] width 173 height 32
click at [649, 139] on textarea at bounding box center [709, 149] width 173 height 32
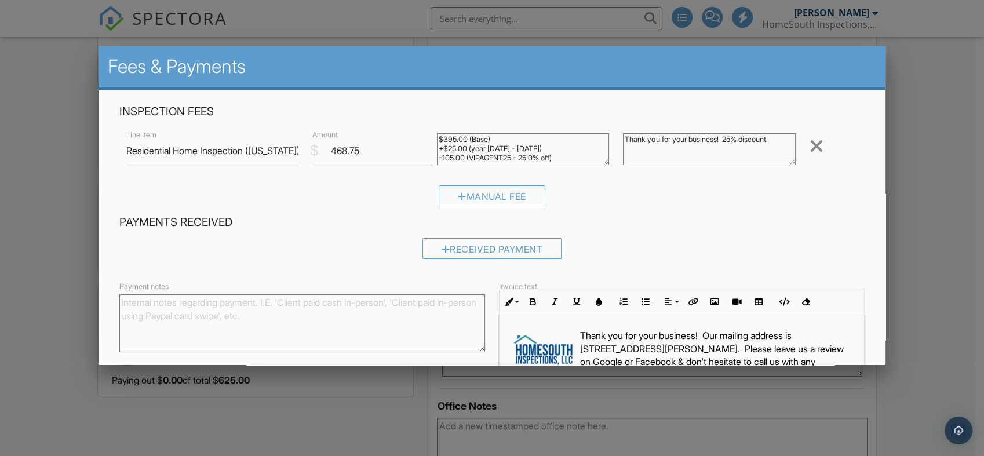
type textarea "Thank you for your business! 25% discount"
click at [339, 230] on div "Payments Received Received Payment" at bounding box center [491, 241] width 759 height 53
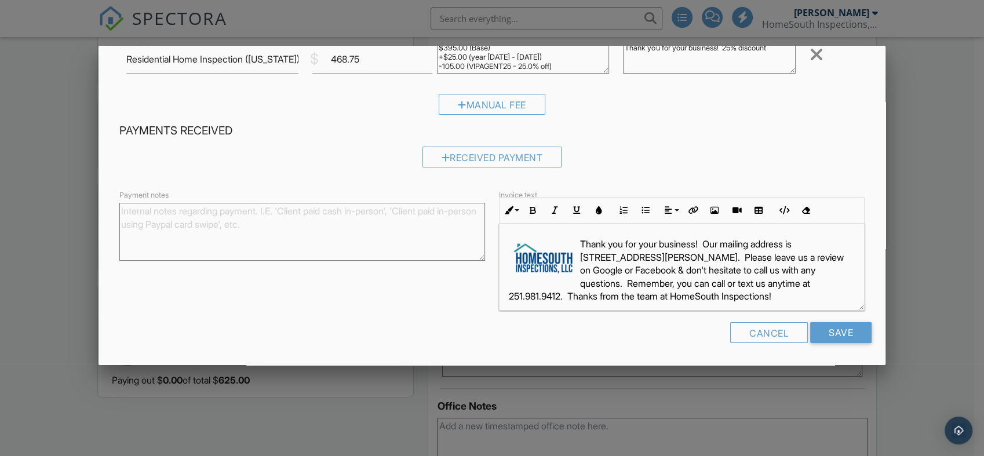
scroll to position [92, 0]
click at [821, 334] on input "Save" at bounding box center [840, 332] width 61 height 21
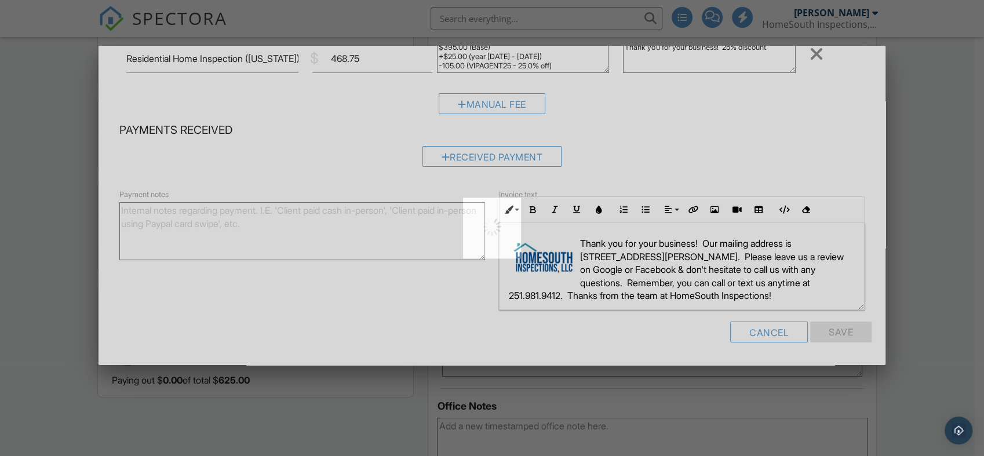
click at [821, 334] on div at bounding box center [492, 228] width 984 height 456
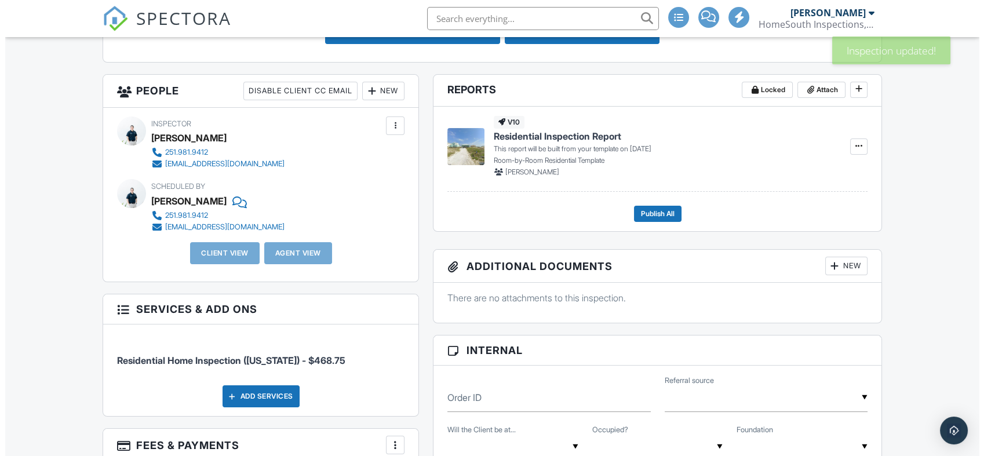
scroll to position [322, 0]
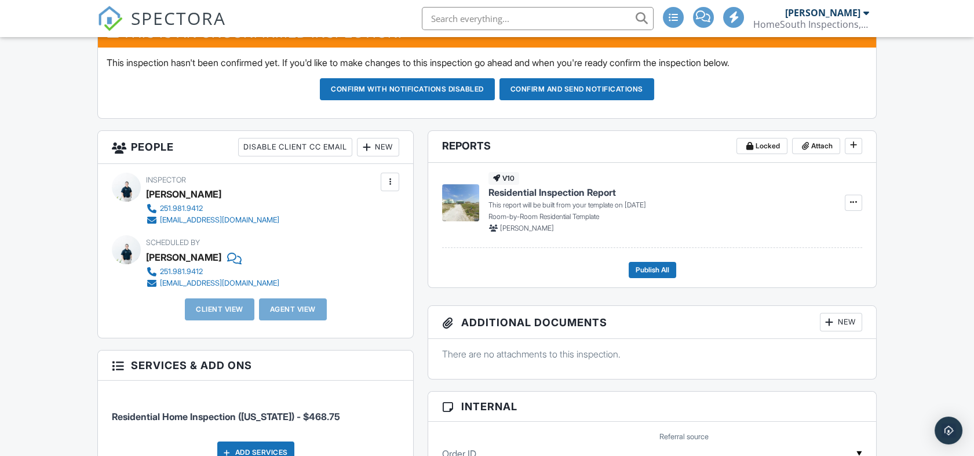
click at [393, 185] on div at bounding box center [390, 182] width 12 height 12
click at [0, 0] on ul "Make Invisible Mark As Requested Remove" at bounding box center [0, 0] width 0 height 0
click at [385, 148] on div "New" at bounding box center [378, 147] width 42 height 19
click at [385, 148] on div "New Inspector Client Client's Agent Listing Agent Add Another Person" at bounding box center [378, 147] width 42 height 19
click at [390, 141] on div "New" at bounding box center [378, 147] width 42 height 19
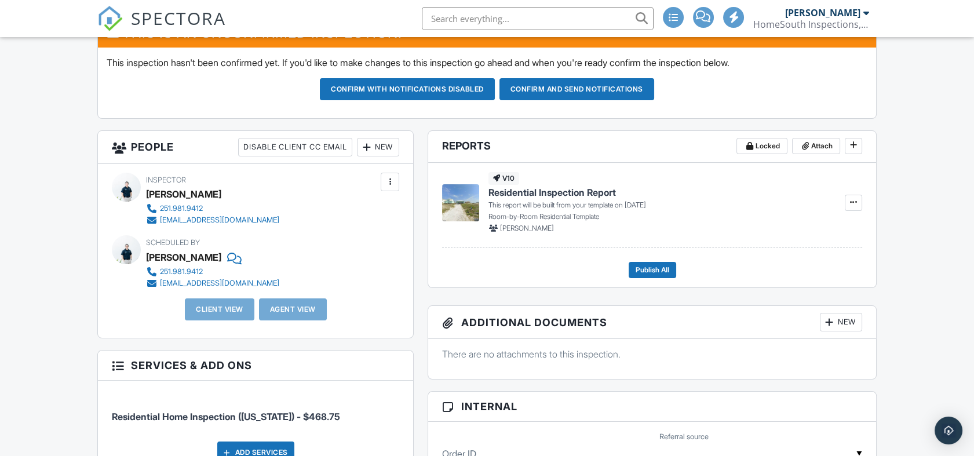
click at [390, 141] on div "New" at bounding box center [378, 147] width 42 height 19
click at [376, 149] on div "New" at bounding box center [378, 147] width 42 height 19
click at [376, 149] on div "New Inspector Client Client's Agent Listing Agent Add Another Person" at bounding box center [378, 147] width 42 height 19
click at [368, 143] on div at bounding box center [367, 147] width 12 height 12
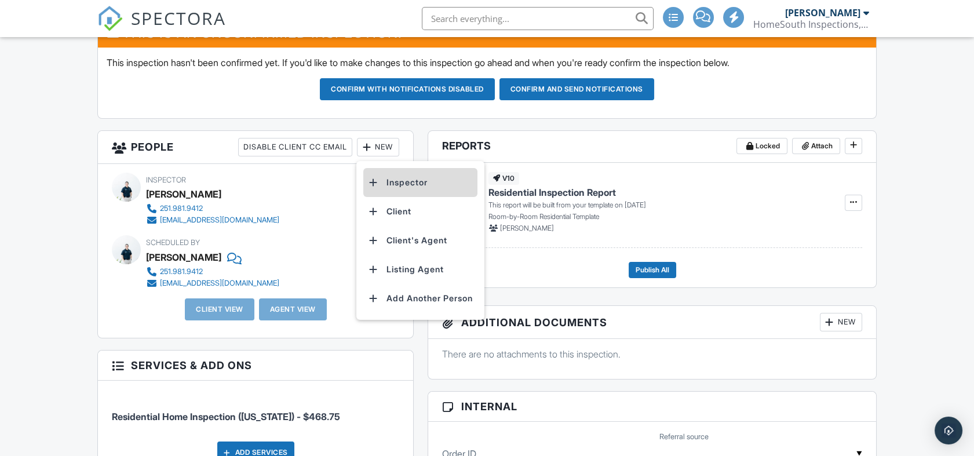
click at [388, 177] on li "Inspector" at bounding box center [420, 182] width 114 height 29
click at [0, 0] on div "Add Inspector ▼ Brandon Boutwell Brandon Boutwell Ryan Catts Tommy Van Pelt Bra…" at bounding box center [0, 0] width 0 height 0
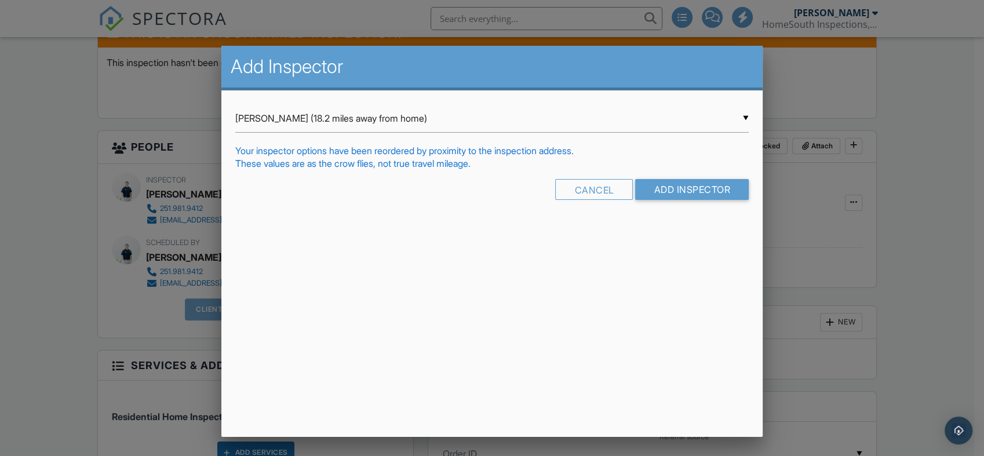
click at [479, 110] on div "▼ Brandon Boutwell (18.2 miles away from home) Brandon Boutwell (18.2 miles awa…" at bounding box center [492, 118] width 514 height 28
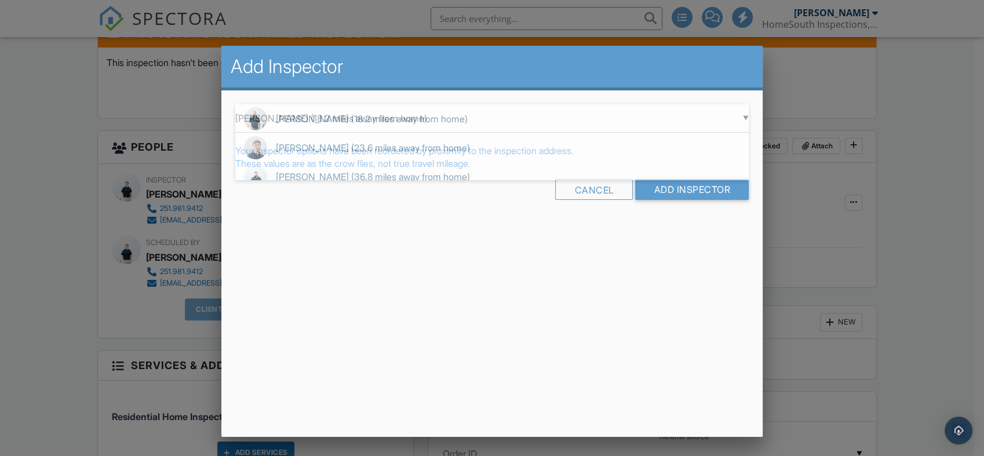
click at [479, 110] on span "Brandon Boutwell (18.2 miles away from home)" at bounding box center [492, 118] width 514 height 29
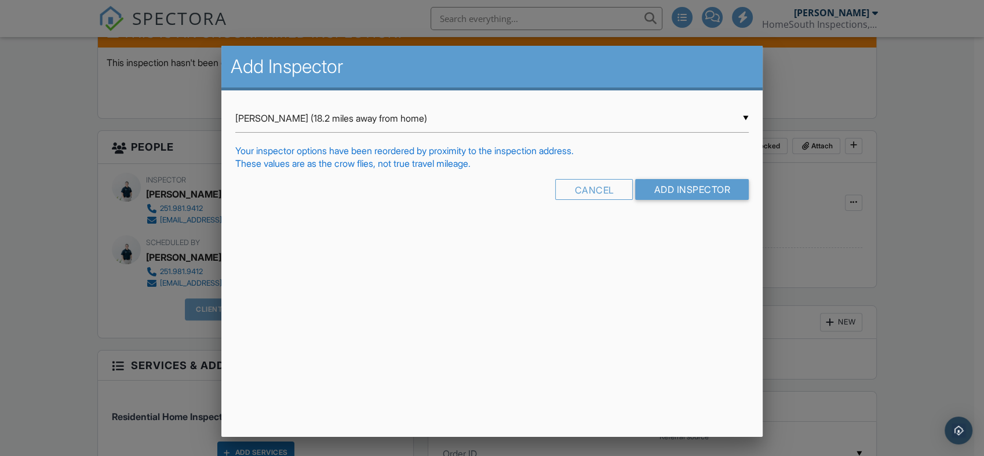
click at [746, 119] on div "▼ Brandon Boutwell (18.2 miles away from home) Brandon Boutwell (18.2 miles awa…" at bounding box center [492, 118] width 514 height 28
click at [0, 0] on span "Brandon Boutwell (18.2 miles away from home)" at bounding box center [0, 0] width 0 height 0
click at [746, 119] on span "Brandon Boutwell (18.2 miles away from home)" at bounding box center [492, 118] width 514 height 29
click at [733, 123] on div "▼ Brandon Boutwell (18.2 miles away from home) Brandon Boutwell (18.2 miles awa…" at bounding box center [492, 118] width 514 height 28
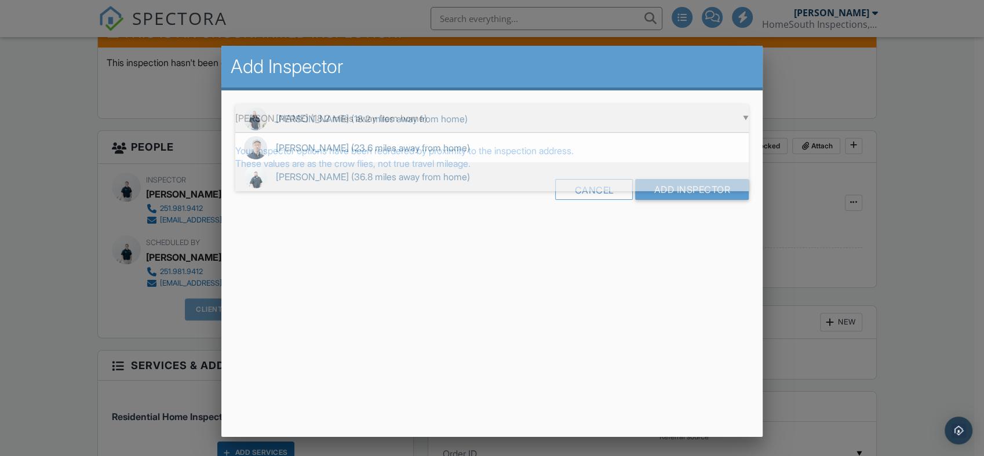
click at [714, 177] on span "Ryan Catts (36.8 miles away from home)" at bounding box center [492, 176] width 514 height 29
type input "Ryan Catts (36.8 miles away from home)"
click at [714, 177] on span "Ryan Catts (36.8 miles away from home)" at bounding box center [492, 176] width 514 height 29
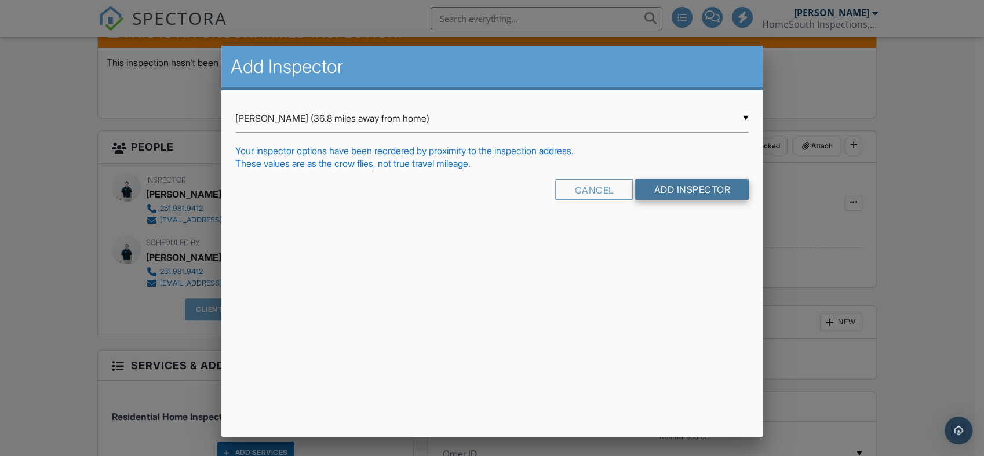
click at [718, 192] on input "Add Inspector" at bounding box center [692, 189] width 114 height 21
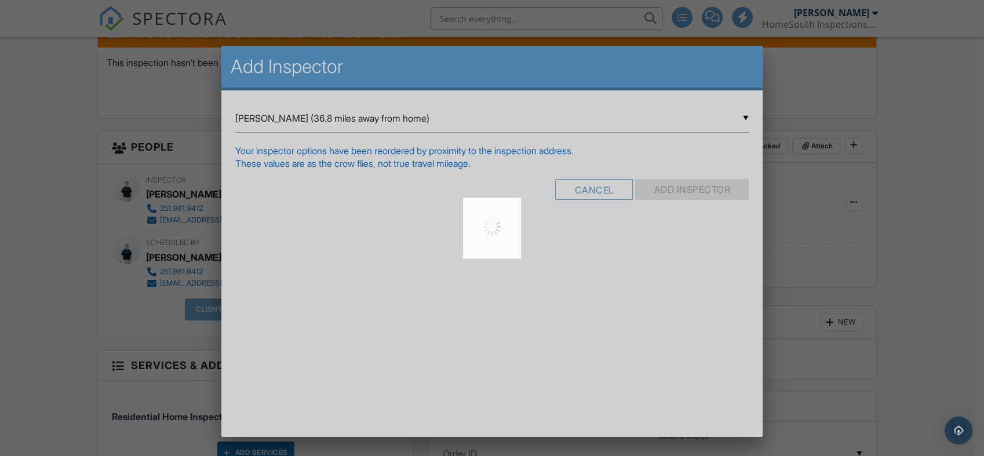
click at [718, 192] on div at bounding box center [492, 228] width 984 height 456
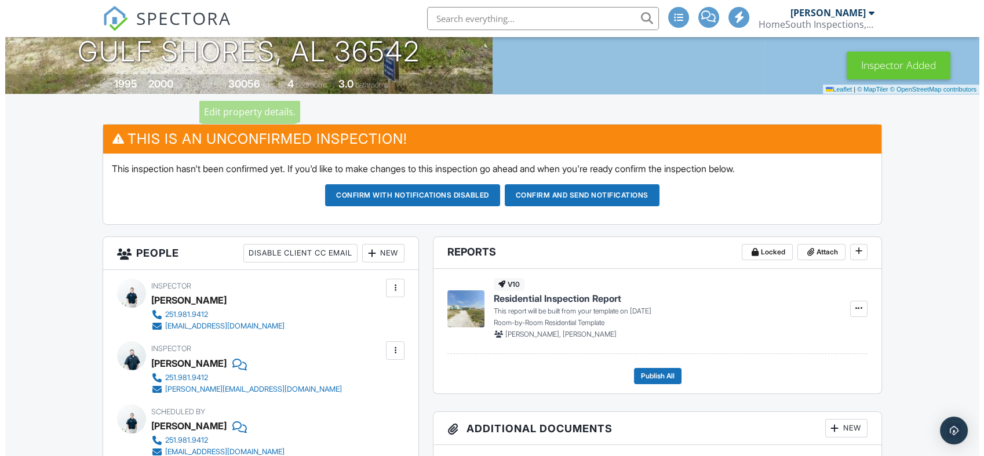
scroll to position [257, 0]
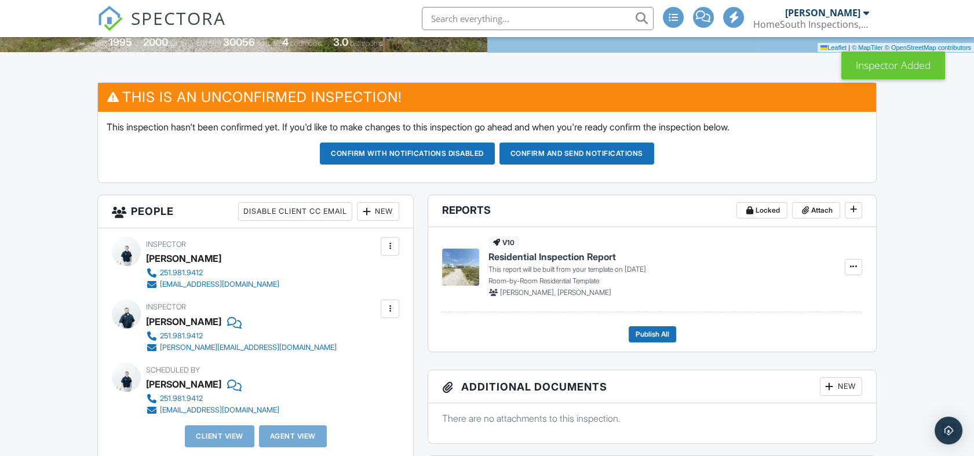
click at [389, 250] on div at bounding box center [390, 247] width 12 height 12
click at [389, 250] on div "Inspector [PERSON_NAME] 251.981.9412 [PERSON_NAME][EMAIL_ADDRESS][DOMAIN_NAME] …" at bounding box center [255, 263] width 287 height 53
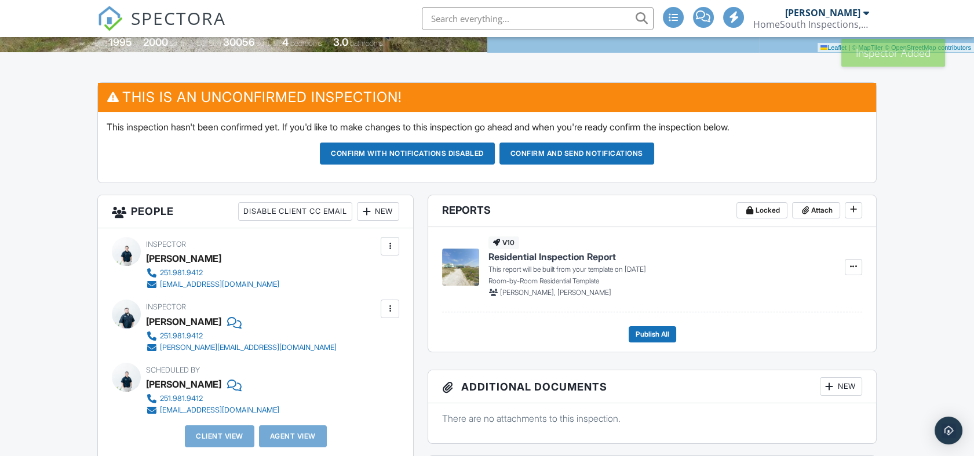
click at [391, 250] on div at bounding box center [390, 246] width 19 height 19
click at [392, 250] on div "Inspector [PERSON_NAME] 251.981.9412 [PERSON_NAME][EMAIL_ADDRESS][DOMAIN_NAME] …" at bounding box center [255, 263] width 287 height 53
click at [394, 246] on div at bounding box center [390, 247] width 12 height 12
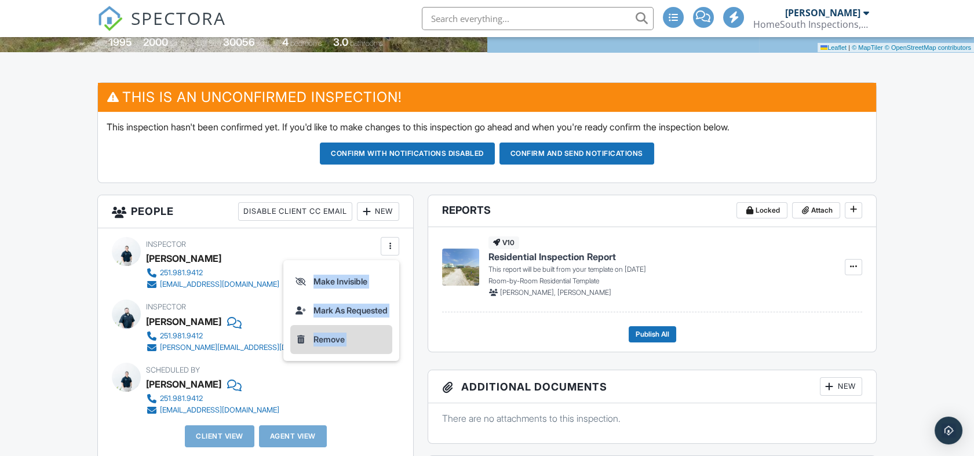
click at [338, 338] on li "Remove" at bounding box center [341, 339] width 102 height 29
click at [0, 0] on div "This will remove this inspector from the inspection. Cancel Remove Inspector" at bounding box center [0, 0] width 0 height 0
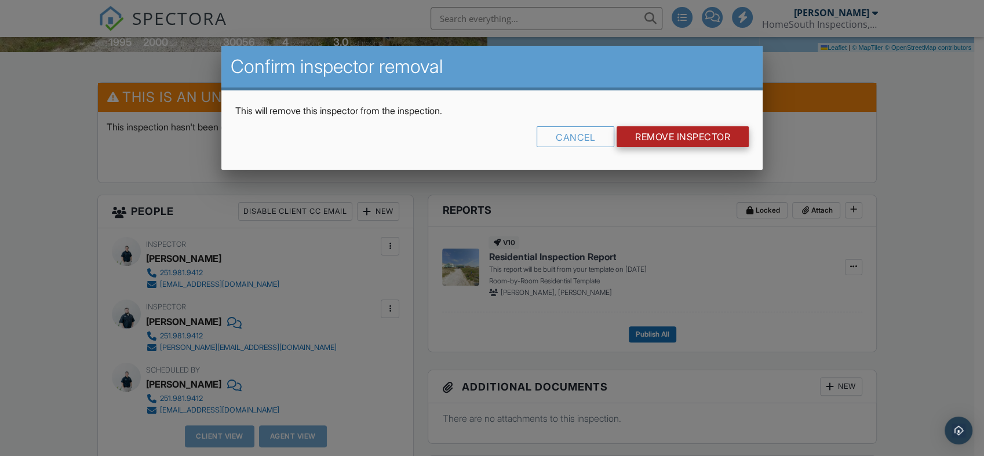
click at [677, 130] on input "Remove Inspector" at bounding box center [683, 136] width 132 height 21
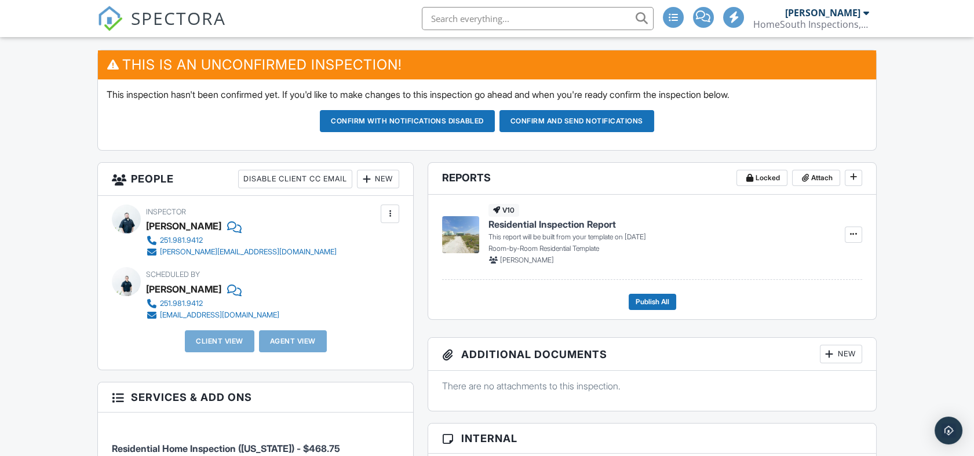
scroll to position [322, 0]
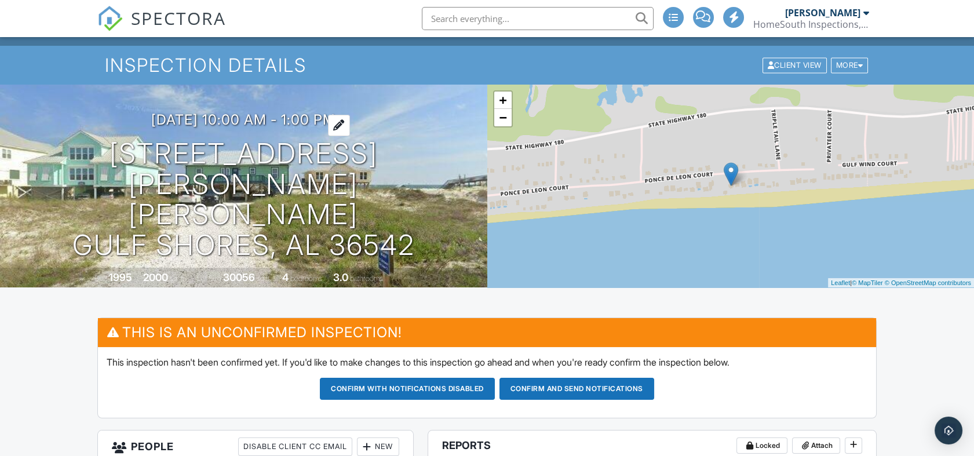
scroll to position [0, 0]
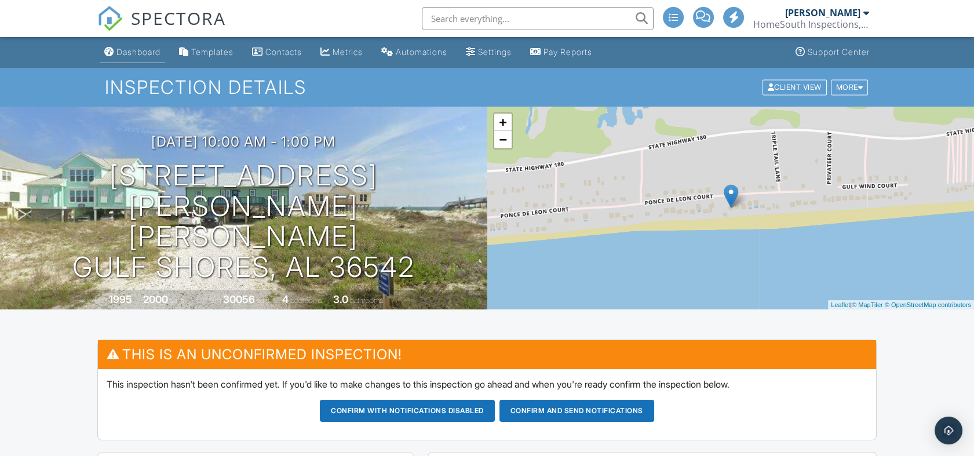
click at [137, 49] on div "Dashboard" at bounding box center [139, 52] width 44 height 10
click at [0, 0] on div at bounding box center [0, 0] width 0 height 0
click at [135, 49] on div "Dashboard" at bounding box center [139, 52] width 44 height 10
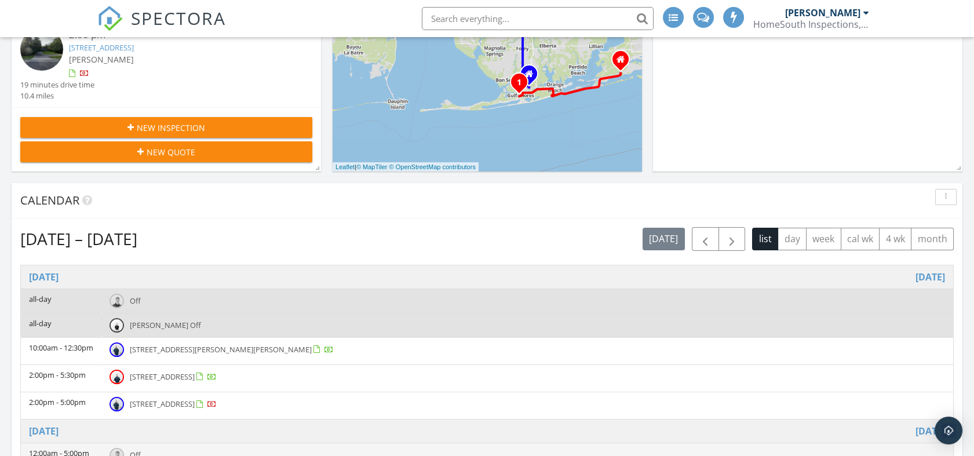
scroll to position [322, 0]
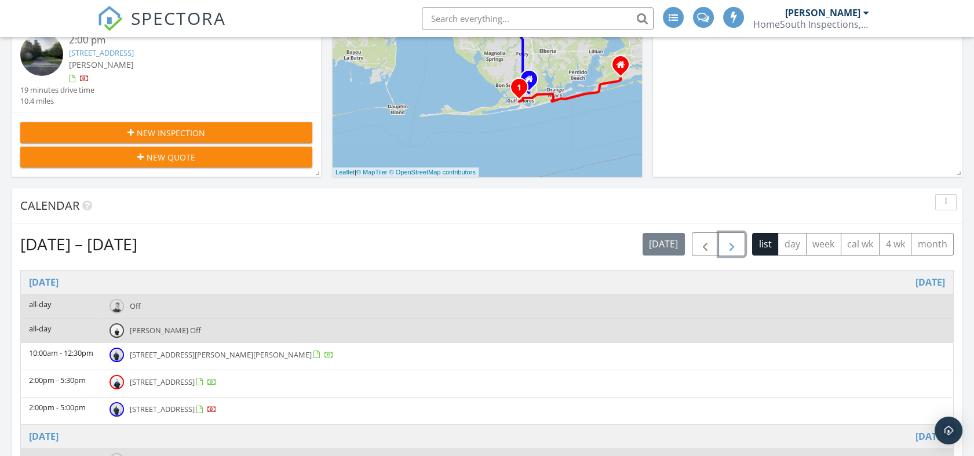
click at [728, 243] on span "button" at bounding box center [732, 245] width 14 height 14
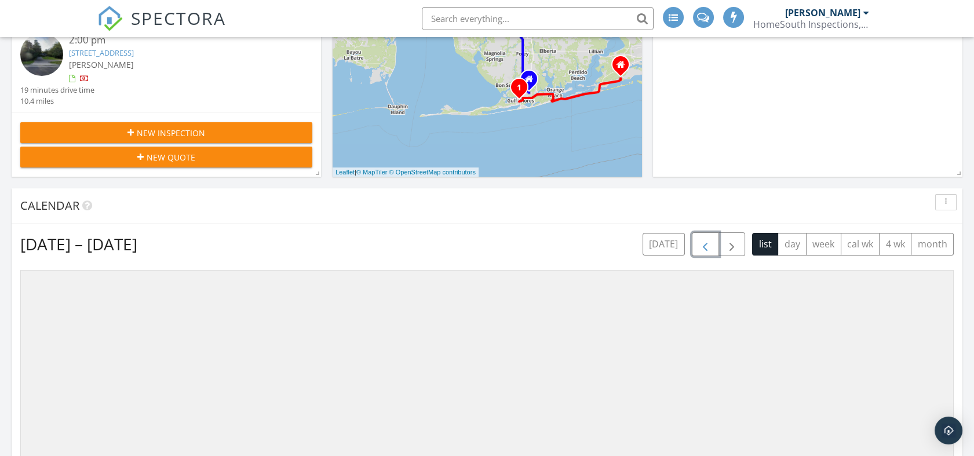
click at [700, 250] on span "button" at bounding box center [705, 245] width 14 height 14
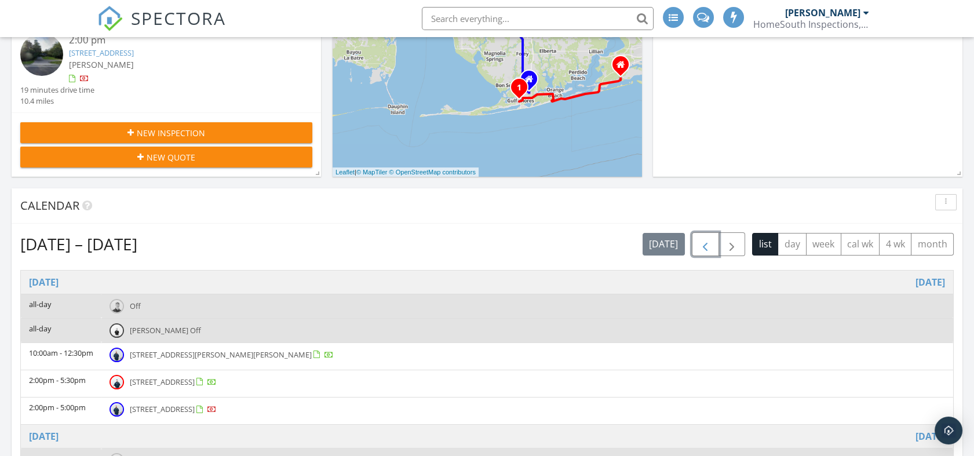
scroll to position [121, 0]
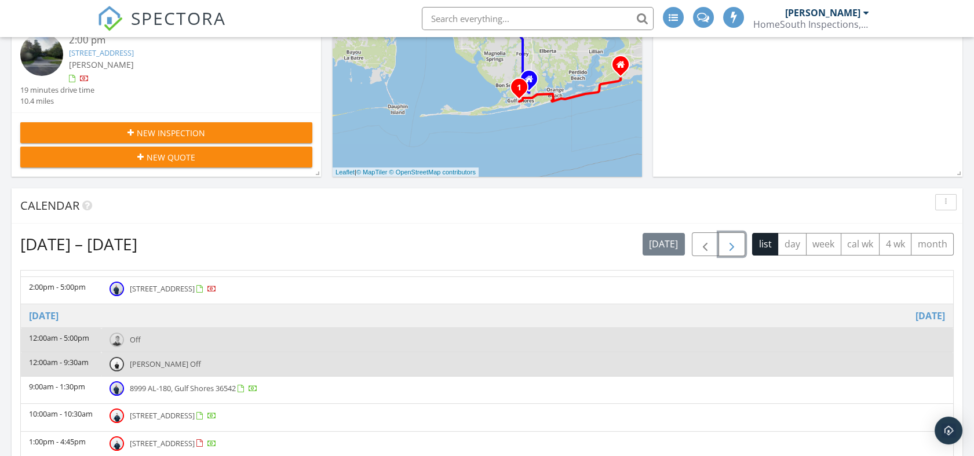
click at [734, 241] on span "button" at bounding box center [732, 245] width 14 height 14
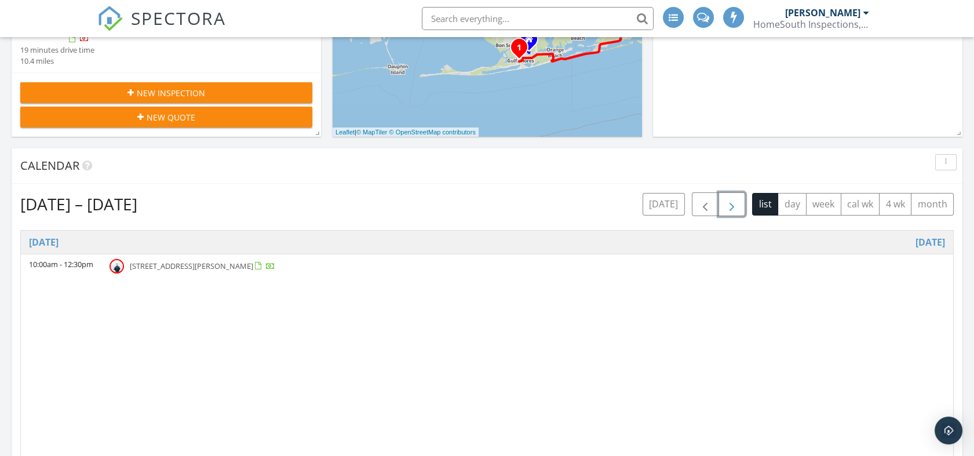
scroll to position [193, 0]
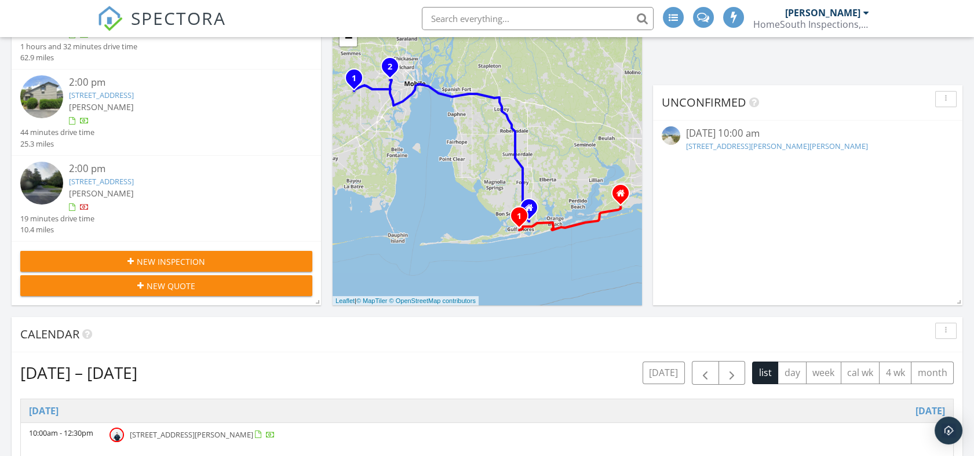
click at [501, 17] on input "text" at bounding box center [538, 18] width 232 height 23
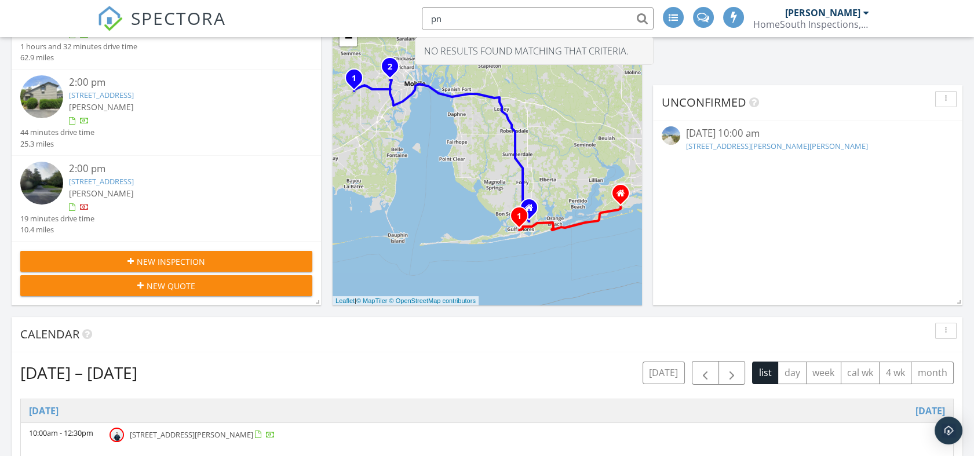
type input "p"
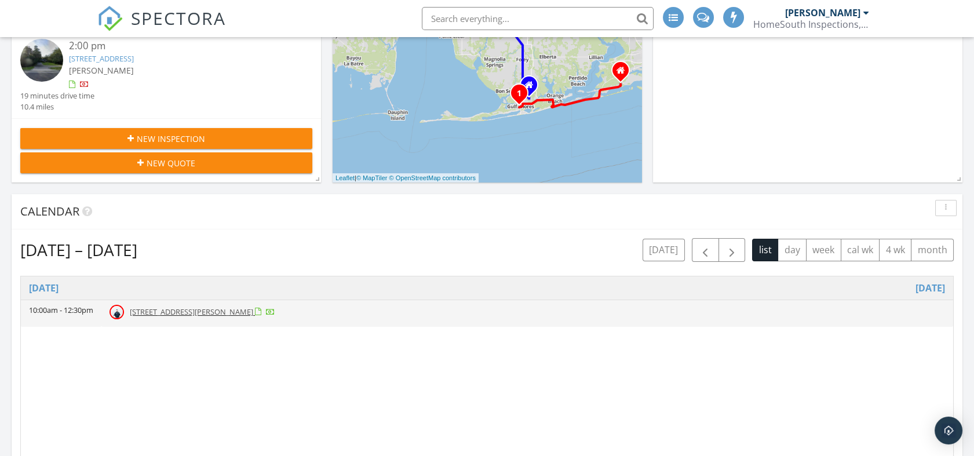
scroll to position [322, 0]
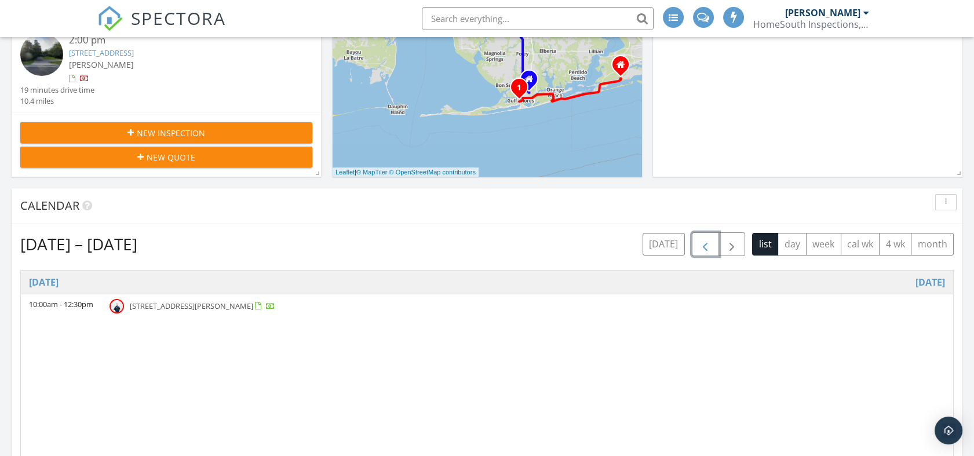
click at [705, 249] on span "button" at bounding box center [705, 245] width 14 height 14
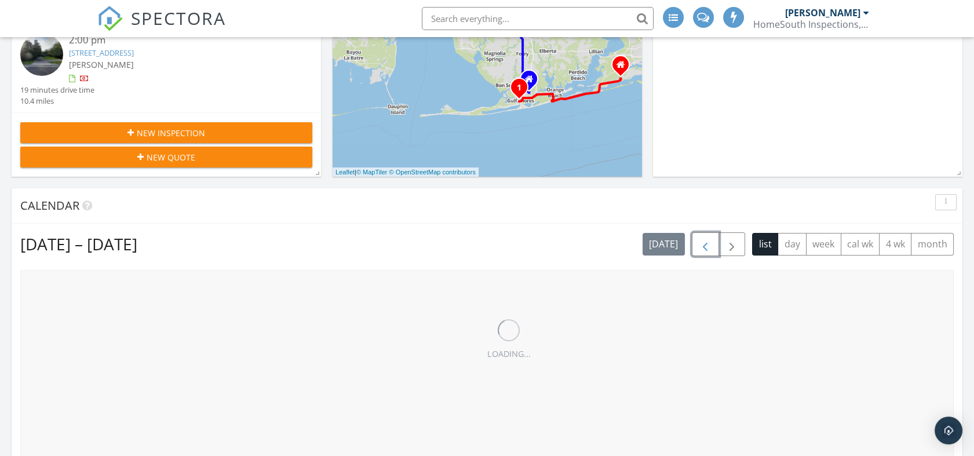
click at [705, 249] on span "button" at bounding box center [705, 245] width 14 height 14
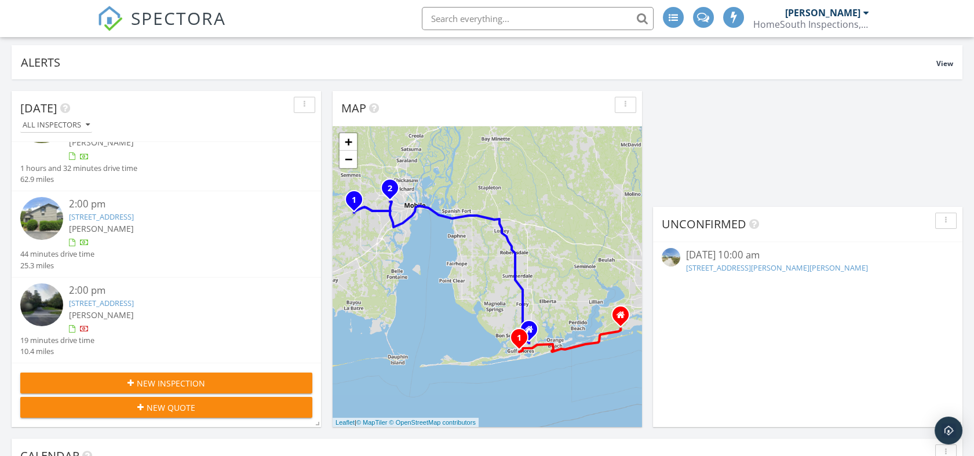
scroll to position [64, 0]
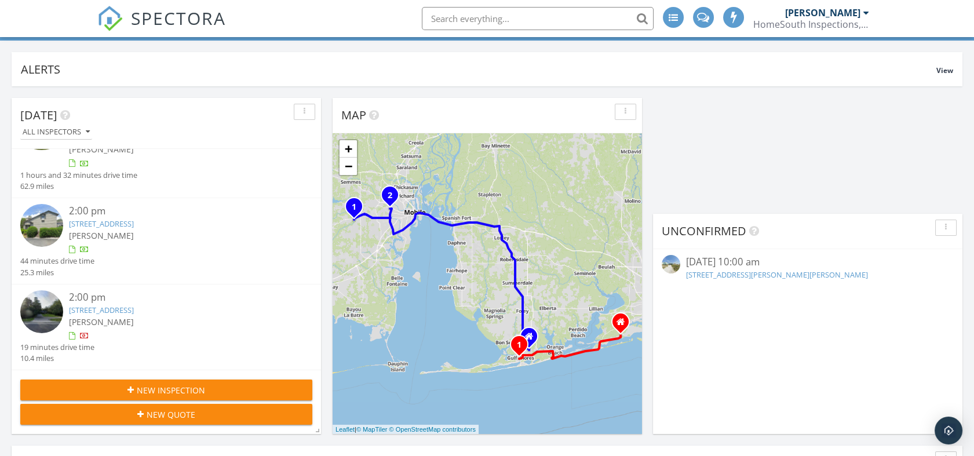
click at [713, 263] on div "11/03/25 10:00 am" at bounding box center [807, 262] width 243 height 14
click at [751, 273] on link "3730 Ponce De Leon Ct, Gulf Shores, AL 36542" at bounding box center [777, 275] width 182 height 10
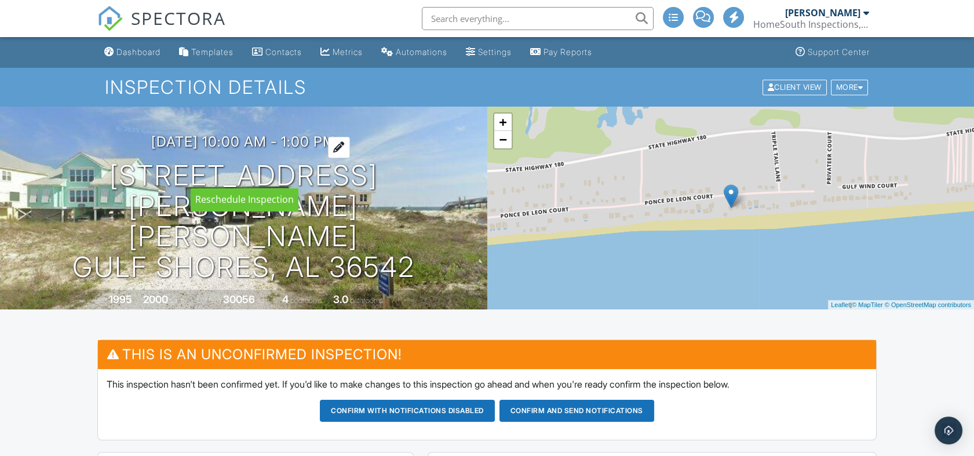
click at [350, 158] on div at bounding box center [339, 147] width 22 height 21
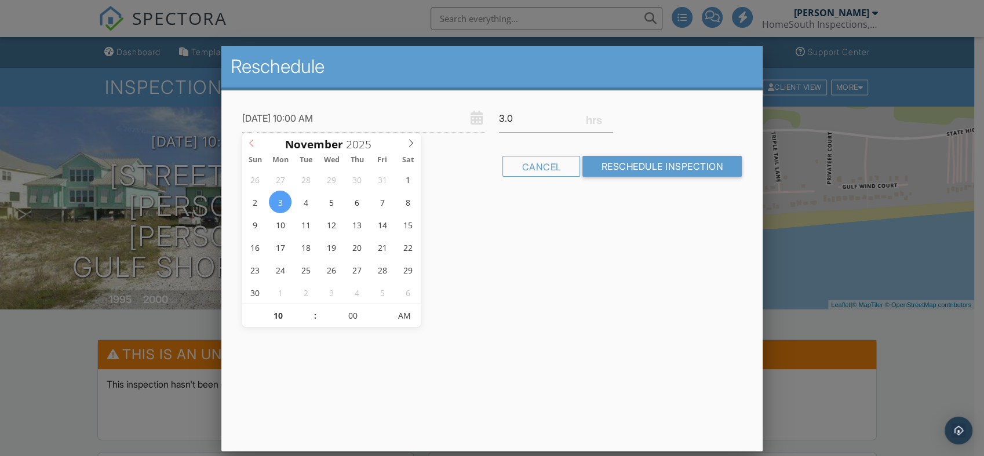
click at [253, 145] on icon at bounding box center [252, 143] width 8 height 8
type input "[DATE] 10:00 AM"
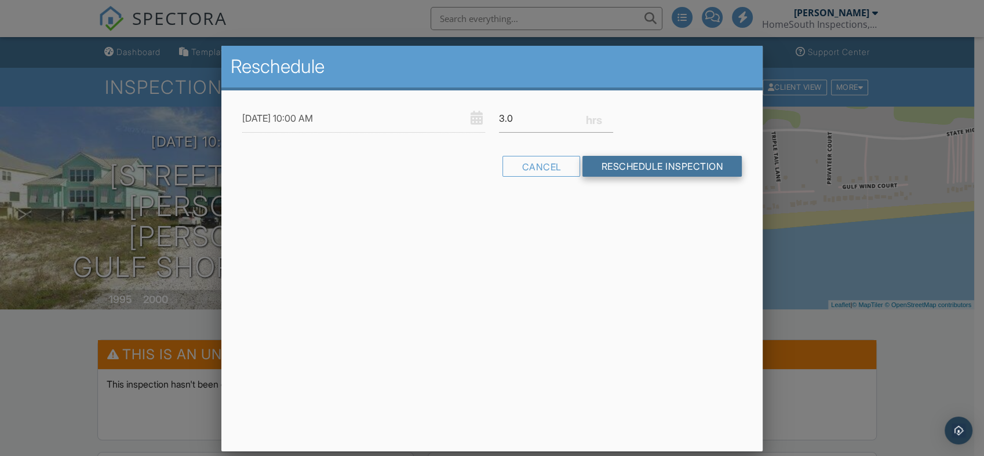
click at [690, 166] on input "Reschedule Inspection" at bounding box center [662, 166] width 159 height 21
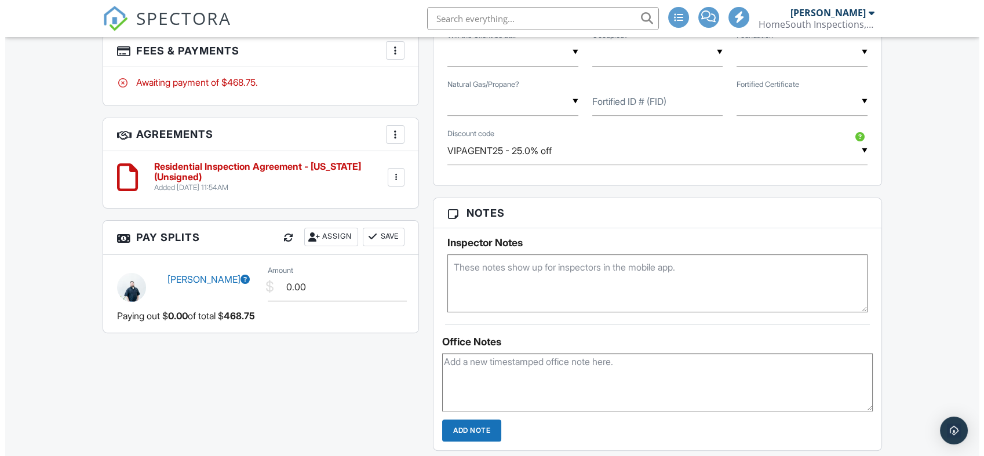
scroll to position [708, 0]
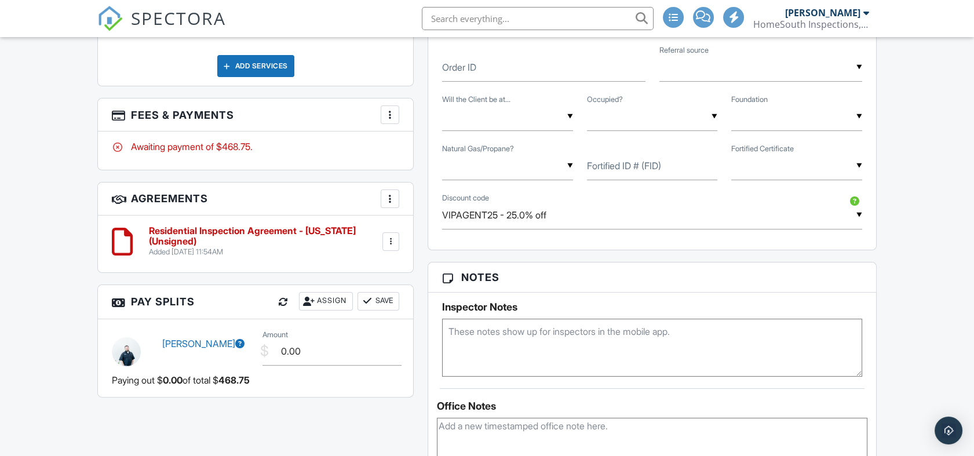
click at [390, 117] on div at bounding box center [390, 115] width 12 height 12
click at [390, 117] on div "More Edit Fees & Payments Add Services View Invoice Paid In Full" at bounding box center [390, 114] width 19 height 19
click at [392, 116] on div at bounding box center [390, 115] width 12 height 12
click at [424, 207] on li "View Invoice" at bounding box center [448, 208] width 121 height 29
click at [390, 115] on div at bounding box center [390, 115] width 12 height 12
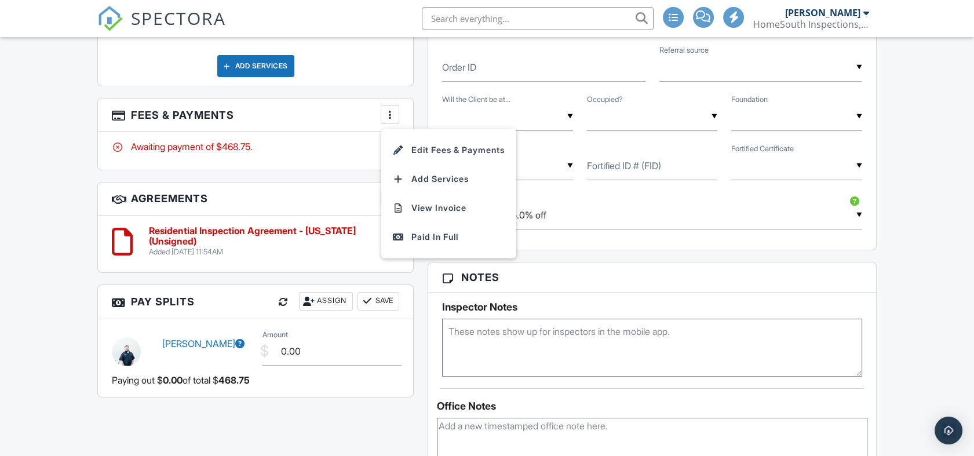
click at [440, 150] on li "Edit Fees & Payments" at bounding box center [448, 150] width 121 height 29
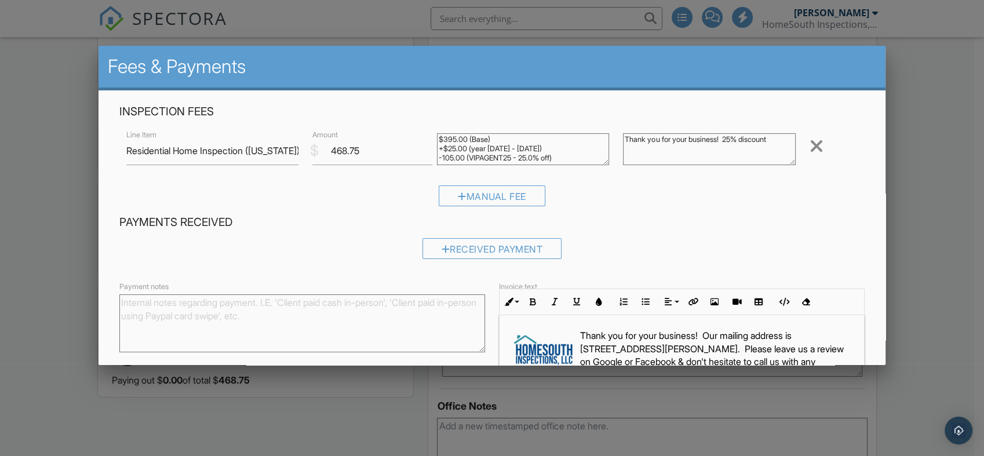
click at [725, 136] on textarea "Thank you for your business! 25% discount" at bounding box center [709, 149] width 173 height 32
click at [658, 146] on textarea "Thank you for your business! 25% discount" at bounding box center [709, 149] width 173 height 32
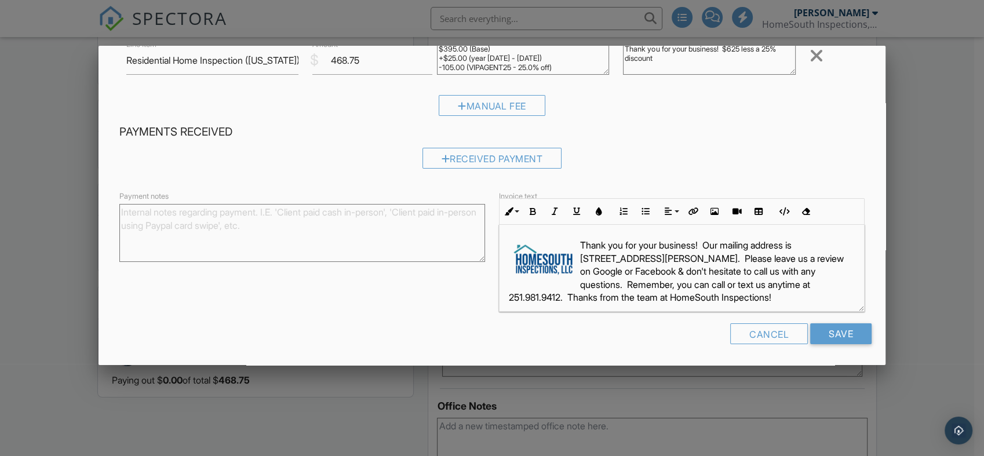
scroll to position [92, 0]
type textarea "Thank you for your business! $625 less a 25% discount"
click at [839, 338] on input "Save" at bounding box center [840, 332] width 61 height 21
click at [839, 338] on div at bounding box center [492, 228] width 984 height 456
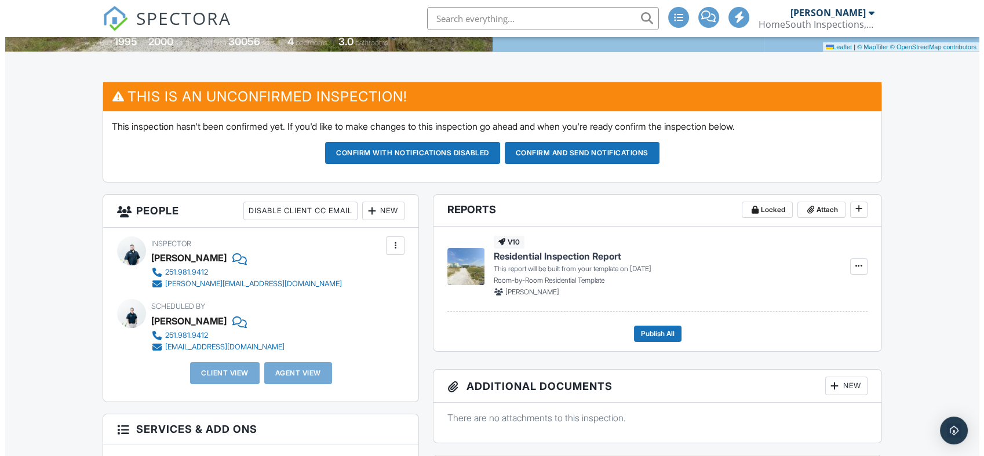
scroll to position [257, 0]
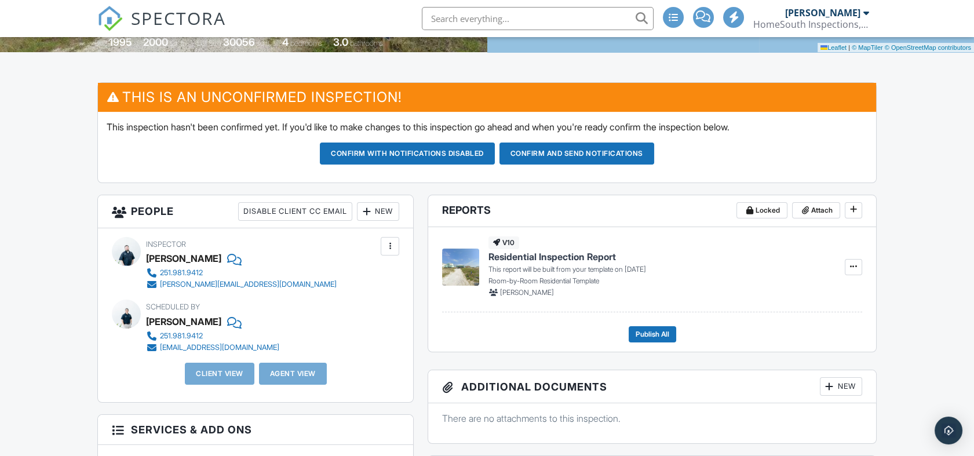
click at [378, 212] on div "New" at bounding box center [378, 211] width 42 height 19
click at [378, 212] on div "New Inspector Client Client's Agent Listing Agent Add Another Person" at bounding box center [378, 211] width 42 height 19
click at [376, 209] on div "New" at bounding box center [378, 211] width 42 height 19
click at [376, 209] on div "New Inspector Client Client's Agent Listing Agent Add Another Person" at bounding box center [378, 211] width 42 height 19
click at [377, 209] on div "New" at bounding box center [378, 211] width 42 height 19
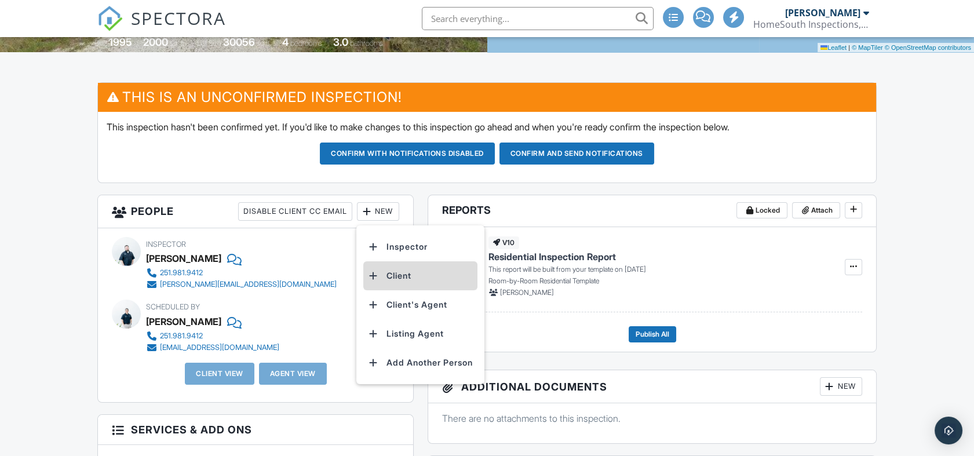
click at [407, 274] on li "Client" at bounding box center [420, 275] width 114 height 29
click at [0, 0] on div "This will add a client to this inspection. They will receive a confirmation of …" at bounding box center [0, 0] width 0 height 0
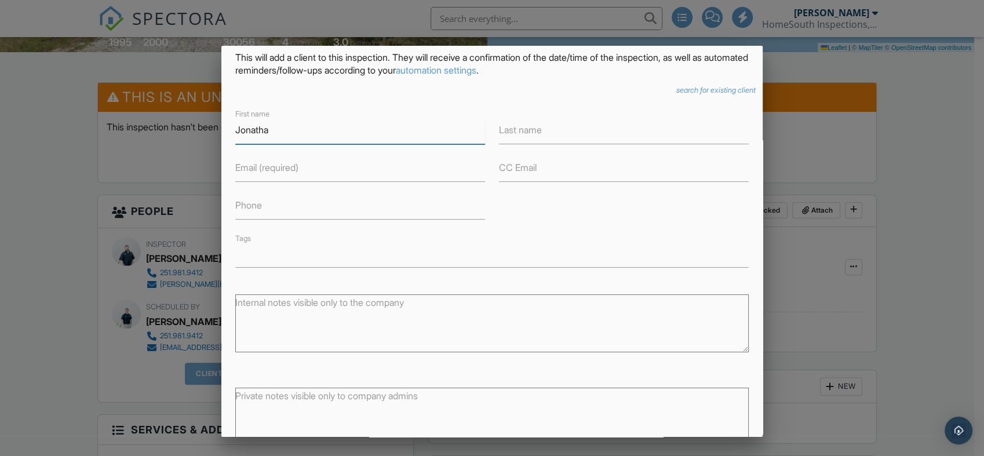
scroll to position [125, 0]
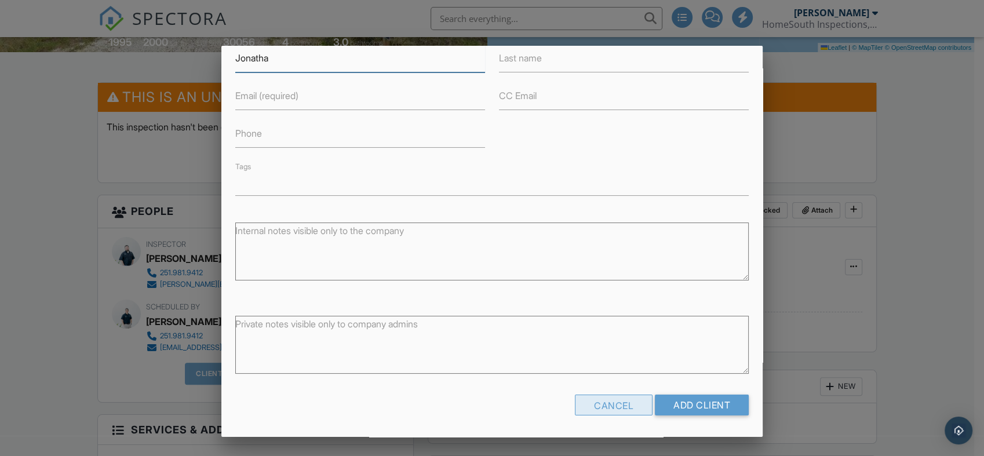
type input "Jonatha"
click at [627, 402] on div "Cancel" at bounding box center [614, 405] width 78 height 21
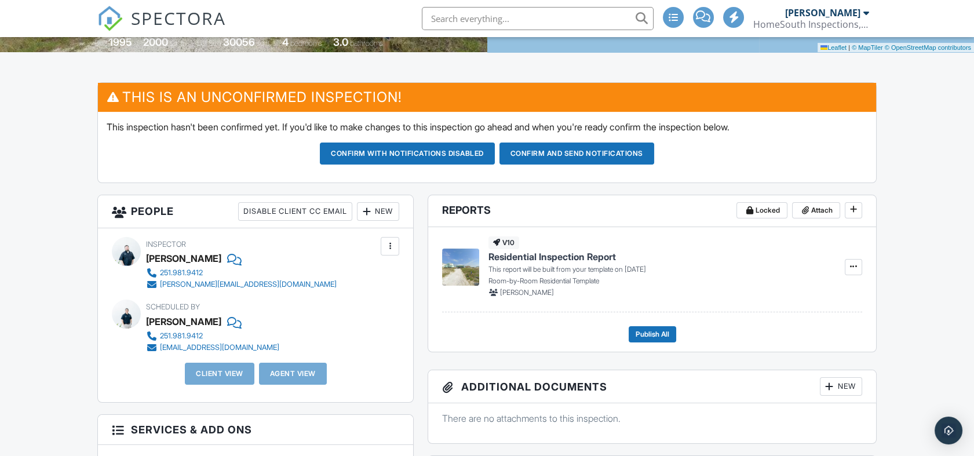
click at [385, 210] on div "New" at bounding box center [378, 211] width 42 height 19
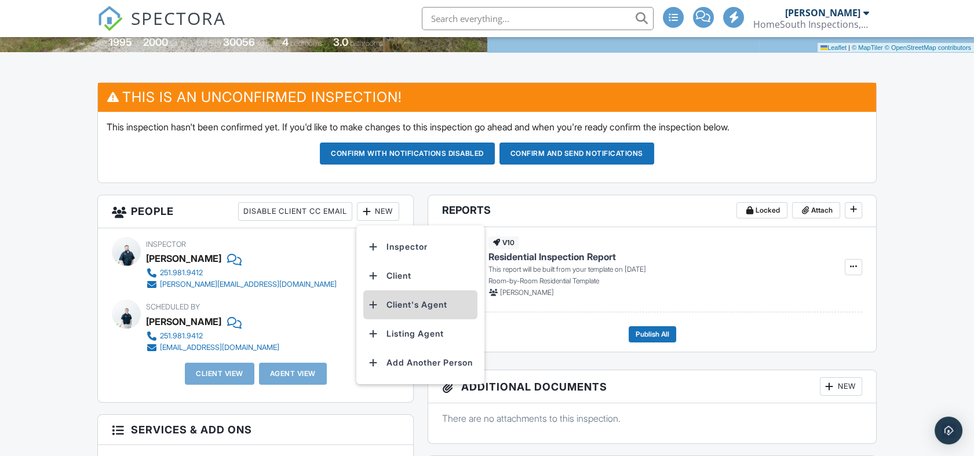
click at [427, 301] on li "Client's Agent" at bounding box center [420, 304] width 114 height 29
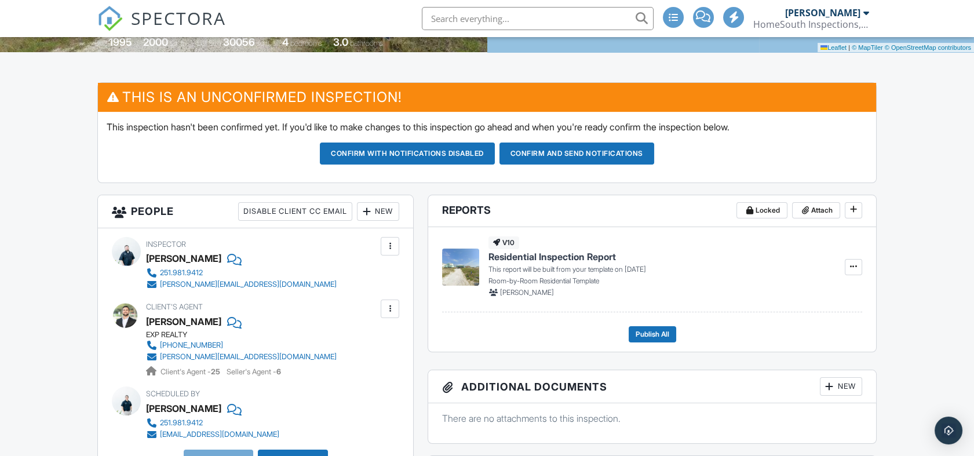
click at [392, 311] on div at bounding box center [390, 309] width 12 height 12
click at [392, 311] on div "Client's Agent Jonathan Lazzarino EXP REALTY (832) 914-5012 jonathan@theshortte…" at bounding box center [255, 339] width 287 height 78
click at [385, 216] on div "New" at bounding box center [378, 211] width 42 height 19
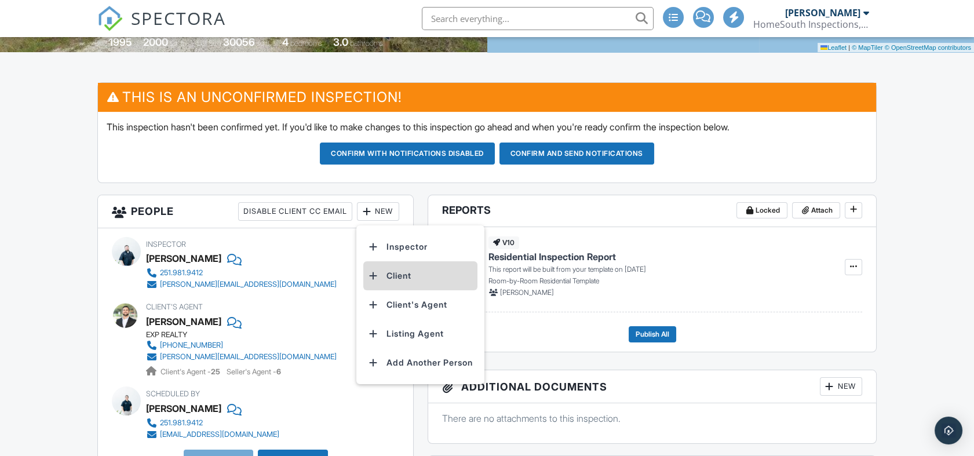
click at [408, 280] on li "Client" at bounding box center [420, 275] width 114 height 29
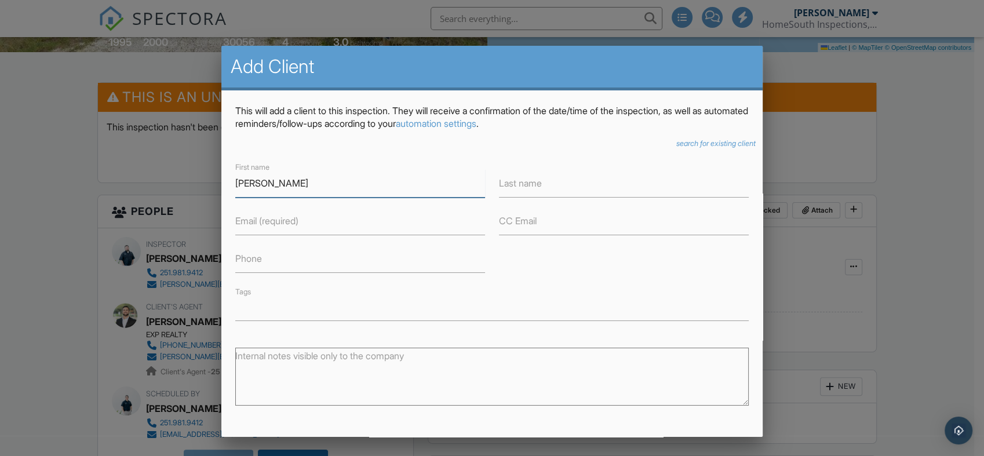
type input "Jonathan"
type input "Lazzarino"
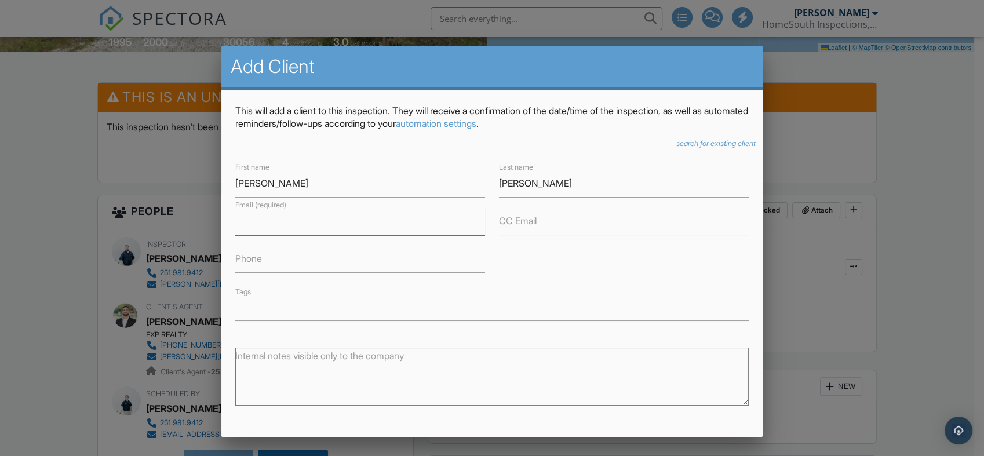
click at [305, 227] on input "Email (required)" at bounding box center [360, 221] width 250 height 28
type input "jonathan@theshorttermshop.com"
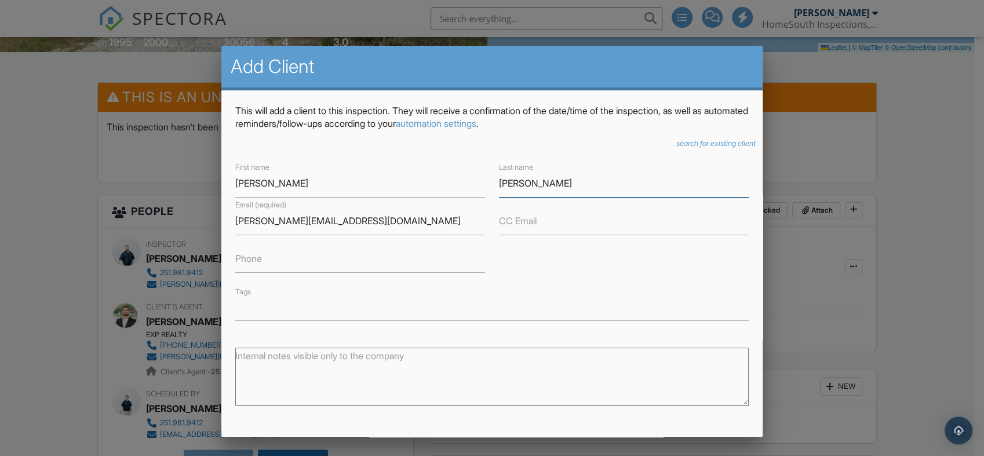
click at [623, 175] on input "Lazzarino" at bounding box center [624, 183] width 250 height 28
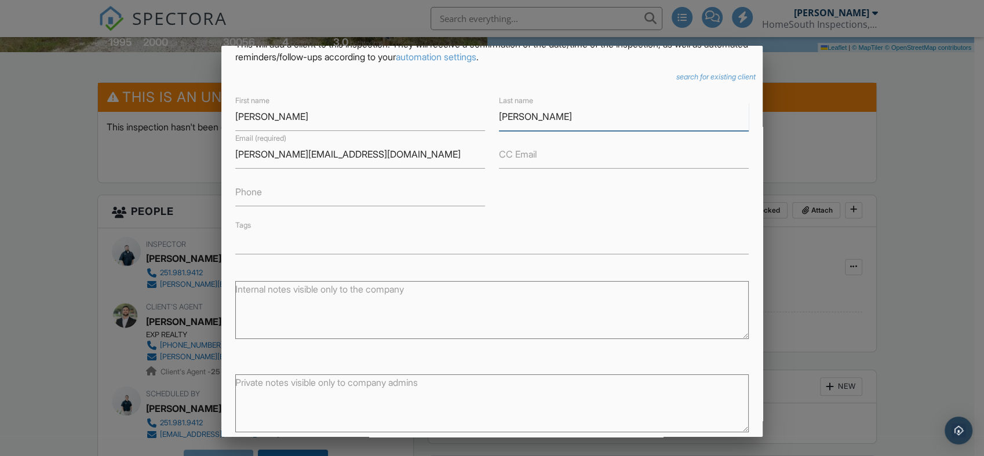
scroll to position [125, 0]
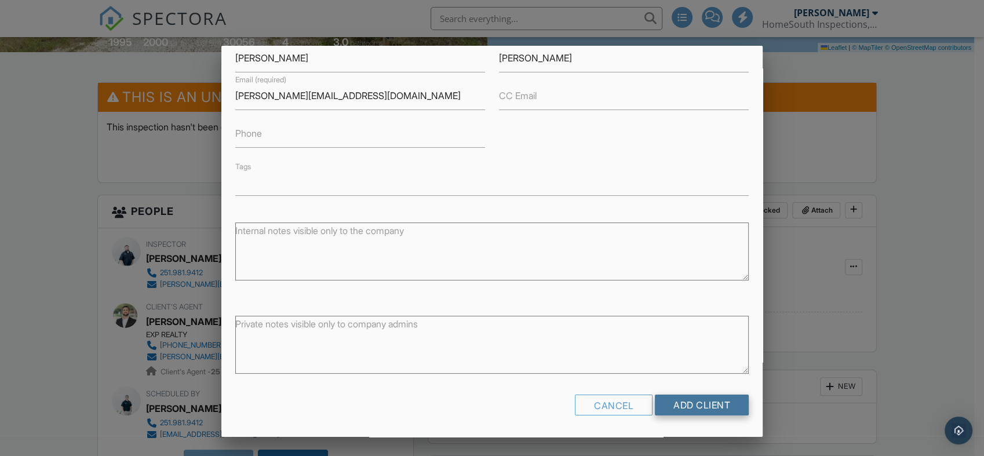
click at [730, 408] on input "Add Client" at bounding box center [702, 405] width 94 height 21
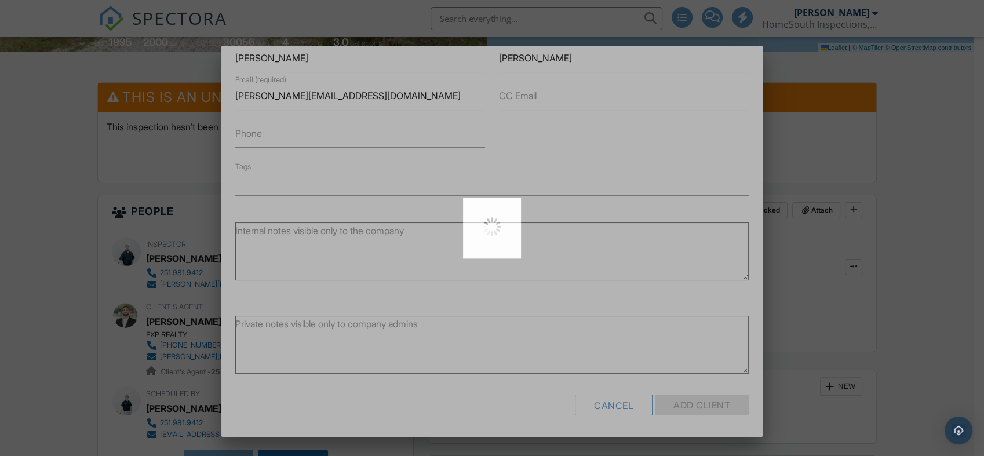
click at [730, 408] on div at bounding box center [492, 228] width 984 height 456
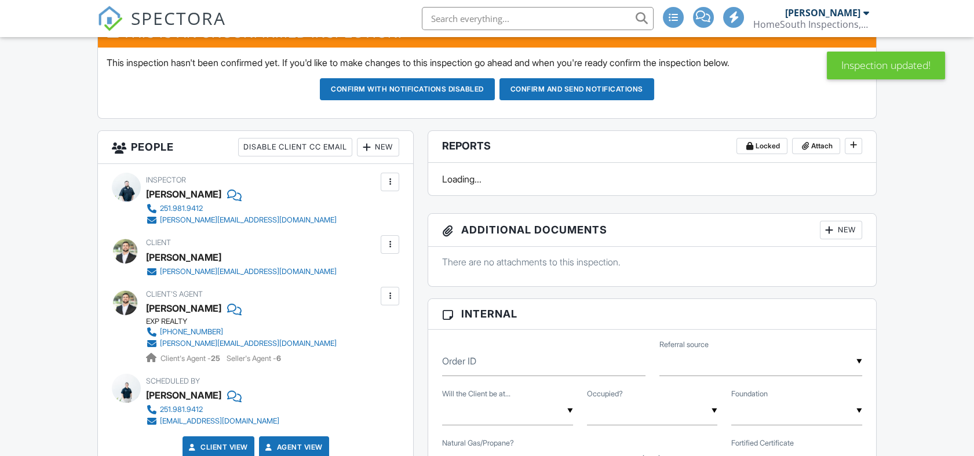
scroll to position [322, 0]
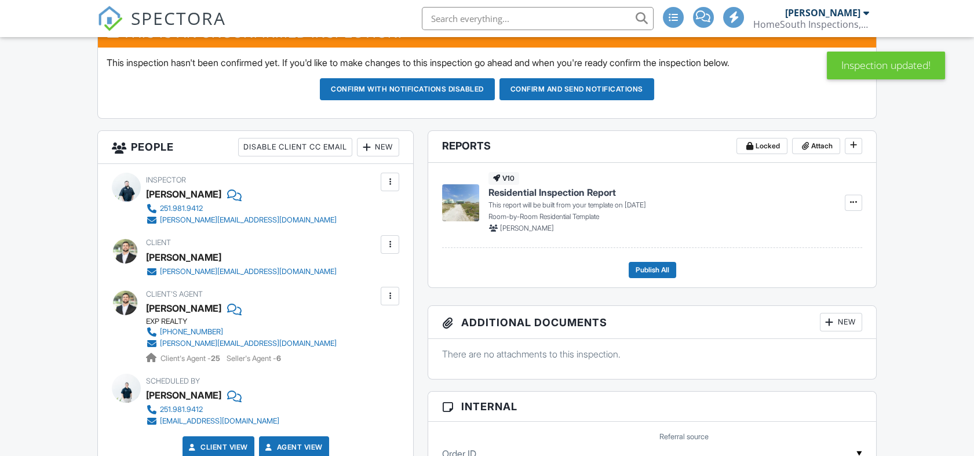
click at [384, 145] on div "New" at bounding box center [378, 147] width 42 height 19
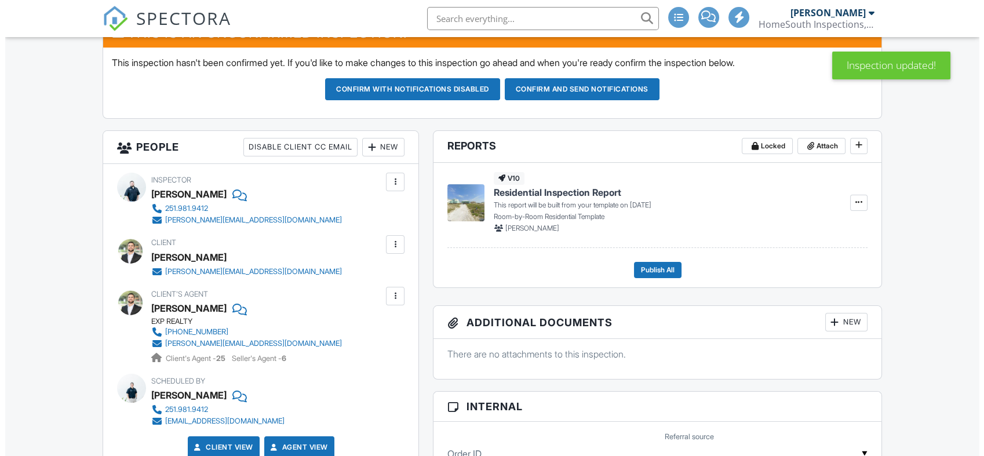
scroll to position [0, 0]
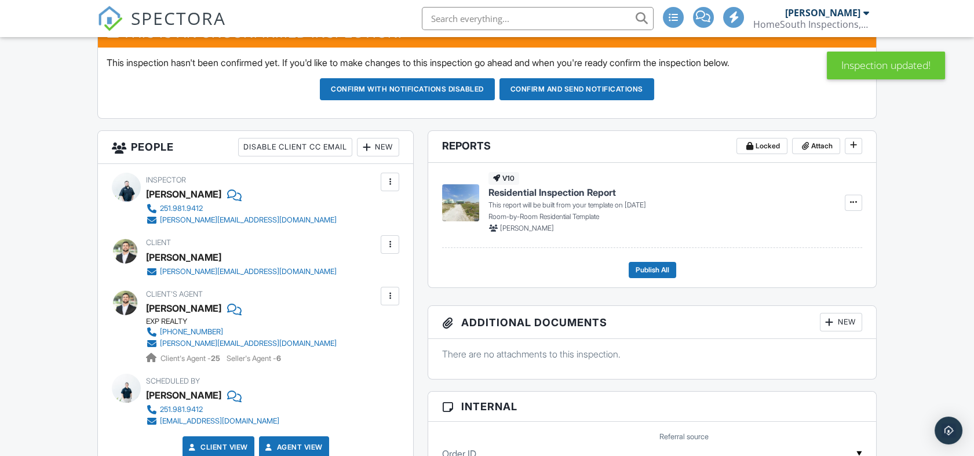
drag, startPoint x: 384, startPoint y: 145, endPoint x: 376, endPoint y: 150, distance: 9.3
click at [376, 150] on div "New" at bounding box center [378, 147] width 42 height 19
click at [376, 150] on div "New Inspector Client Client's Agent Listing Agent Add Another Person" at bounding box center [378, 147] width 42 height 19
drag, startPoint x: 376, startPoint y: 150, endPoint x: 363, endPoint y: 147, distance: 13.1
click at [363, 147] on div at bounding box center [367, 147] width 12 height 12
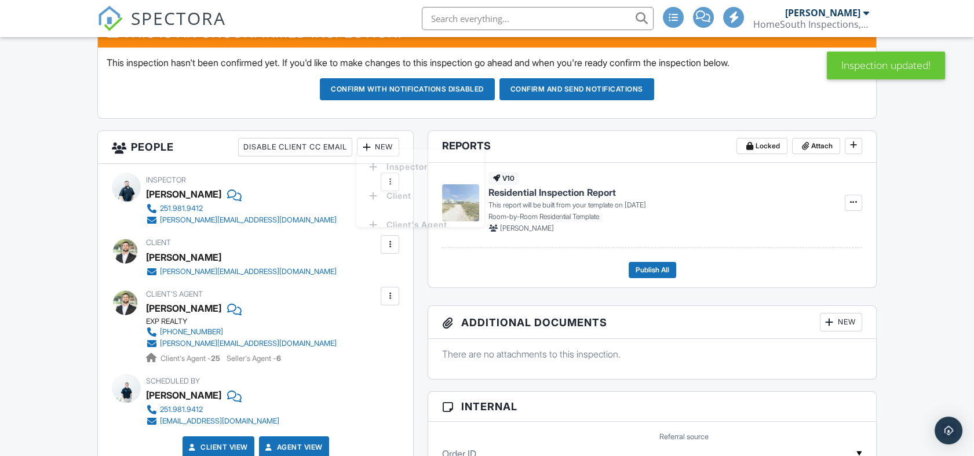
click at [363, 147] on div "New Inspector Client Client's Agent Listing Agent Add Another Person" at bounding box center [378, 147] width 42 height 19
click at [375, 144] on div "New" at bounding box center [378, 147] width 42 height 19
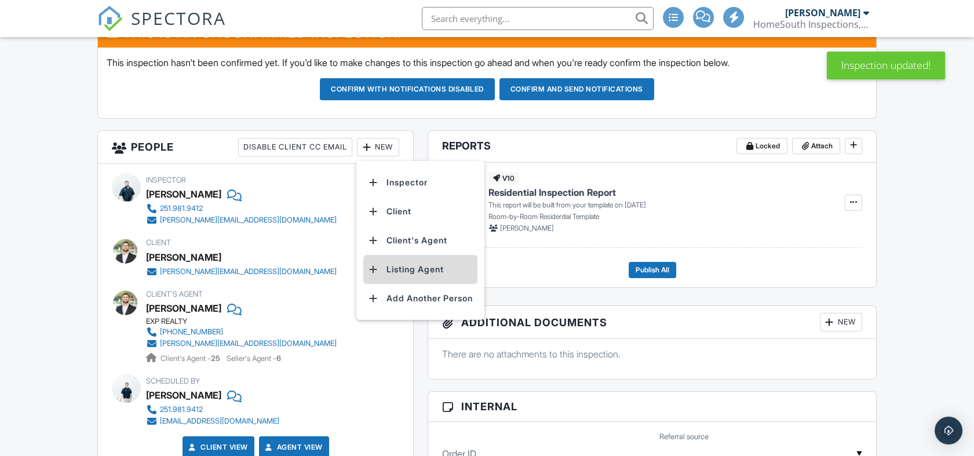
click at [424, 268] on li "Listing Agent" at bounding box center [420, 269] width 114 height 29
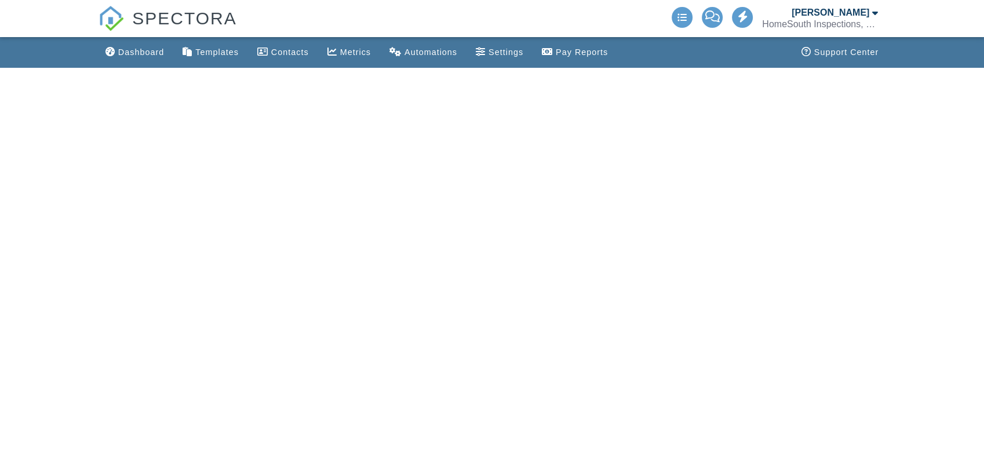
scroll to position [322, 0]
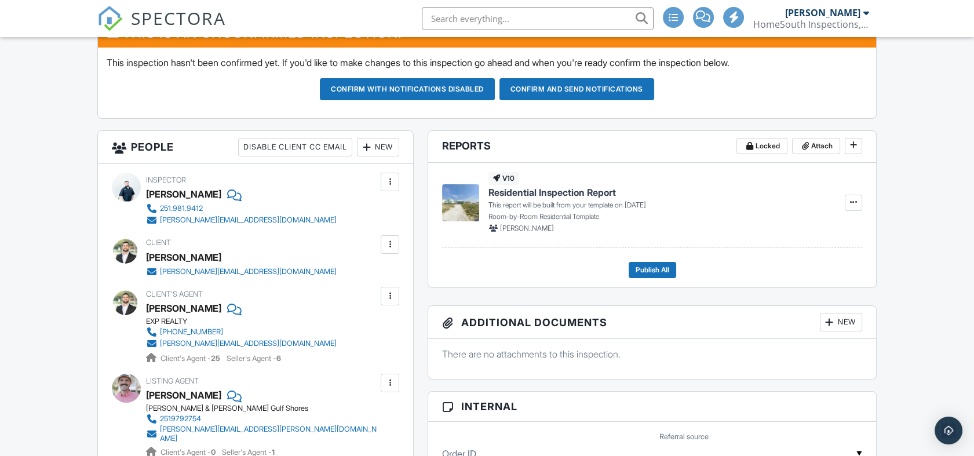
click at [383, 147] on div "New" at bounding box center [378, 147] width 42 height 19
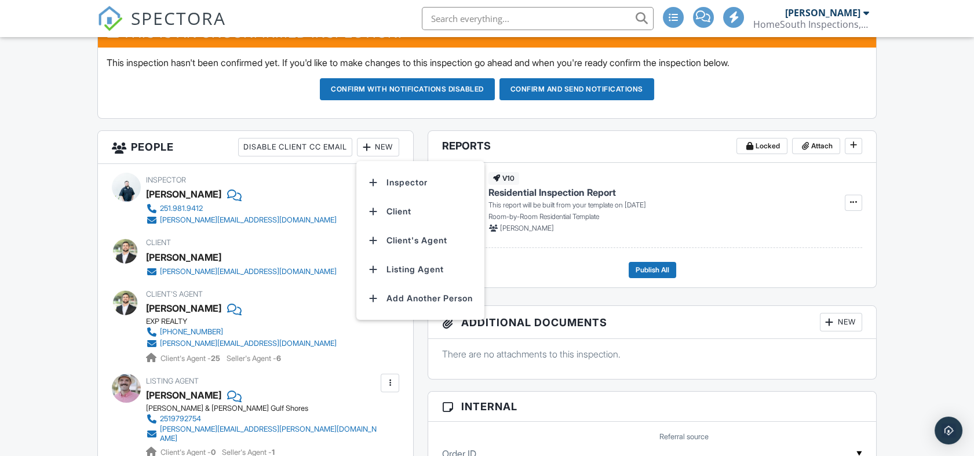
click at [408, 267] on li "Listing Agent" at bounding box center [420, 269] width 114 height 29
click at [0, 0] on div "Tags" at bounding box center [0, 0] width 0 height 0
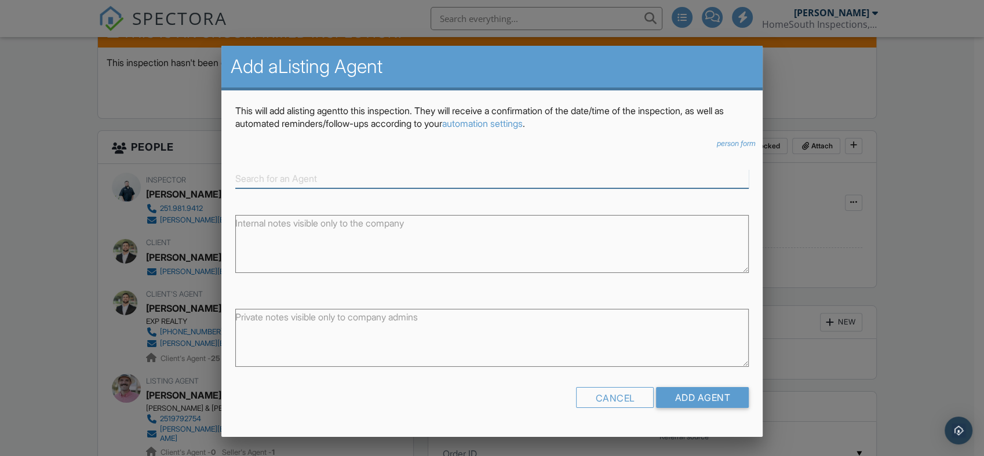
click at [352, 172] on input at bounding box center [492, 178] width 514 height 19
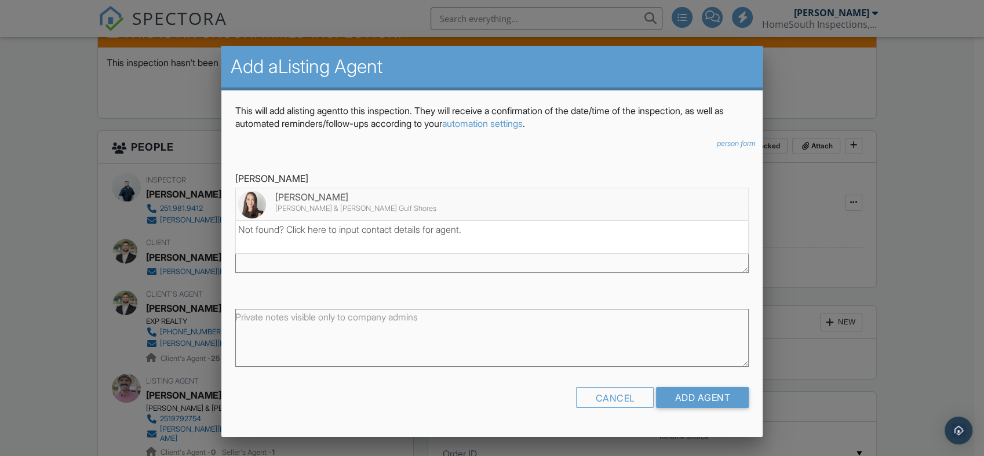
click at [334, 201] on div "[PERSON_NAME]" at bounding box center [492, 197] width 508 height 13
type input "[PERSON_NAME]"
click at [334, 201] on div "Internal notes visible only to the company" at bounding box center [491, 241] width 527 height 82
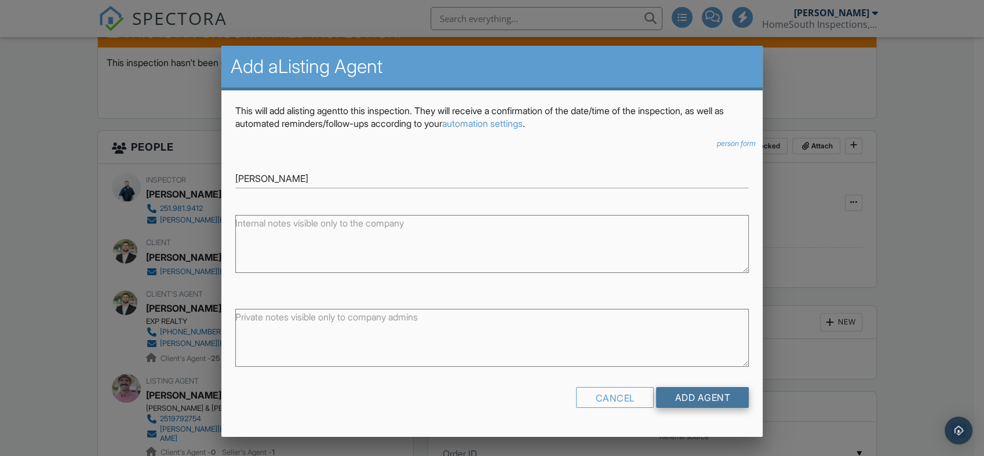
click at [723, 401] on input "Add Agent" at bounding box center [702, 397] width 93 height 21
click at [0, 0] on div at bounding box center [0, 0] width 0 height 0
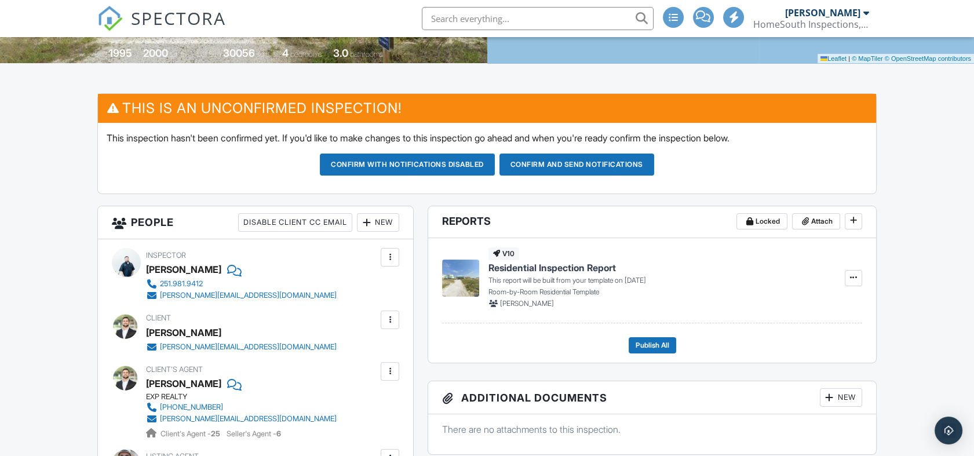
scroll to position [236, 0]
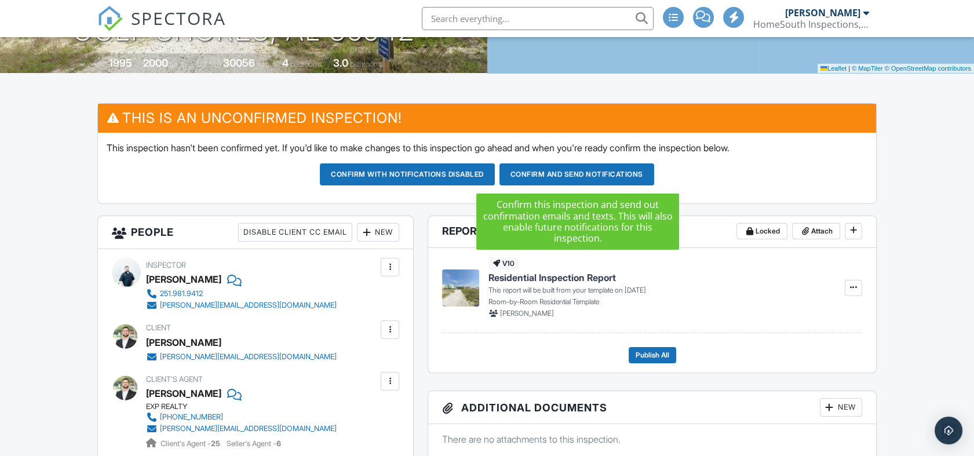
click at [529, 173] on button "Confirm and send notifications" at bounding box center [577, 174] width 155 height 22
click at [0, 0] on div at bounding box center [0, 0] width 0 height 0
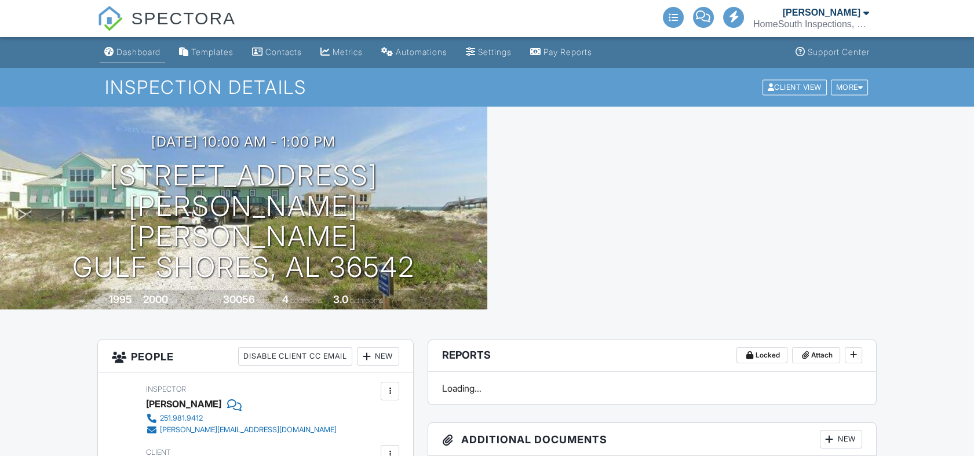
click at [155, 49] on div "Dashboard" at bounding box center [139, 52] width 44 height 10
click at [0, 0] on div at bounding box center [0, 0] width 0 height 0
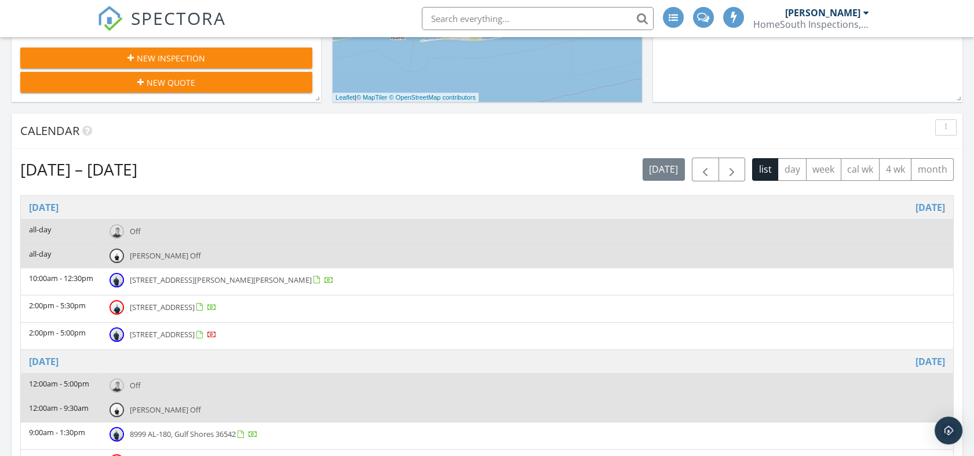
scroll to position [386, 0]
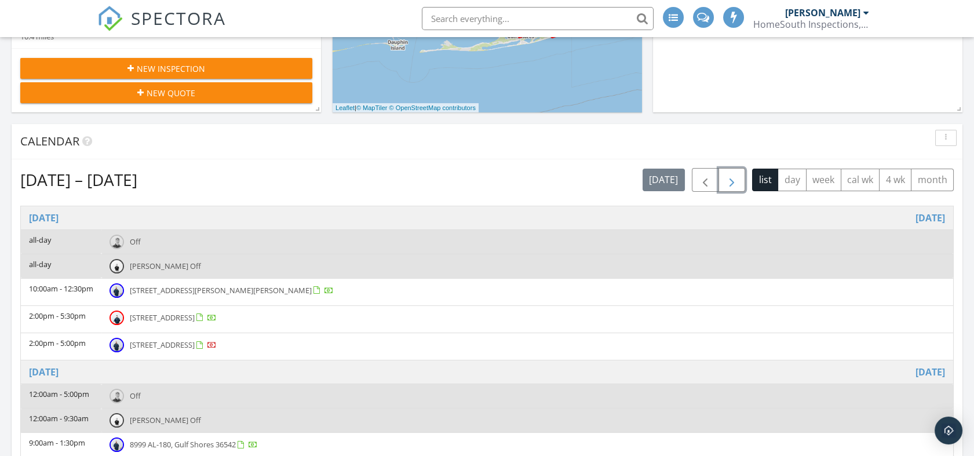
click at [731, 185] on span "button" at bounding box center [732, 180] width 14 height 14
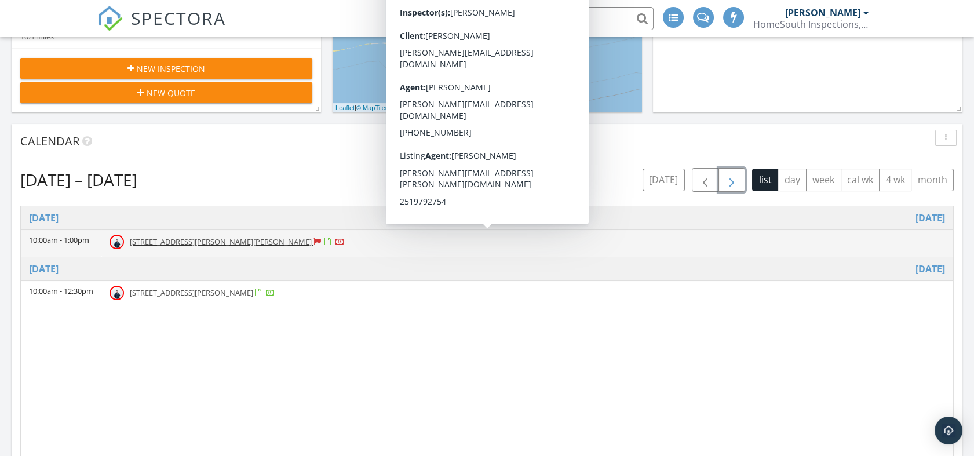
click at [264, 242] on span "[STREET_ADDRESS][PERSON_NAME][PERSON_NAME]" at bounding box center [221, 241] width 182 height 10
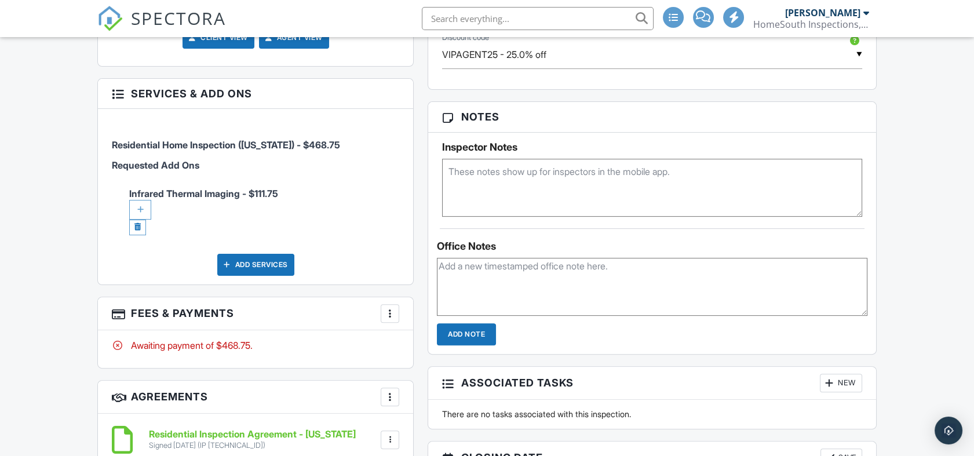
scroll to position [800, 0]
click at [134, 204] on div at bounding box center [140, 209] width 22 height 20
click at [0, 0] on div at bounding box center [0, 0] width 0 height 0
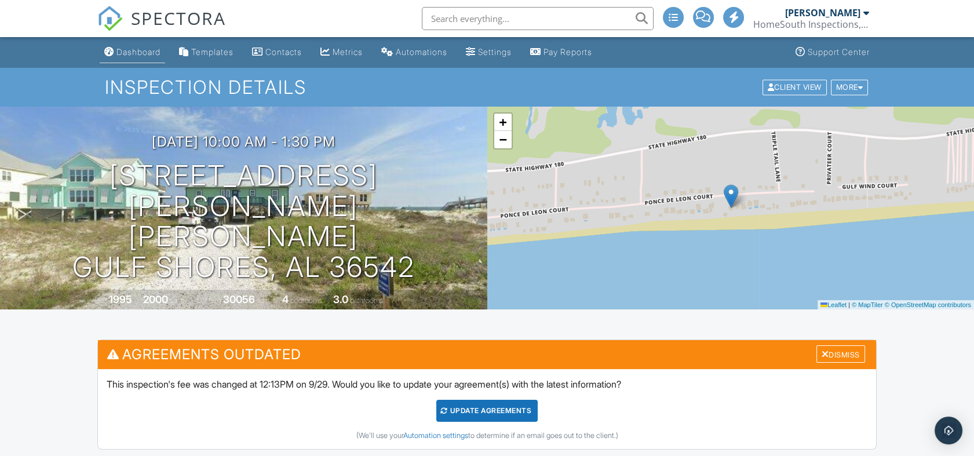
click at [141, 52] on div "Dashboard" at bounding box center [139, 52] width 44 height 10
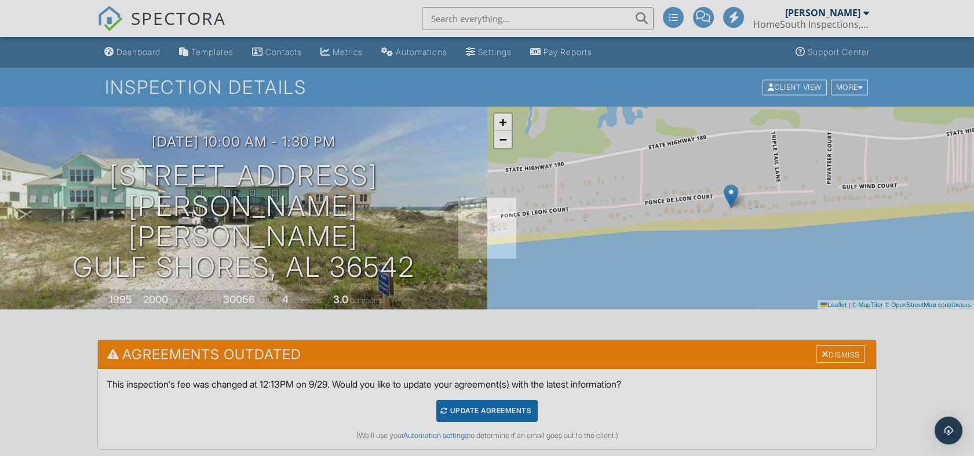
click at [141, 52] on div at bounding box center [487, 228] width 974 height 456
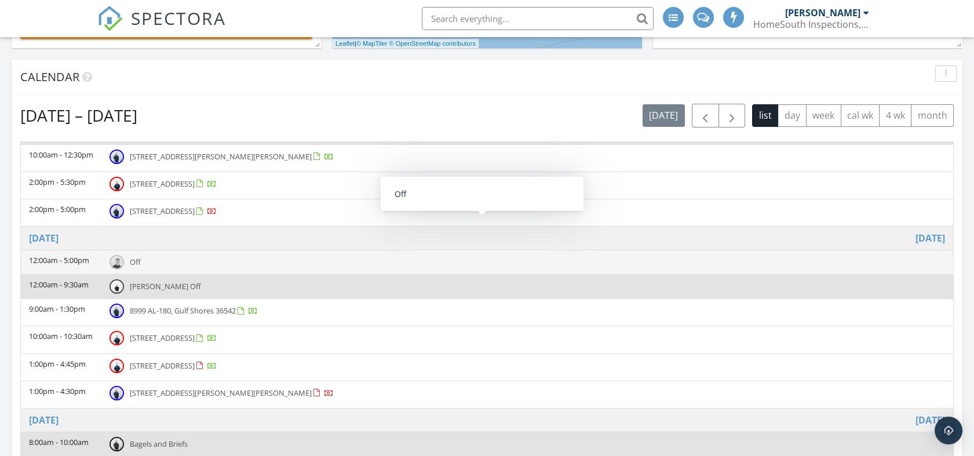
scroll to position [121, 0]
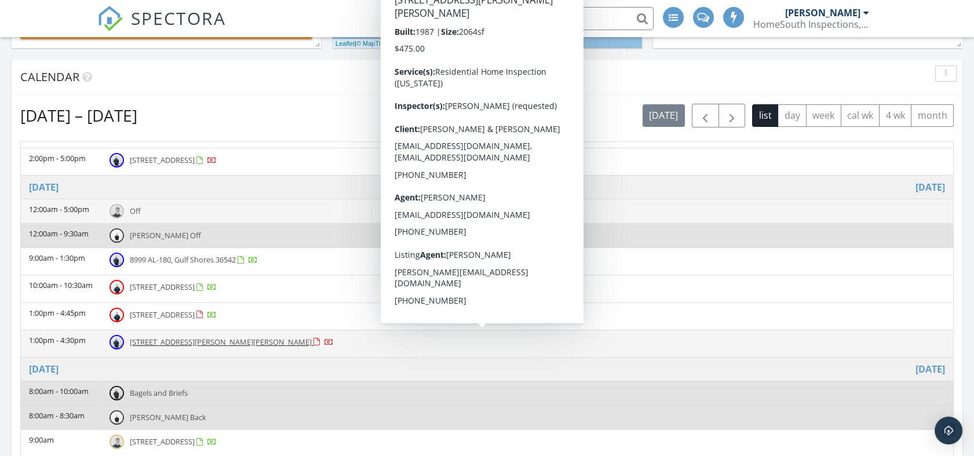
click at [199, 339] on span "[STREET_ADDRESS][PERSON_NAME][PERSON_NAME]" at bounding box center [221, 342] width 182 height 10
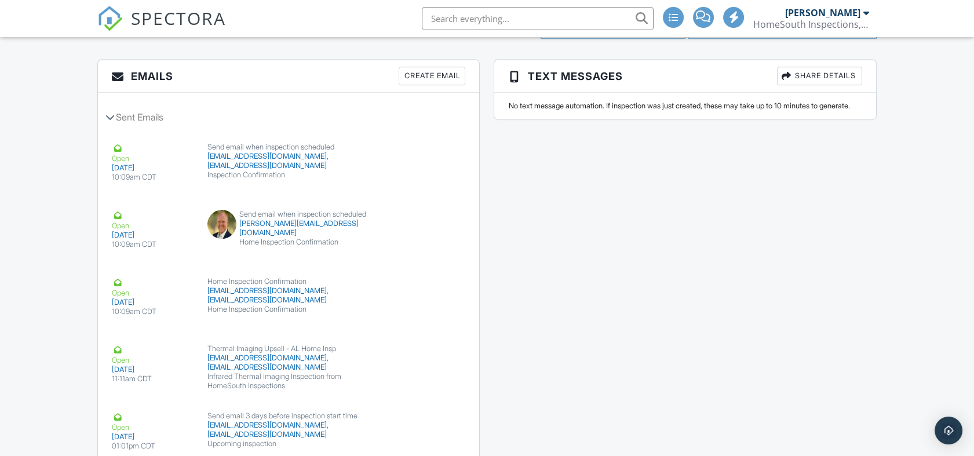
scroll to position [1610, 0]
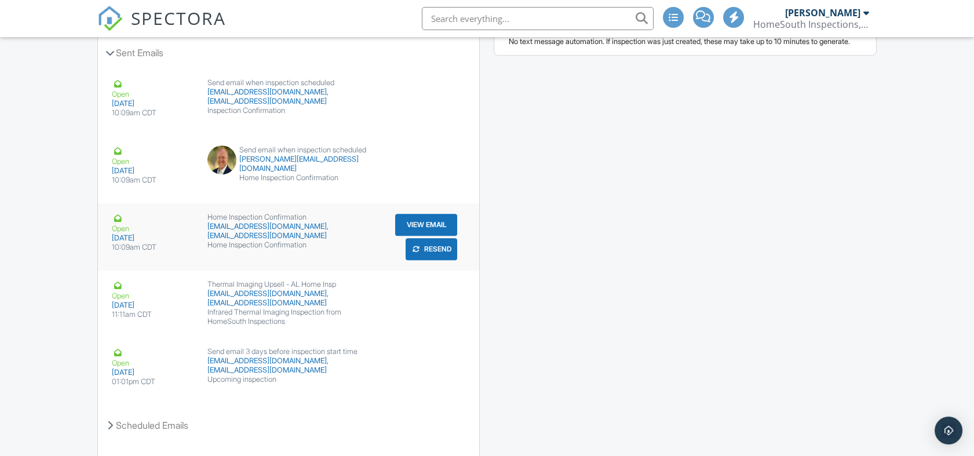
click at [410, 219] on button "View Email" at bounding box center [426, 225] width 62 height 22
click at [436, 248] on button "Resend" at bounding box center [432, 249] width 52 height 22
click at [0, 0] on div at bounding box center [0, 0] width 0 height 0
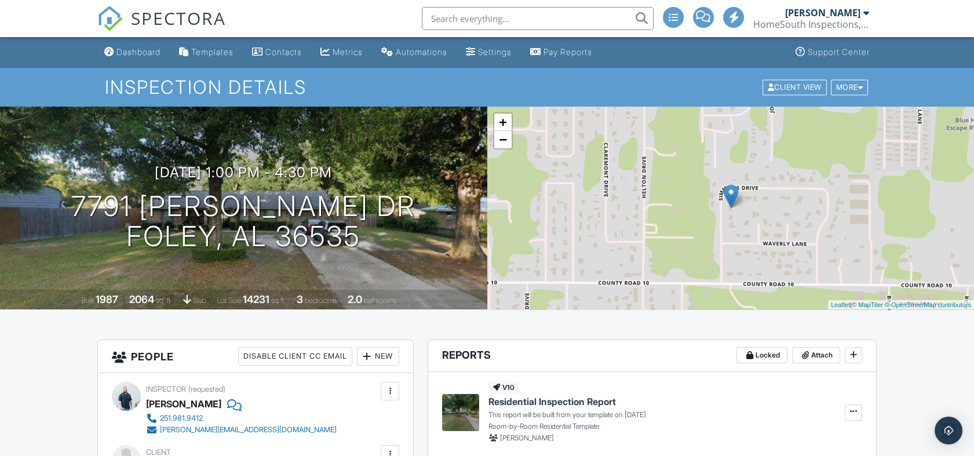
click at [497, 21] on input "text" at bounding box center [538, 18] width 232 height 23
click at [158, 51] on div "Dashboard" at bounding box center [139, 52] width 44 height 10
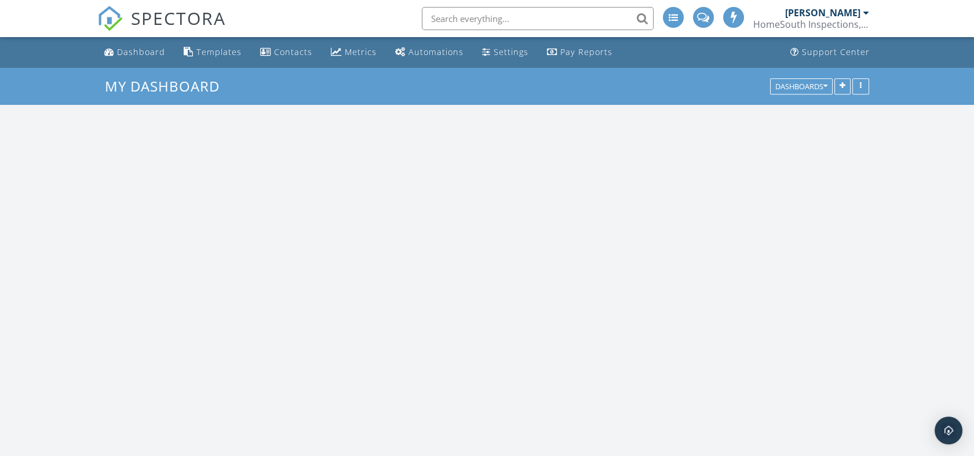
scroll to position [1162, 995]
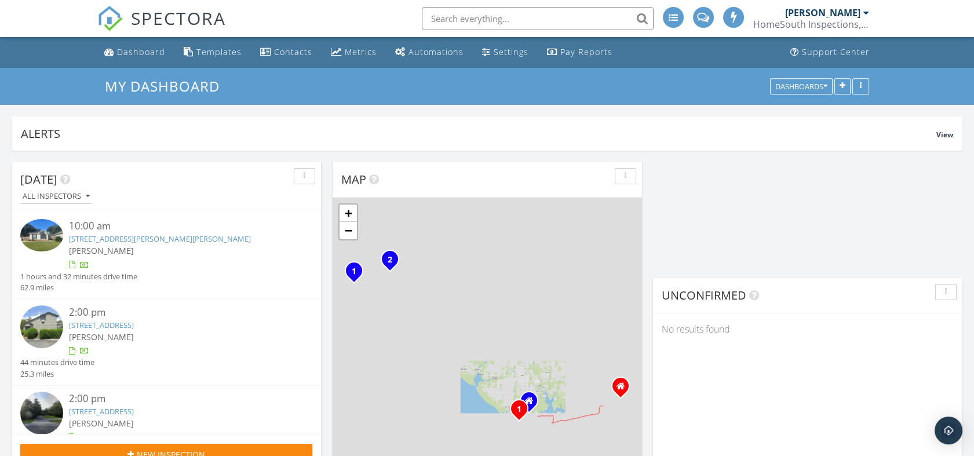
click at [487, 20] on input "text" at bounding box center [538, 18] width 232 height 23
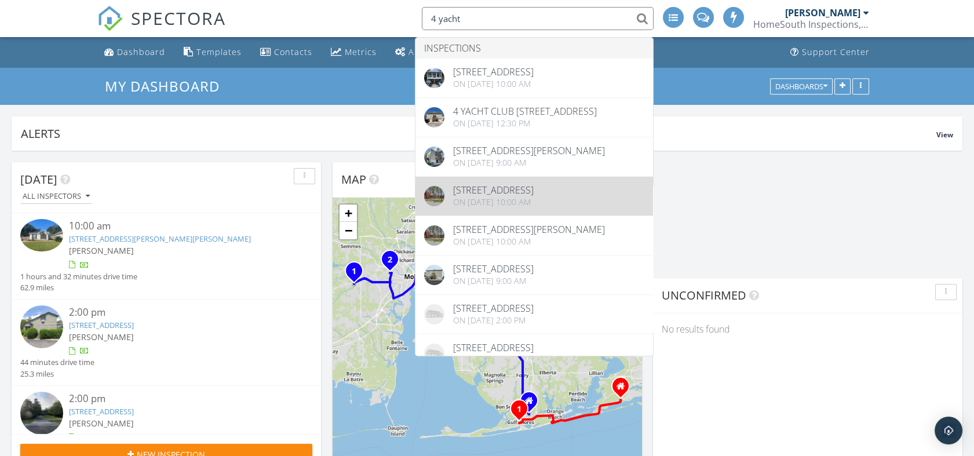
type input "4 yacht"
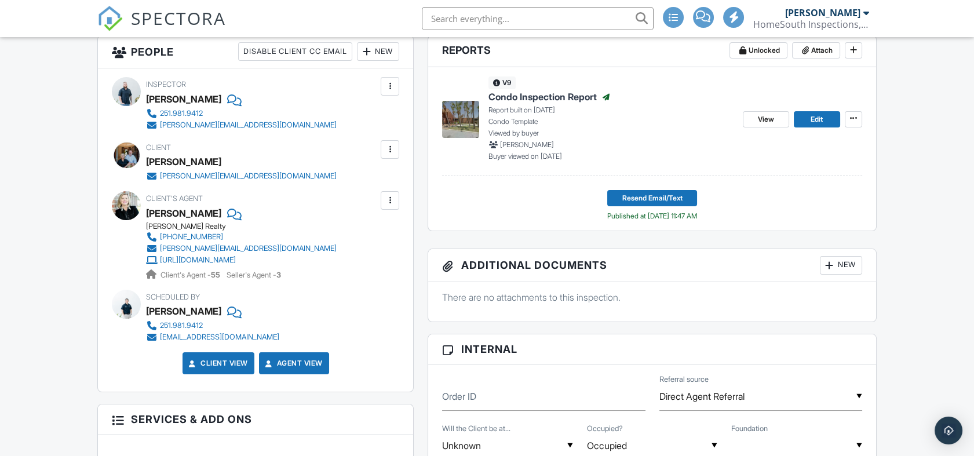
scroll to position [193, 0]
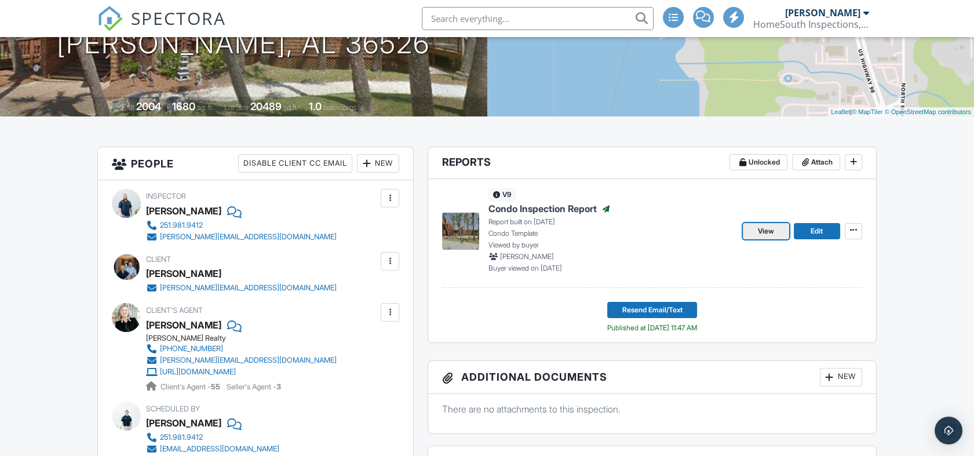
click at [770, 228] on span "View" at bounding box center [766, 231] width 16 height 12
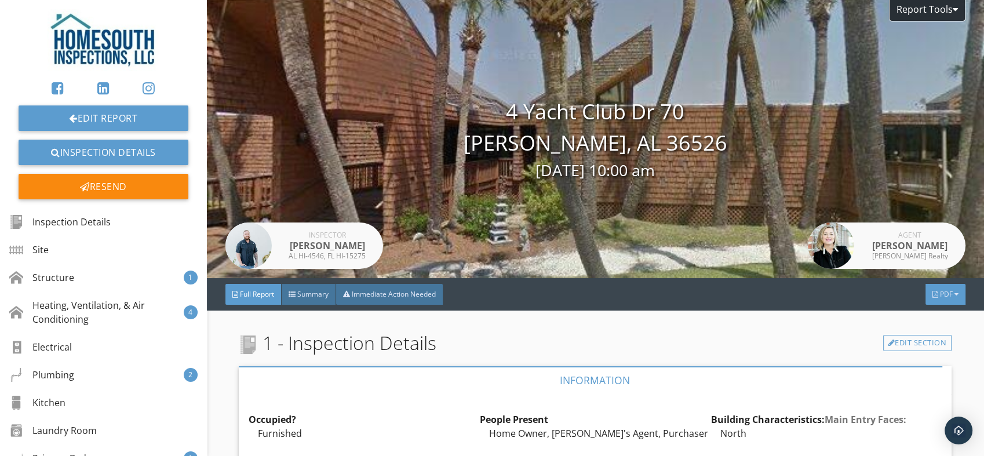
click at [942, 296] on div "PDF" at bounding box center [946, 294] width 40 height 21
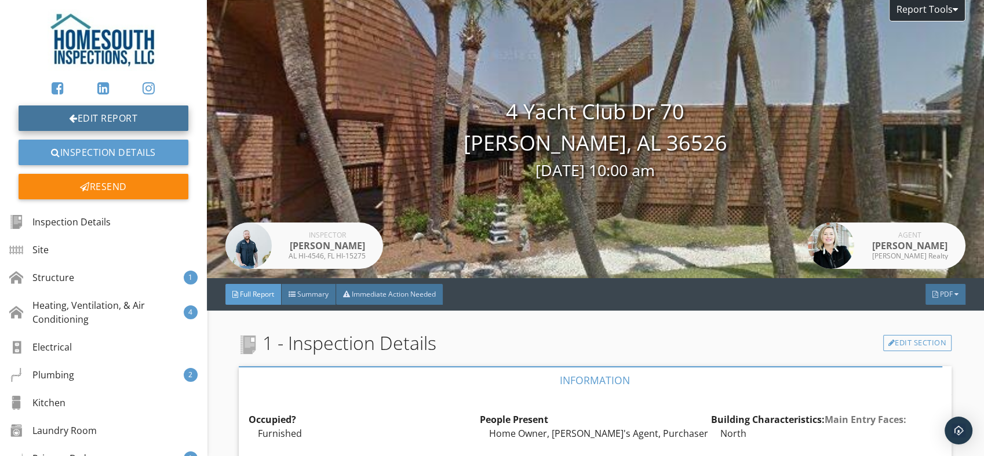
click at [69, 116] on div at bounding box center [73, 118] width 9 height 9
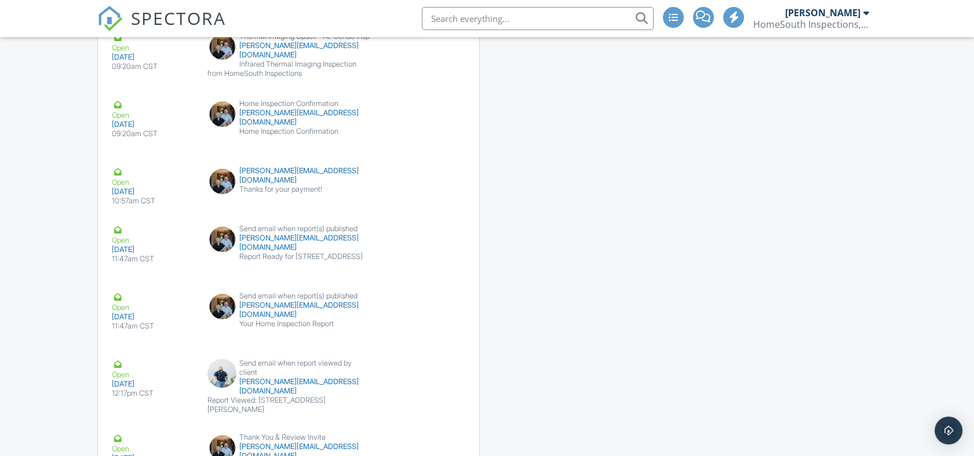
scroll to position [1998, 0]
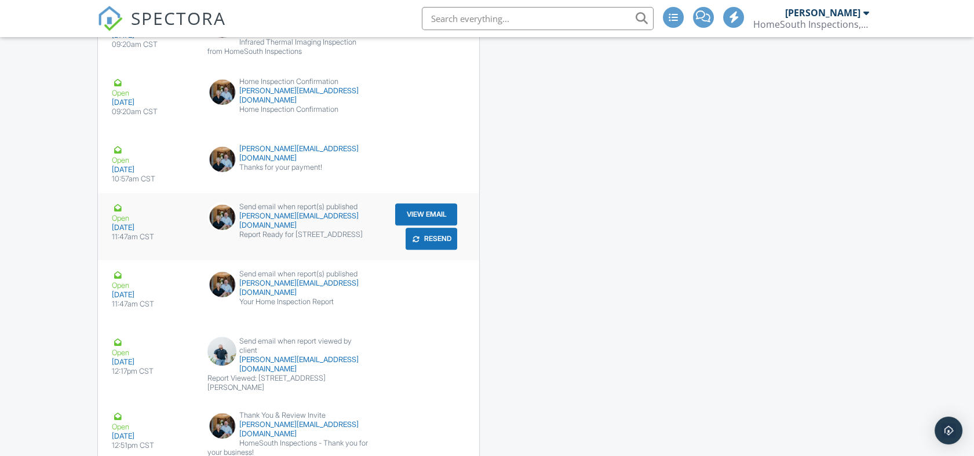
click at [438, 237] on button "Resend" at bounding box center [432, 239] width 52 height 22
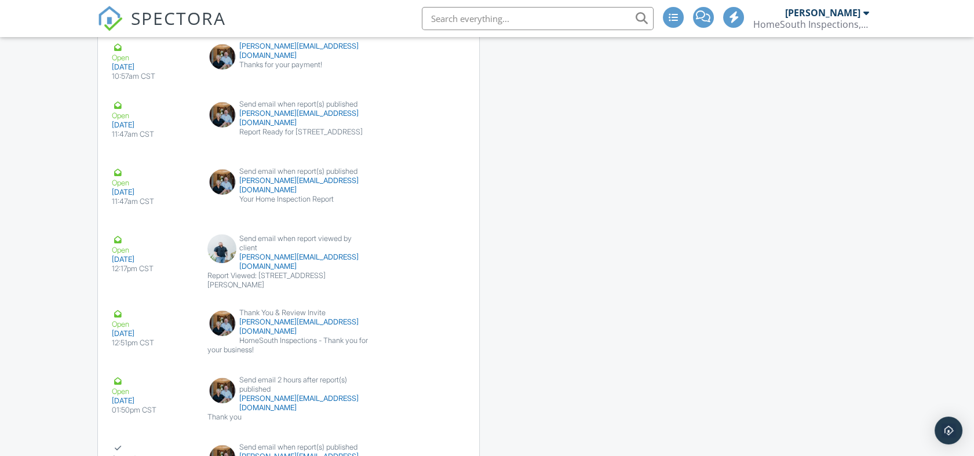
scroll to position [2238, 0]
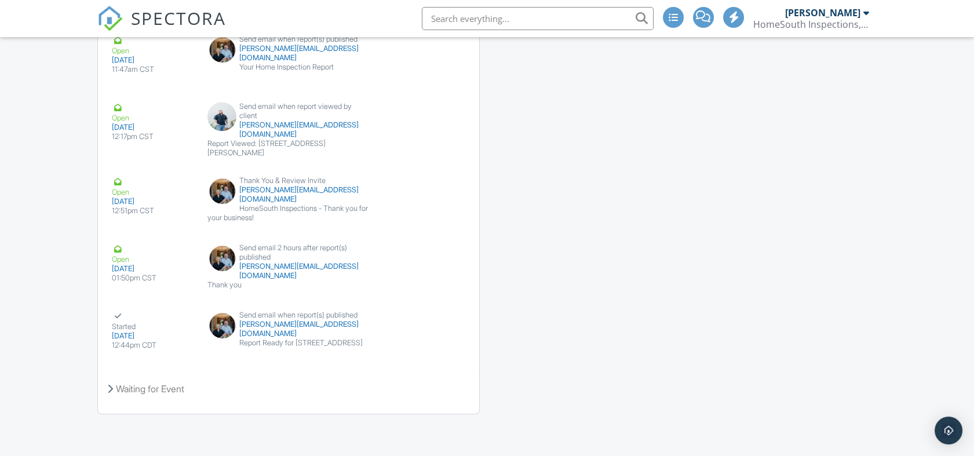
click at [496, 25] on input "text" at bounding box center [538, 18] width 232 height 23
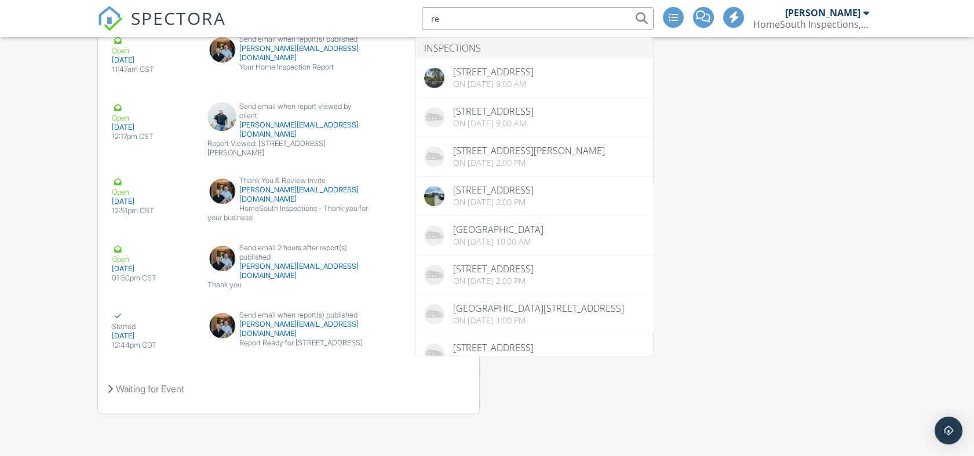
type input "r"
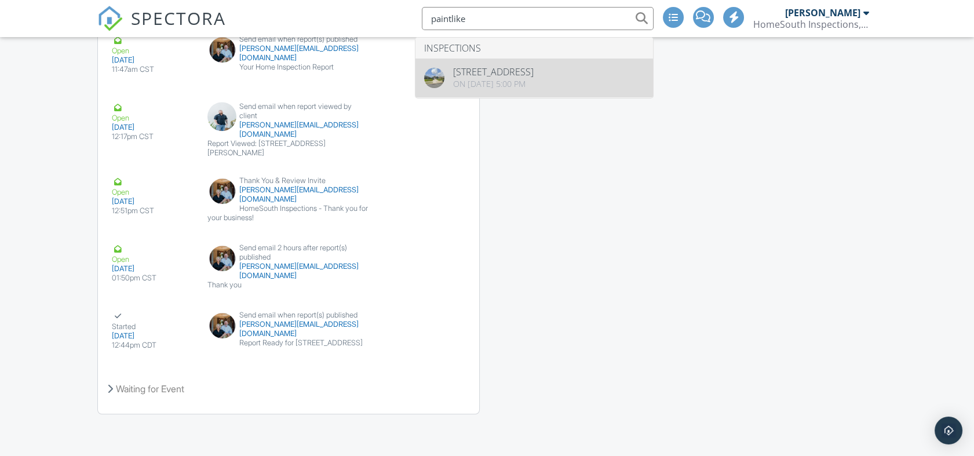
type input "paintlike"
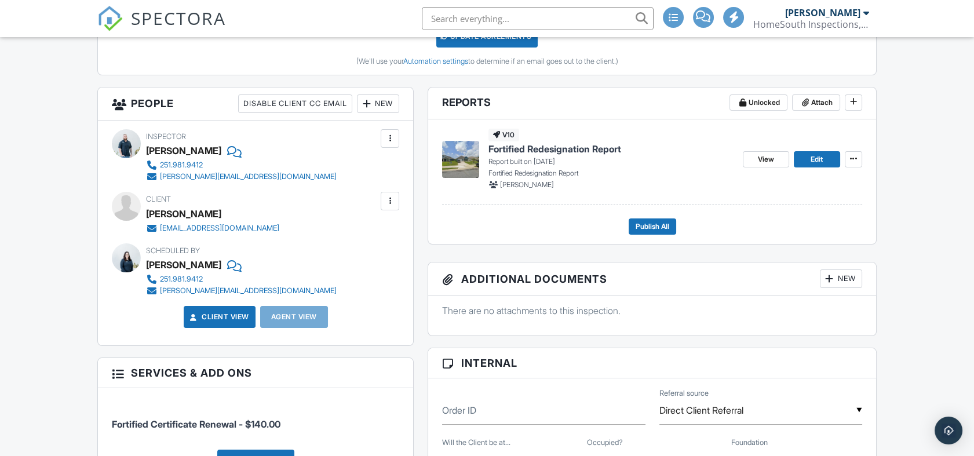
scroll to position [310, 0]
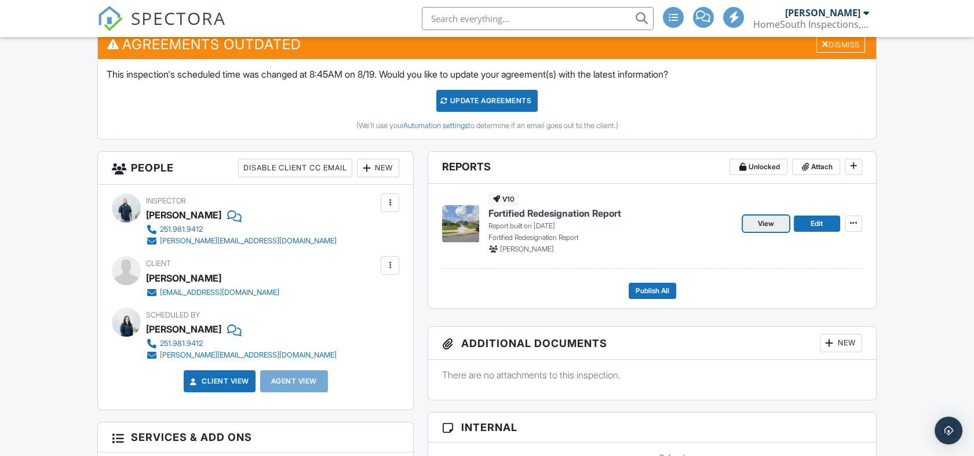
click at [756, 225] on link "View" at bounding box center [766, 224] width 46 height 16
click at [0, 0] on div at bounding box center [0, 0] width 0 height 0
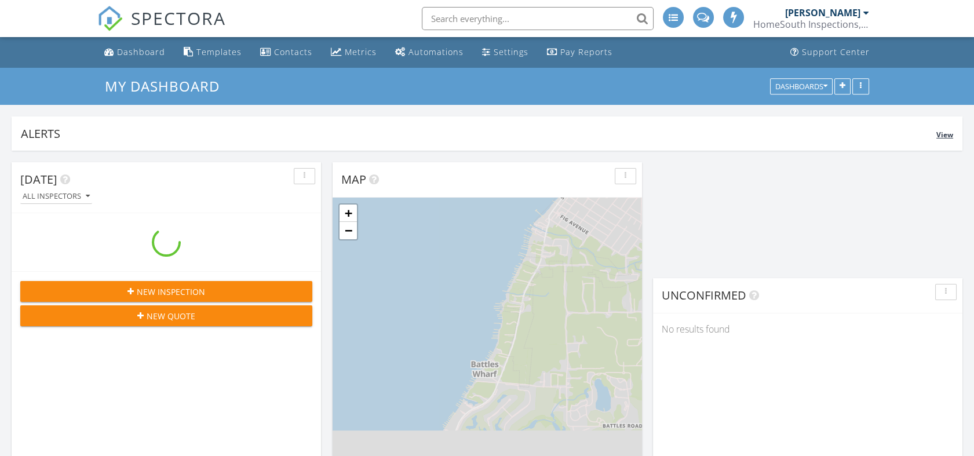
scroll to position [1162, 995]
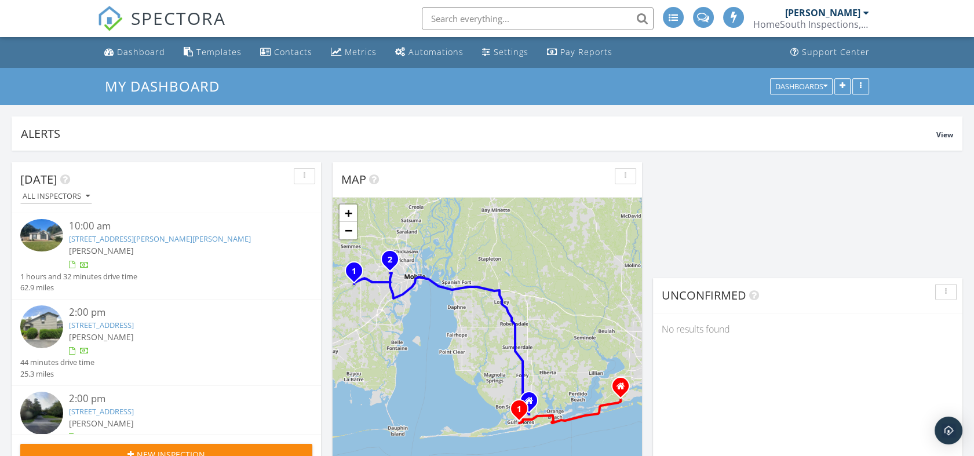
click at [470, 24] on input "text" at bounding box center [538, 18] width 232 height 23
type input "brad coleman"
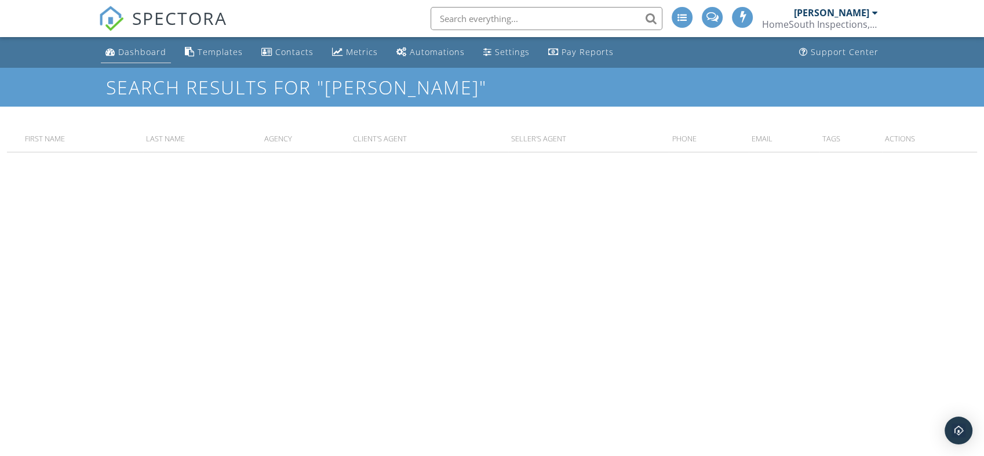
click at [137, 56] on div "Dashboard" at bounding box center [142, 51] width 48 height 11
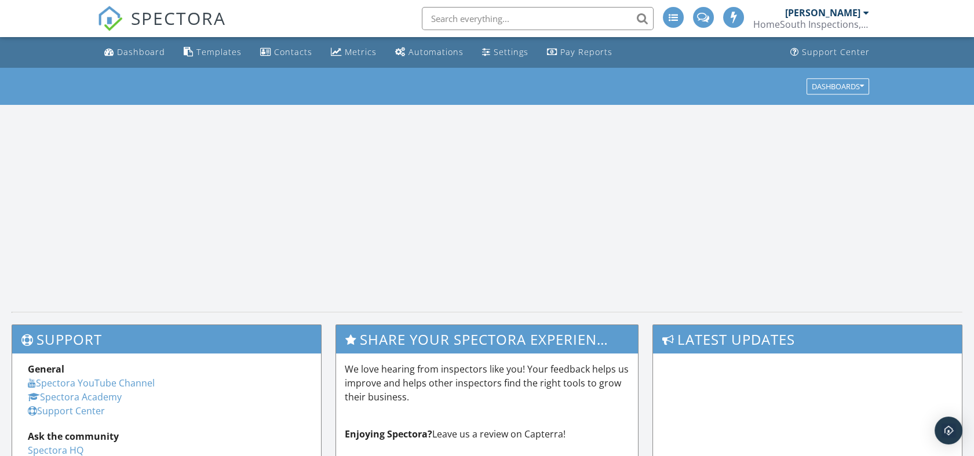
click at [489, 20] on input "text" at bounding box center [538, 18] width 232 height 23
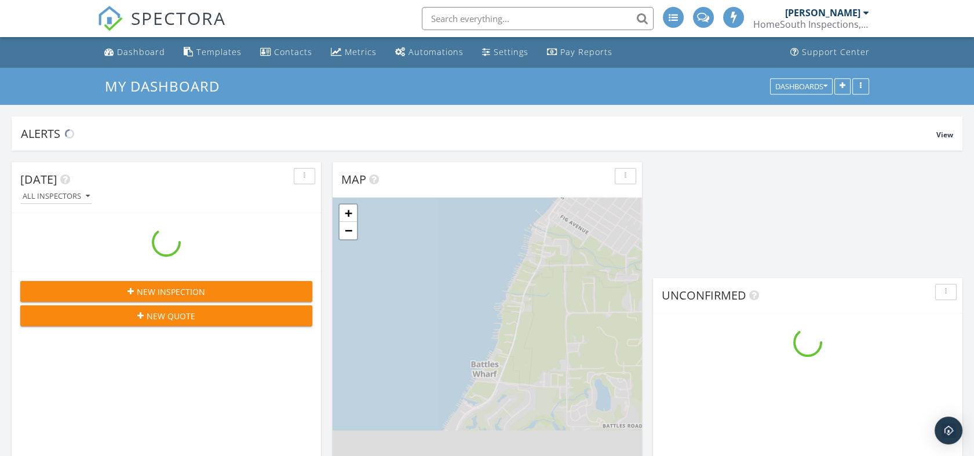
scroll to position [1162, 995]
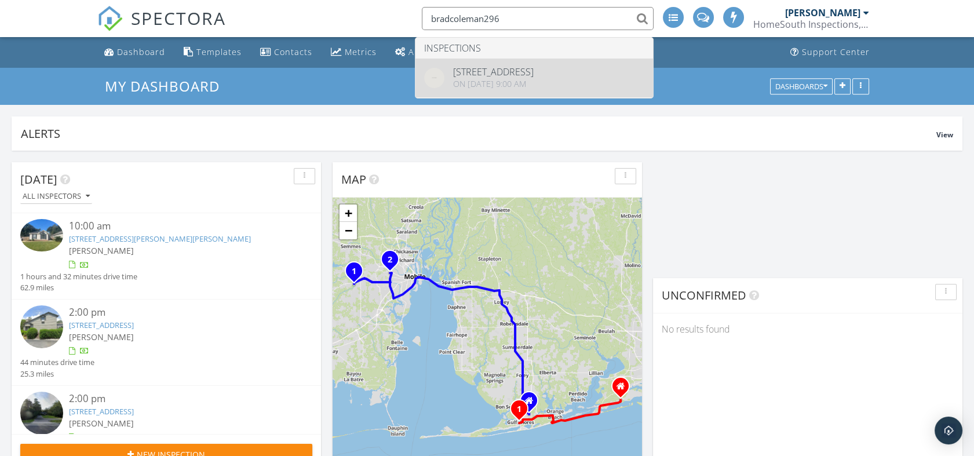
type input "bradcoleman296"
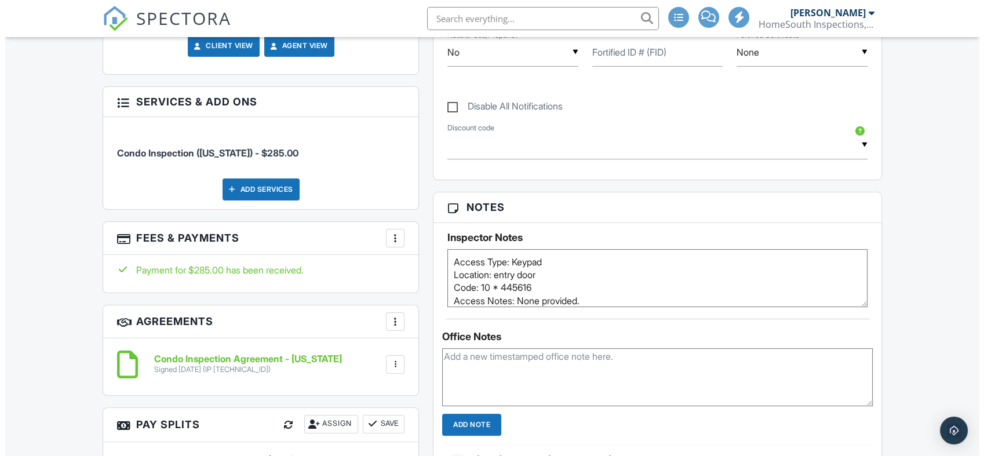
scroll to position [708, 0]
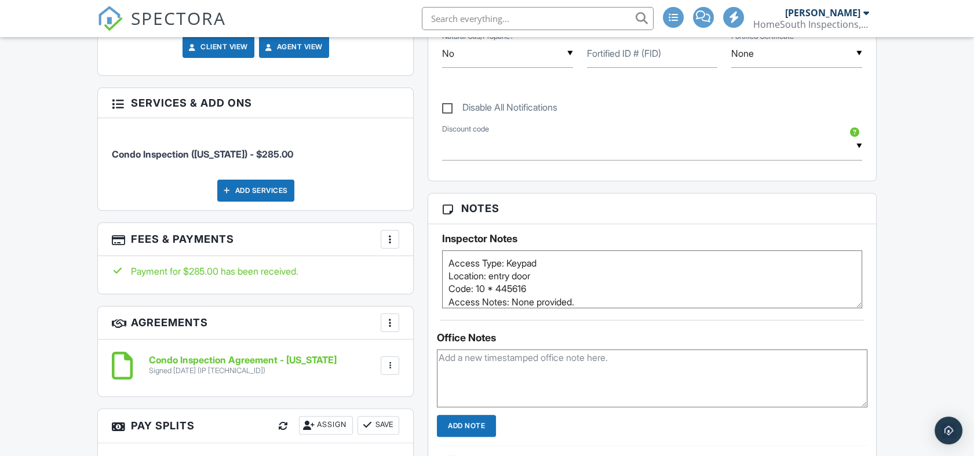
click at [266, 195] on div "Add Services" at bounding box center [255, 191] width 77 height 22
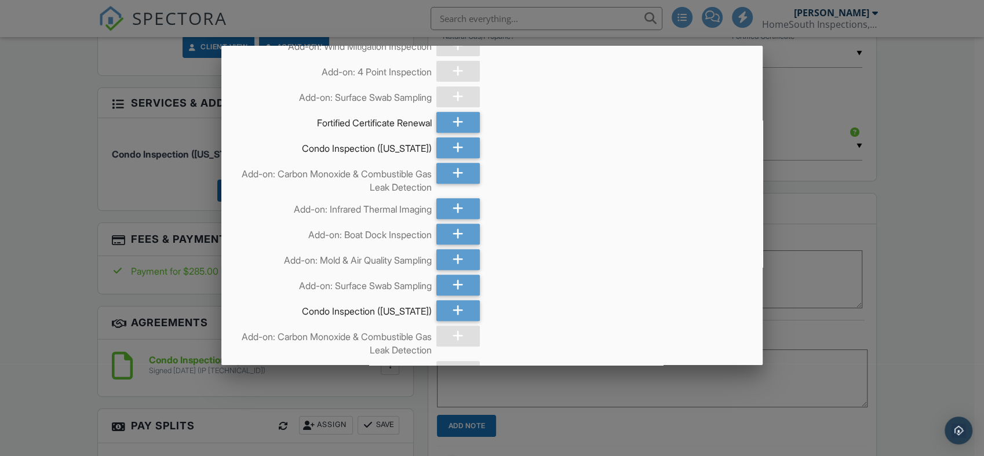
scroll to position [580, 0]
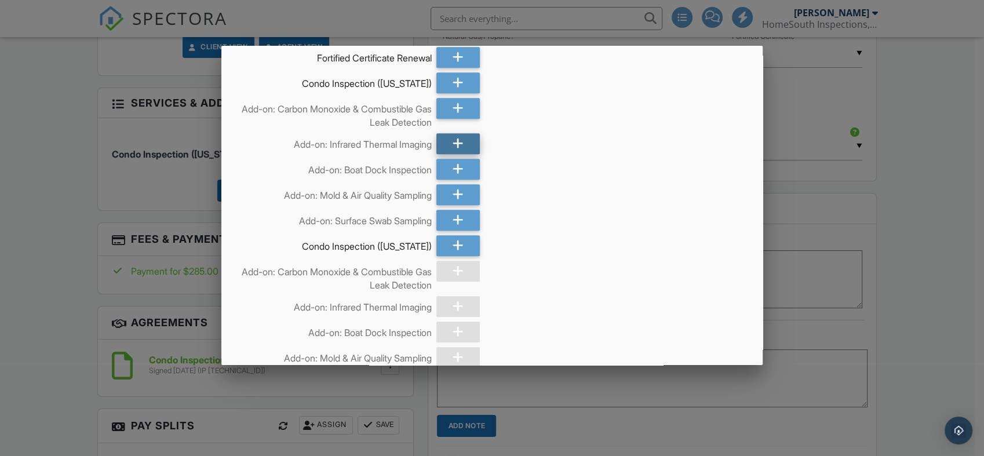
click at [462, 148] on div at bounding box center [458, 143] width 44 height 21
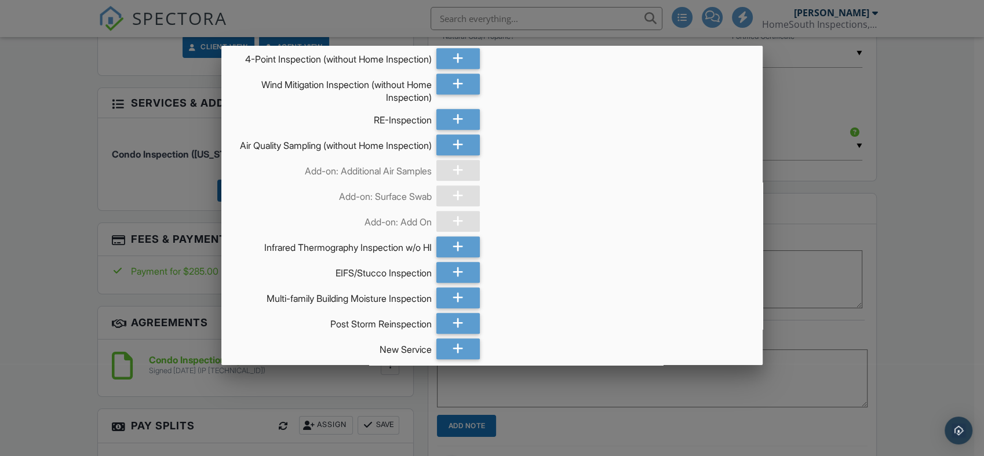
scroll to position [1112, 0]
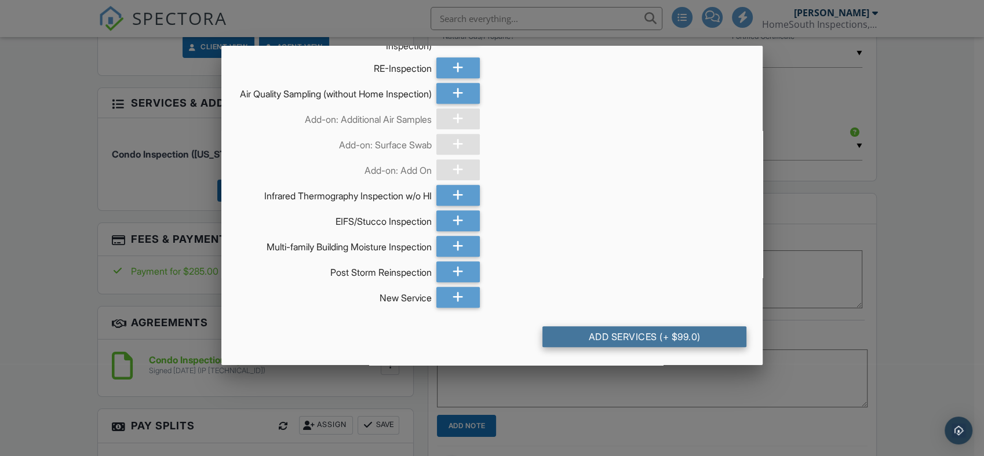
click at [646, 337] on div "Add Services (+ $99.0)" at bounding box center [645, 336] width 204 height 21
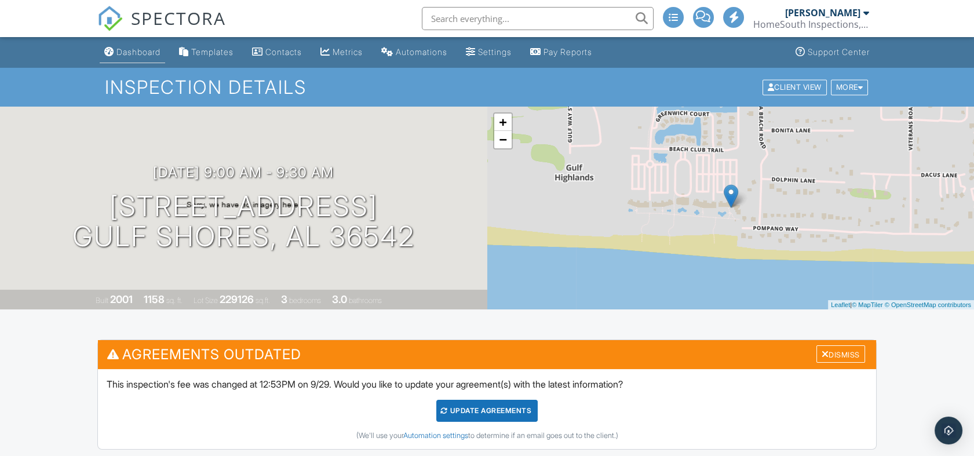
click at [130, 50] on div "Dashboard" at bounding box center [139, 52] width 44 height 10
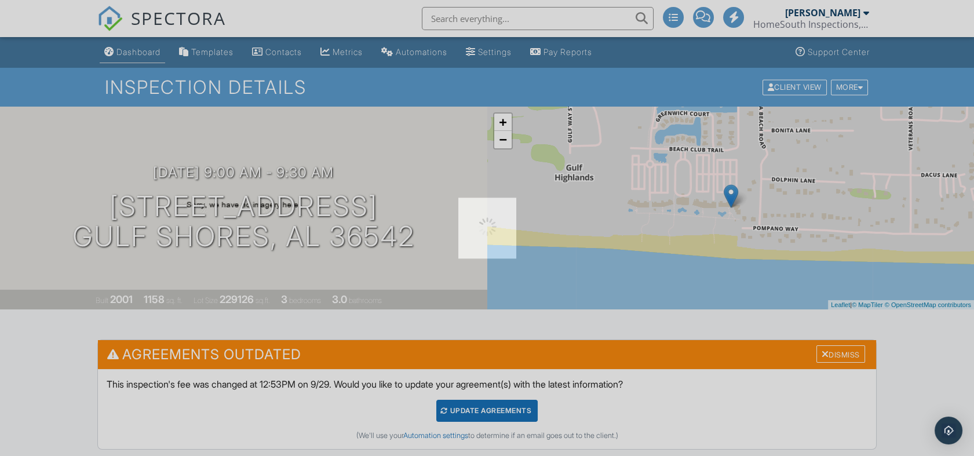
click at [130, 50] on div at bounding box center [487, 228] width 974 height 456
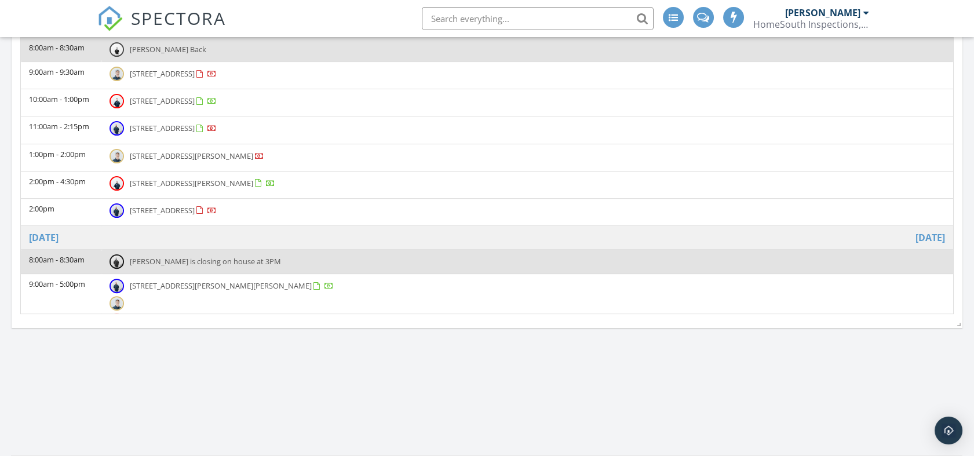
scroll to position [114, 0]
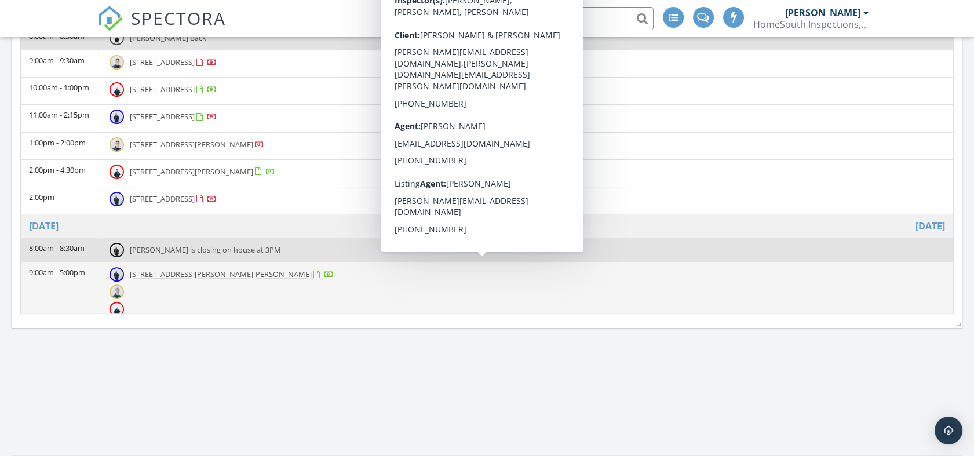
click at [204, 270] on span "[STREET_ADDRESS][PERSON_NAME][PERSON_NAME]" at bounding box center [221, 274] width 182 height 10
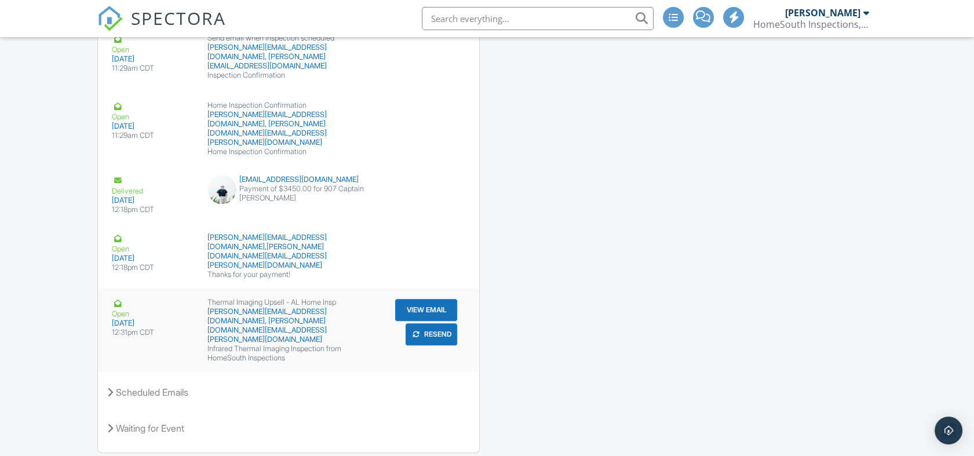
scroll to position [1957, 0]
click at [445, 299] on button "View Email" at bounding box center [426, 310] width 62 height 22
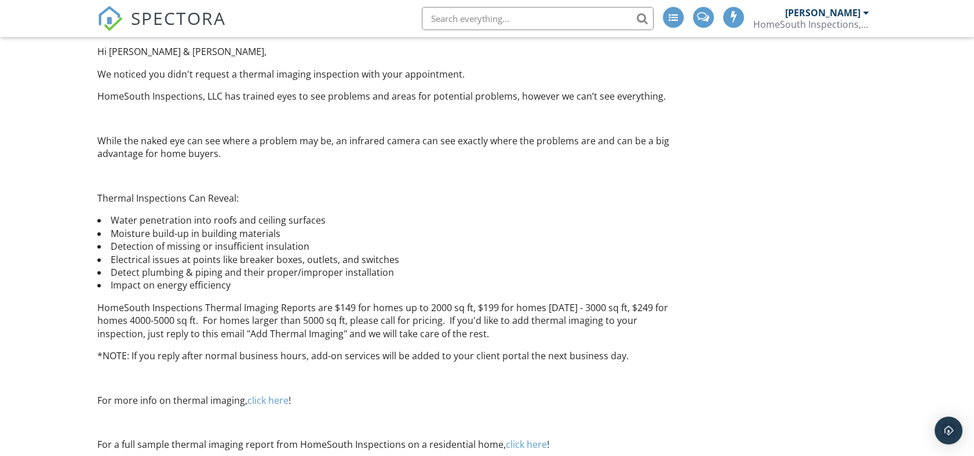
scroll to position [64, 0]
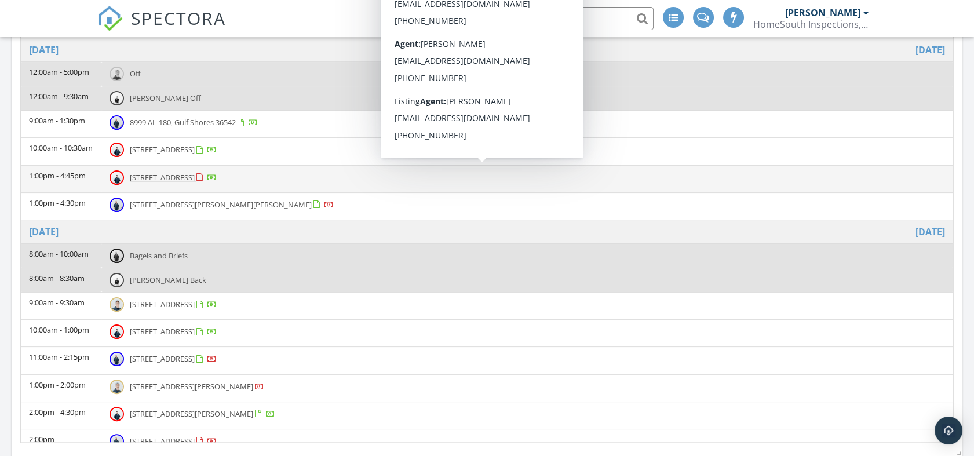
scroll to position [64, 0]
